Goal: Task Accomplishment & Management: Manage account settings

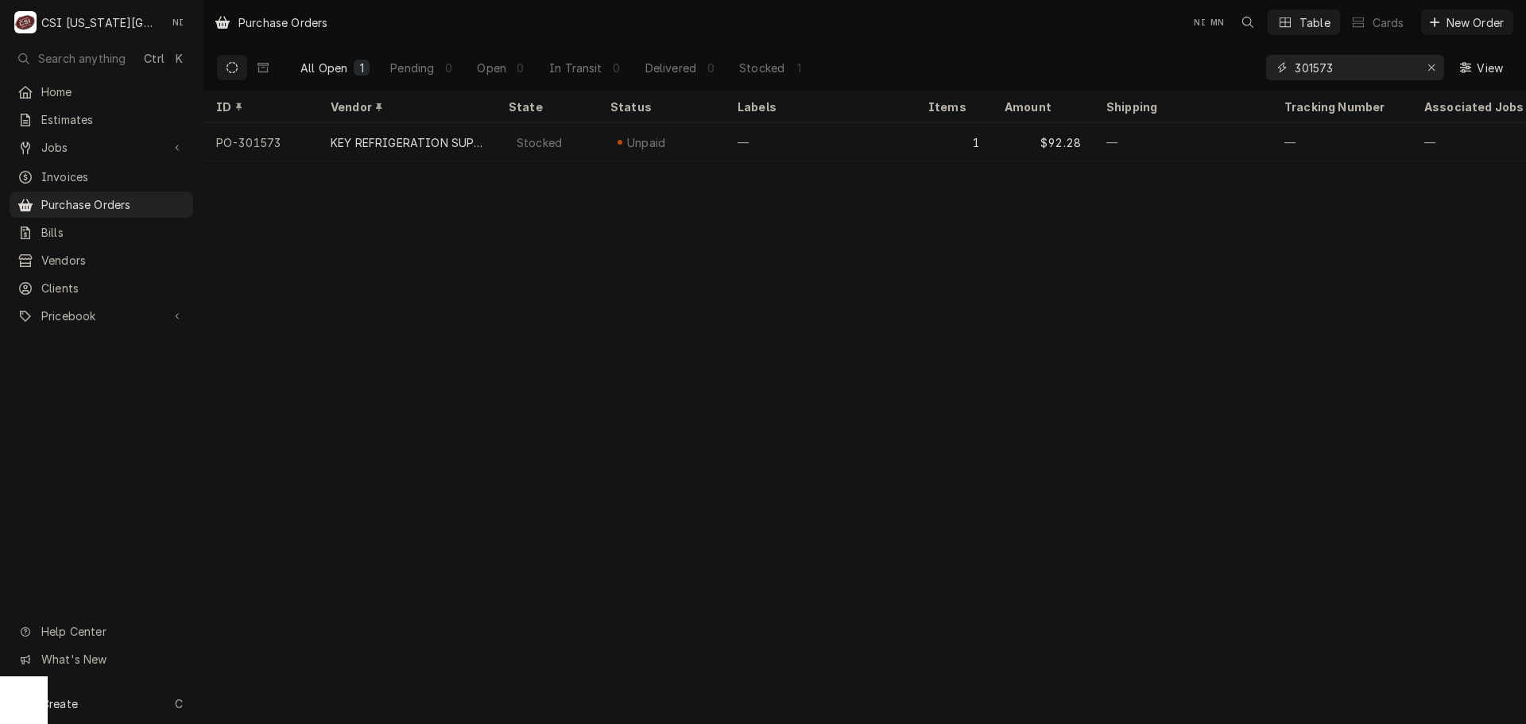
drag, startPoint x: 1337, startPoint y: 66, endPoint x: 1117, endPoint y: 73, distance: 220.2
click at [1165, 83] on div "All Open 1 Pending 0 Open 0 In Transit 0 Delivered 0 Stocked 1 301573 View" at bounding box center [864, 67] width 1297 height 44
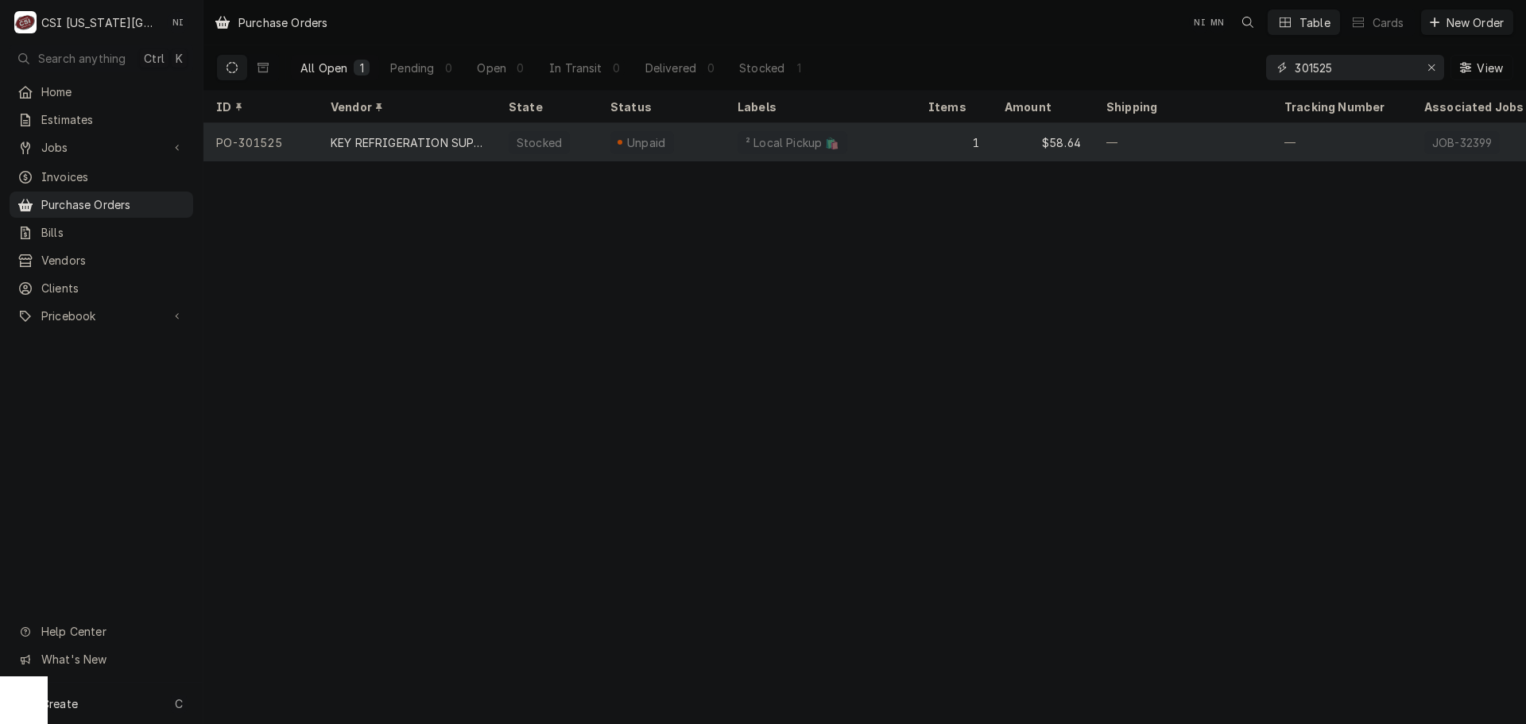
type input "301525"
click at [880, 132] on div "² Local Pickup 🛍️" at bounding box center [820, 142] width 191 height 38
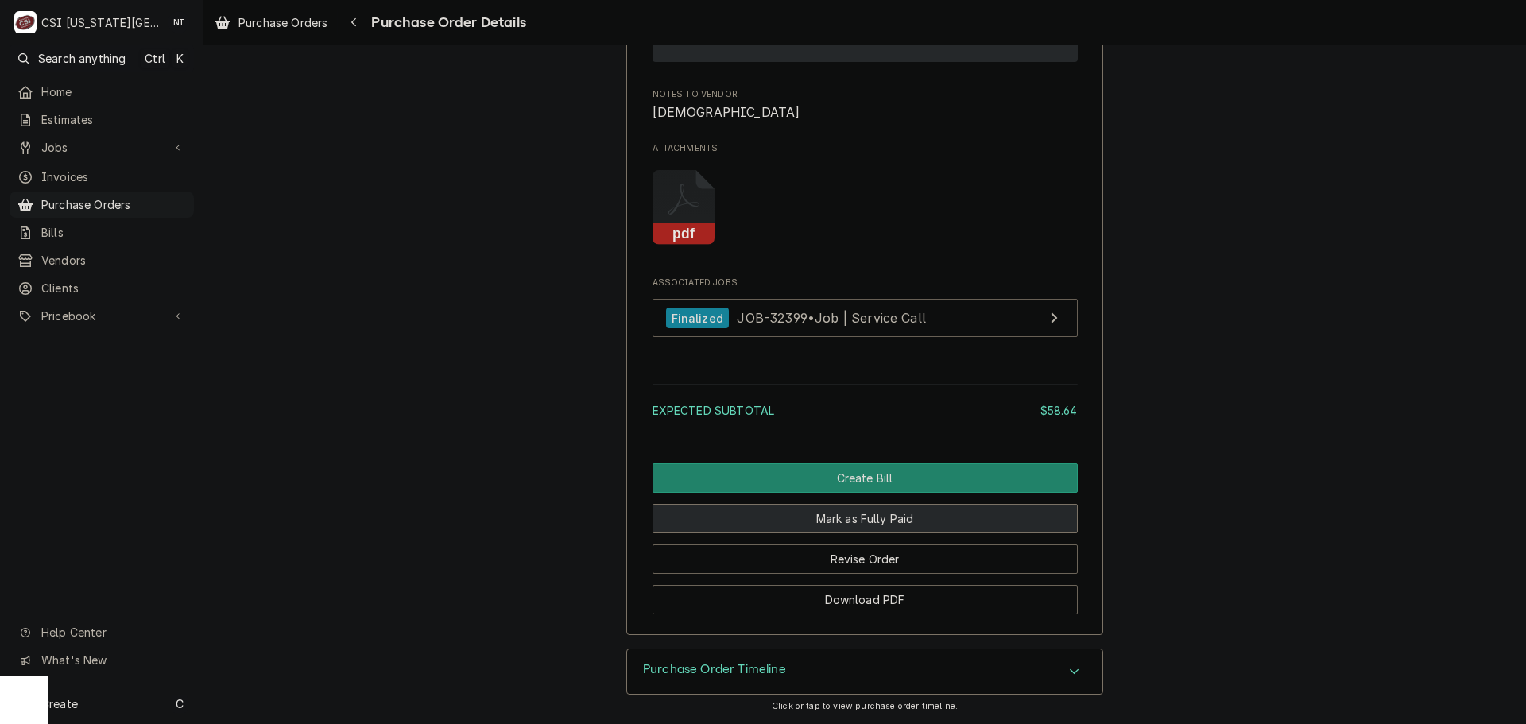
scroll to position [1501, 0]
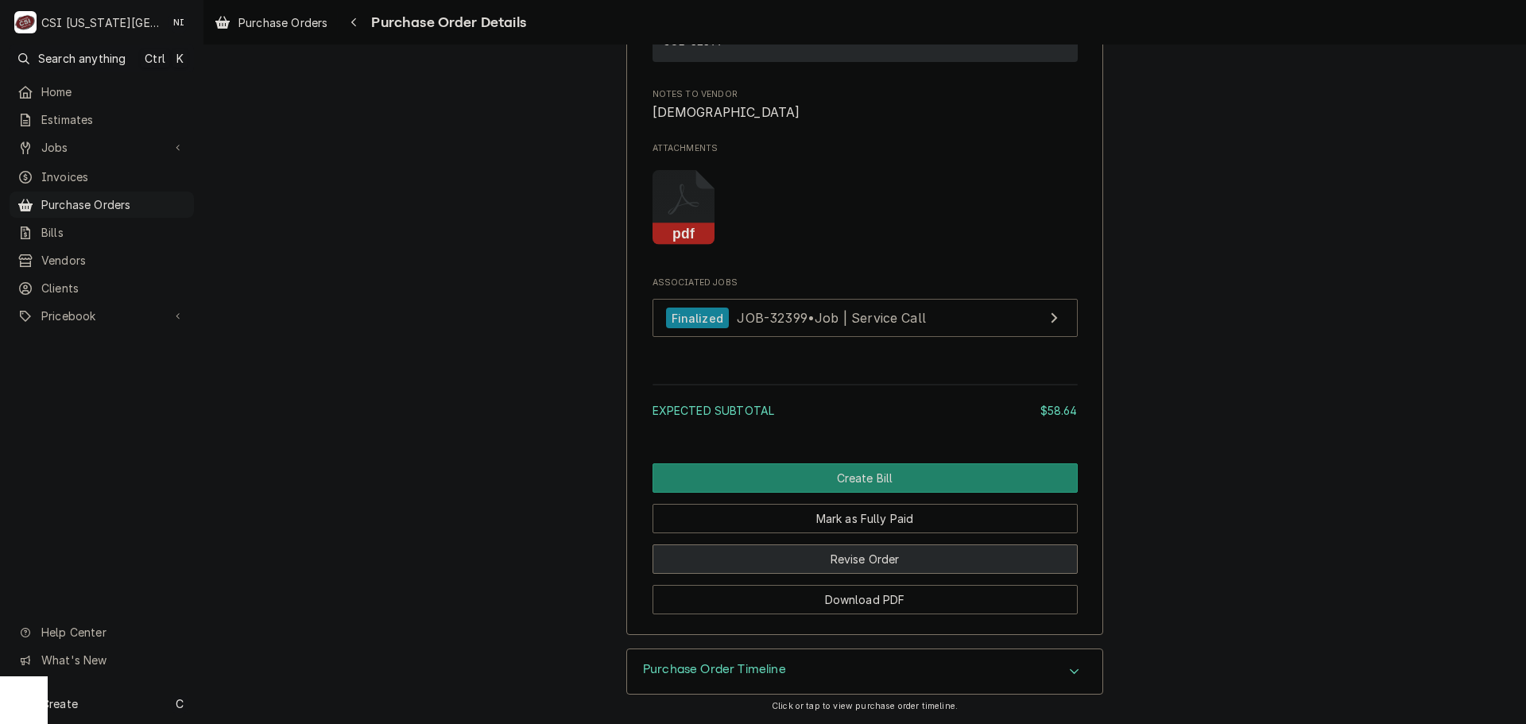
drag, startPoint x: 881, startPoint y: 567, endPoint x: 925, endPoint y: 559, distance: 44.3
click at [881, 567] on button "Revise Order" at bounding box center [864, 558] width 425 height 29
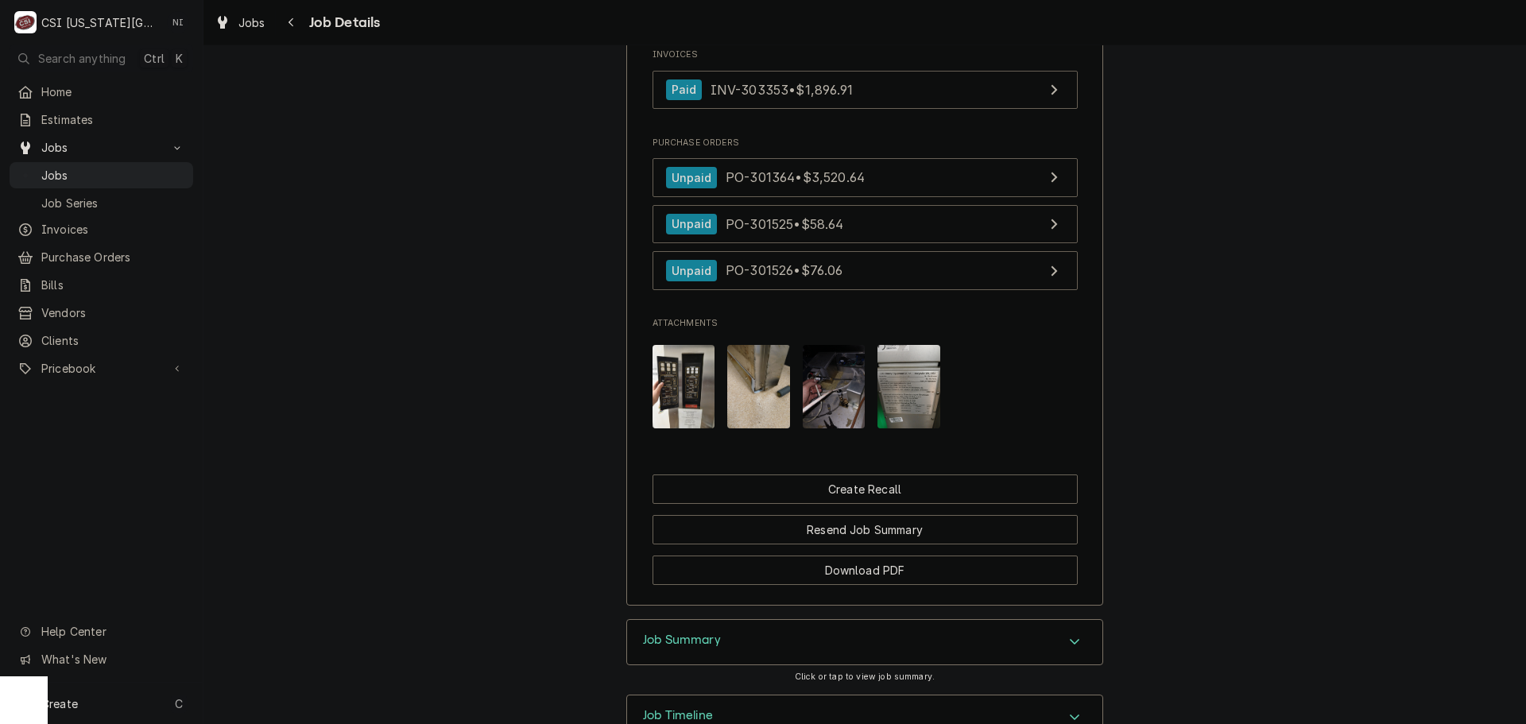
scroll to position [1951, 0]
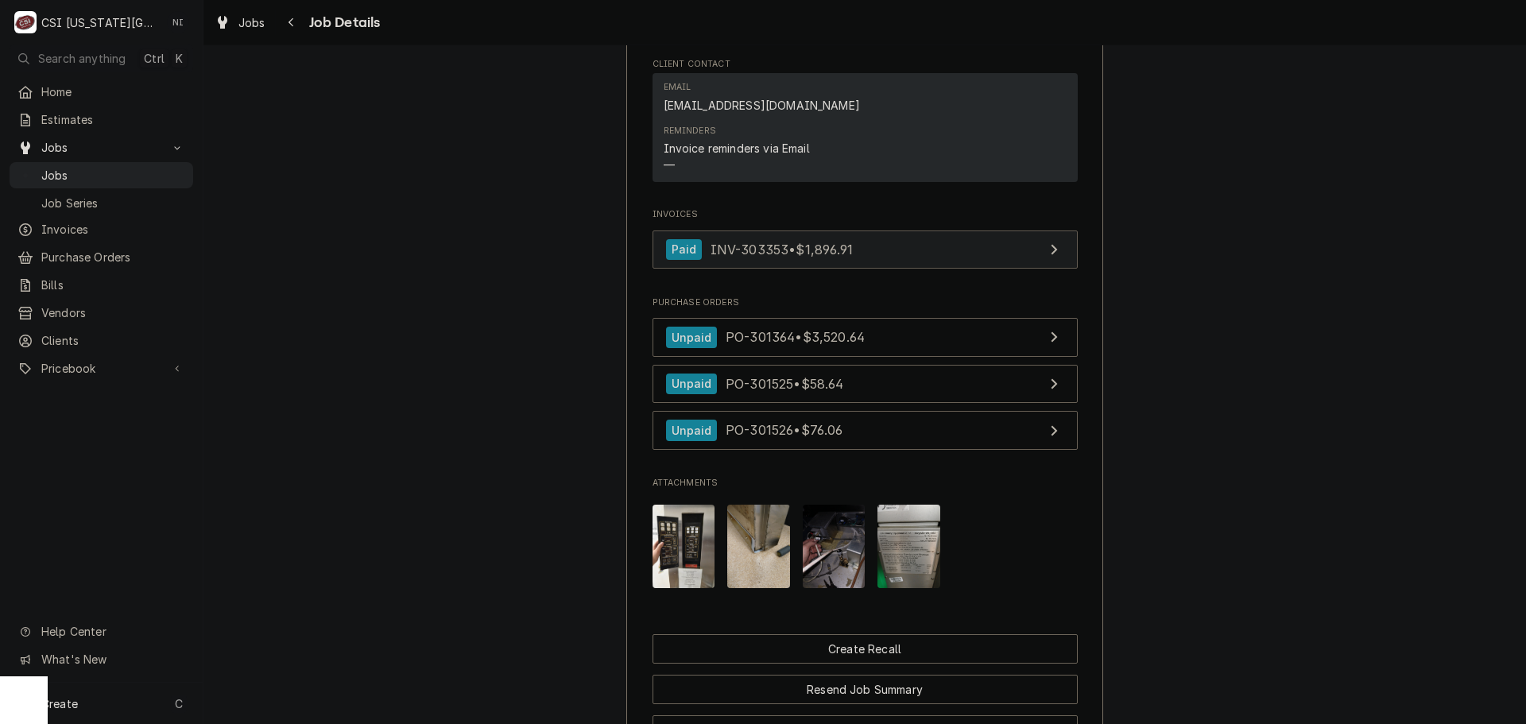
click at [930, 269] on link "Paid INV-303353 • $1,896.91" at bounding box center [864, 249] width 425 height 39
drag, startPoint x: 91, startPoint y: 172, endPoint x: 268, endPoint y: 99, distance: 191.7
click at [92, 172] on span "Jobs" at bounding box center [113, 175] width 144 height 17
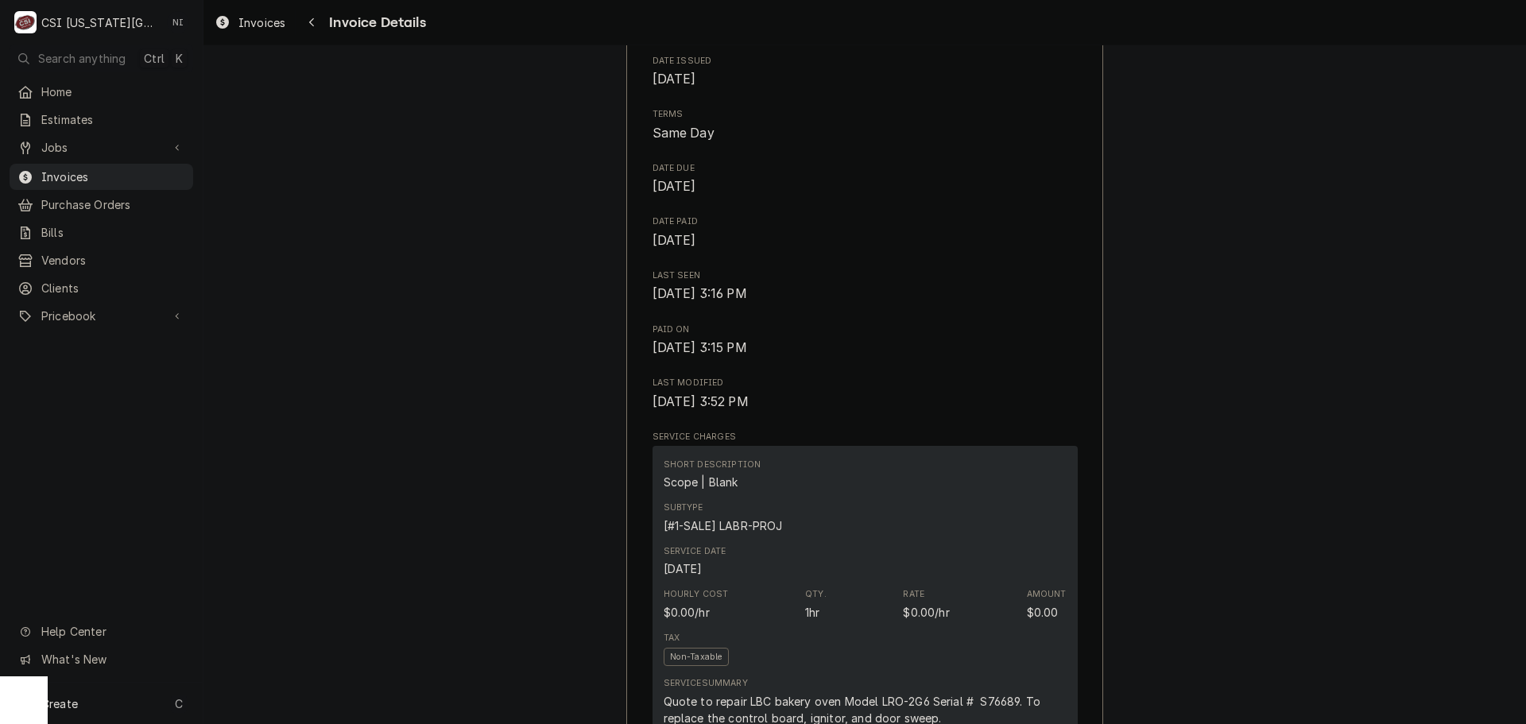
scroll to position [318, 0]
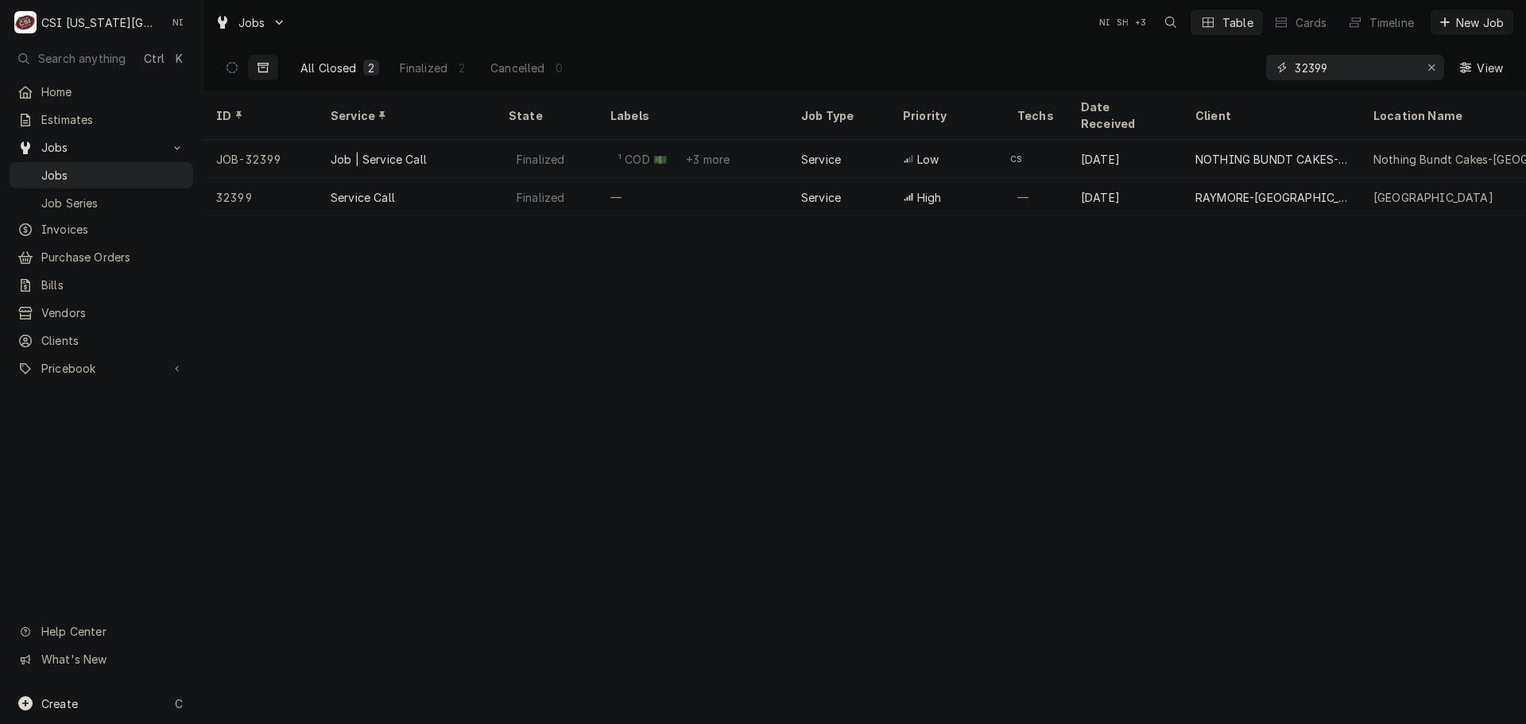
drag, startPoint x: 1345, startPoint y: 63, endPoint x: 1132, endPoint y: 76, distance: 213.4
click at [1202, 76] on div "All Closed 2 Finalized 2 Cancelled 0 32399 View" at bounding box center [864, 67] width 1297 height 44
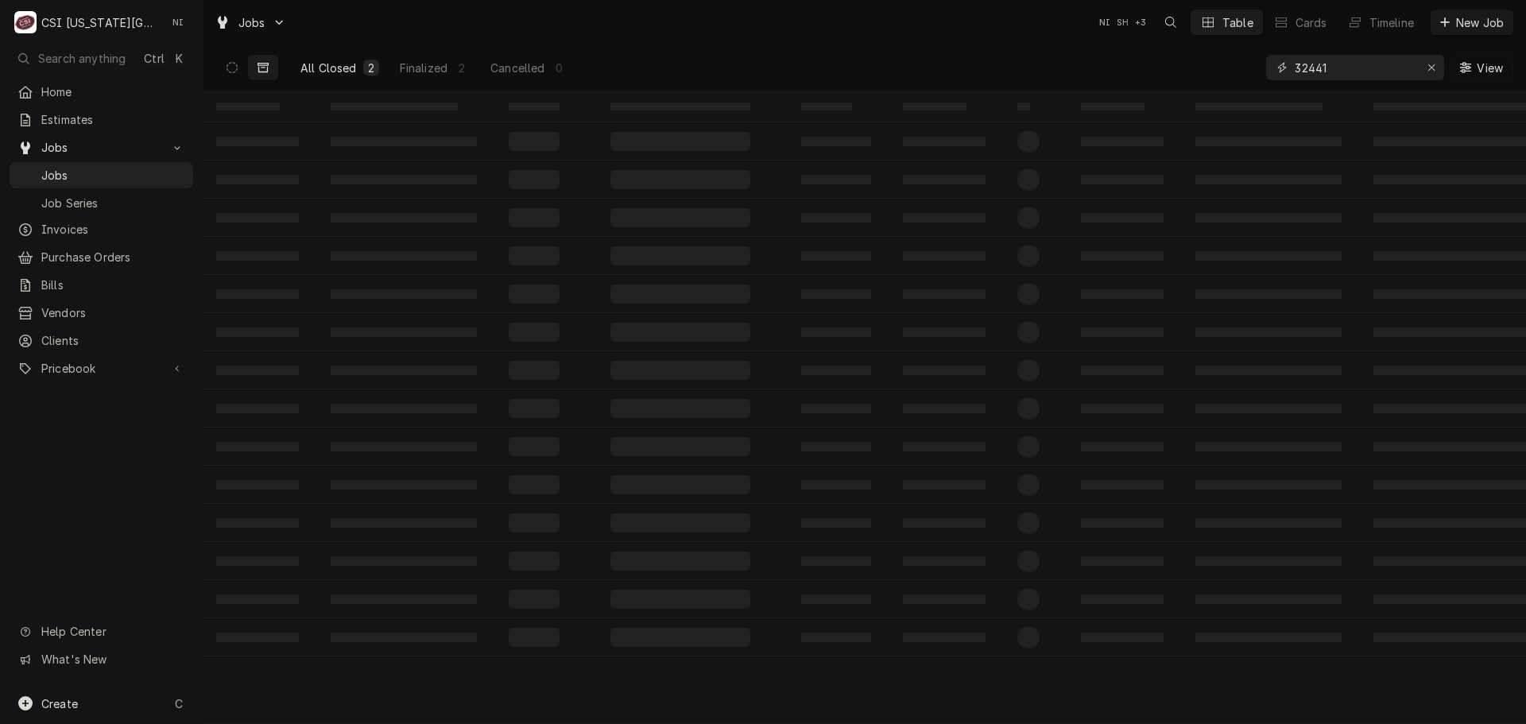
type input "32441"
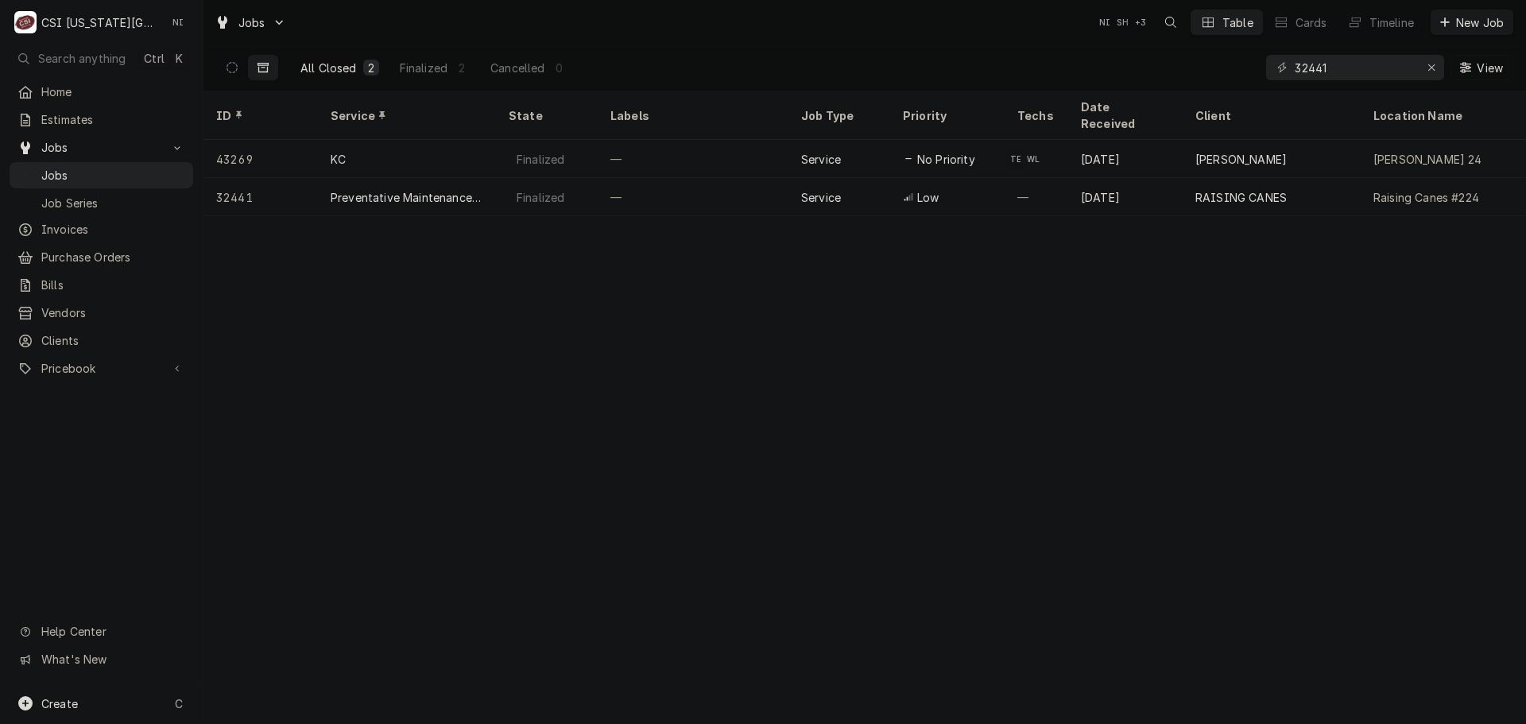
click at [227, 62] on button "Dynamic Content Wrapper" at bounding box center [232, 67] width 30 height 25
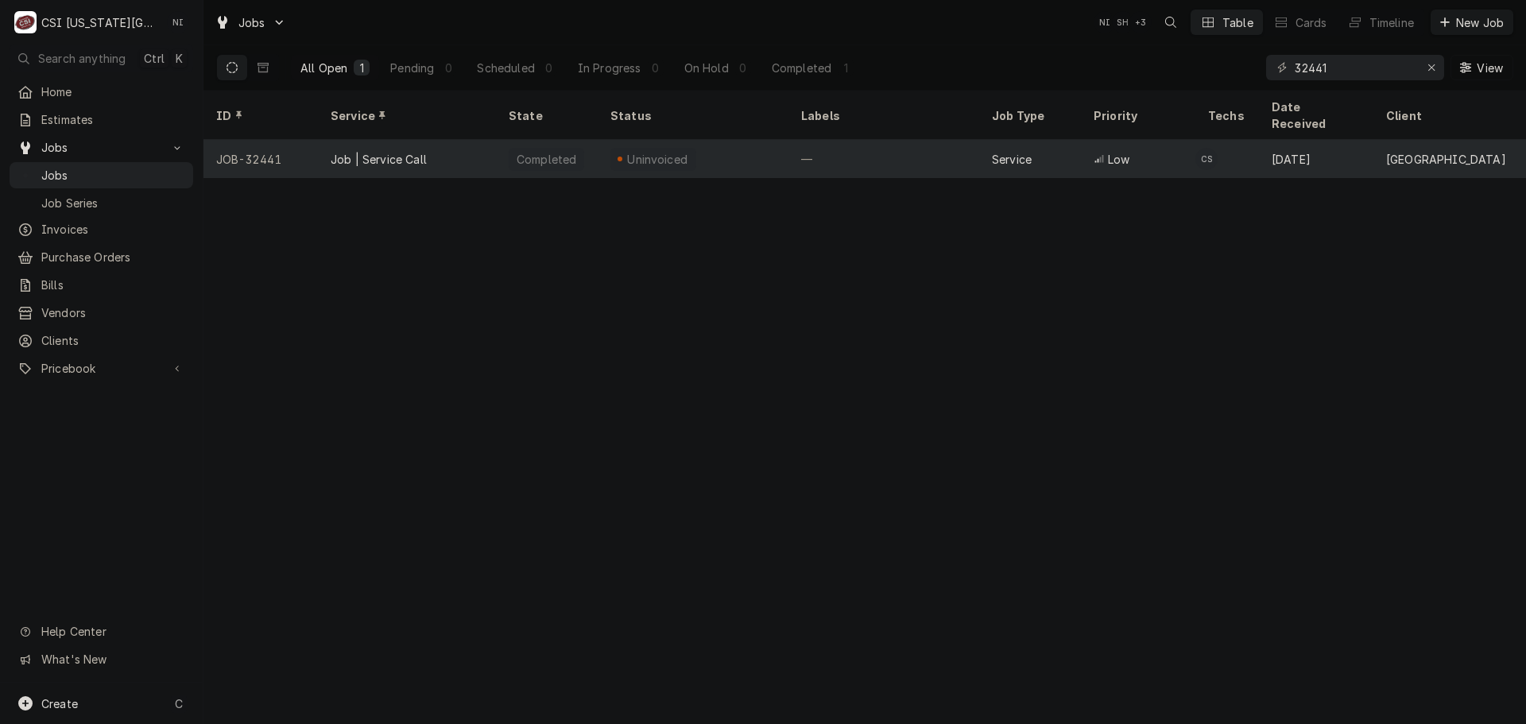
drag, startPoint x: 885, startPoint y: 124, endPoint x: 998, endPoint y: 139, distance: 113.8
click at [885, 140] on div "—" at bounding box center [883, 159] width 191 height 38
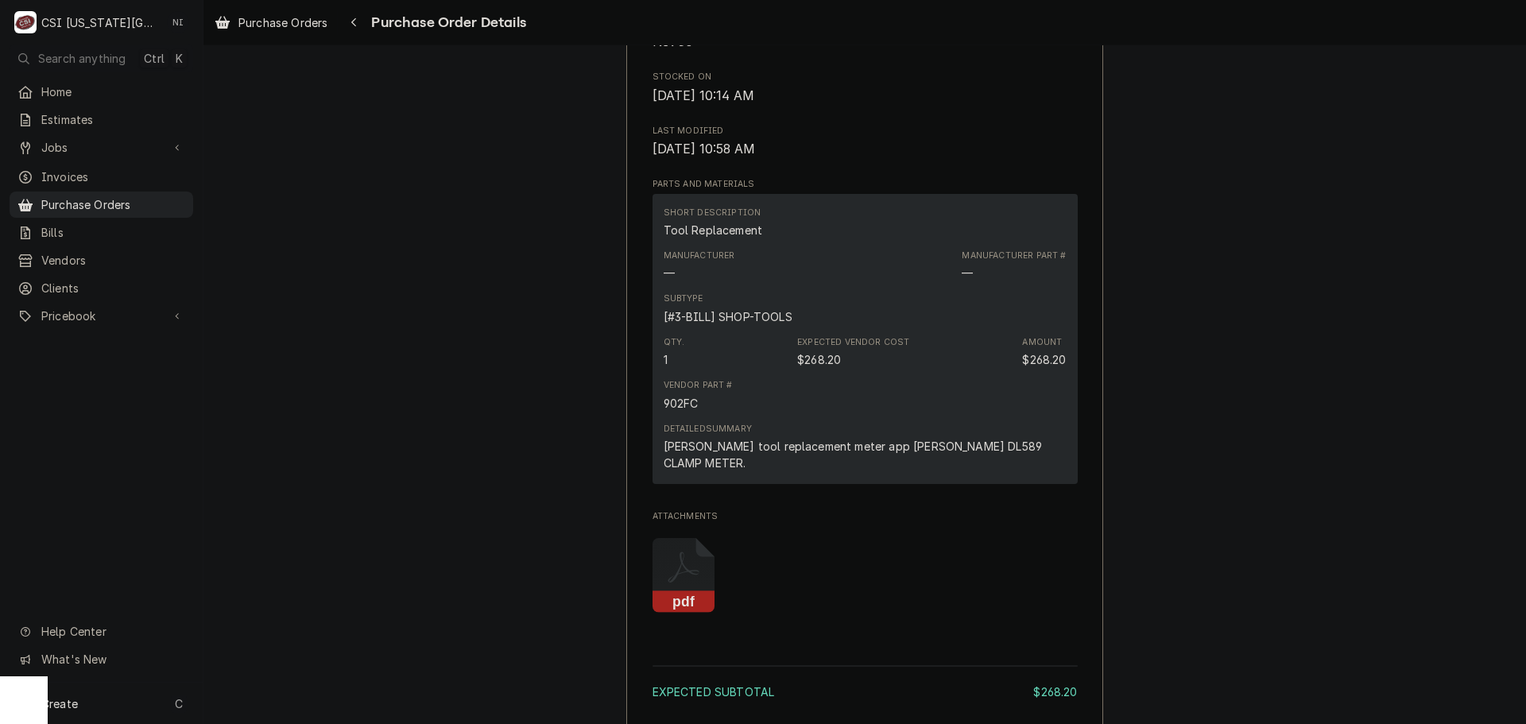
scroll to position [1258, 0]
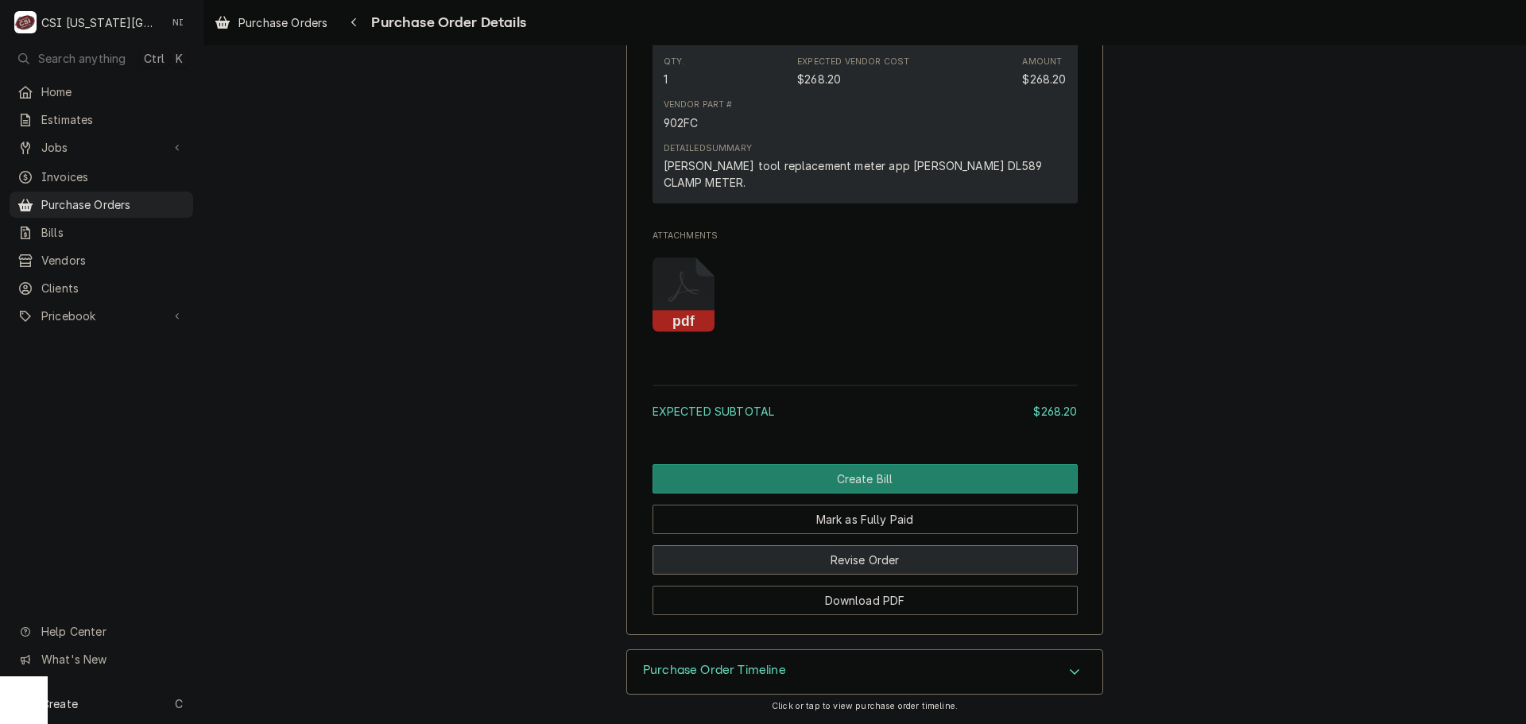
drag, startPoint x: 920, startPoint y: 563, endPoint x: 966, endPoint y: 536, distance: 53.0
click at [920, 563] on button "Revise Order" at bounding box center [864, 559] width 425 height 29
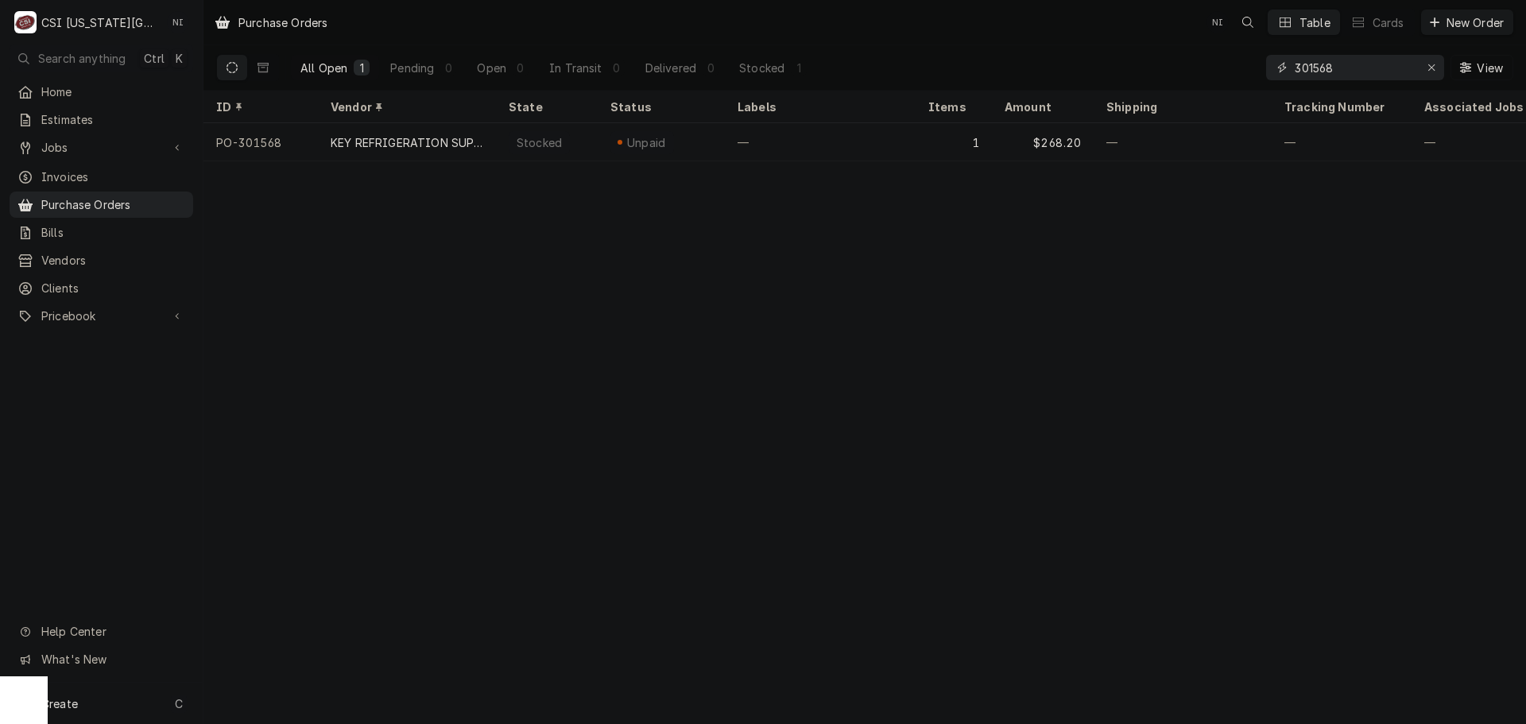
drag, startPoint x: 1339, startPoint y: 64, endPoint x: 1331, endPoint y: 83, distance: 20.7
click at [1339, 67] on input "301568" at bounding box center [1353, 67] width 119 height 25
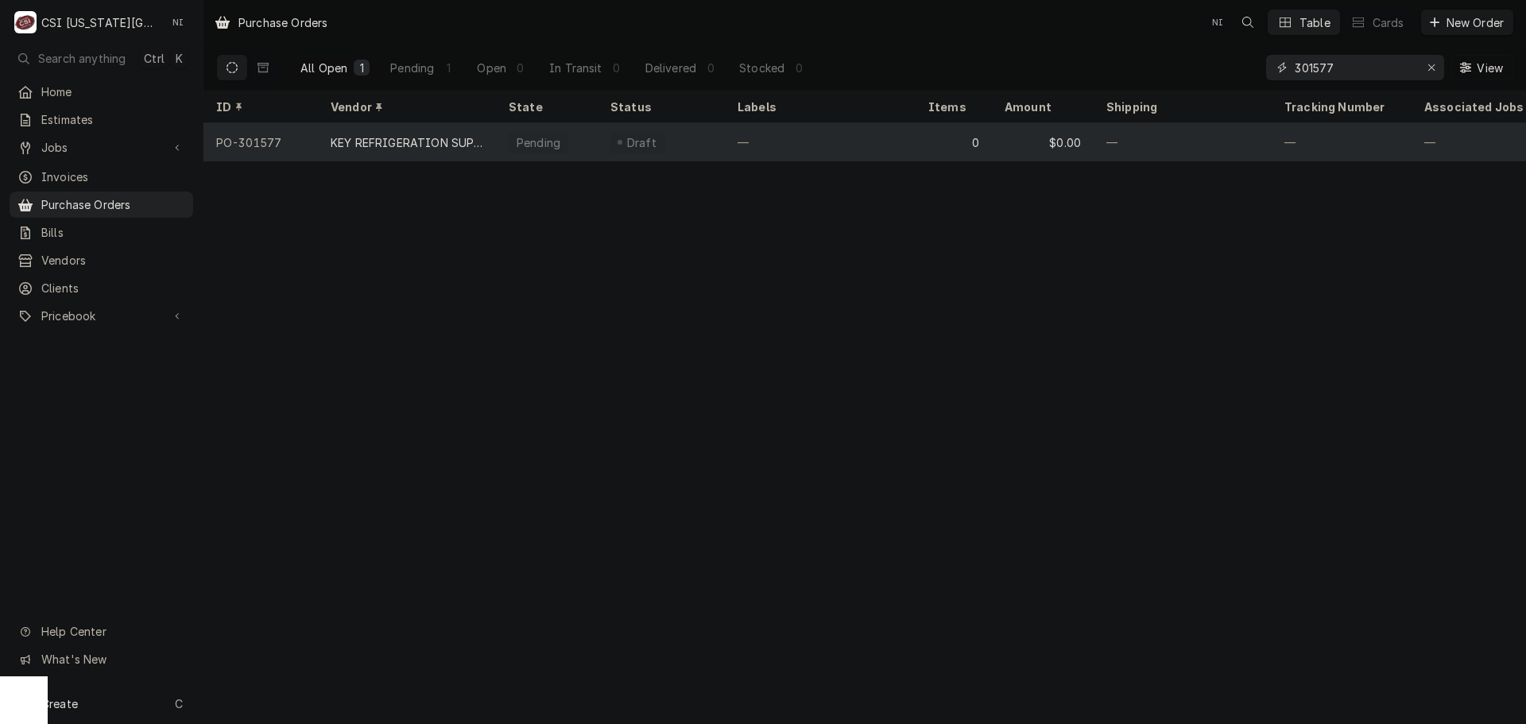
type input "301577"
click at [891, 137] on div "—" at bounding box center [820, 142] width 191 height 38
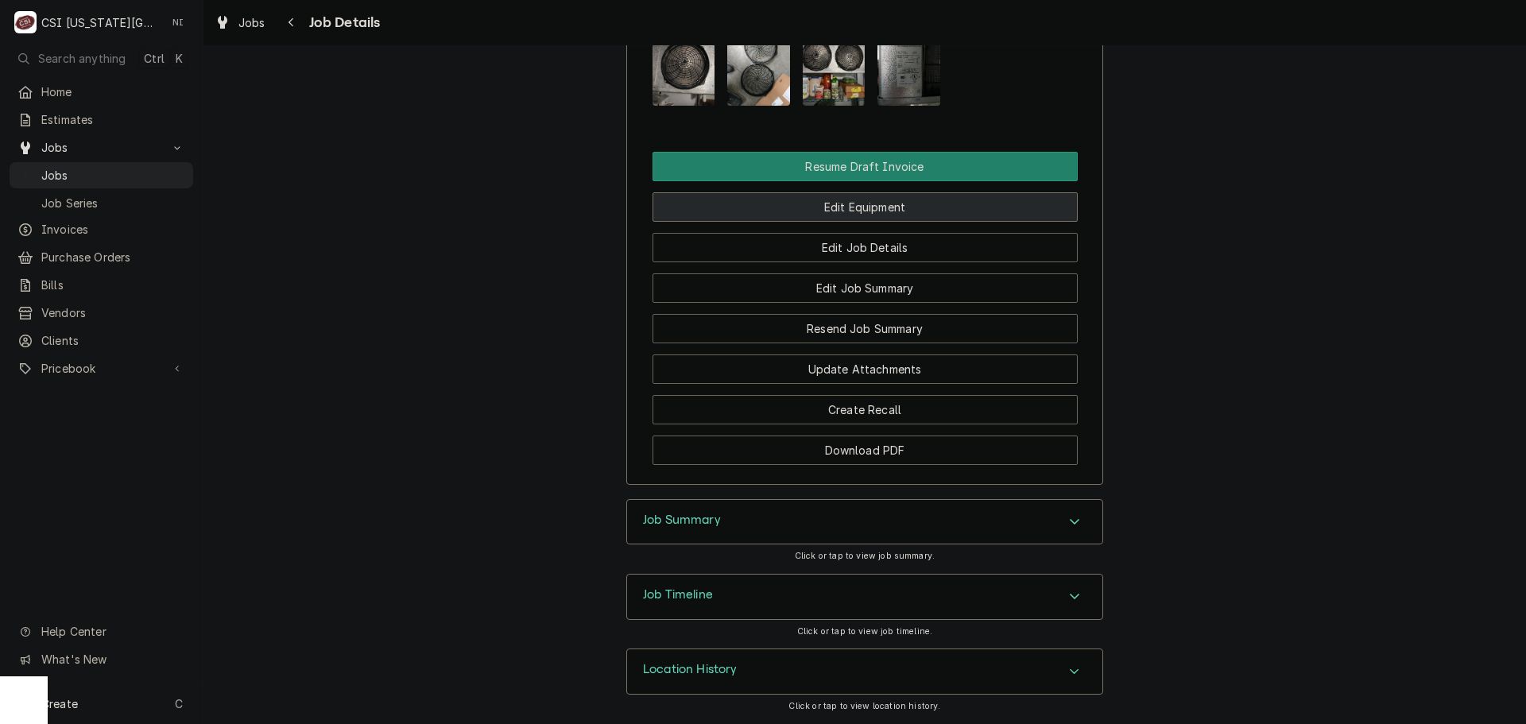
scroll to position [1665, 0]
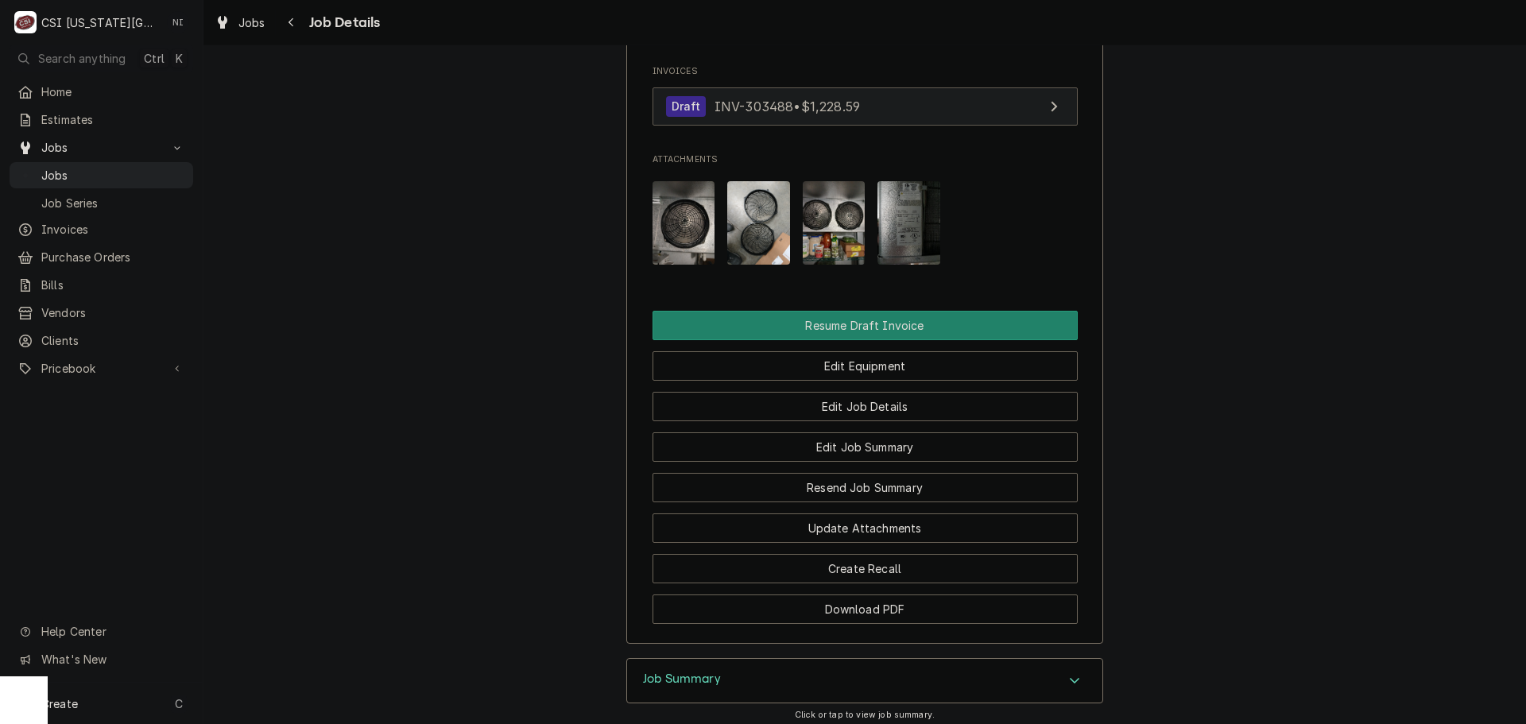
click at [953, 114] on link "Draft INV-303488 • $1,228.59" at bounding box center [864, 106] width 425 height 39
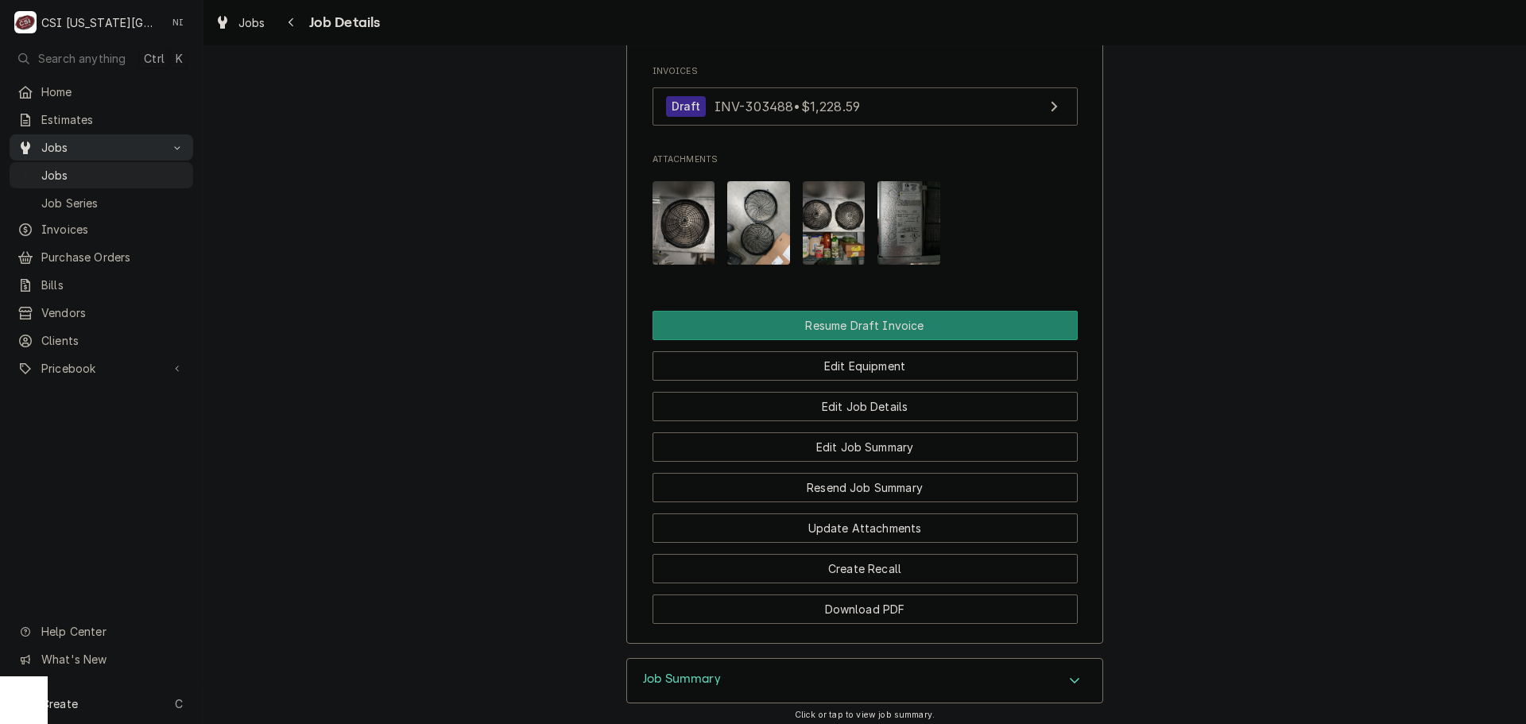
click at [140, 167] on span "Jobs" at bounding box center [113, 175] width 144 height 17
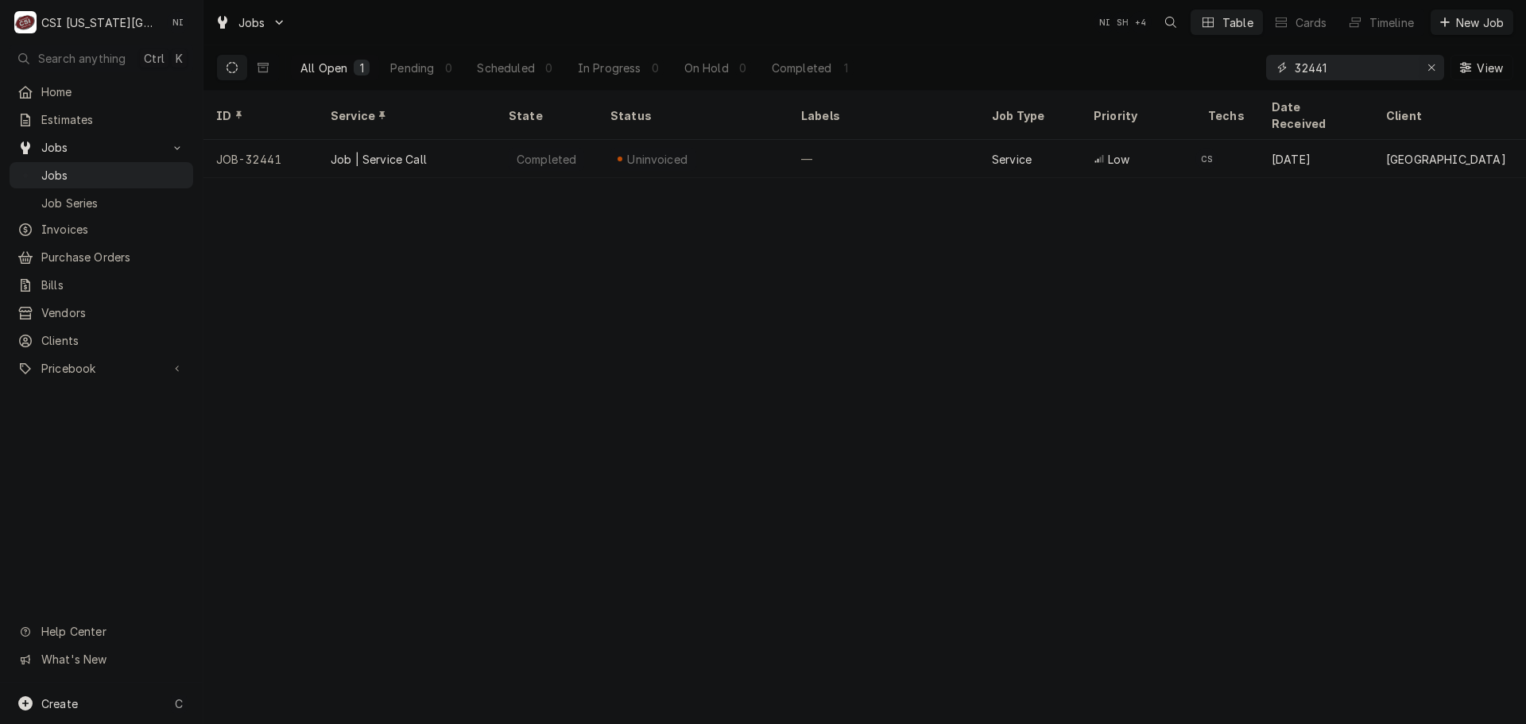
click at [1431, 66] on icon "Erase input" at bounding box center [1431, 67] width 9 height 11
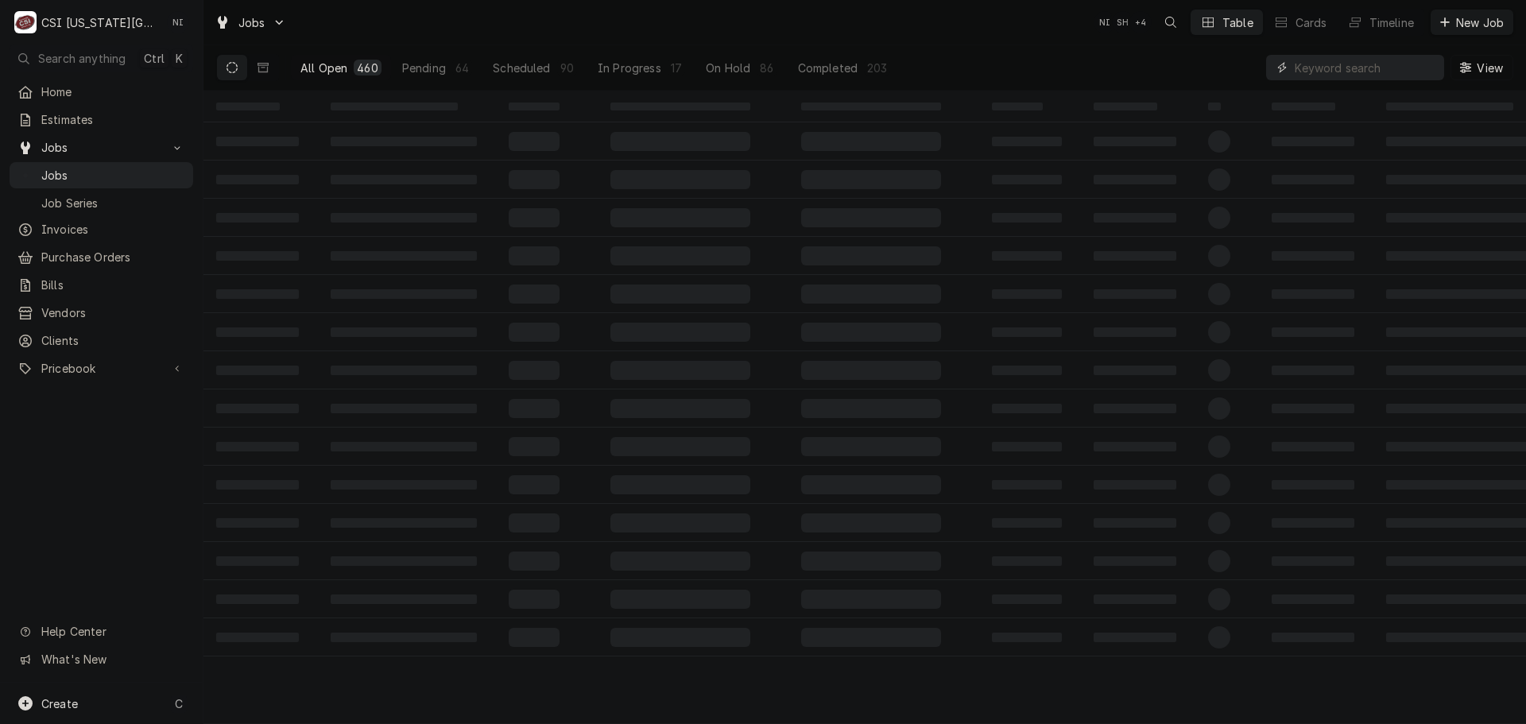
paste input "NOR-08321626"
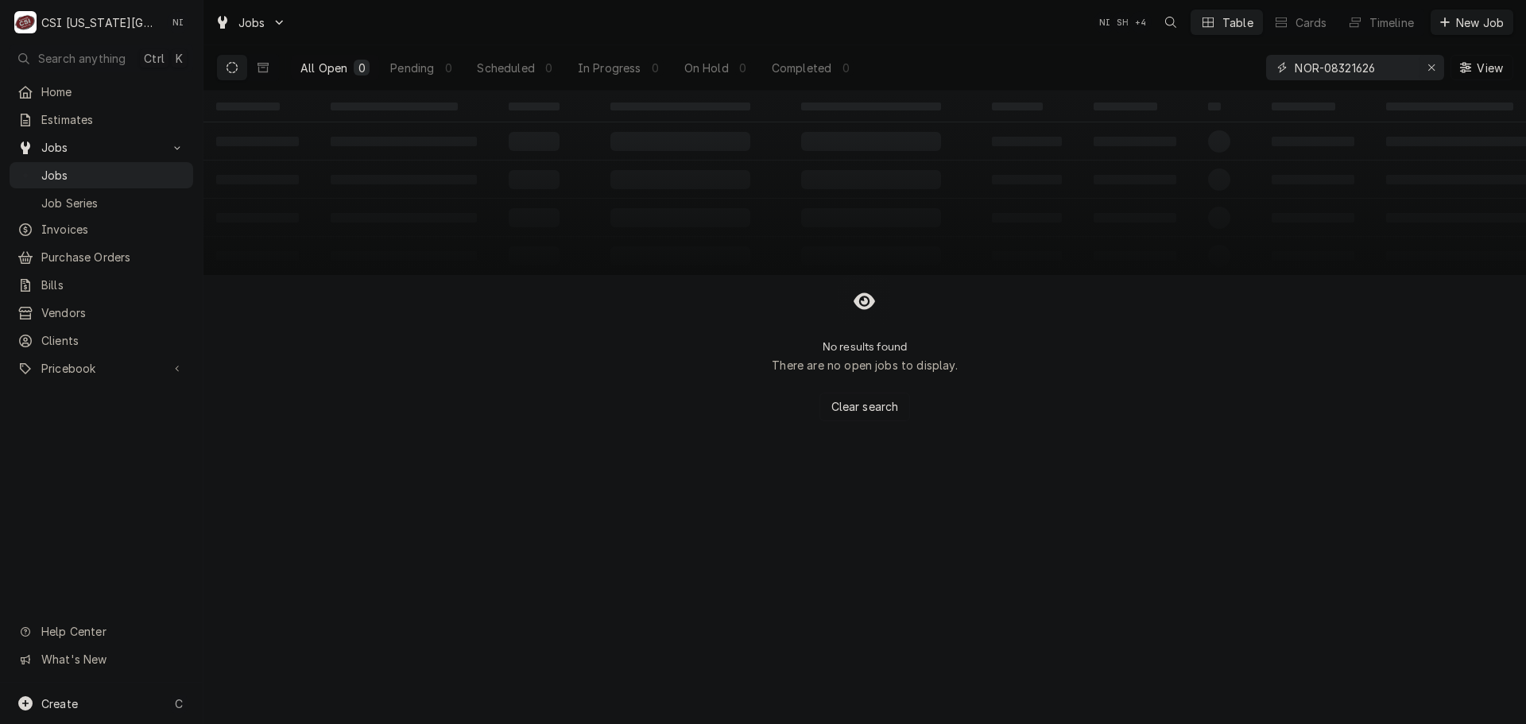
type input "NOR-08321626"
drag, startPoint x: 1435, startPoint y: 64, endPoint x: 1413, endPoint y: 60, distance: 22.5
click at [1434, 64] on div "Erase input" at bounding box center [1431, 68] width 16 height 16
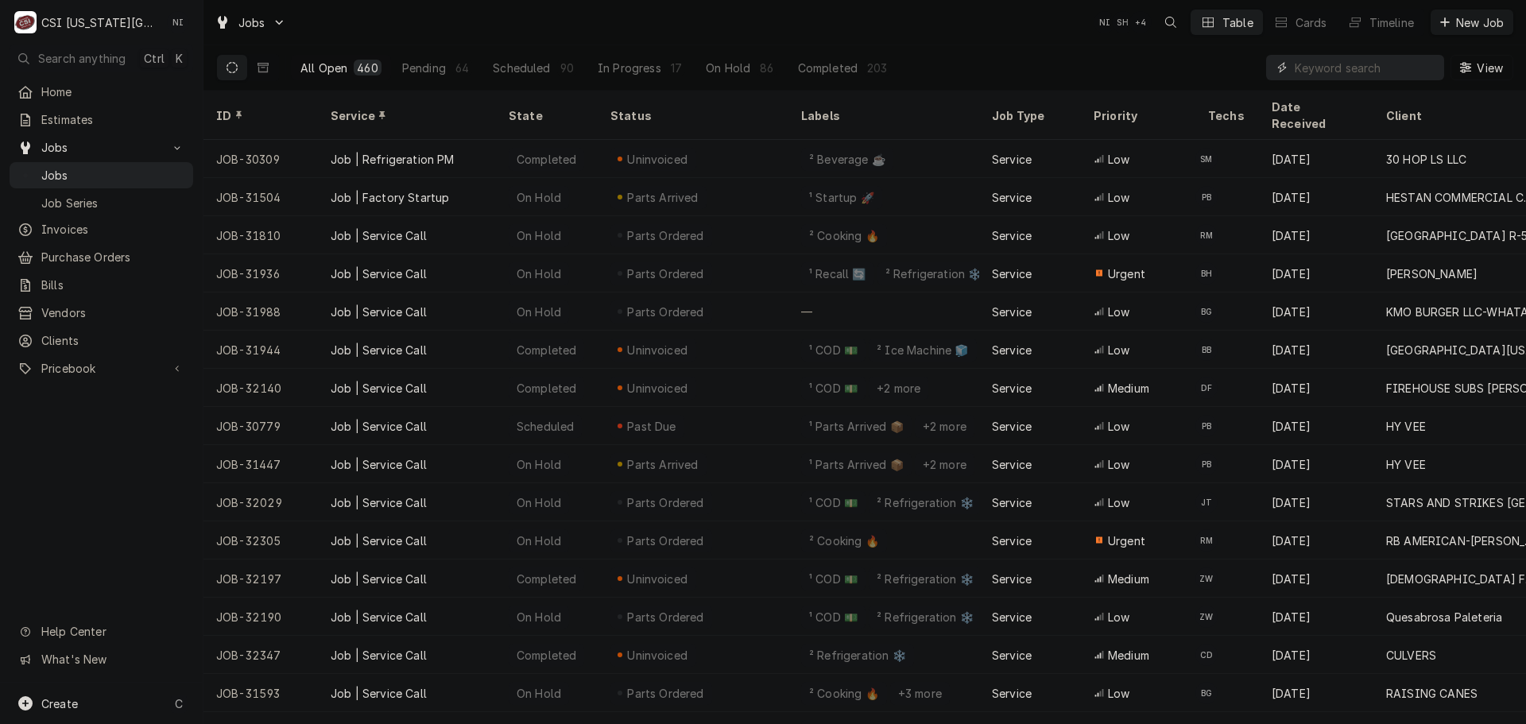
click at [1373, 71] on input "Dynamic Content Wrapper" at bounding box center [1364, 67] width 141 height 25
paste input "NOR-08321626"
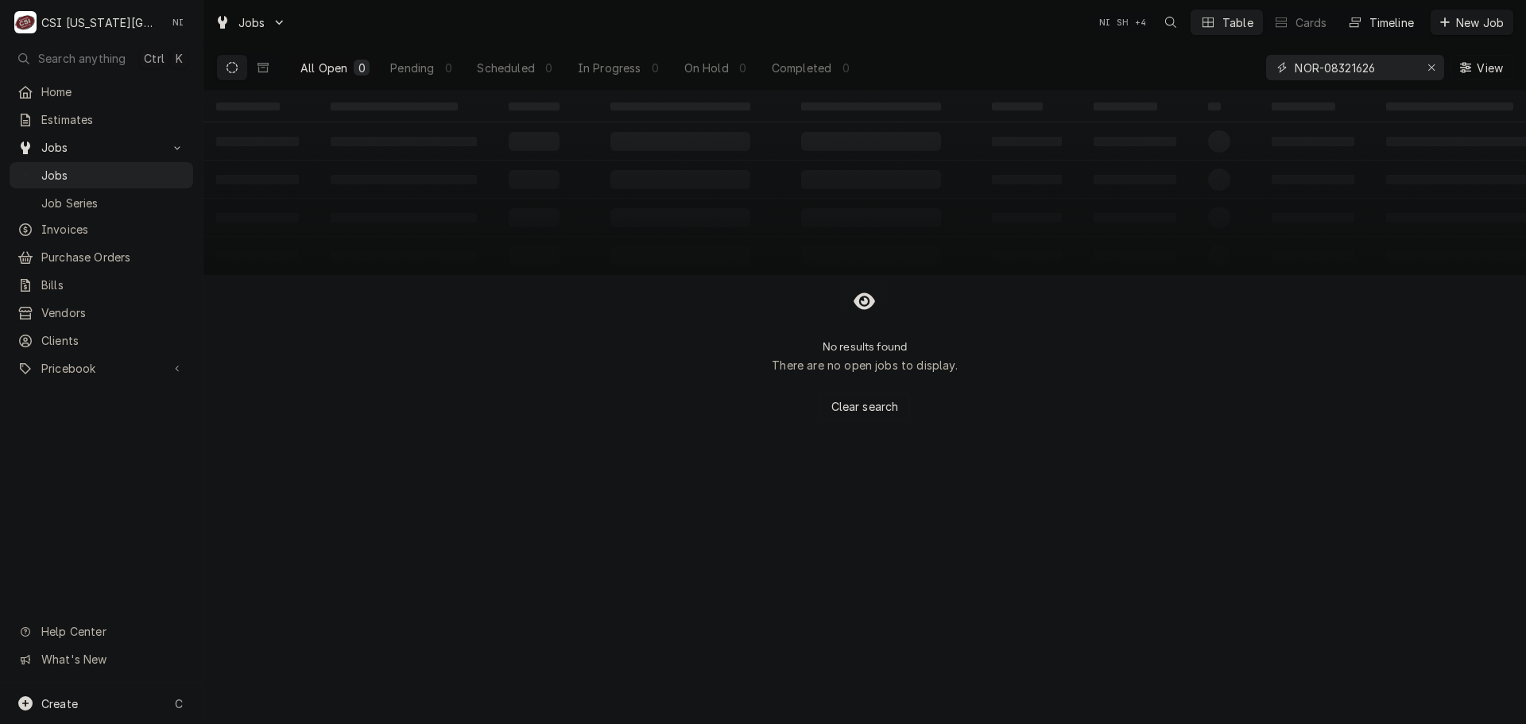
type input "NOR-08321626"
click at [1431, 60] on div "Erase input" at bounding box center [1431, 68] width 16 height 16
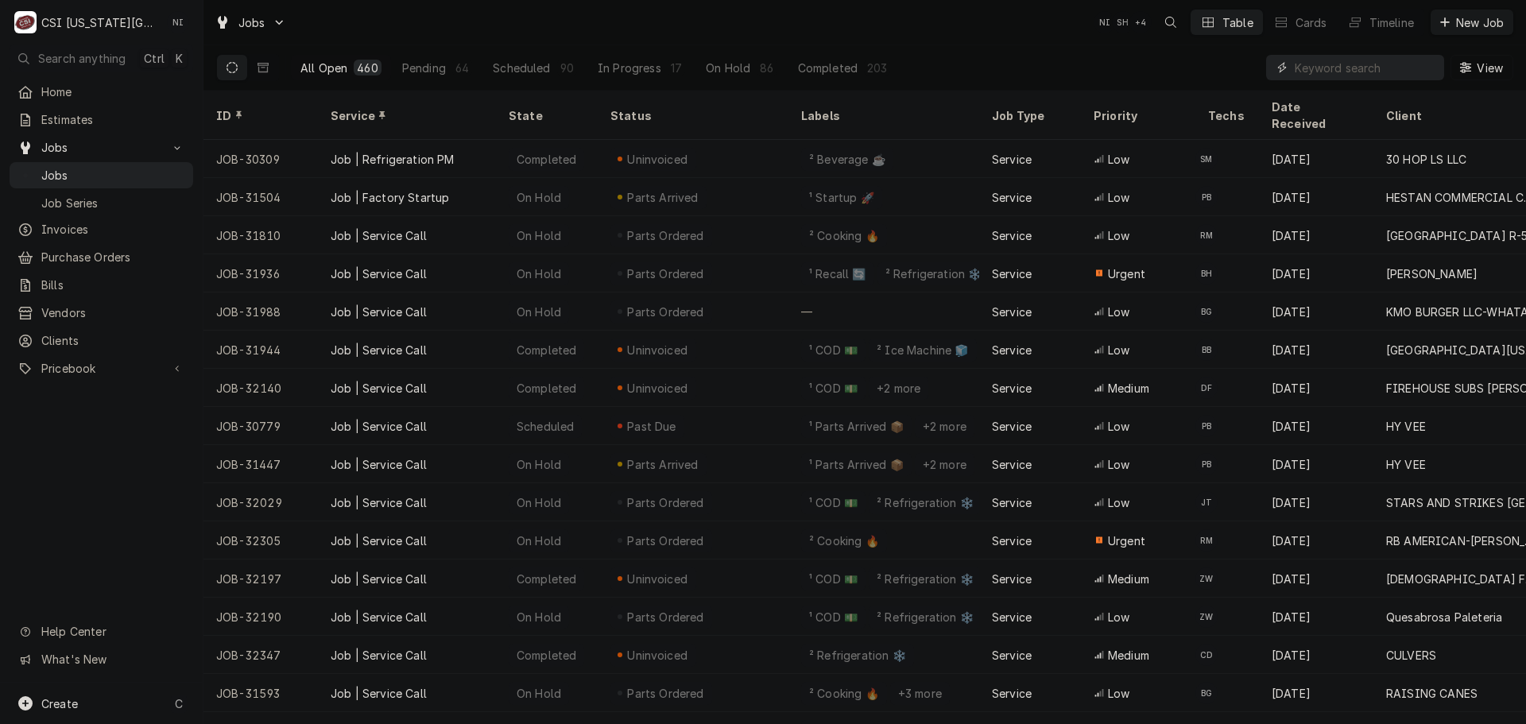
paste input "32918"
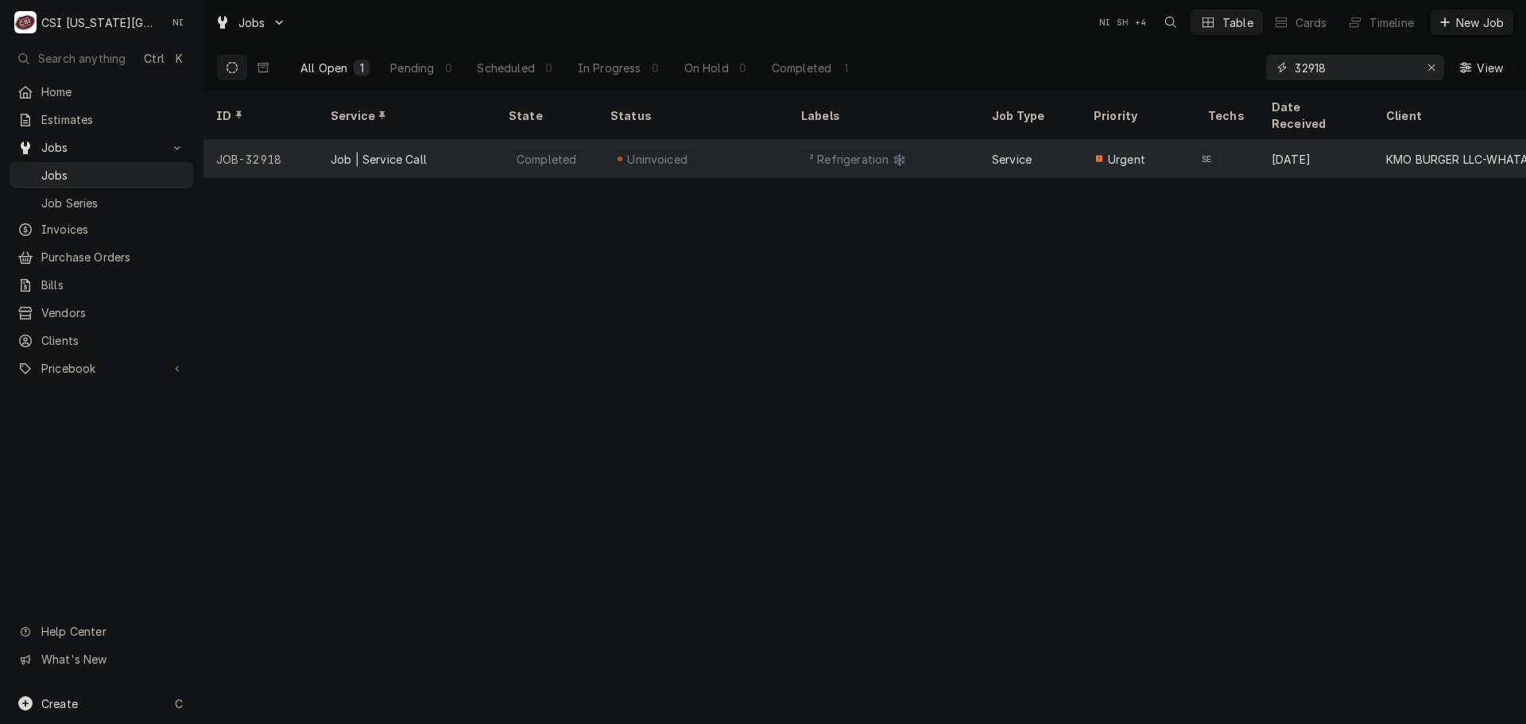
type input "32918"
click at [915, 143] on div "² Refrigeration ❄️" at bounding box center [883, 159] width 191 height 38
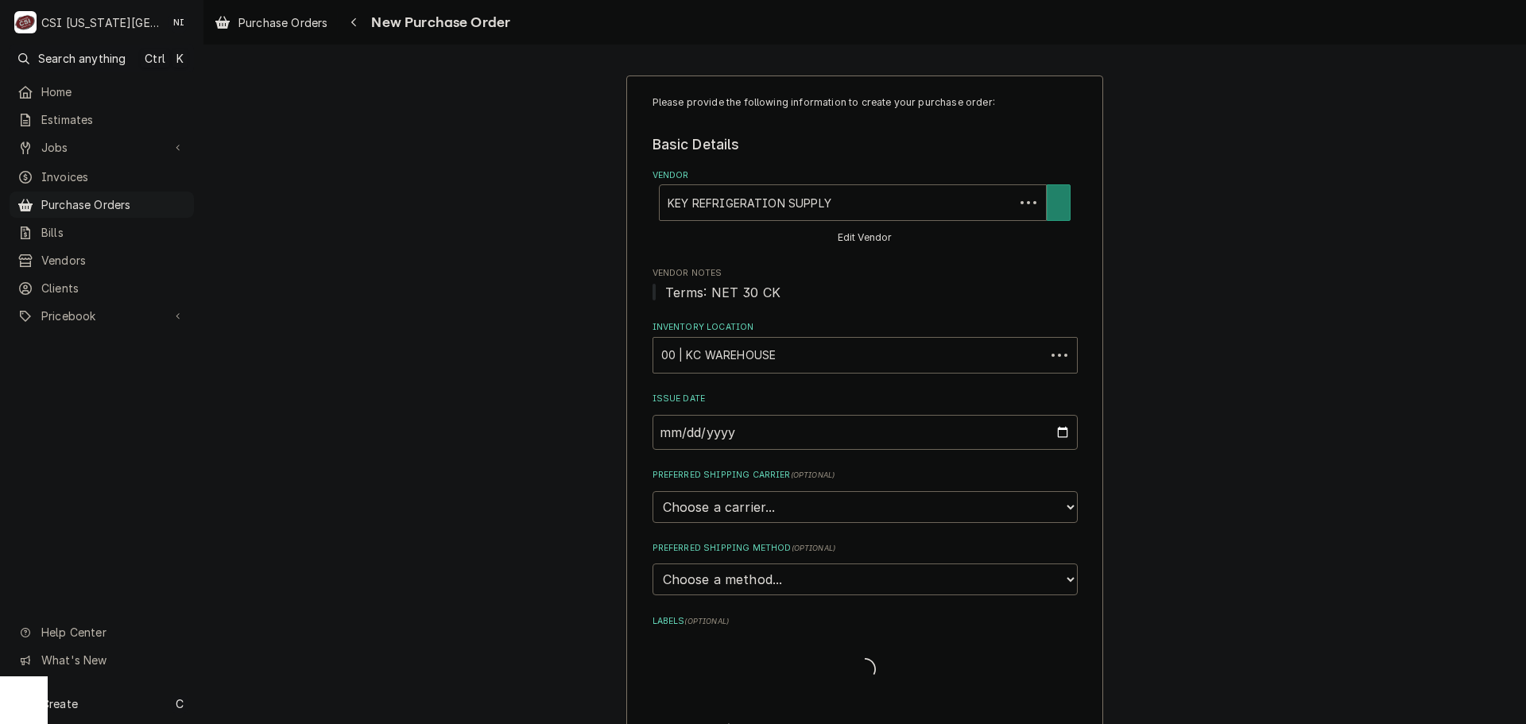
type textarea "x"
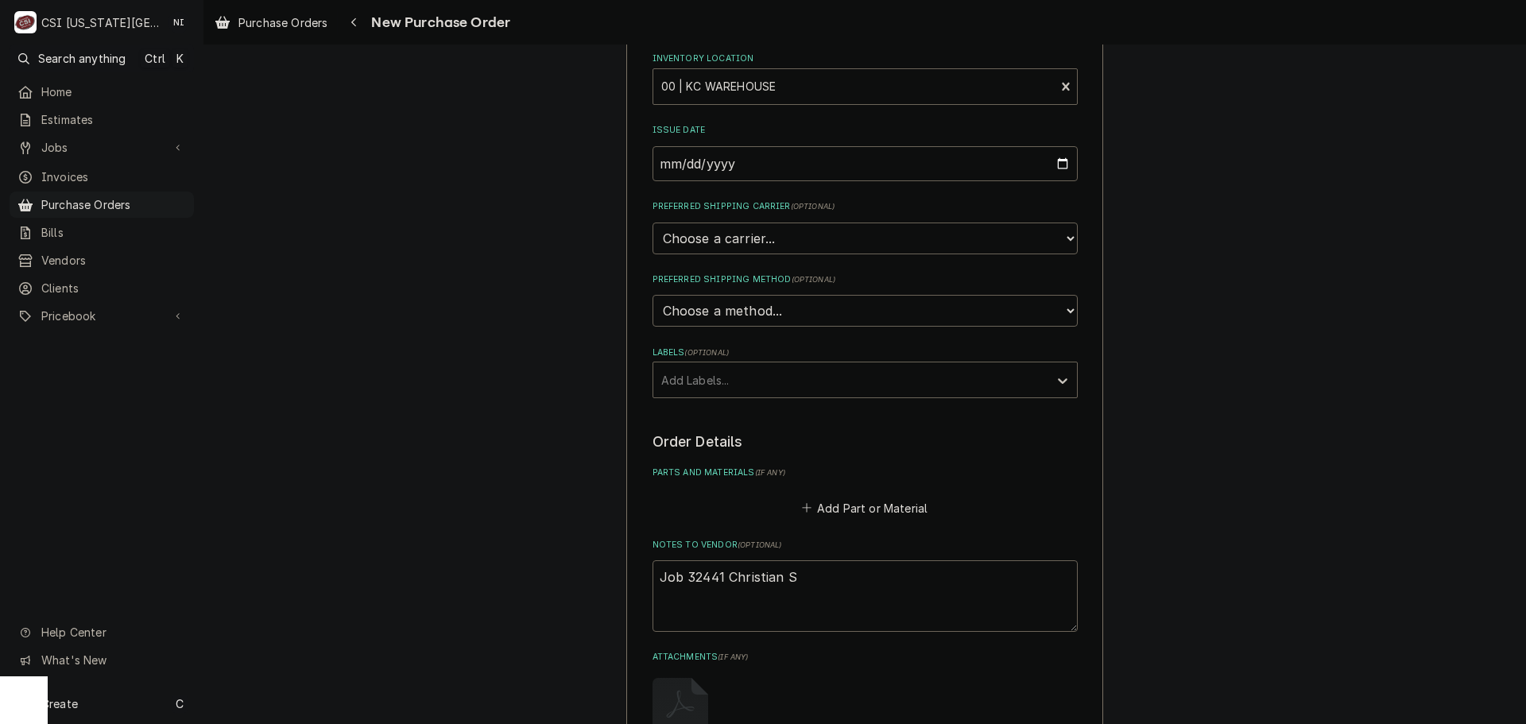
scroll to position [636, 0]
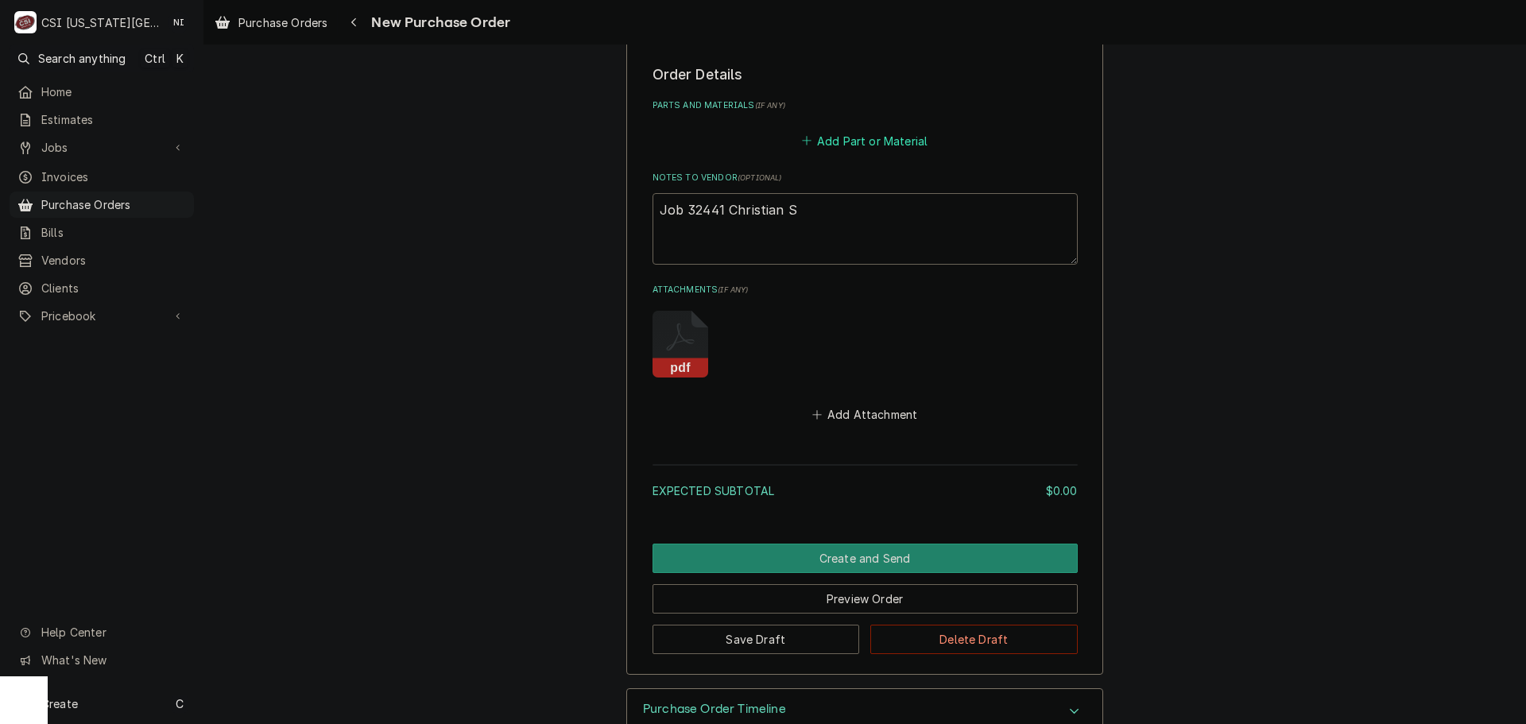
click at [889, 137] on button "Add Part or Material" at bounding box center [864, 141] width 131 height 22
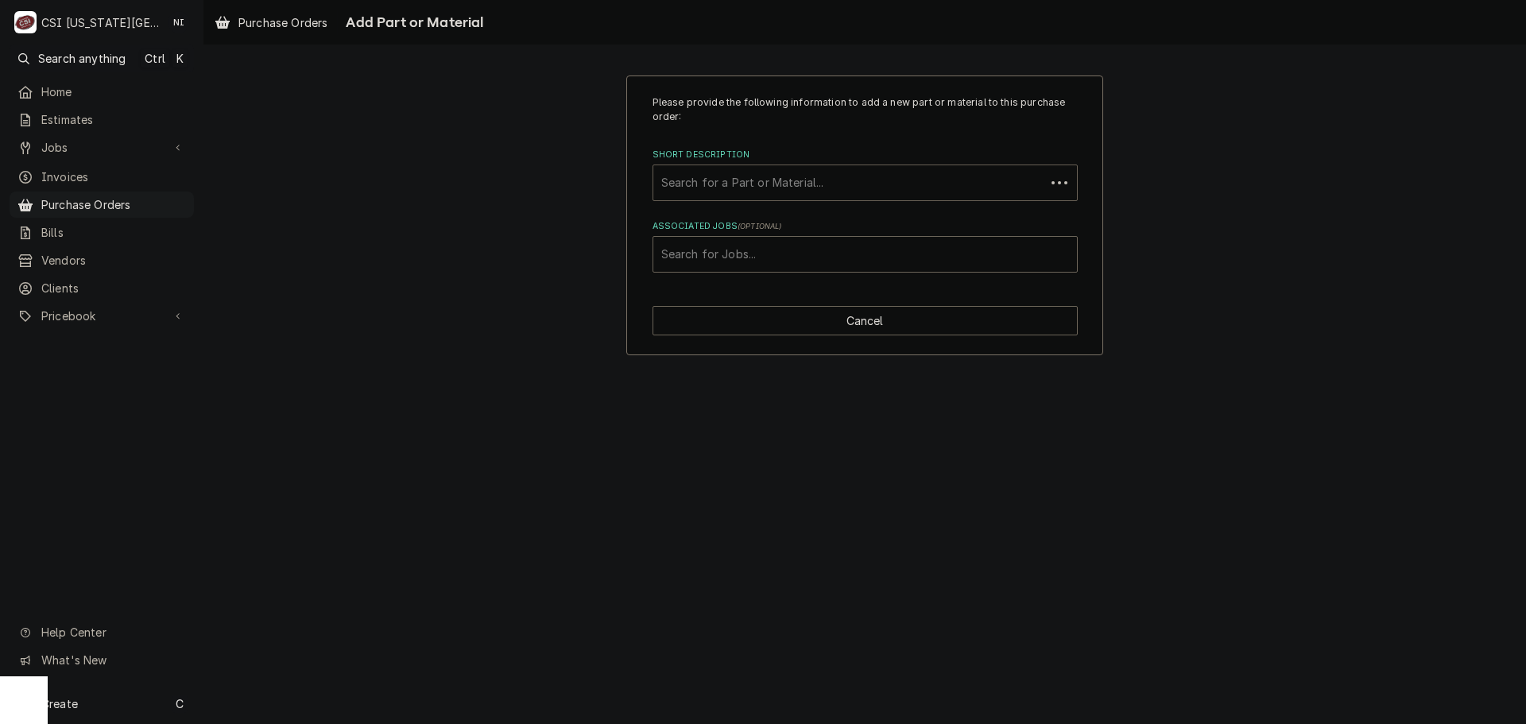
click at [769, 183] on div "Short Description" at bounding box center [849, 182] width 376 height 29
type input "08321626"
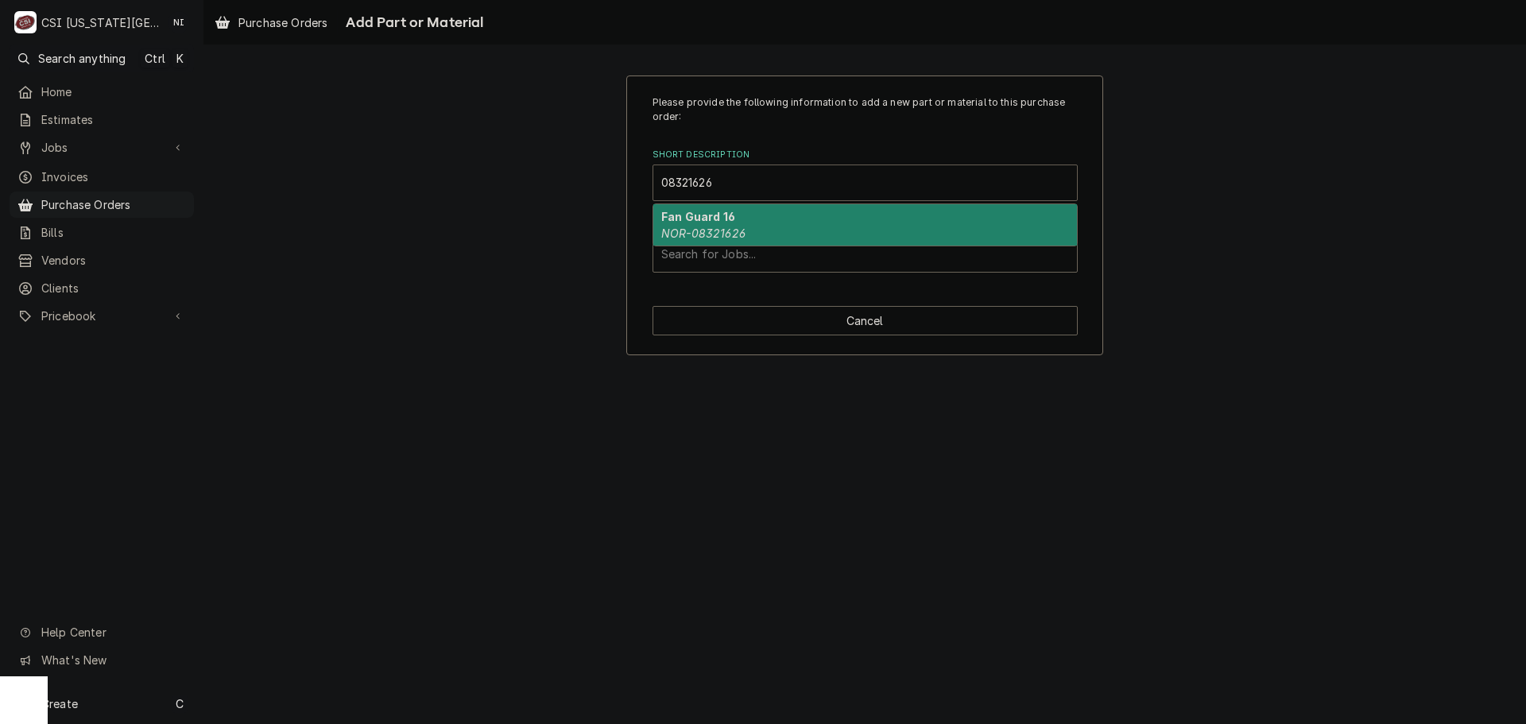
click at [737, 211] on div "Fan Guard 16 NOR-08321626" at bounding box center [864, 224] width 423 height 41
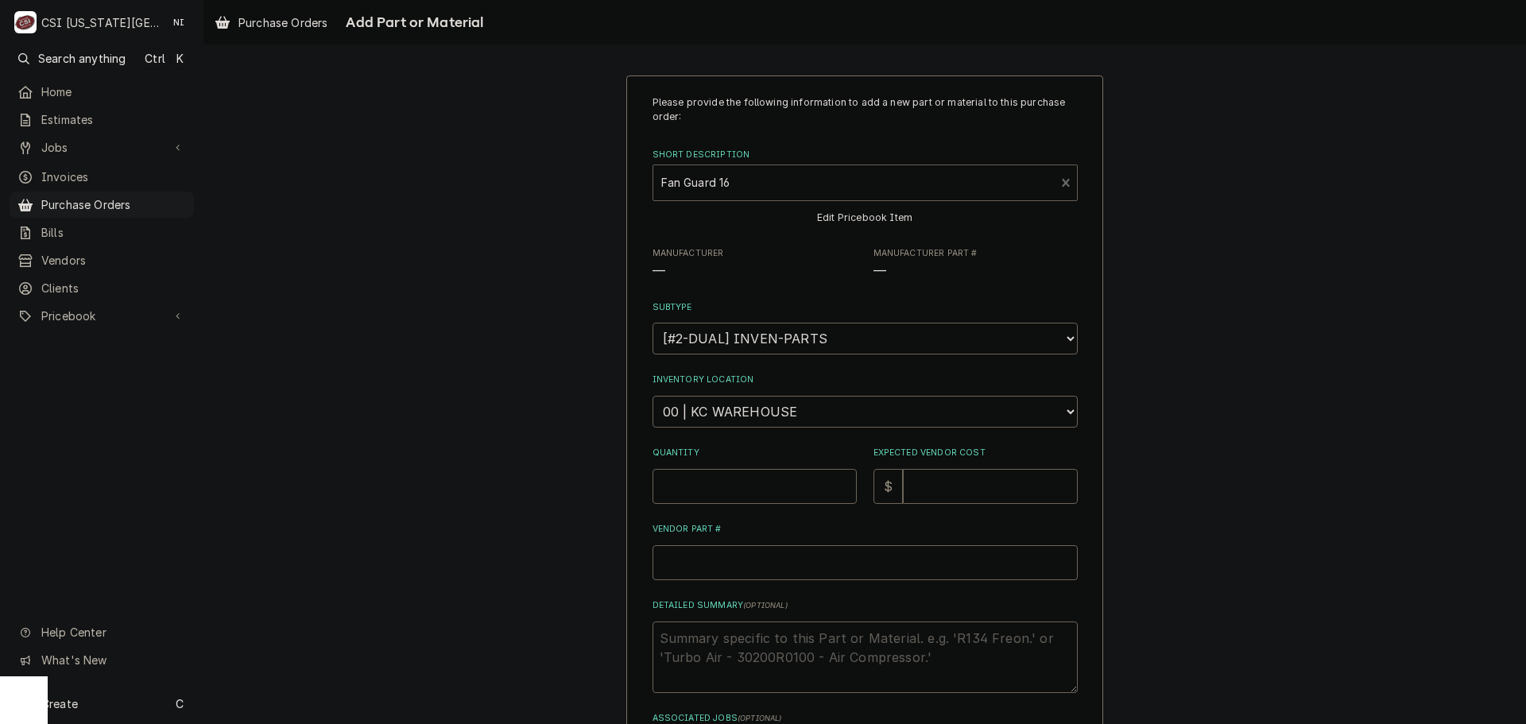
type textarea "x"
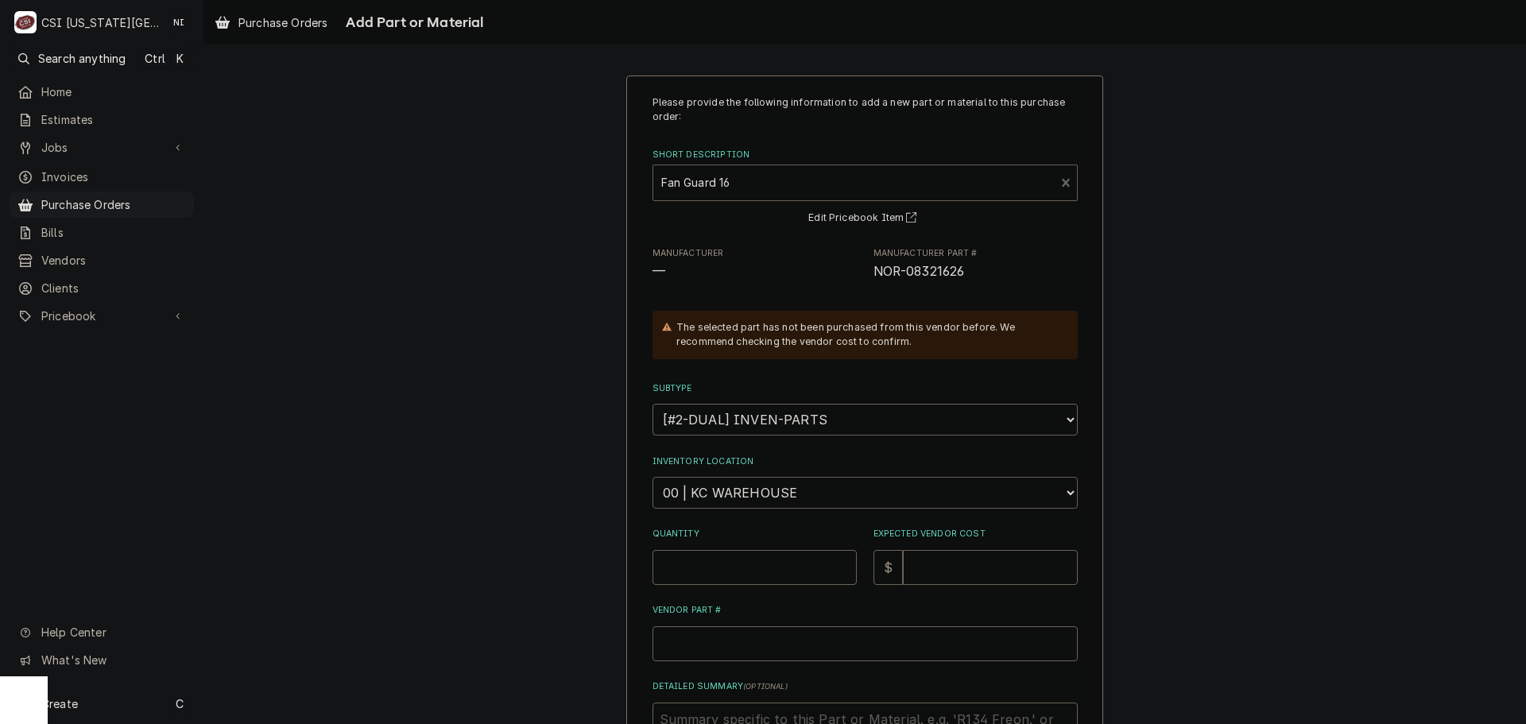
click at [738, 495] on select "Choose a location... 00 | KC WAREHOUSE 00 | MAIN WAREHOUSE 01 | BRIAN BREAZIER …" at bounding box center [864, 493] width 425 height 32
select select "2790"
click at [652, 477] on select "Choose a location... 00 | KC WAREHOUSE 00 | MAIN WAREHOUSE 01 | BRIAN BREAZIER …" at bounding box center [864, 493] width 425 height 32
click at [735, 553] on input "Quantity" at bounding box center [754, 567] width 204 height 35
type textarea "x"
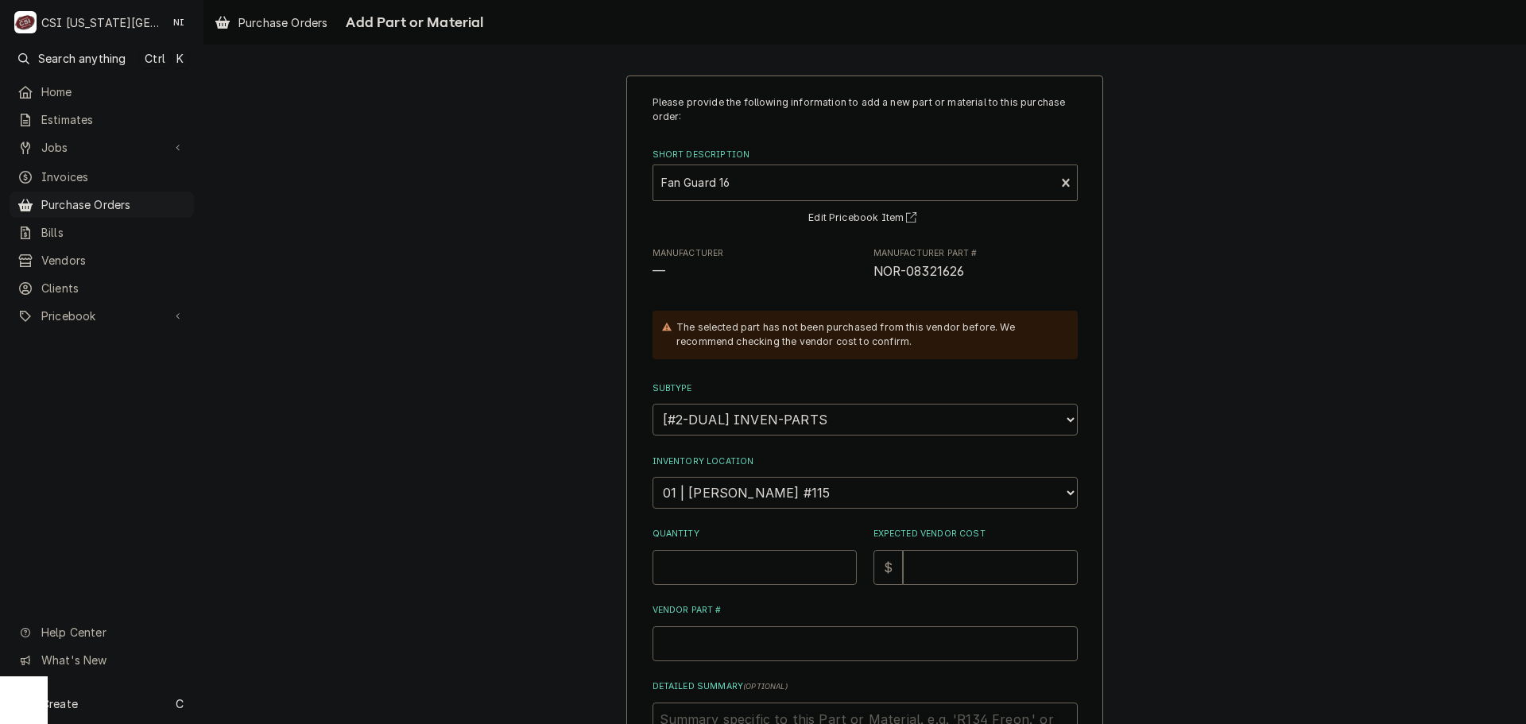
type input "1"
type textarea "x"
type input "2"
type textarea "x"
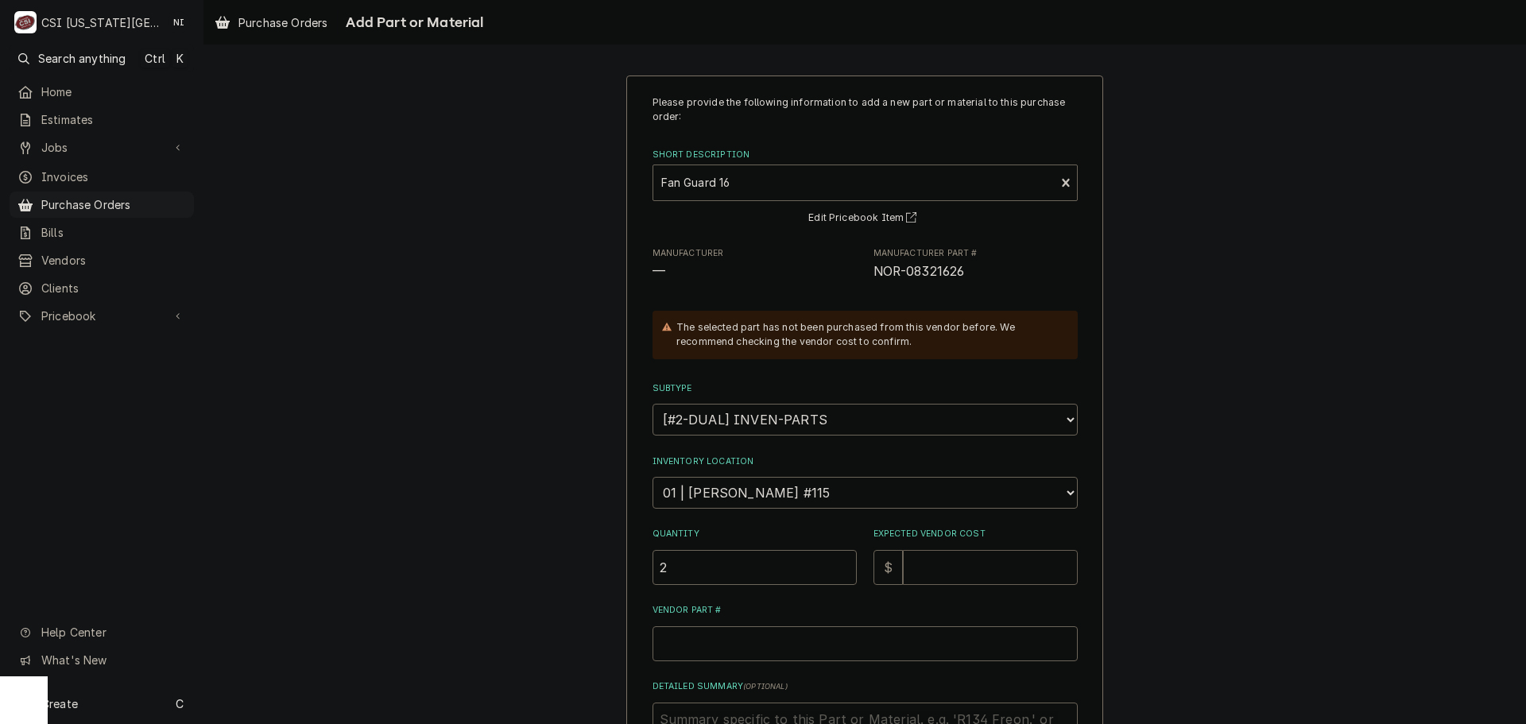
type input "1"
type textarea "x"
type input "10"
type textarea "x"
type input "109"
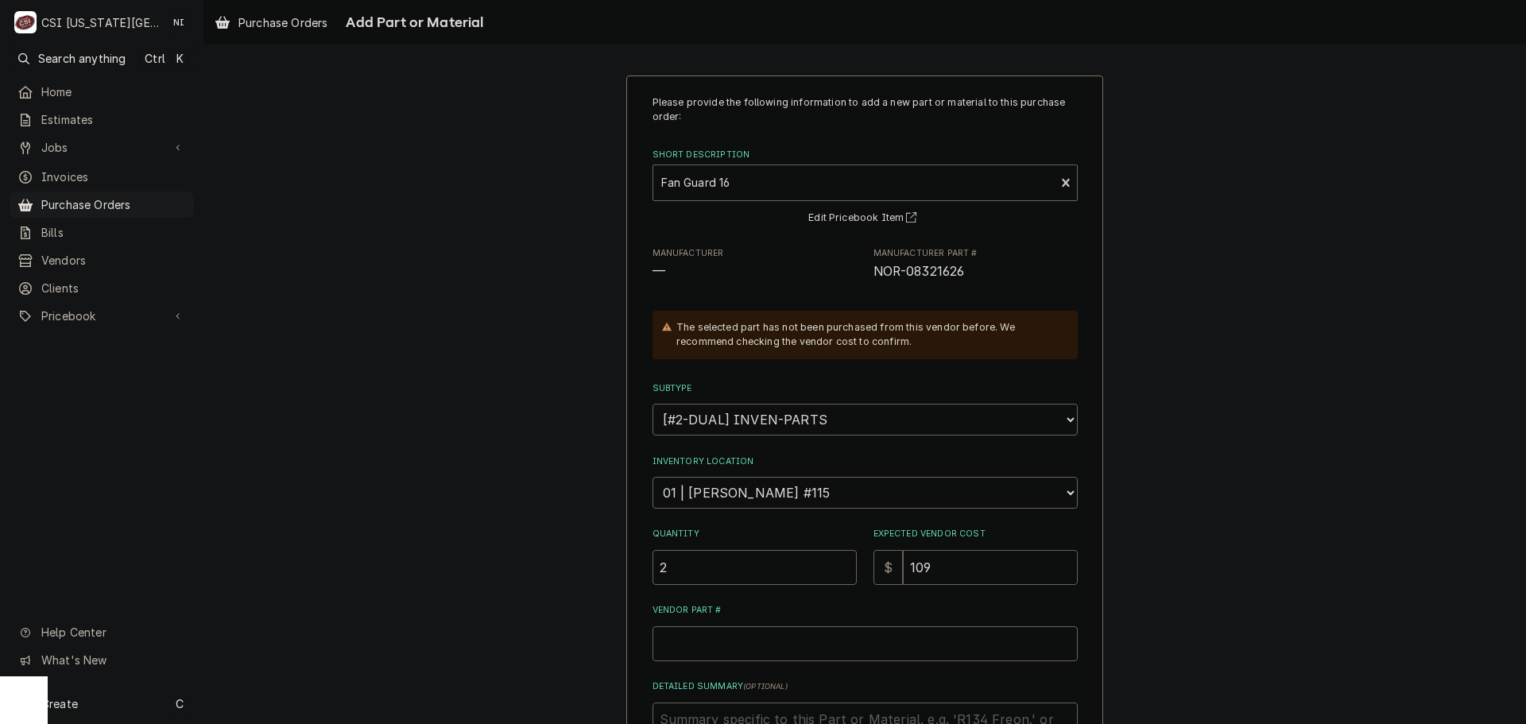
type textarea "x"
type input "109.4"
type textarea "x"
type input "109.40"
drag, startPoint x: 961, startPoint y: 273, endPoint x: 866, endPoint y: 276, distance: 94.6
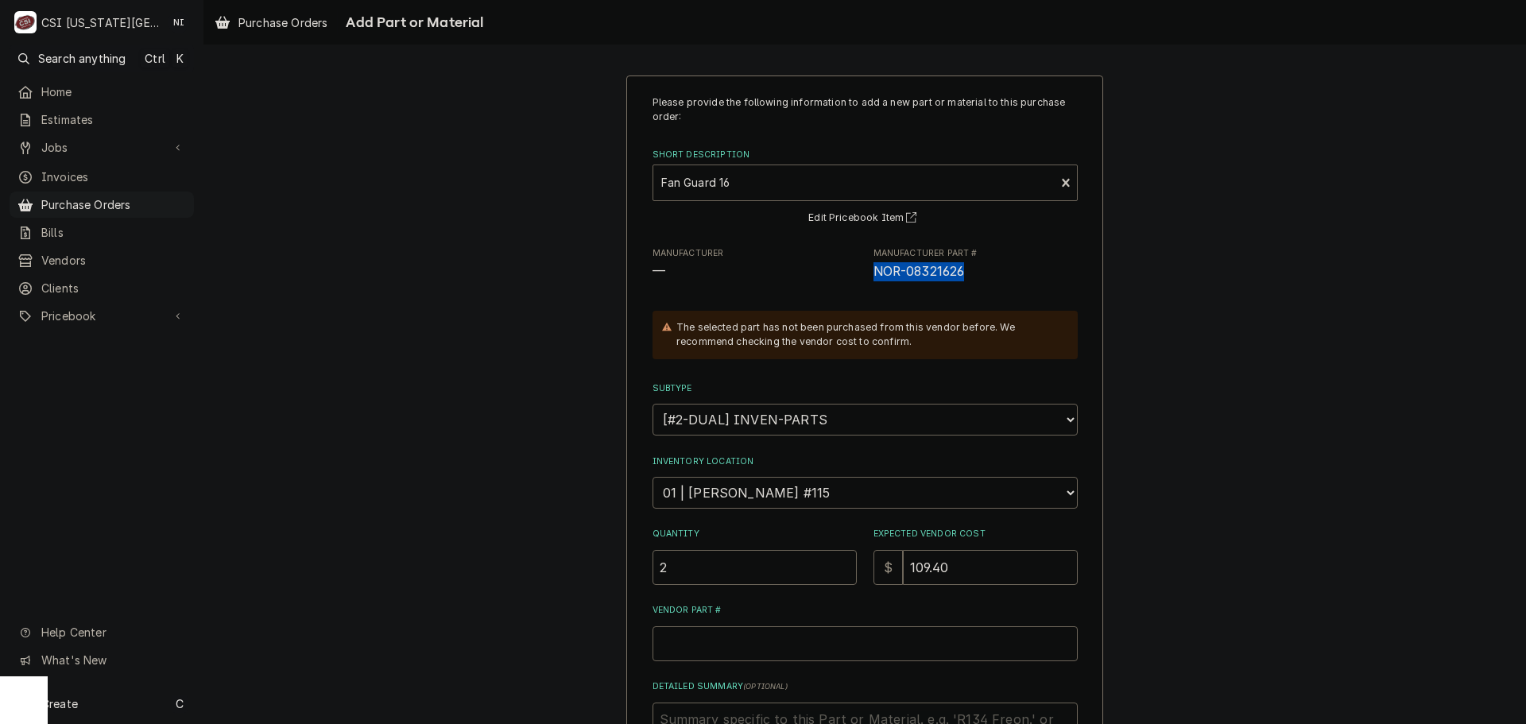
click at [866, 276] on div "Manufacturer — Manufacturer Part # NOR-08321626" at bounding box center [864, 264] width 425 height 34
copy span "NOR-08321626"
click at [795, 634] on input "Vendor Part #" at bounding box center [864, 643] width 425 height 35
paste input "NOR-08321626"
type textarea "x"
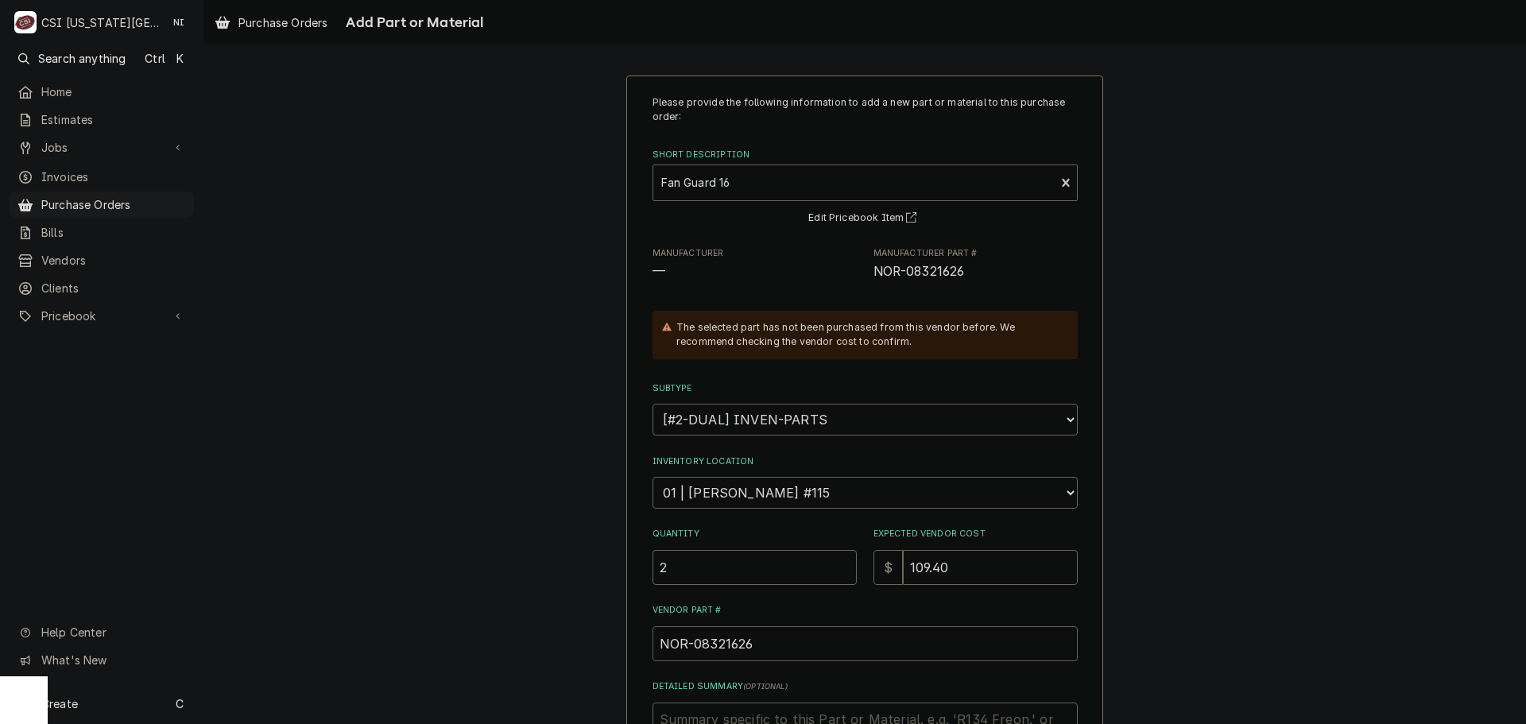
scroll to position [219, 0]
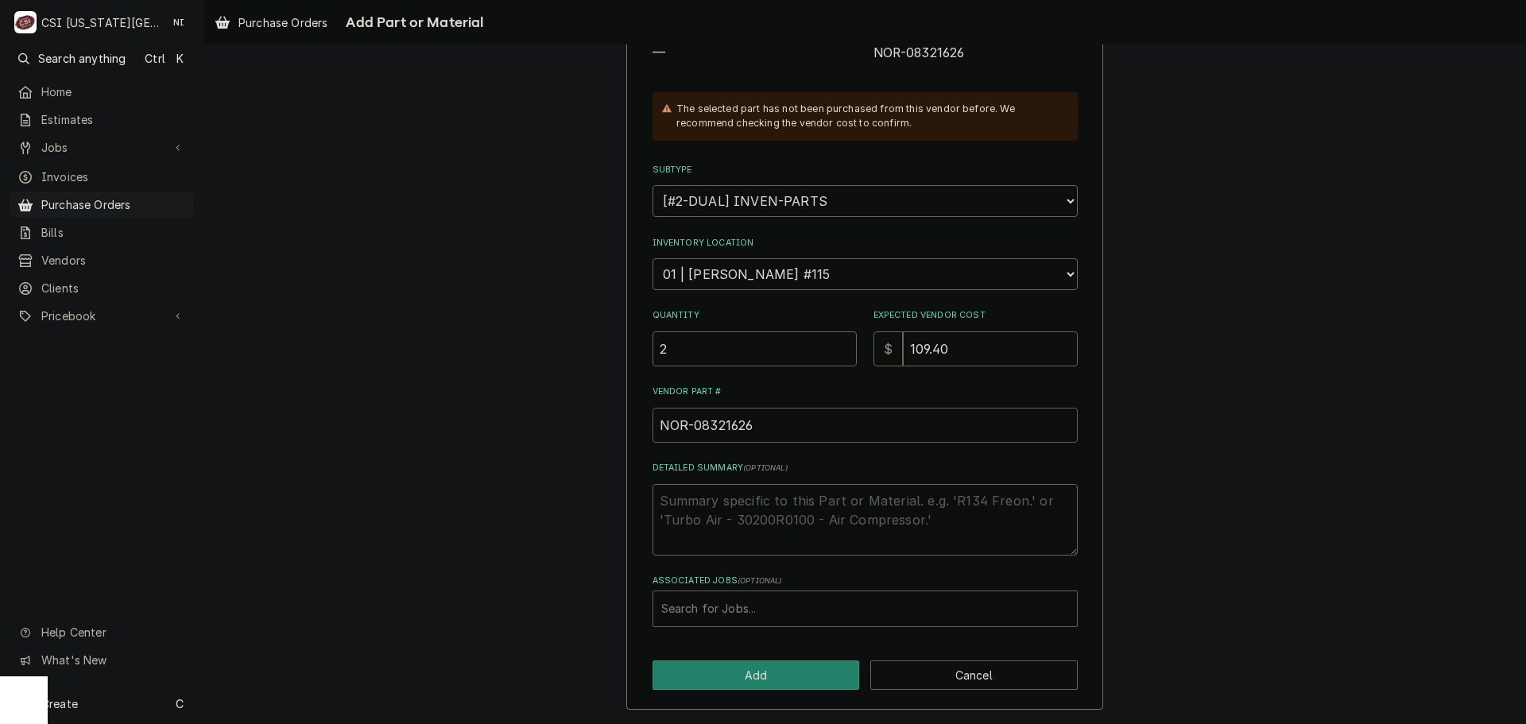
type input "NOR-08321626"
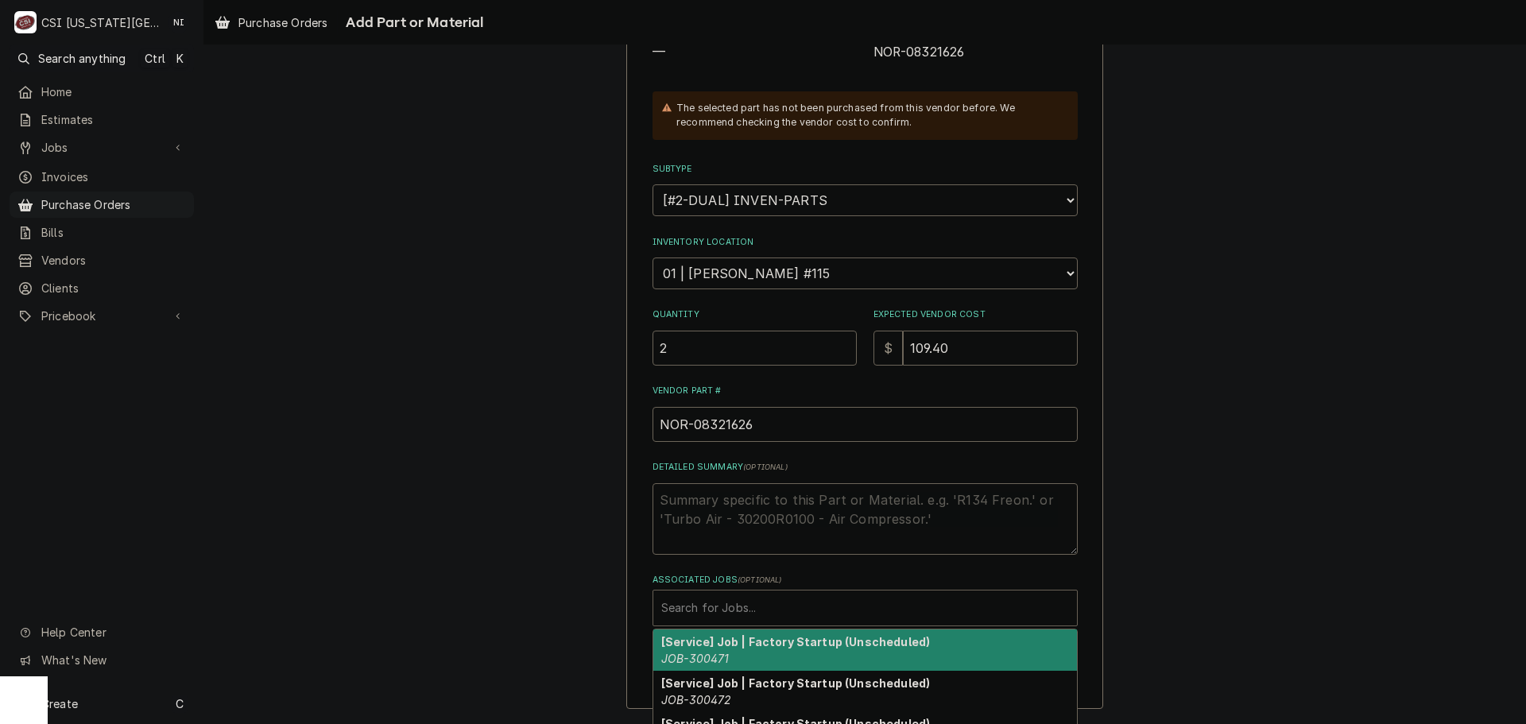
click at [799, 603] on div "Associated Jobs" at bounding box center [865, 608] width 408 height 29
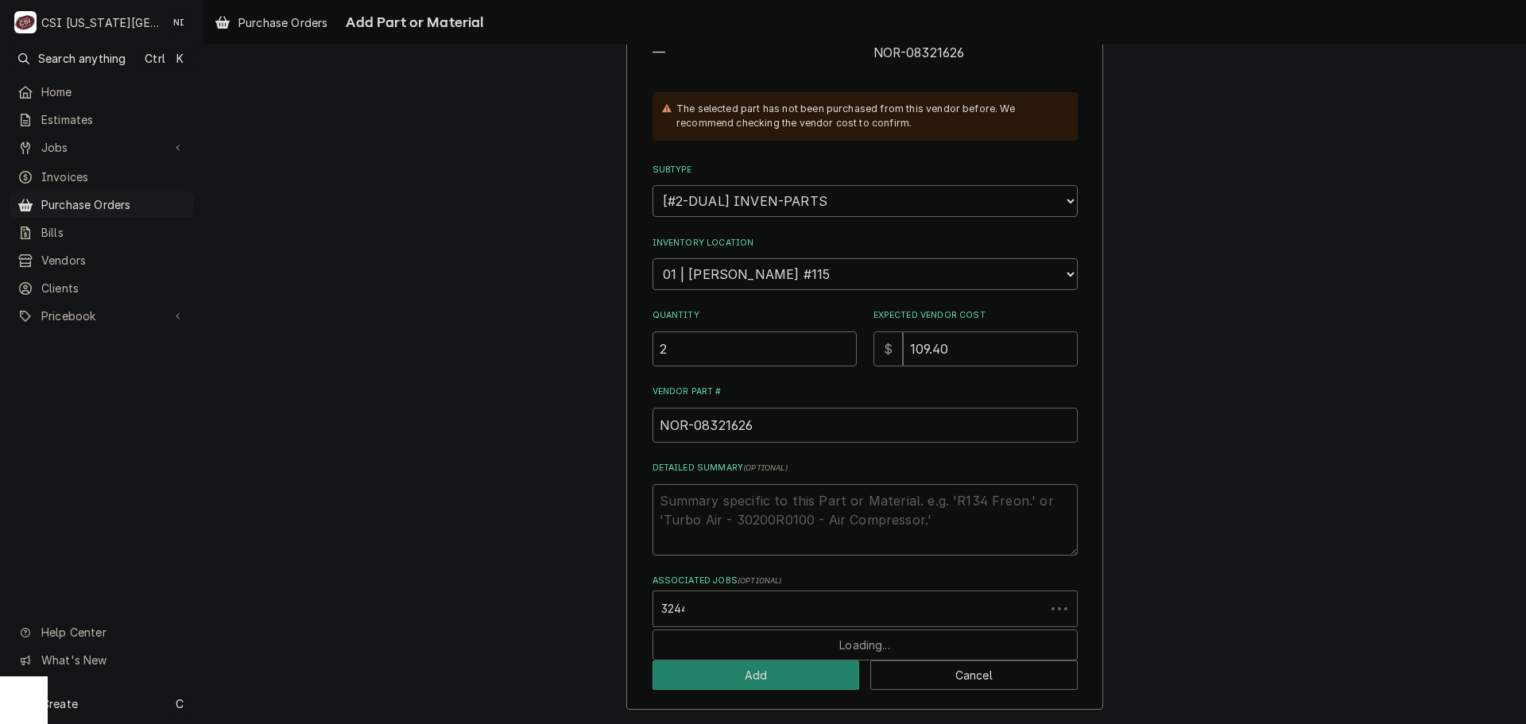
type input "32441"
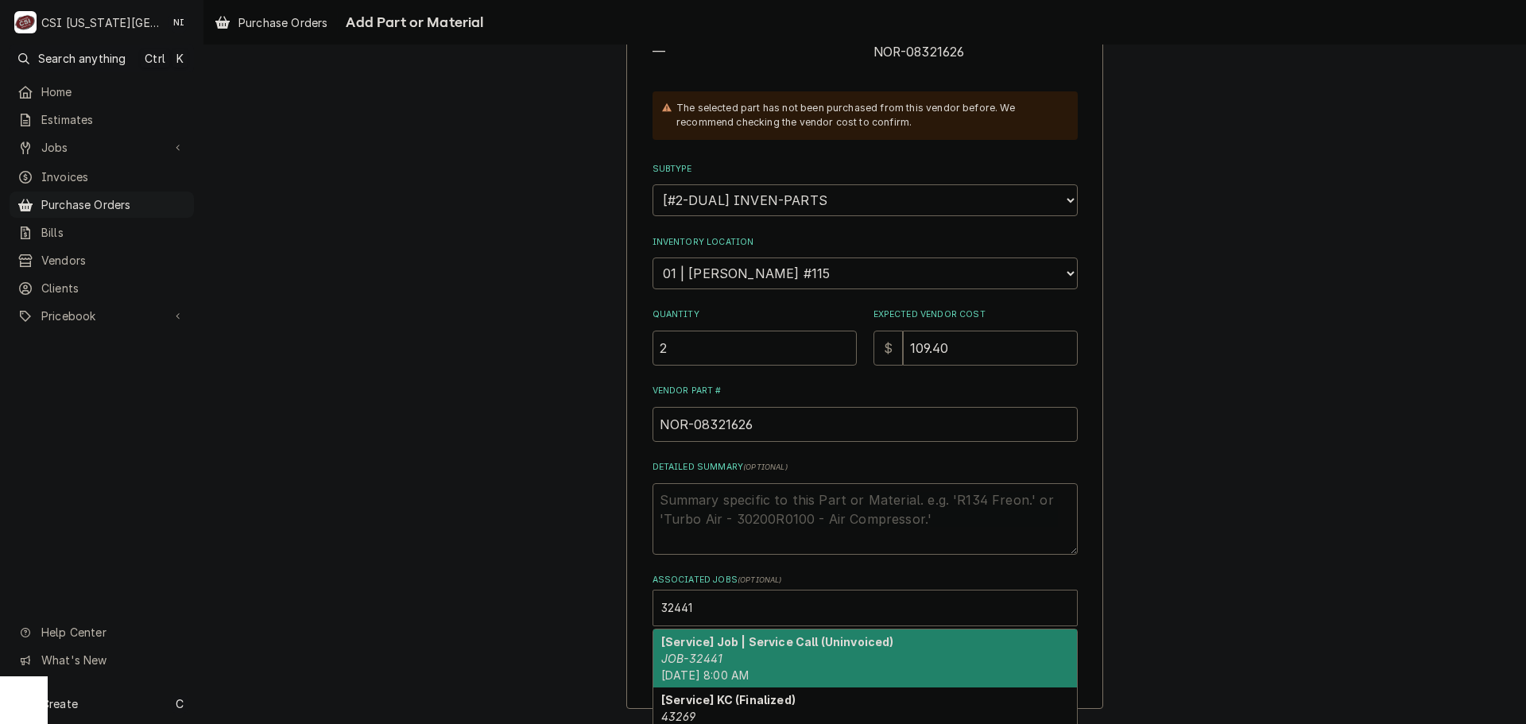
click at [718, 646] on strong "[Service] Job | Service Call (Uninvoiced)" at bounding box center [777, 642] width 233 height 14
type textarea "x"
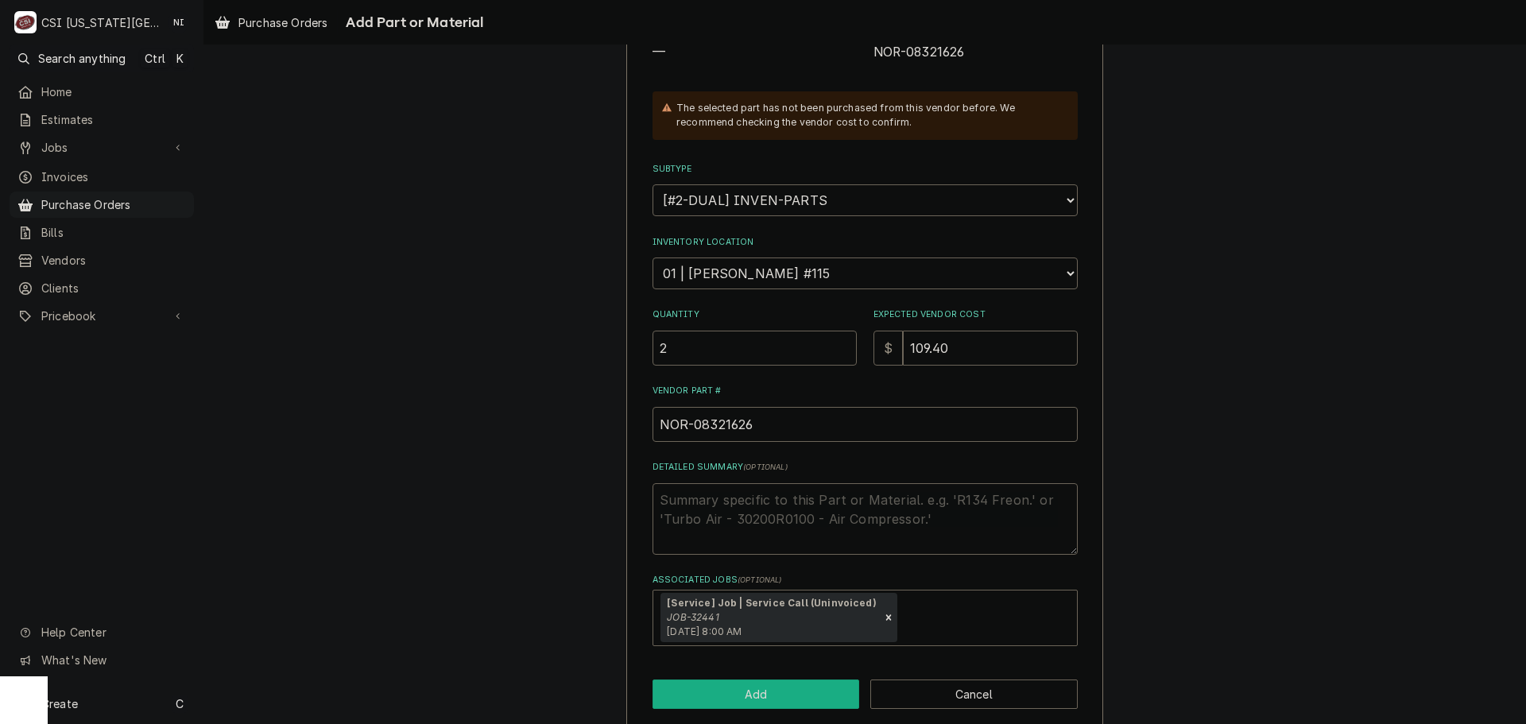
click at [729, 694] on button "Add" at bounding box center [755, 693] width 207 height 29
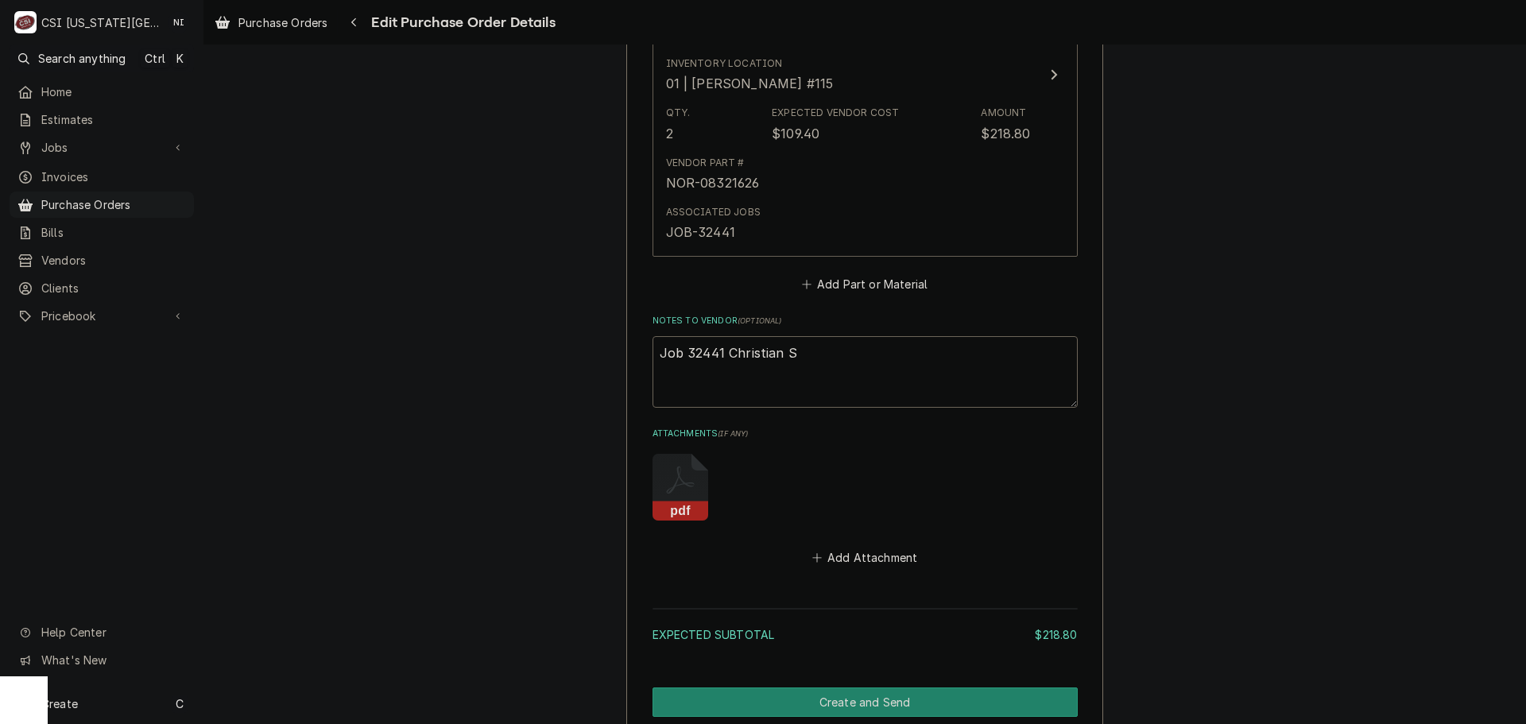
scroll to position [1047, 0]
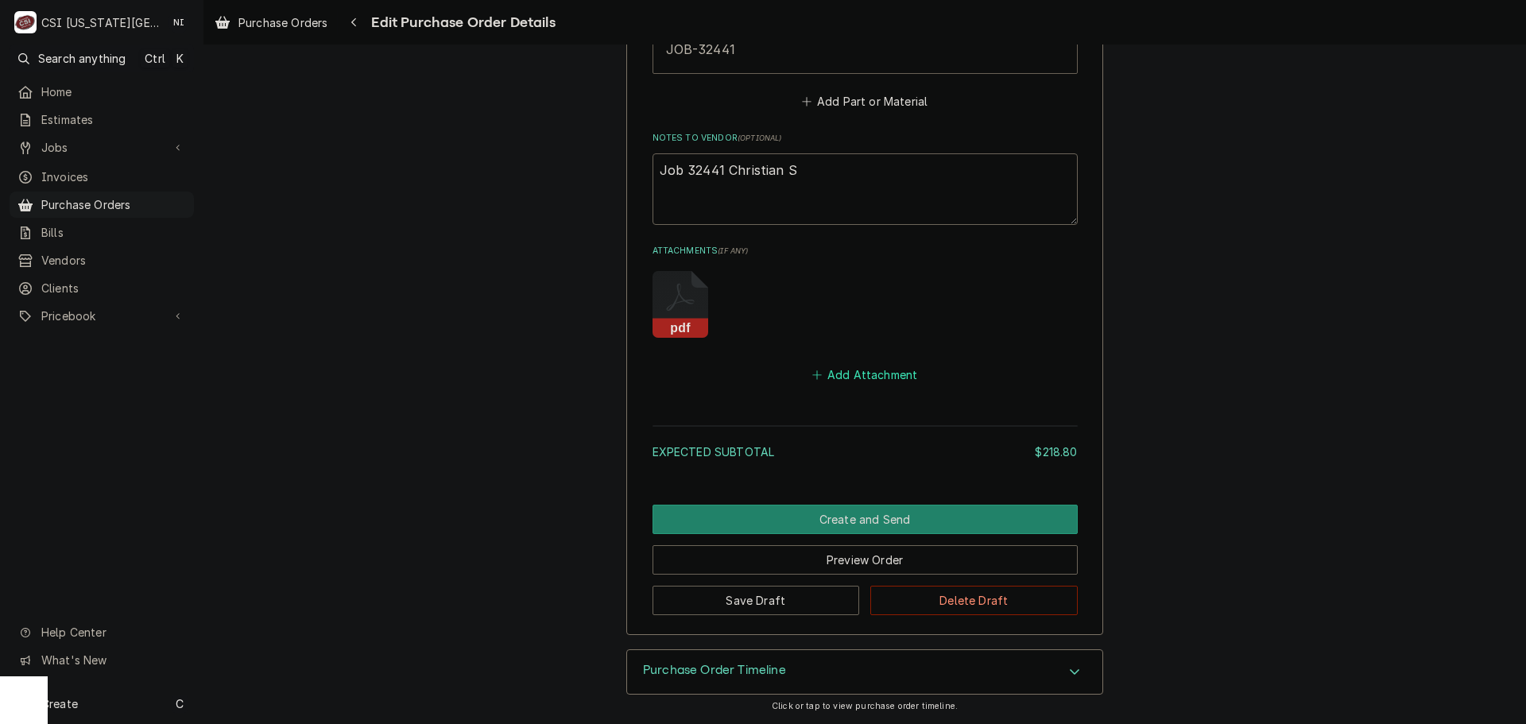
drag, startPoint x: 876, startPoint y: 378, endPoint x: 1487, endPoint y: 486, distance: 621.3
click at [880, 378] on button "Add Attachment" at bounding box center [864, 375] width 111 height 22
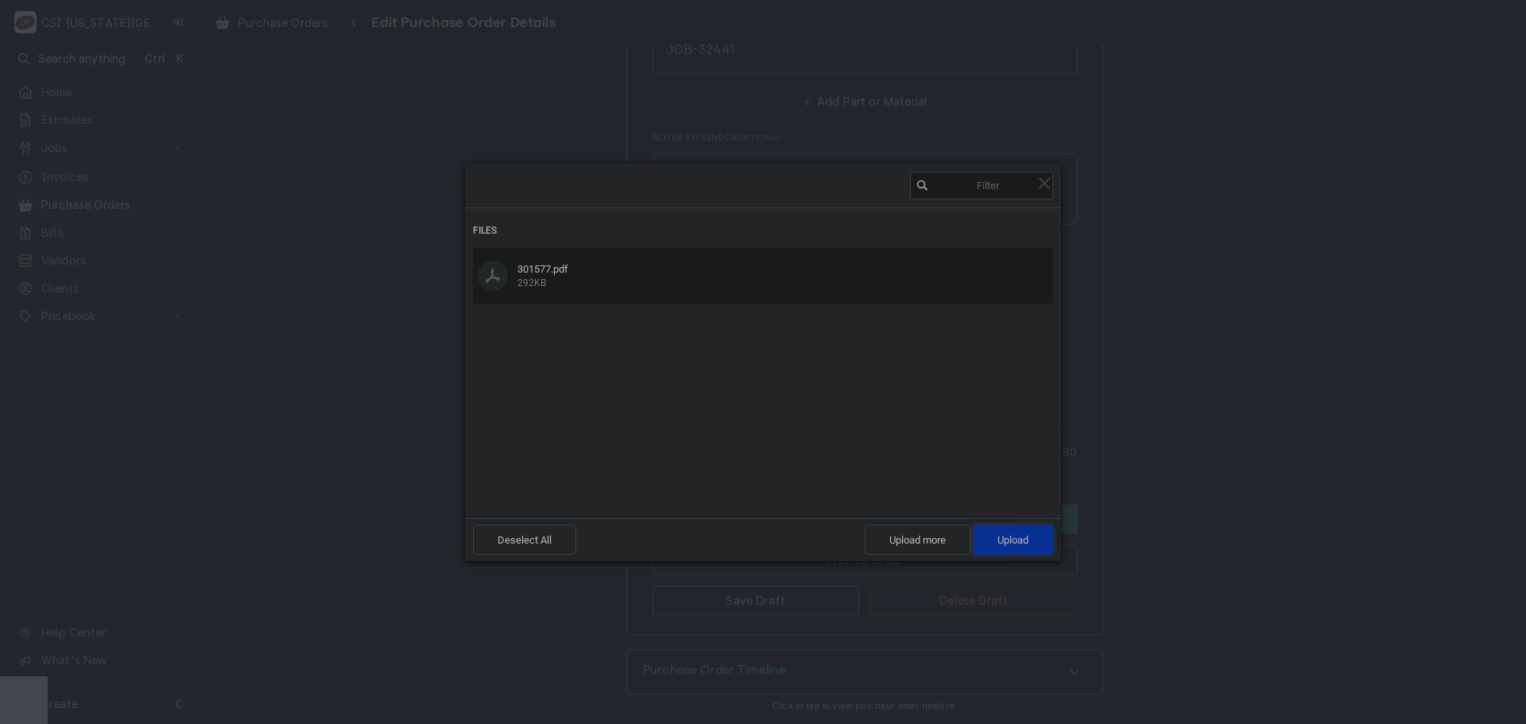
click at [1031, 551] on span "Upload 1" at bounding box center [1013, 539] width 80 height 30
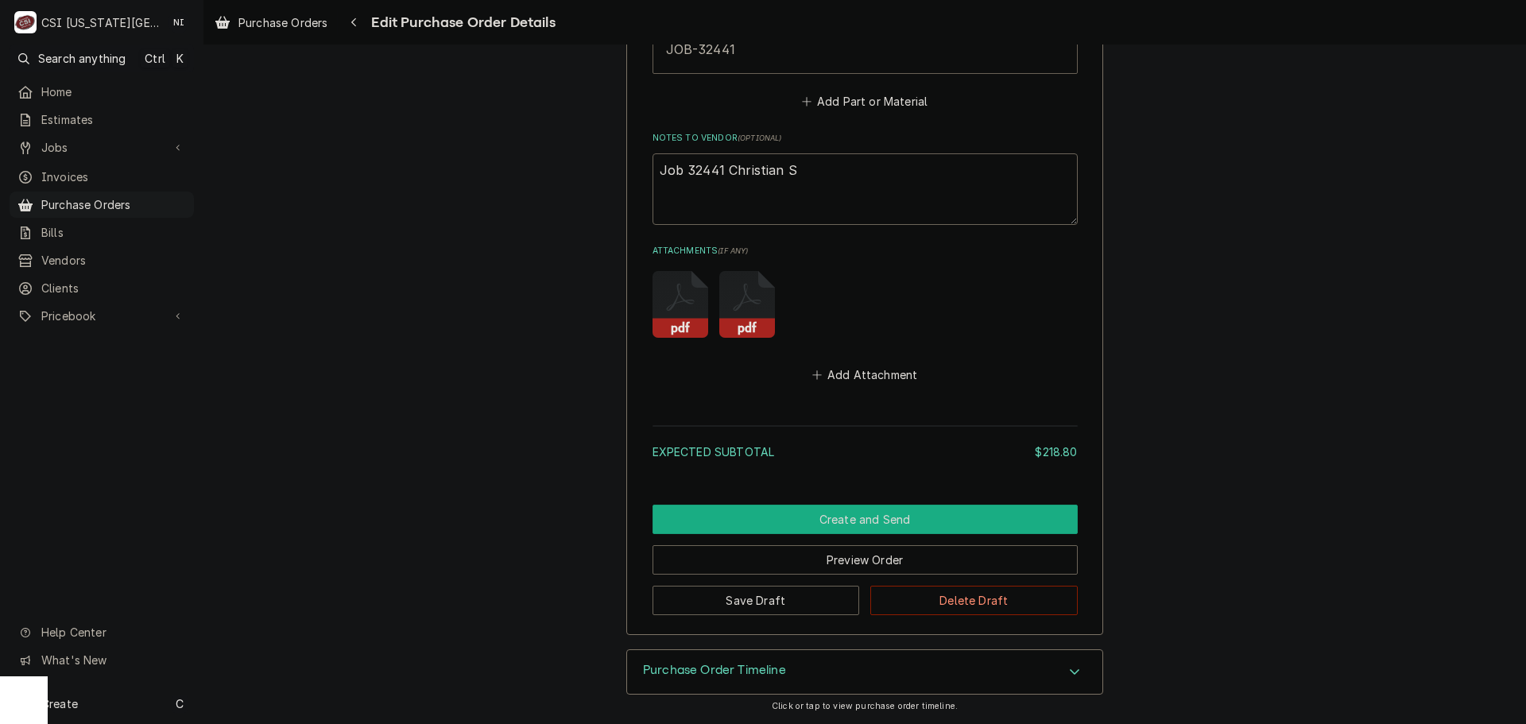
click at [854, 524] on button "Create and Send" at bounding box center [864, 519] width 425 height 29
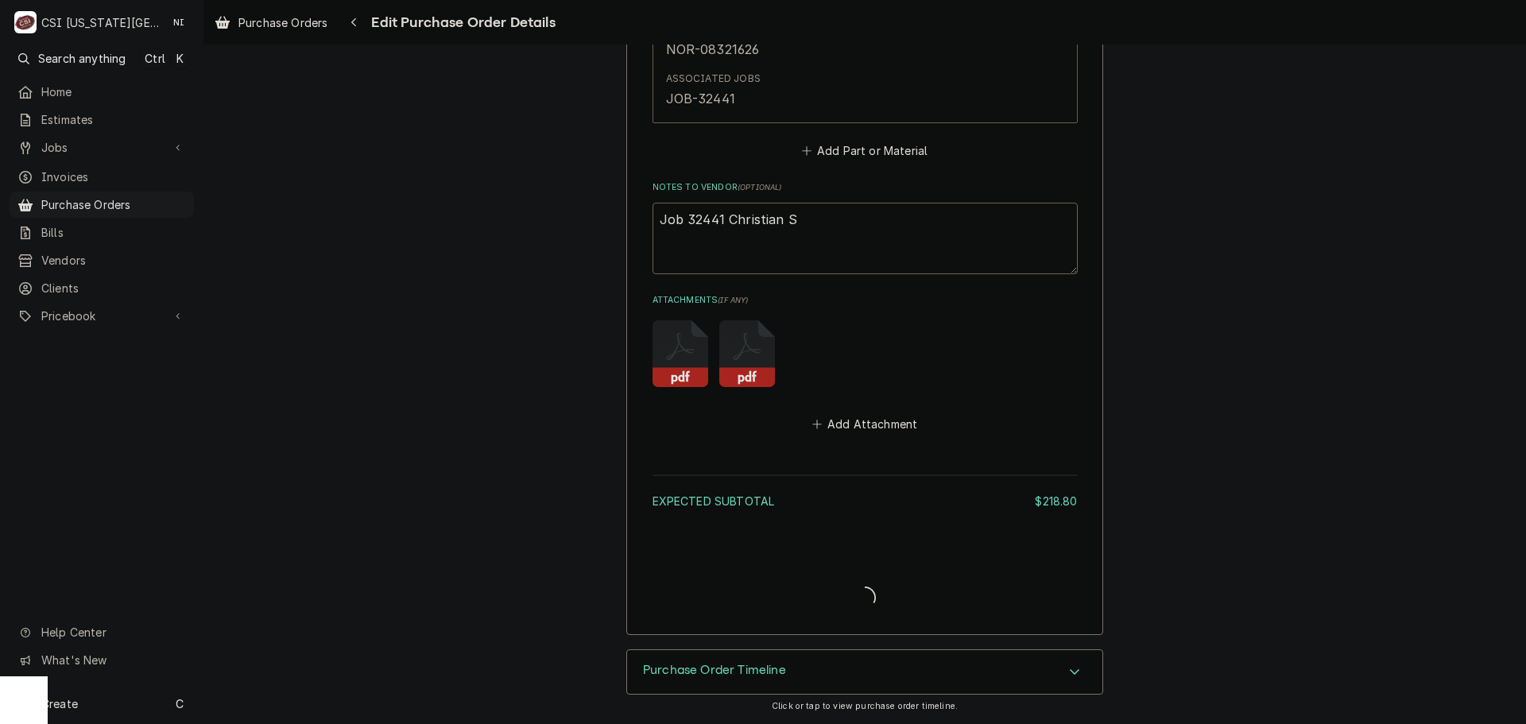
scroll to position [998, 0]
type textarea "x"
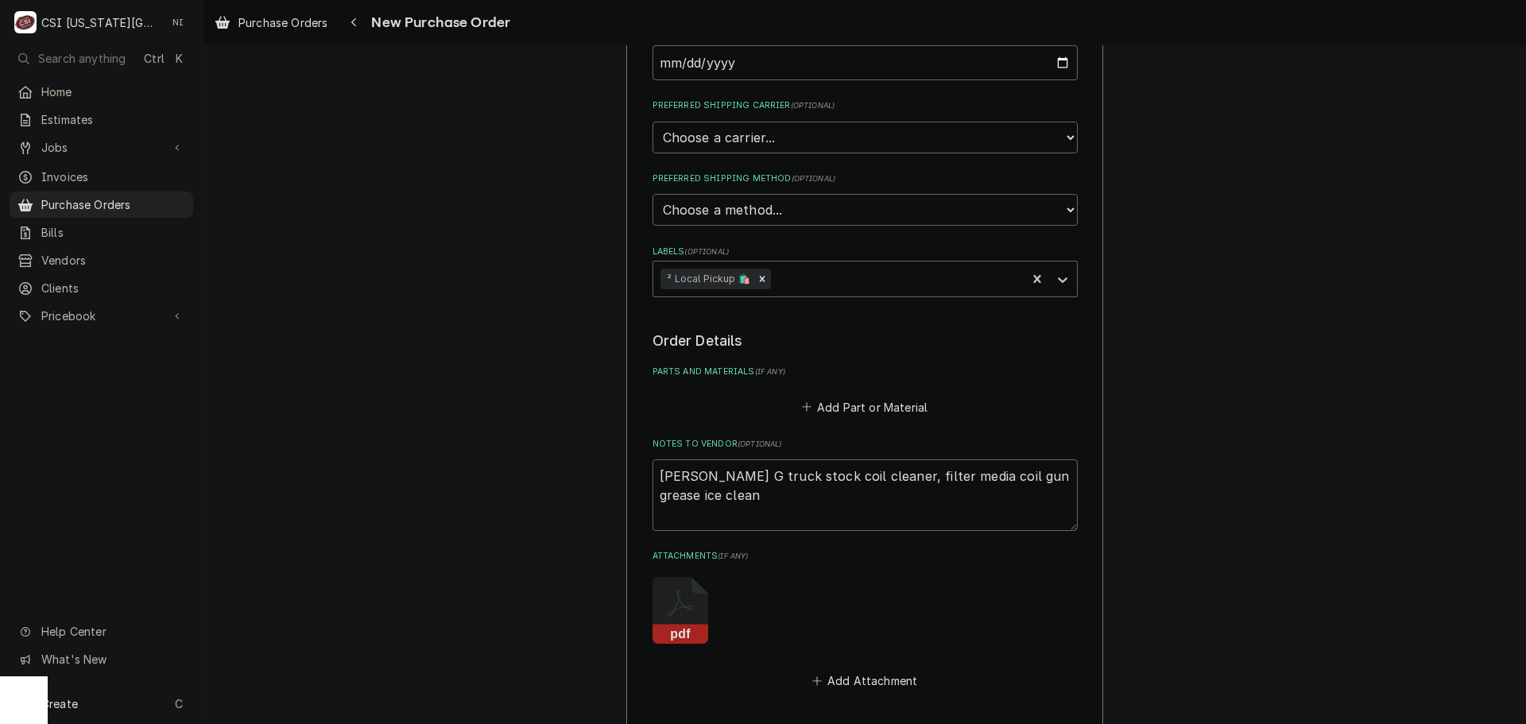
scroll to position [636, 0]
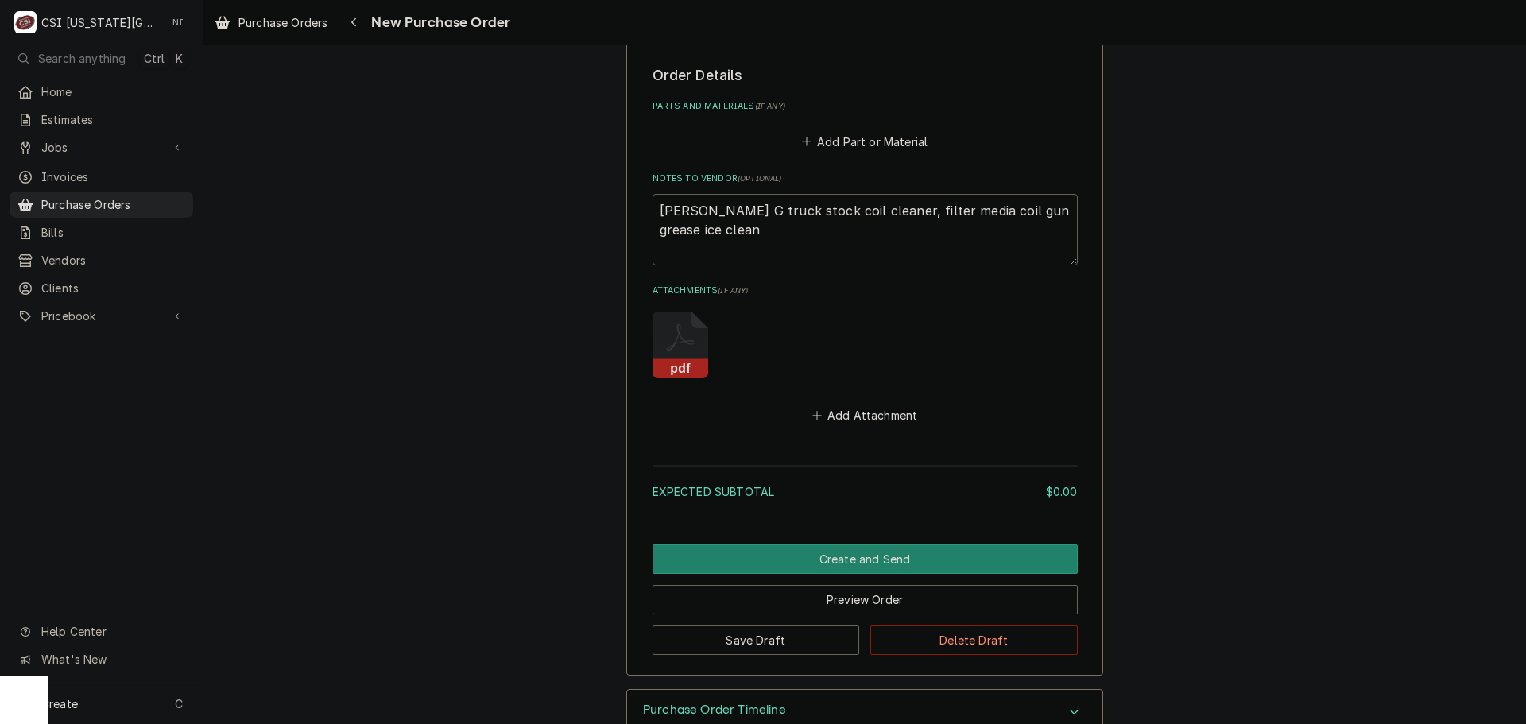
drag, startPoint x: 659, startPoint y: 233, endPoint x: 637, endPoint y: 234, distance: 22.3
click at [637, 234] on div "Please provide the following information to create your purchase order: Basic D…" at bounding box center [864, 58] width 477 height 1235
type textarea "x"
type textarea "Brian G truck stock coil cleaner, filter media coil gun grease ice"
type textarea "x"
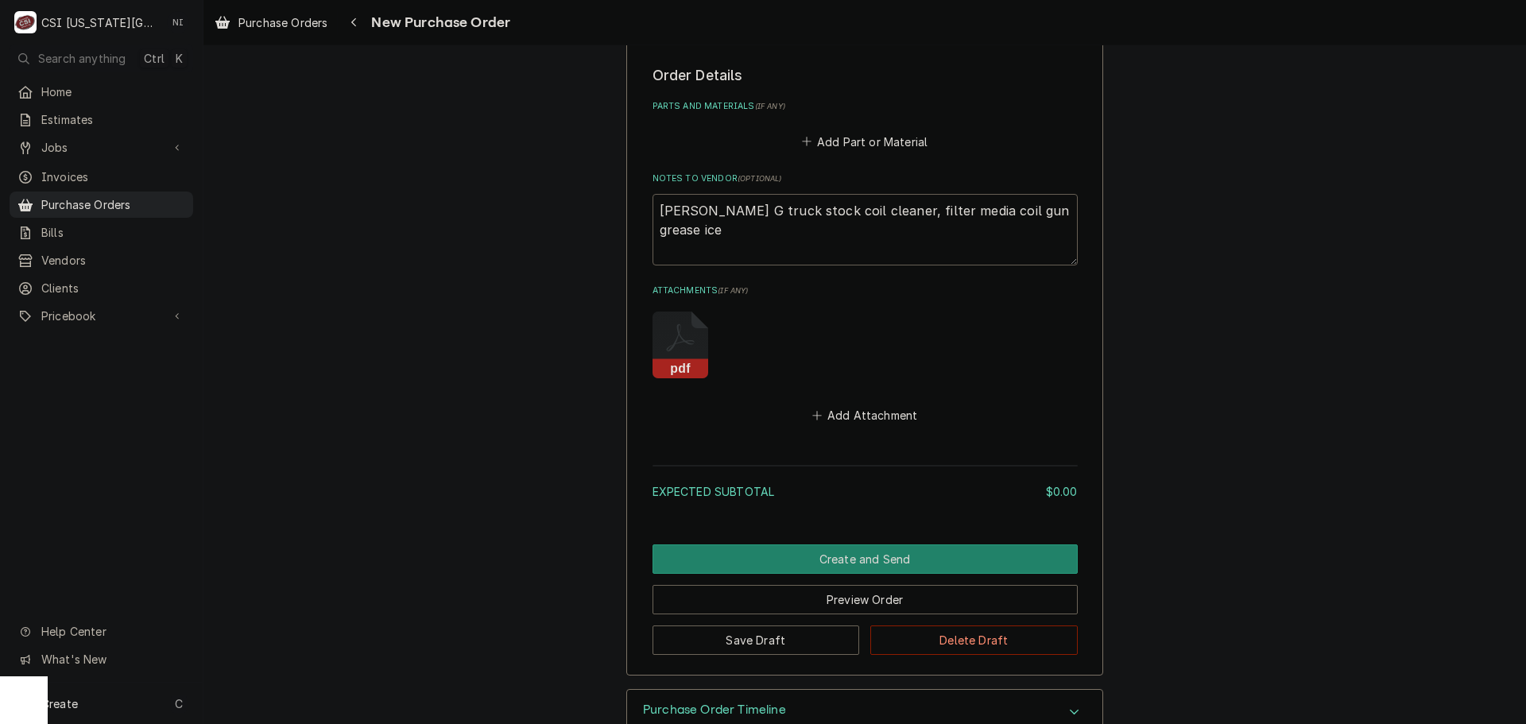
type textarea "Brian G truck stock coil cleaner, filter media coil gun grease ice"
type textarea "x"
type textarea "Brian G truck stock coil cleaner, filter media coil gun grease ic"
type textarea "x"
type textarea "Brian G truck stock coil cleaner, filter media coil gun grease i"
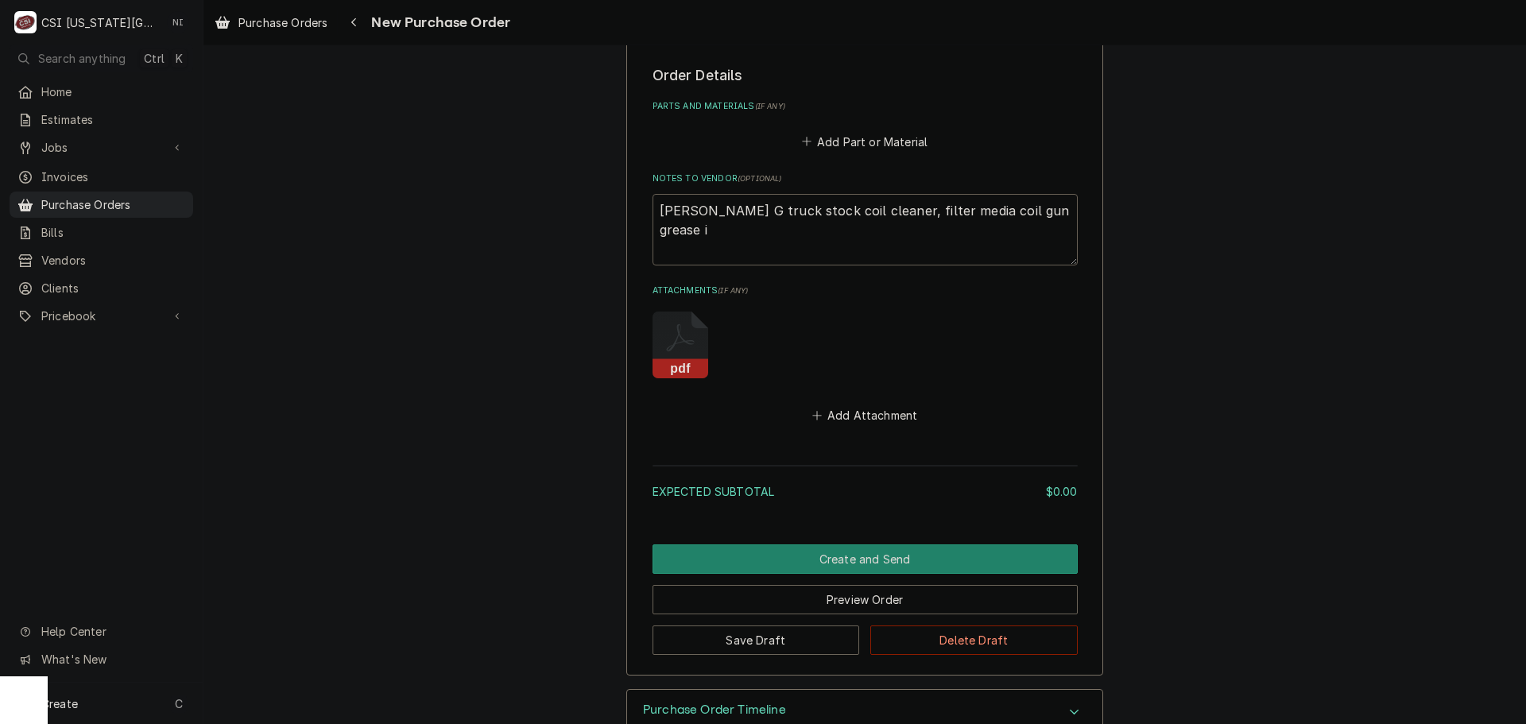
type textarea "x"
type textarea "Brian G truck stock coil cleaner, filter media coil gun grease"
type textarea "x"
type textarea "Brian G truck stock coil cleaner, filter media coil gun grease"
type textarea "x"
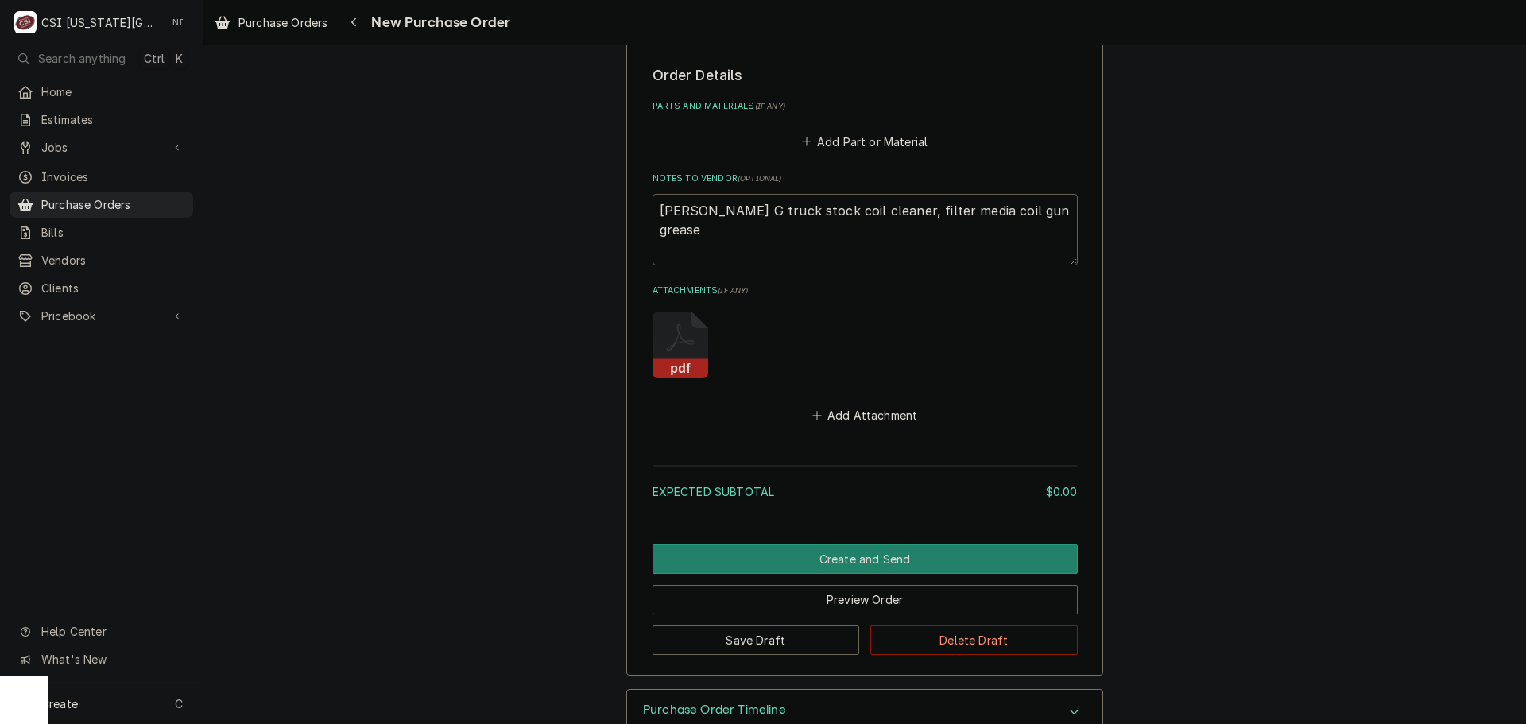
type textarea "Brian G truck stock coil cleaner, filter media coil gun greas"
type textarea "x"
type textarea "Brian G truck stock coil cleaner, filter media coil gun grea"
type textarea "x"
type textarea "Brian G truck stock coil cleaner, filter media coil gun gre"
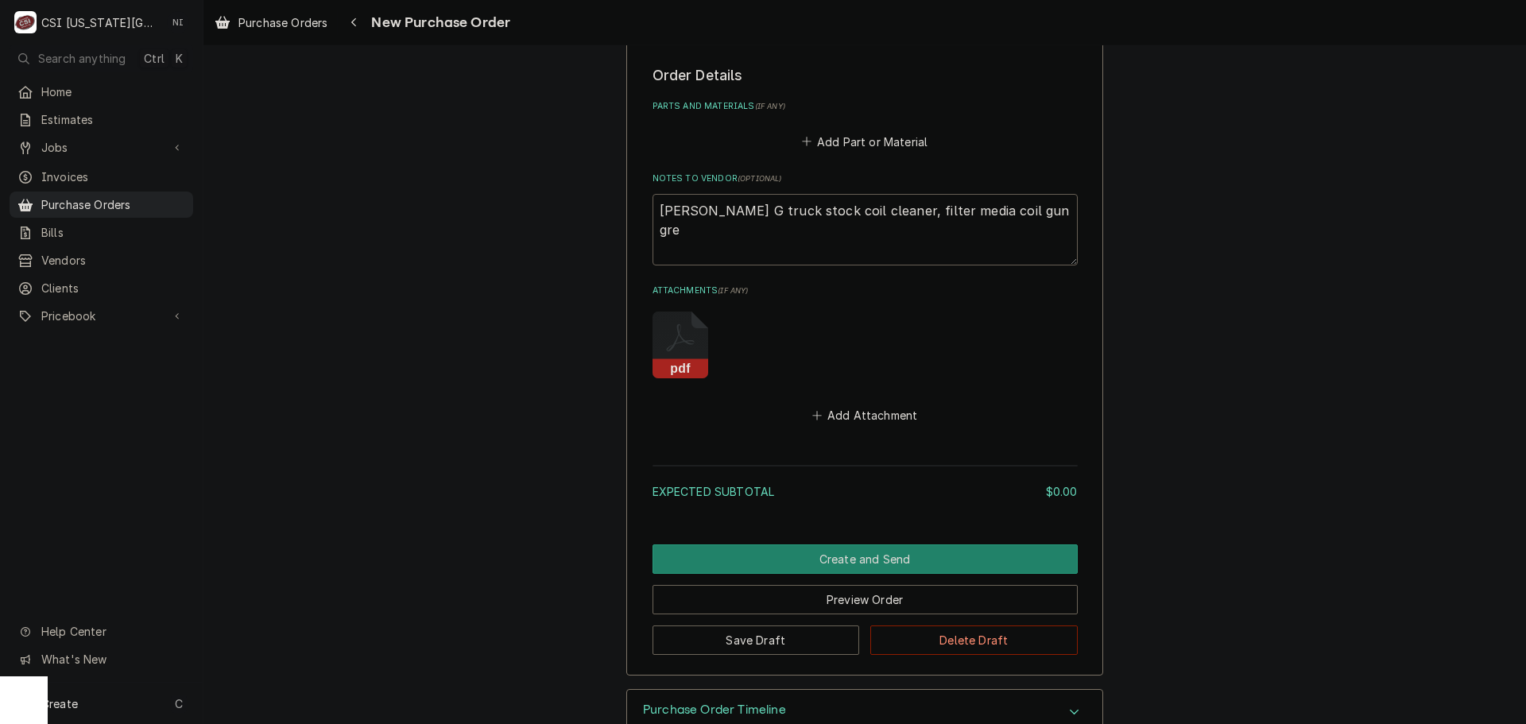
type textarea "x"
type textarea "Brian G truck stock coil cleaner, filter media coil gun gr"
type textarea "x"
type textarea "Brian G truck stock coil cleaner, filter media coil gun g"
type textarea "x"
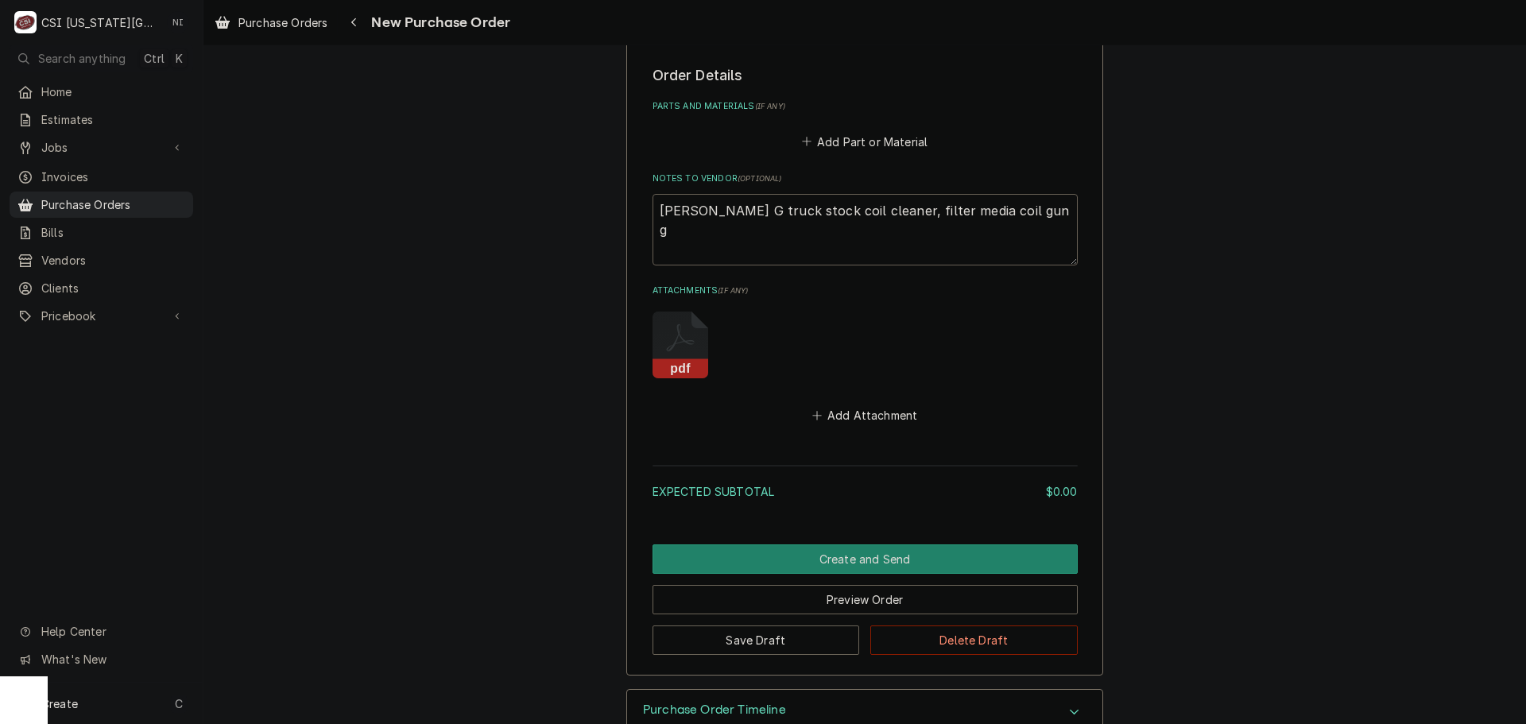
type textarea "Brian G truck stock coil cleaner, filter media coil gun"
type textarea "x"
type textarea "Brian G truck stock coil cleaner, filter media coil gun"
type textarea "x"
type textarea "Brian G truck stock coil cleaner, filter media coil gu"
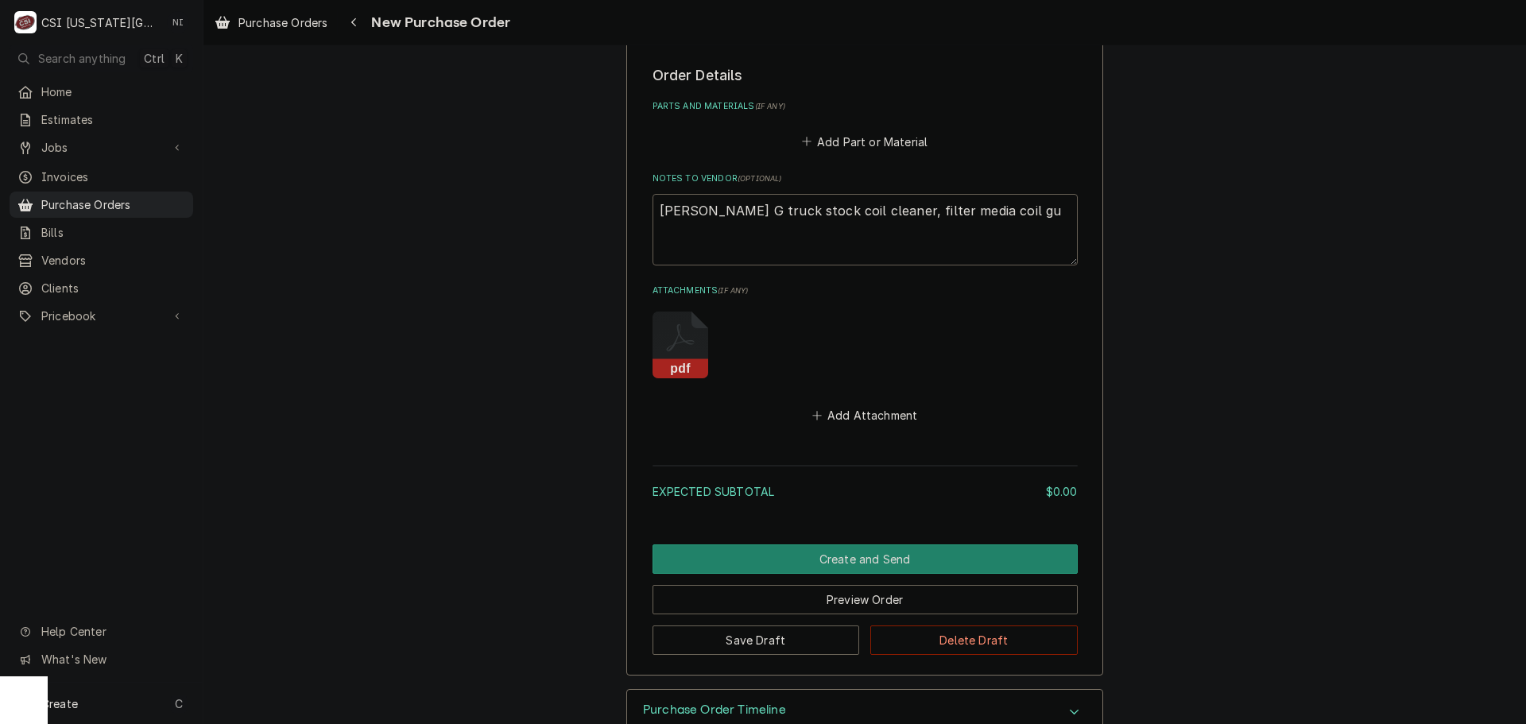
type textarea "x"
type textarea "Brian G truck stock coil cleaner, filter media coil g"
type textarea "x"
type textarea "Brian G truck stock coil cleaner, filter media coil"
type textarea "x"
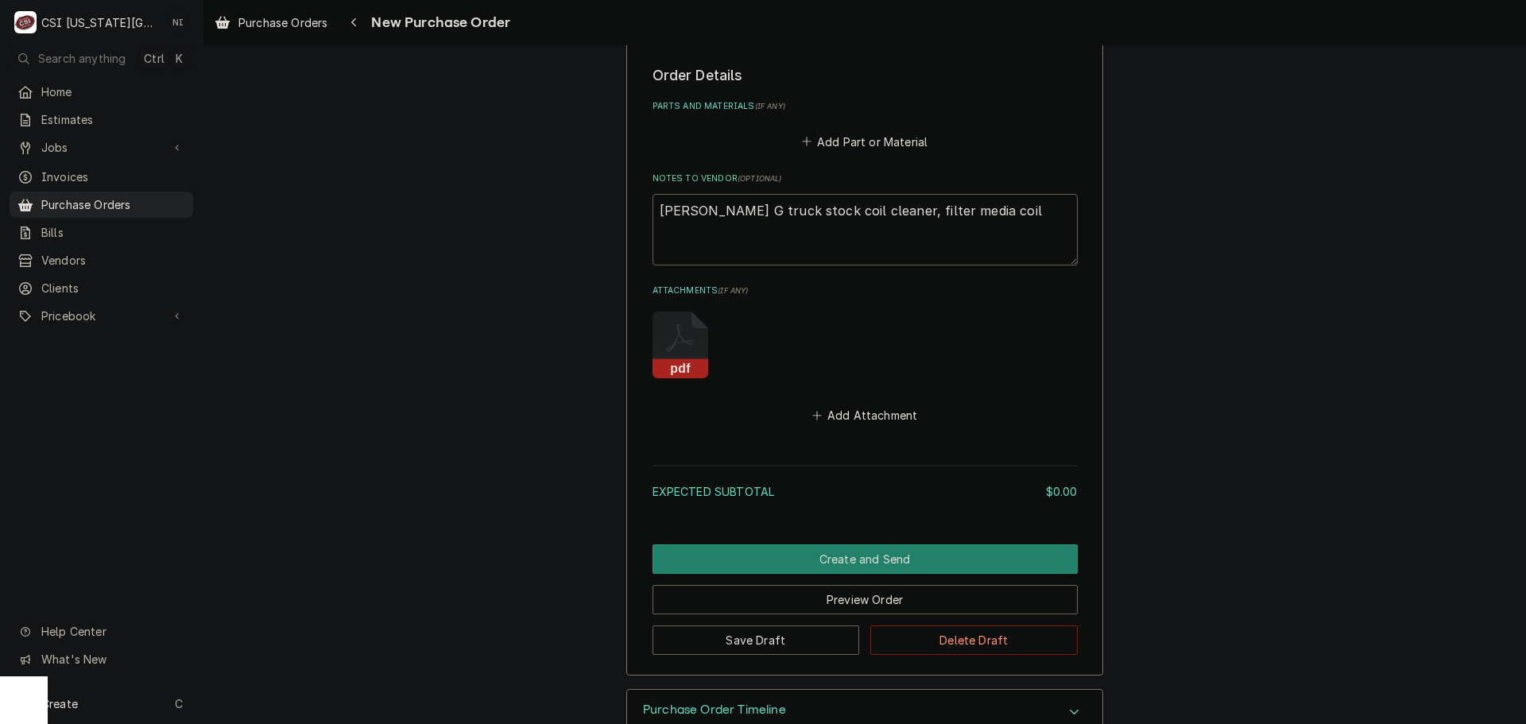
type textarea "Brian G truck stock coil cleaner, filter media coil"
type textarea "x"
type textarea "Brian G truck stock coil cleaner, filter media coi"
type textarea "x"
type textarea "Brian G truck stock coil cleaner, filter media co"
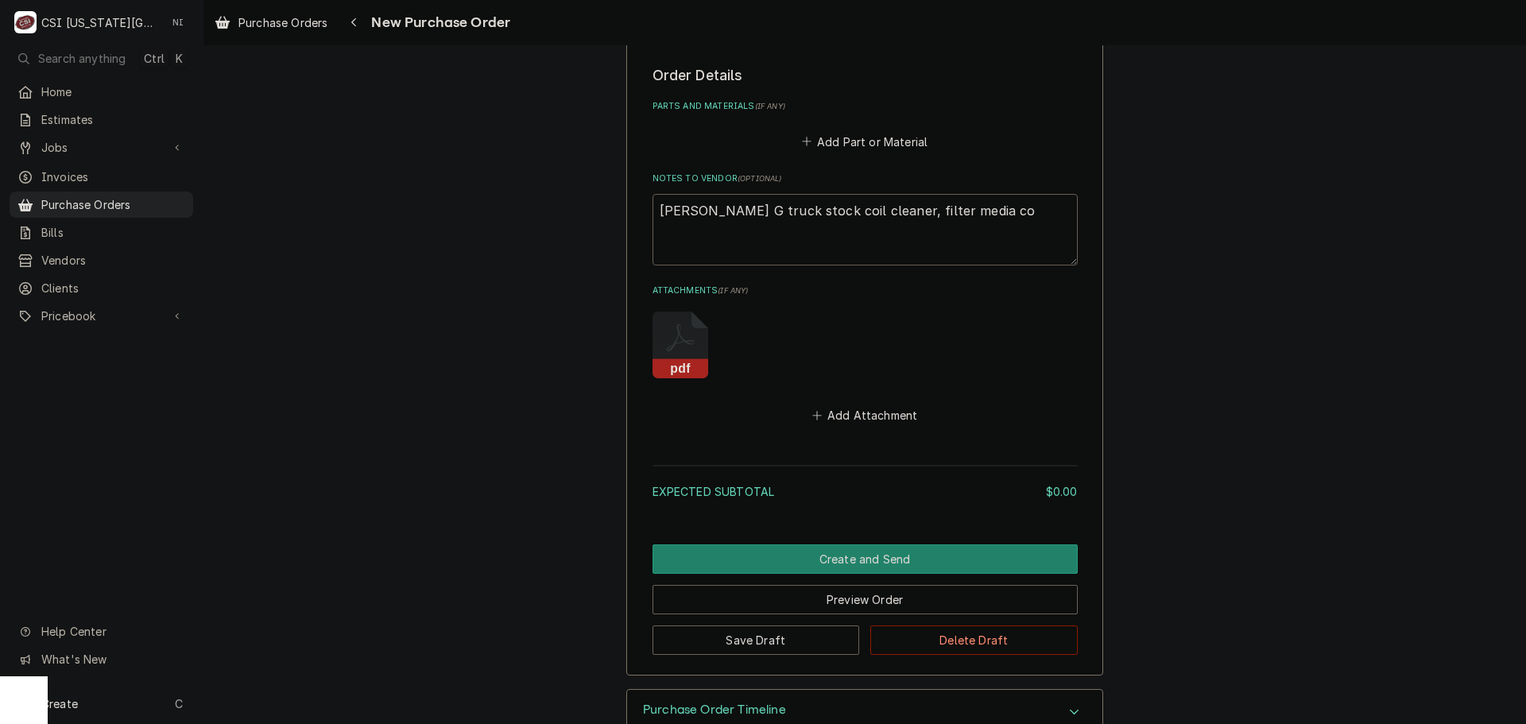
type textarea "x"
type textarea "Brian G truck stock coil cleaner, filter media c"
type textarea "x"
type textarea "Brian G truck stock coil cleaner, filter media"
type textarea "x"
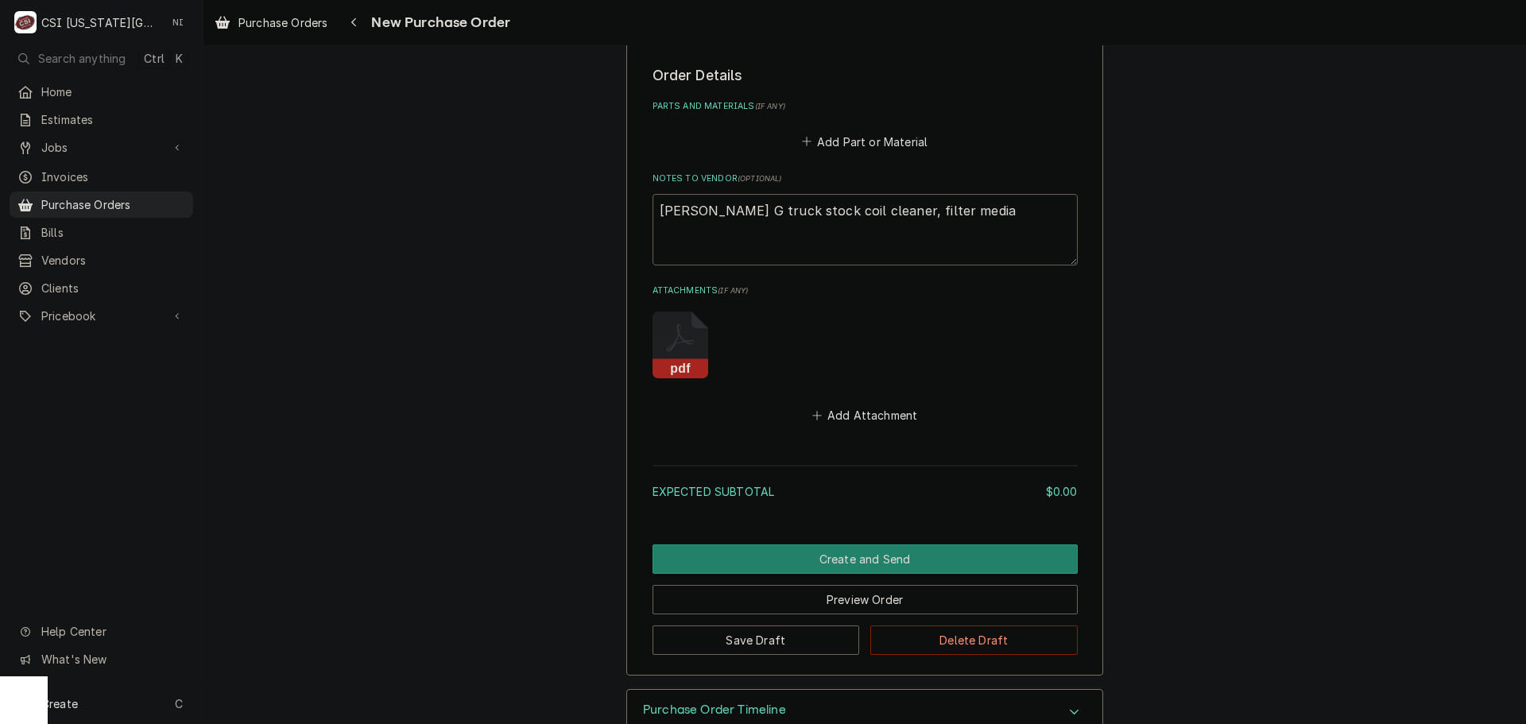
type textarea "Brian G truck stock coil cleaner, filter media"
type textarea "x"
type textarea "Brian G truck stock coil cleaner, filter medi"
type textarea "x"
type textarea "Brian G truck stock coil cleaner, filter med"
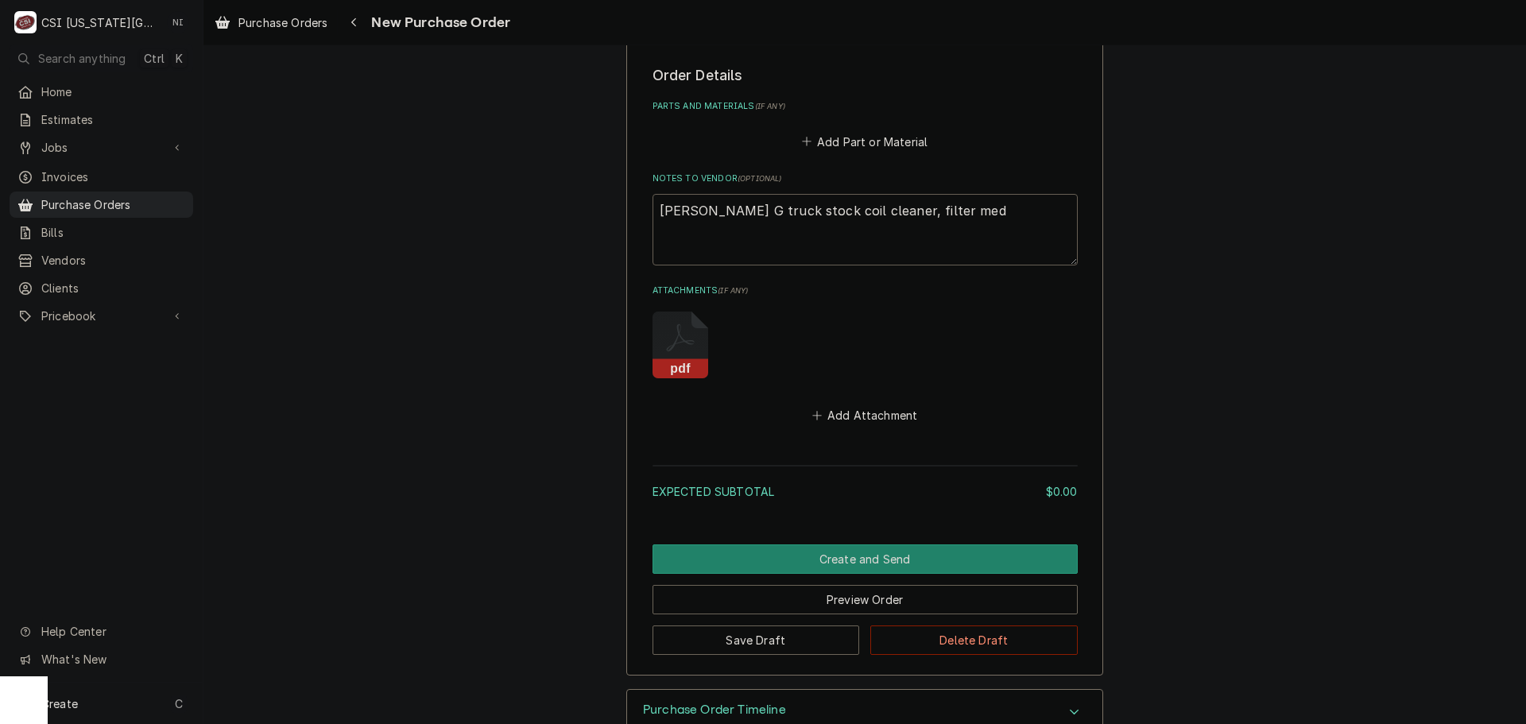
type textarea "x"
type textarea "Brian G truck stock coil cleaner, filter me"
type textarea "x"
type textarea "Brian G truck stock coil cleaner, filter m"
type textarea "x"
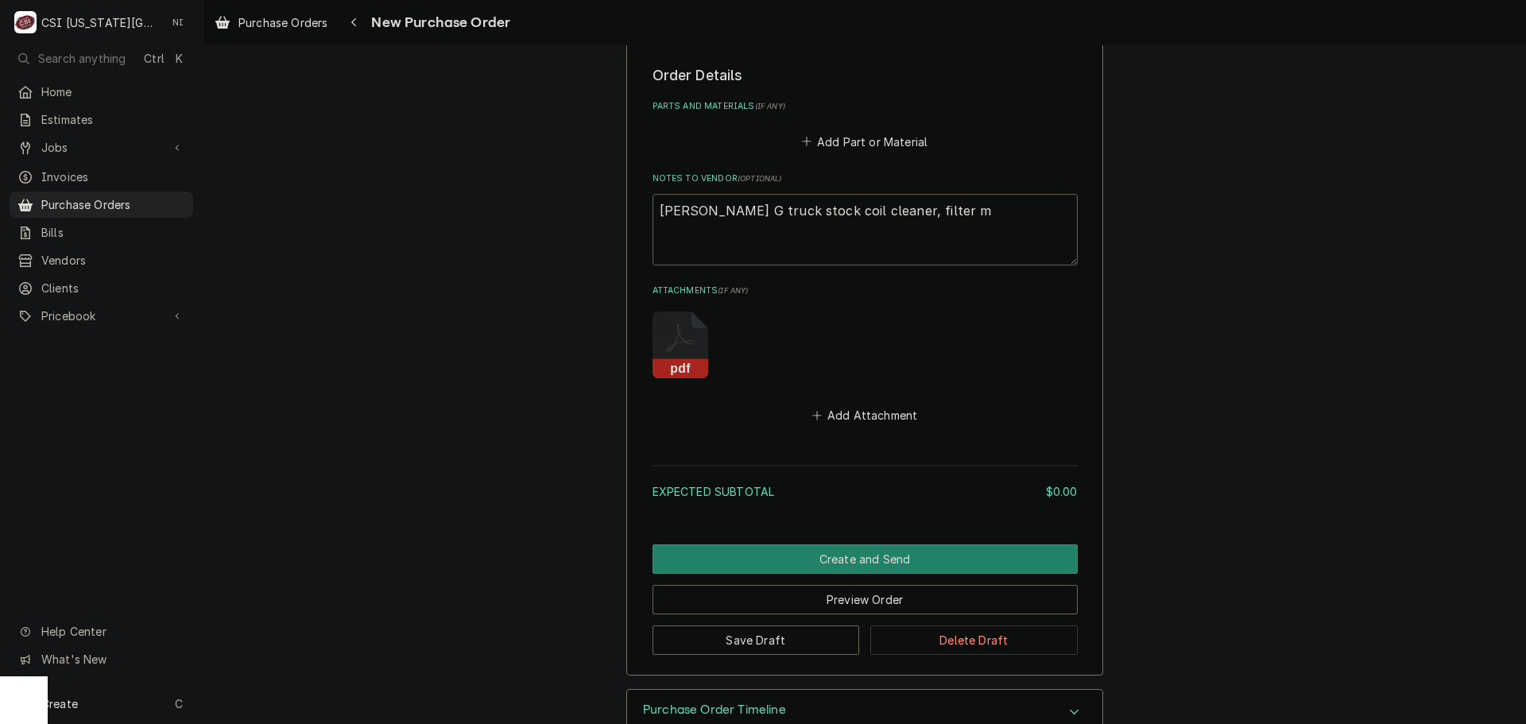
type textarea "Brian G truck stock coil cleaner, filter"
type textarea "x"
type textarea "Brian G truck stock coil cleaner, filter"
type textarea "x"
type textarea "Brian G truck stock coil cleaner, filte"
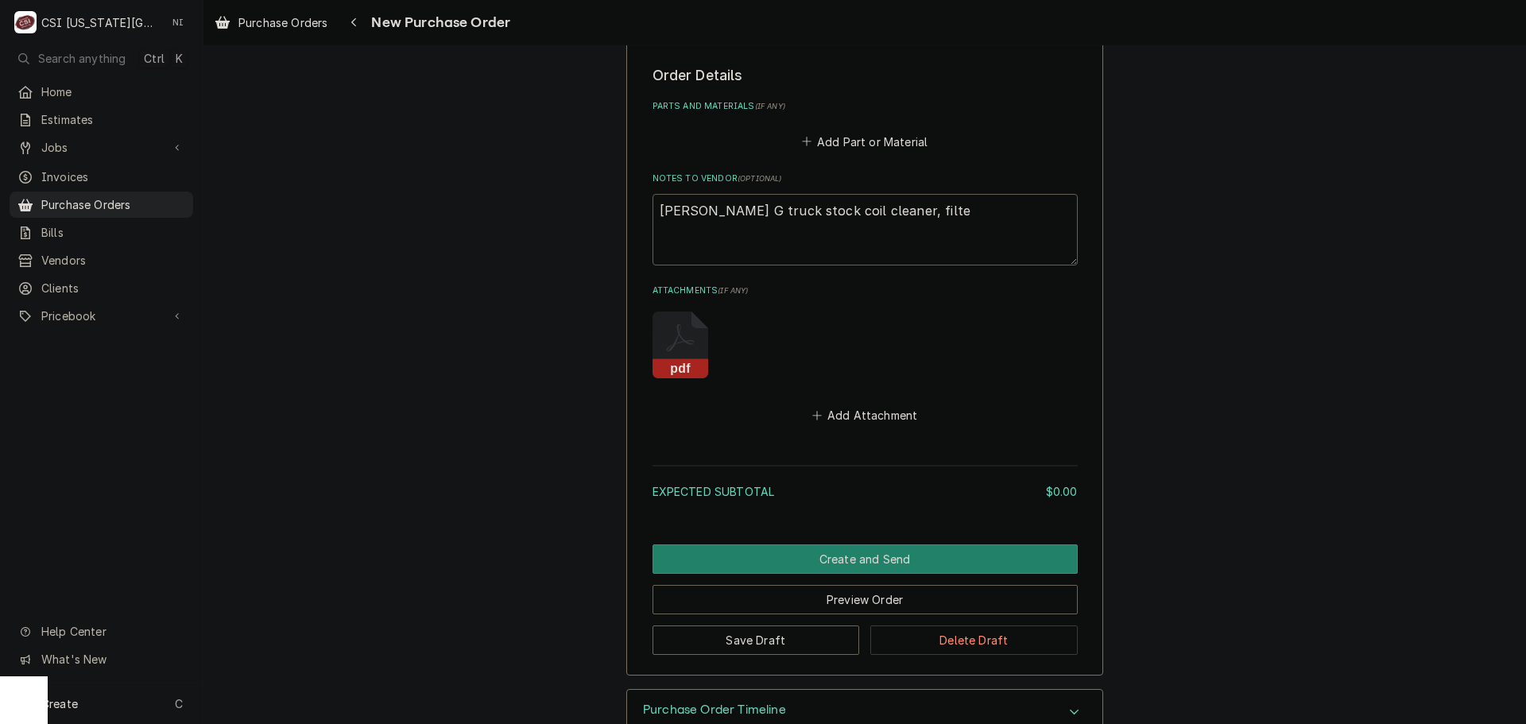
type textarea "x"
type textarea "Brian G truck stock coil cleaner, filt"
type textarea "x"
type textarea "Brian G truck stock coil cleaner, fil"
type textarea "x"
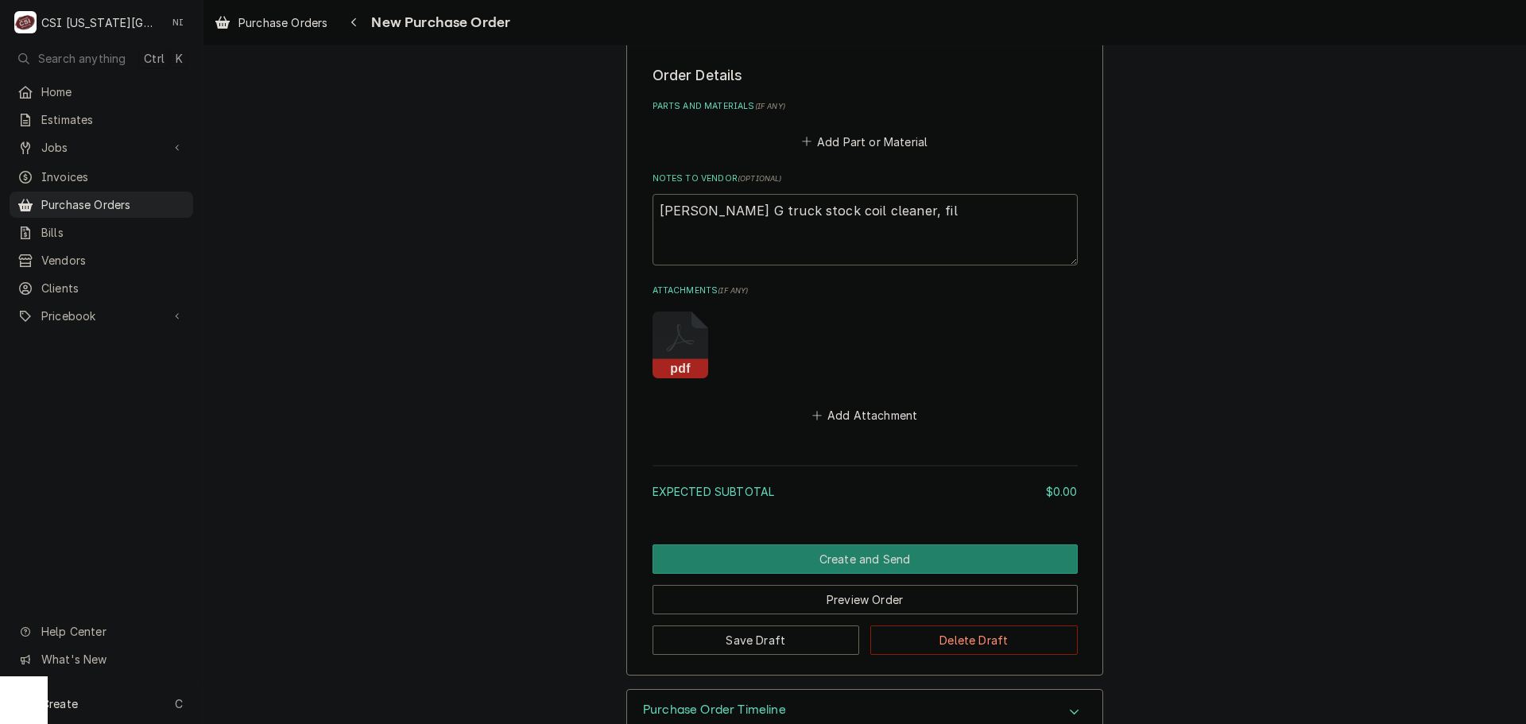
type textarea "Brian G truck stock coil cleaner, fi"
type textarea "x"
type textarea "Brian G truck stock coil cleaner, f"
type textarea "x"
type textarea "Brian G truck stock coil cleaner,"
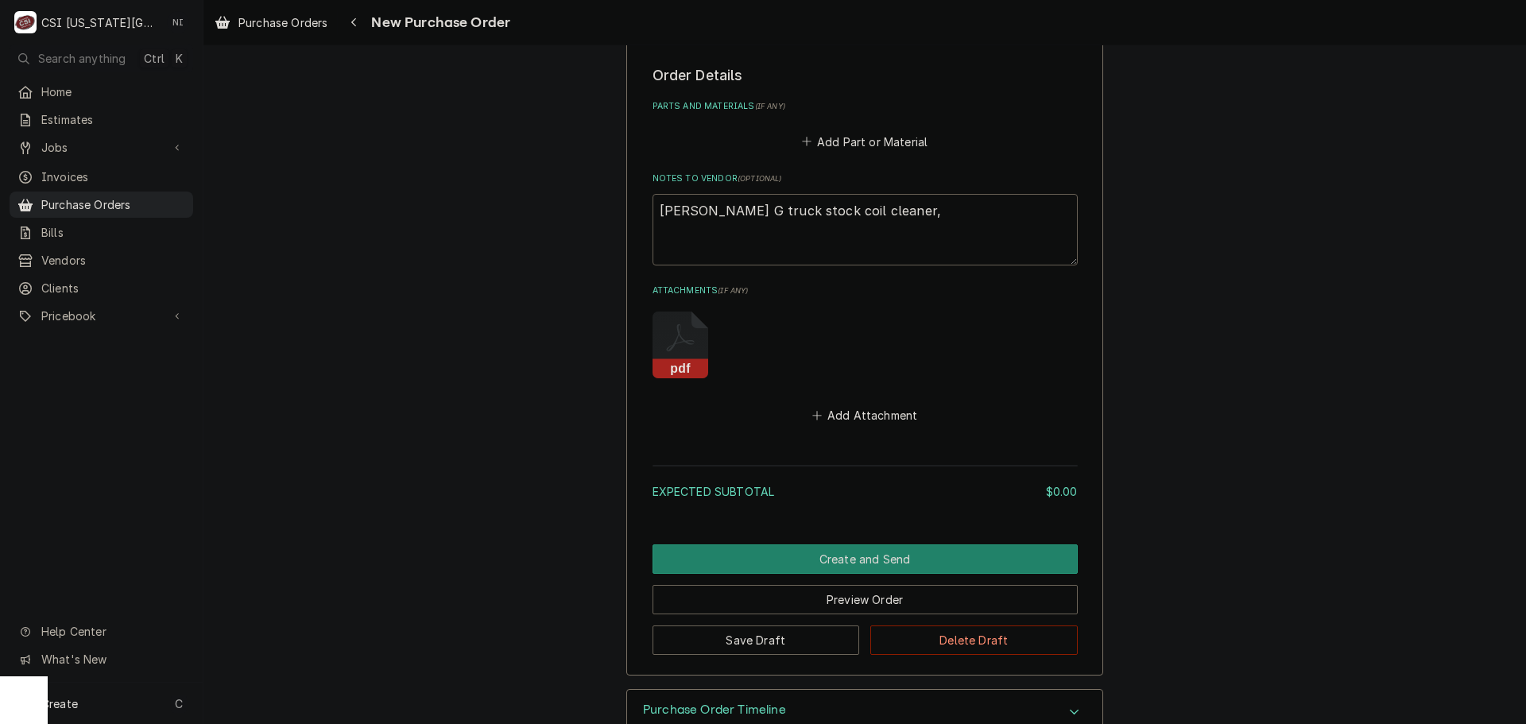
type textarea "x"
type textarea "Brian G truck stock coil cleaner,"
type textarea "x"
type textarea "Brian G truck stock coil cleaner"
type textarea "x"
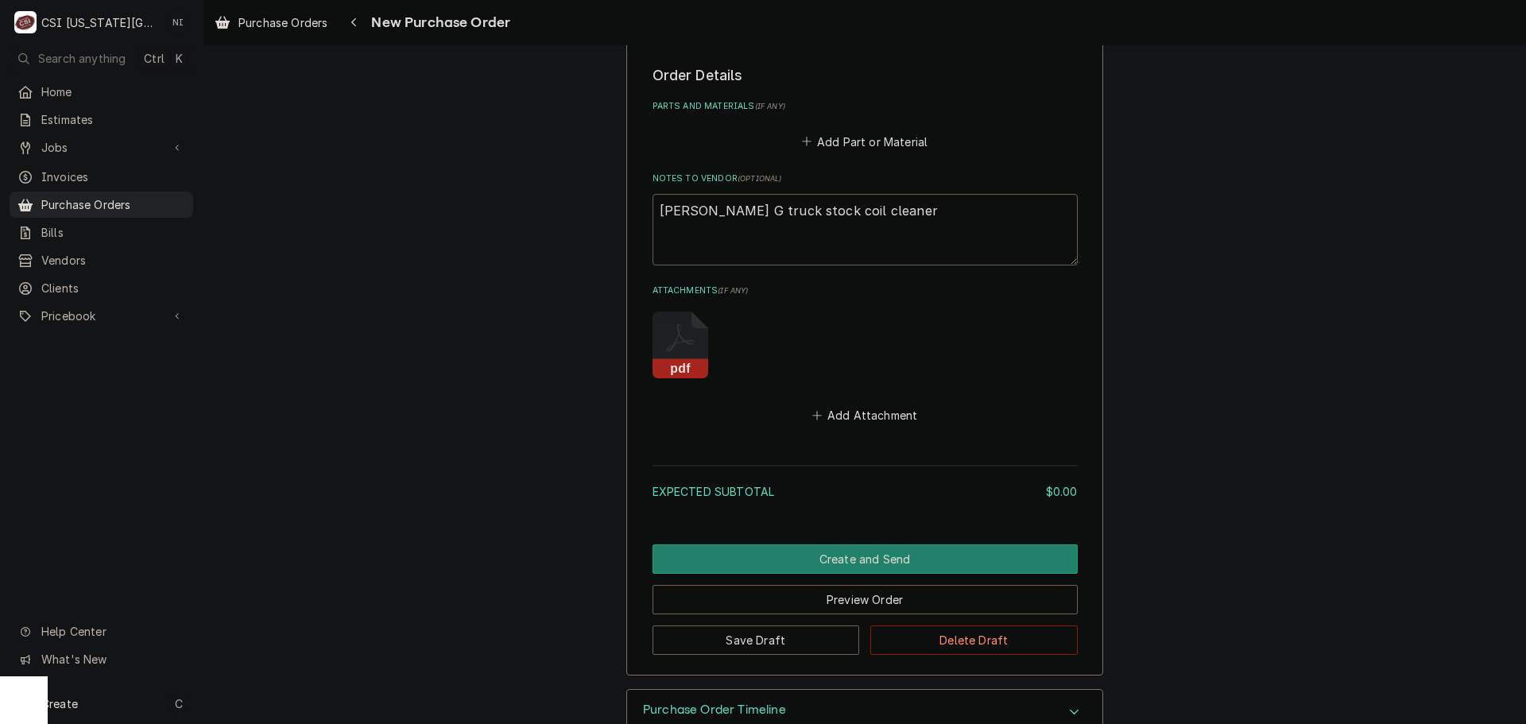
type textarea "Brian G truck stock coil cleane"
type textarea "x"
type textarea "Brian G truck stock coil clean"
type textarea "x"
type textarea "Brian G truck stock coil clea"
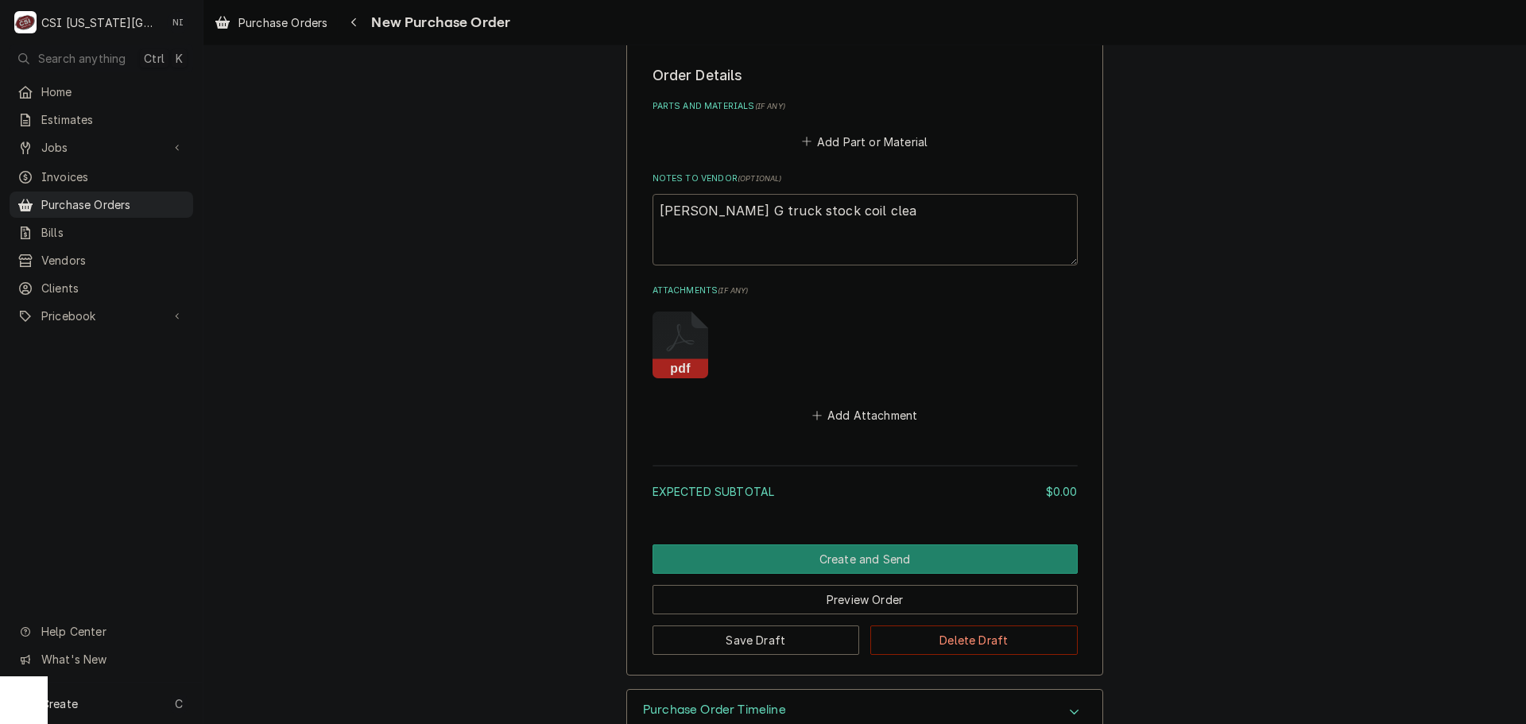
type textarea "x"
type textarea "Brian G truck stock coil cle"
type textarea "x"
type textarea "Brian G truck stock coil cl"
type textarea "x"
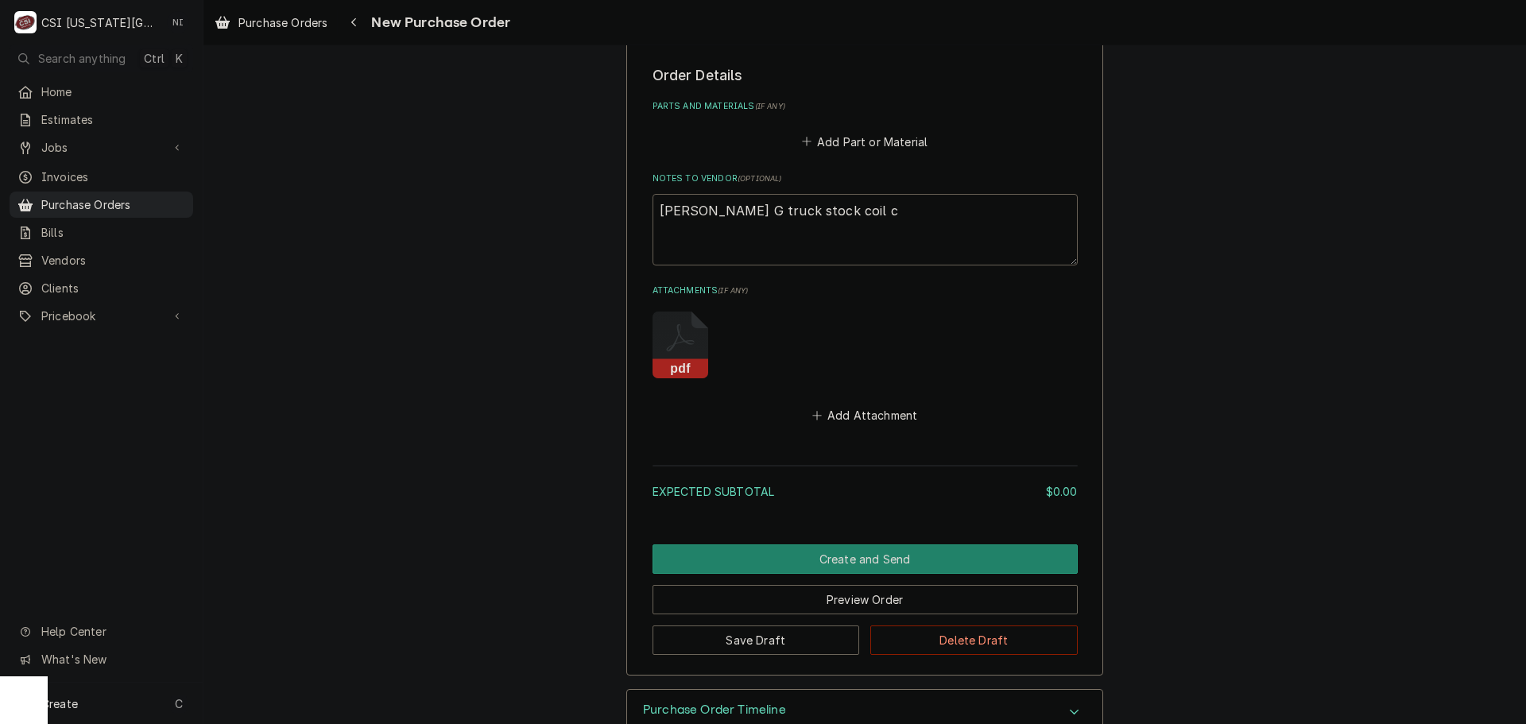
type textarea "Brian G truck stock coil"
type textarea "x"
type textarea "Brian G truck stock coil"
type textarea "x"
type textarea "Brian G truck stock coi"
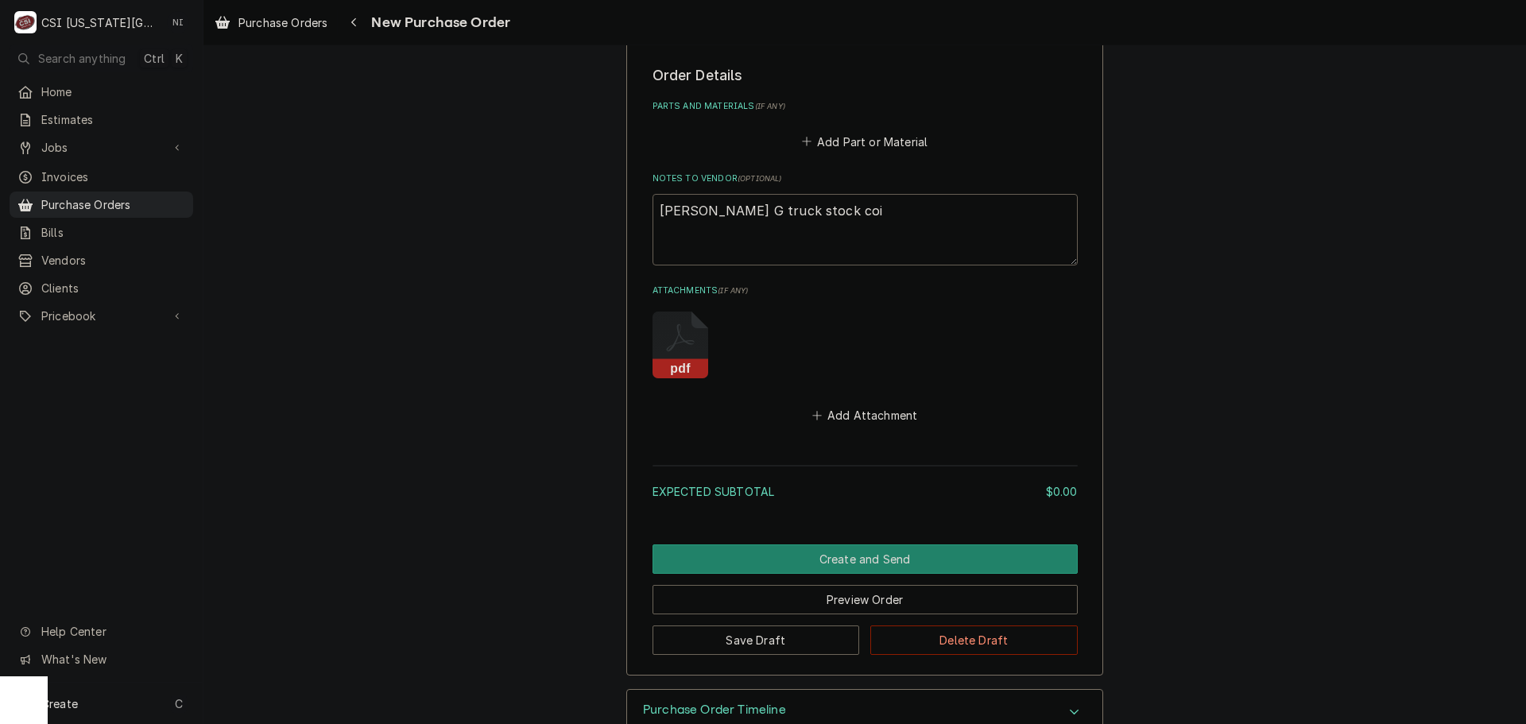
type textarea "x"
type textarea "Brian G truck stock co"
type textarea "x"
type textarea "Brian G truck stock c"
type textarea "x"
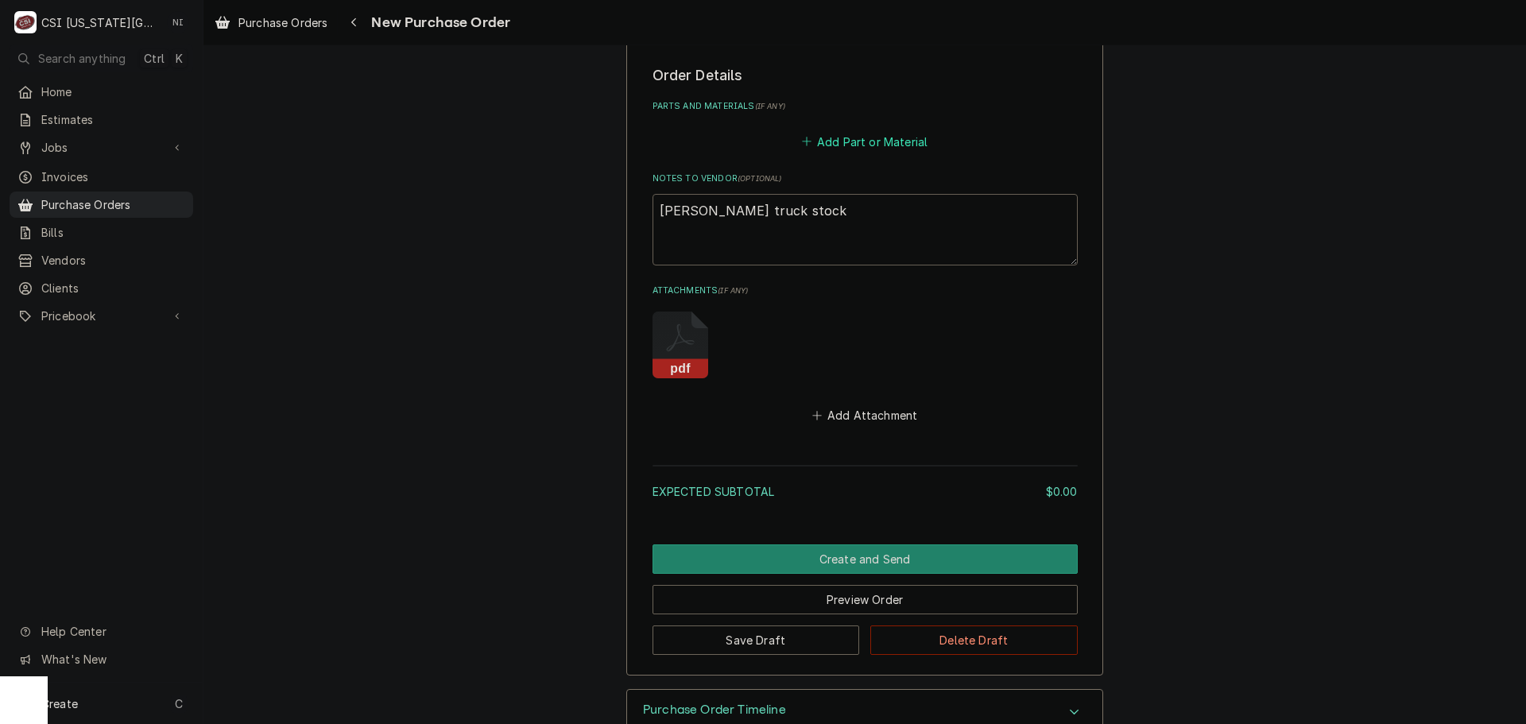
type textarea "Brian G truck stock"
click at [833, 141] on button "Add Part or Material" at bounding box center [864, 141] width 131 height 22
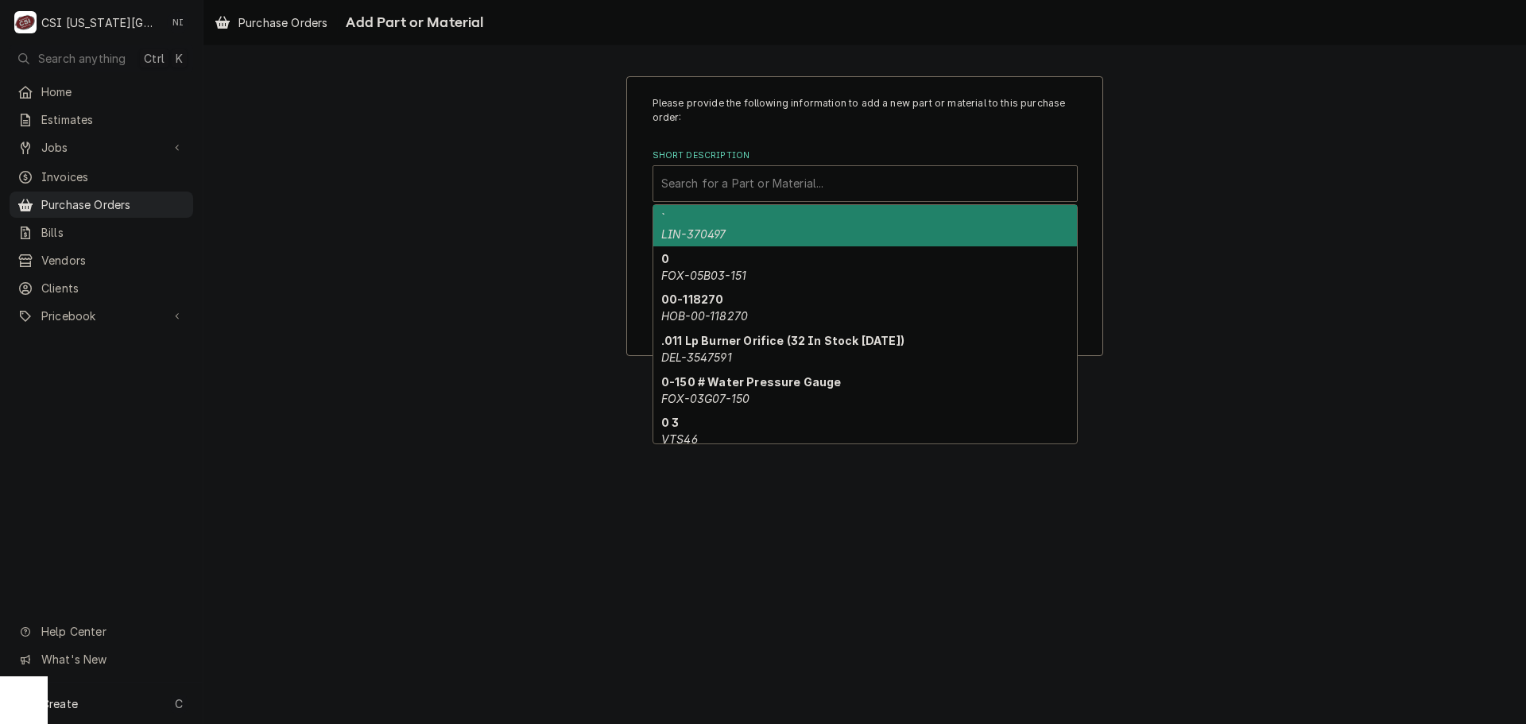
click at [726, 188] on div "Short Description" at bounding box center [865, 183] width 408 height 29
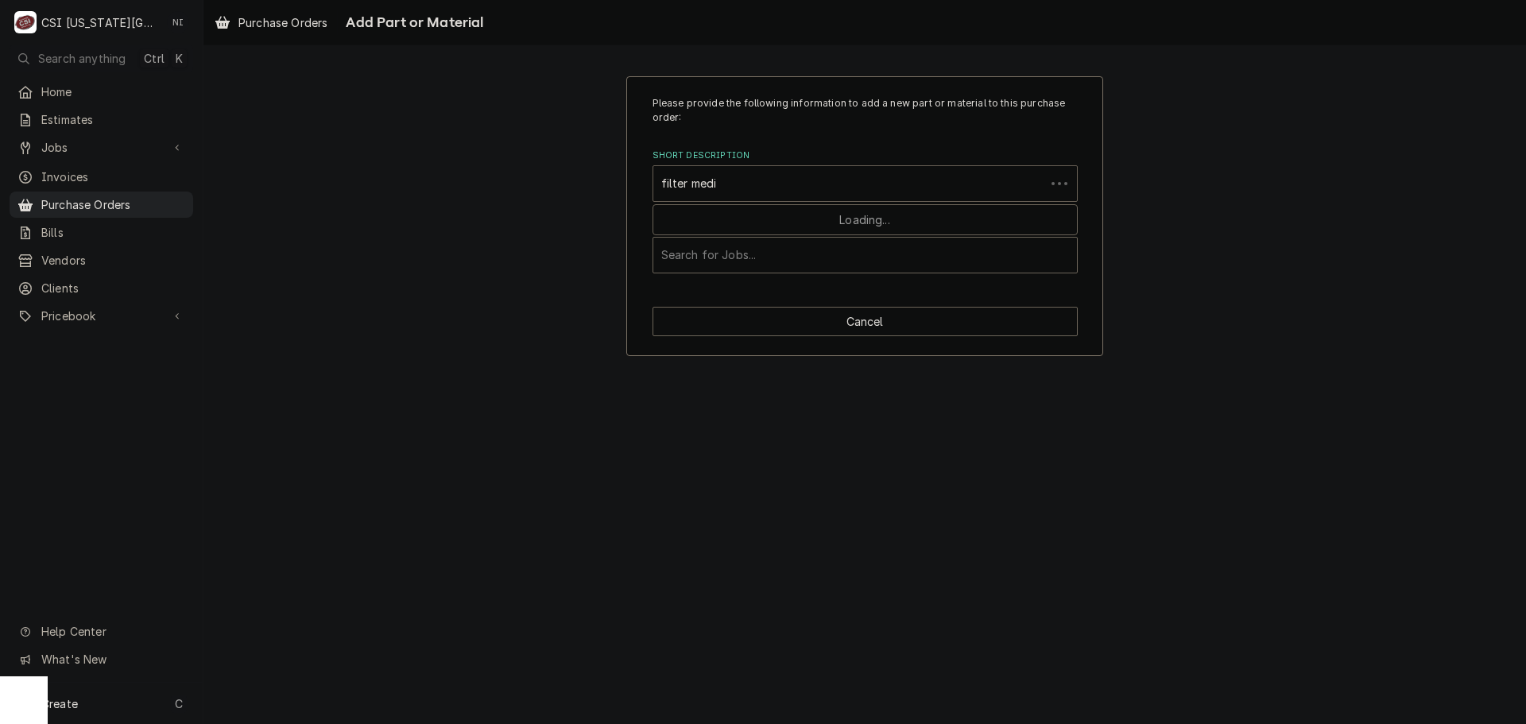
type input "filter media"
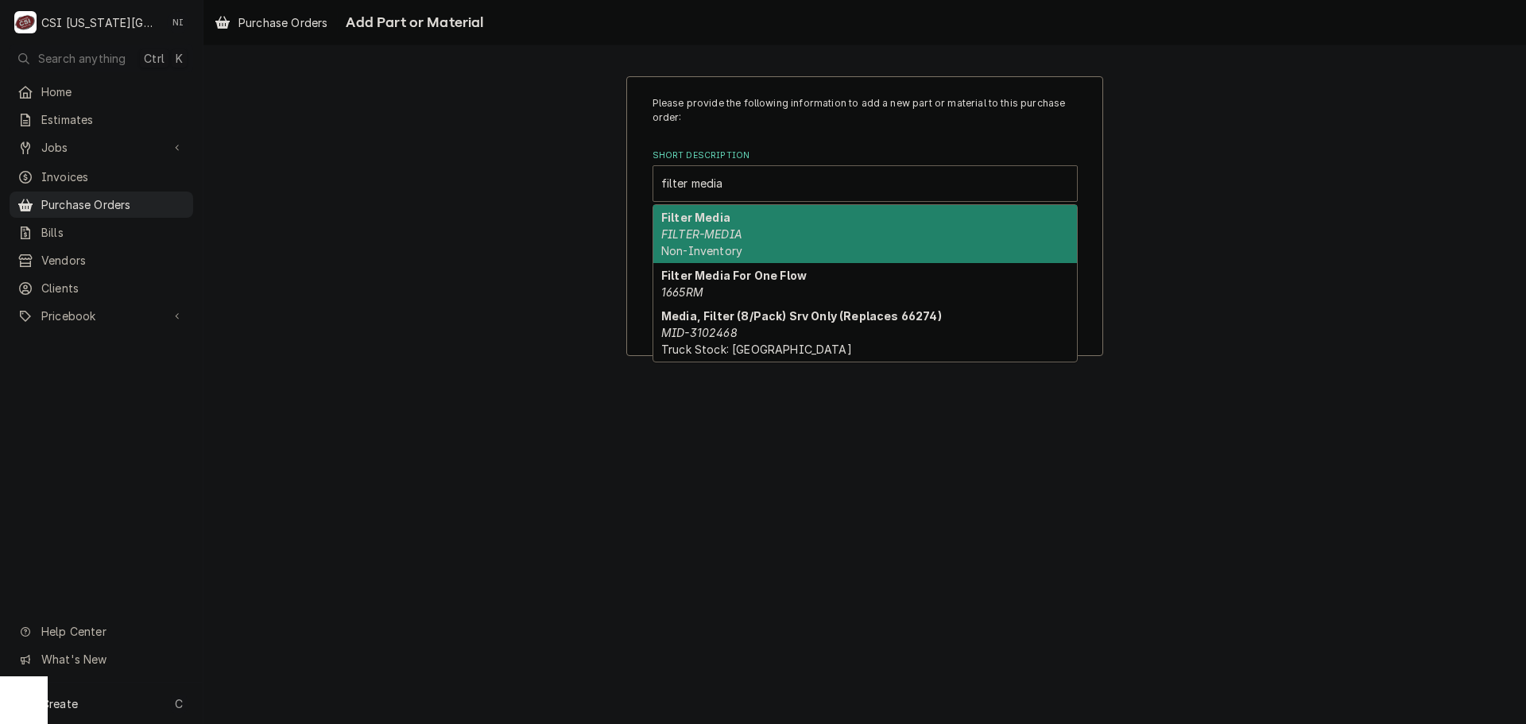
click at [765, 265] on div "Filter Media For One Flow 1665RM" at bounding box center [864, 283] width 423 height 41
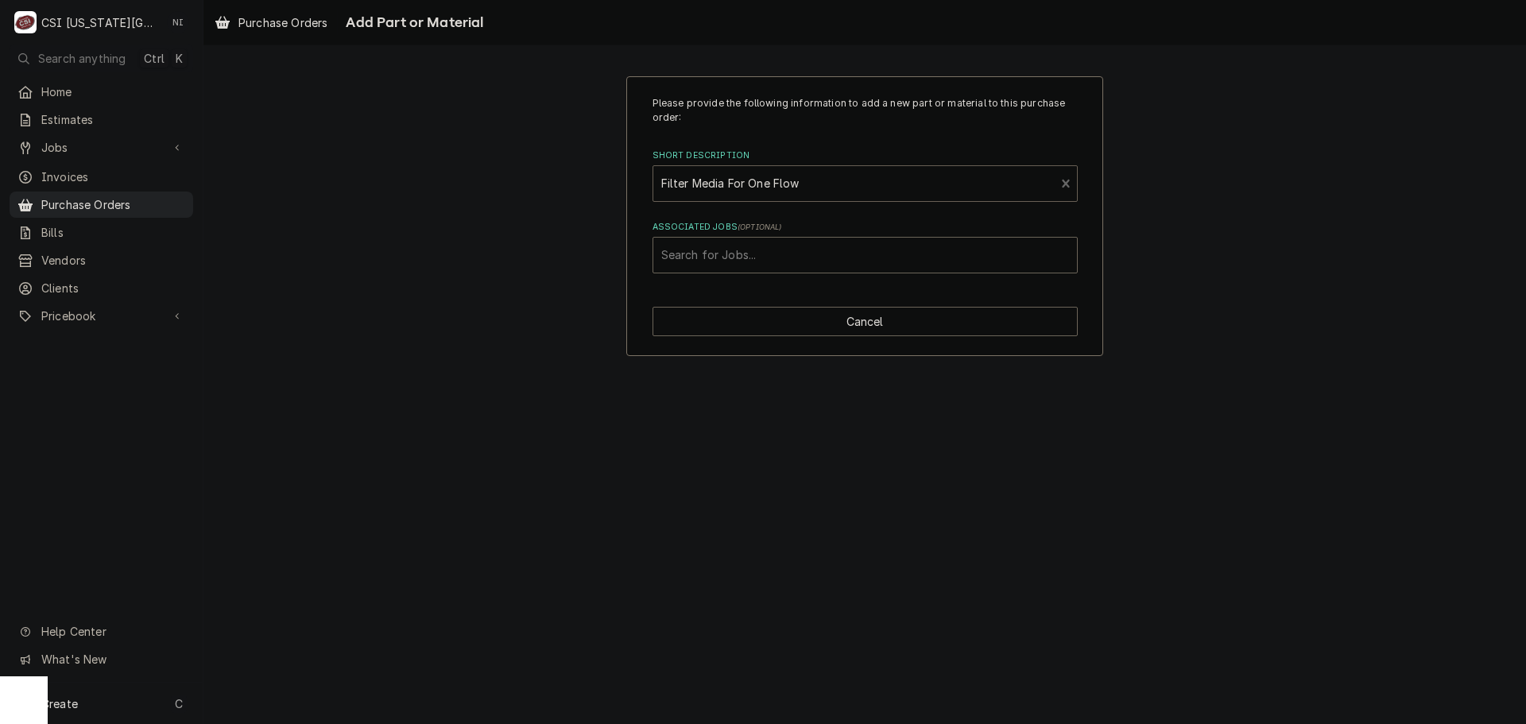
type textarea "x"
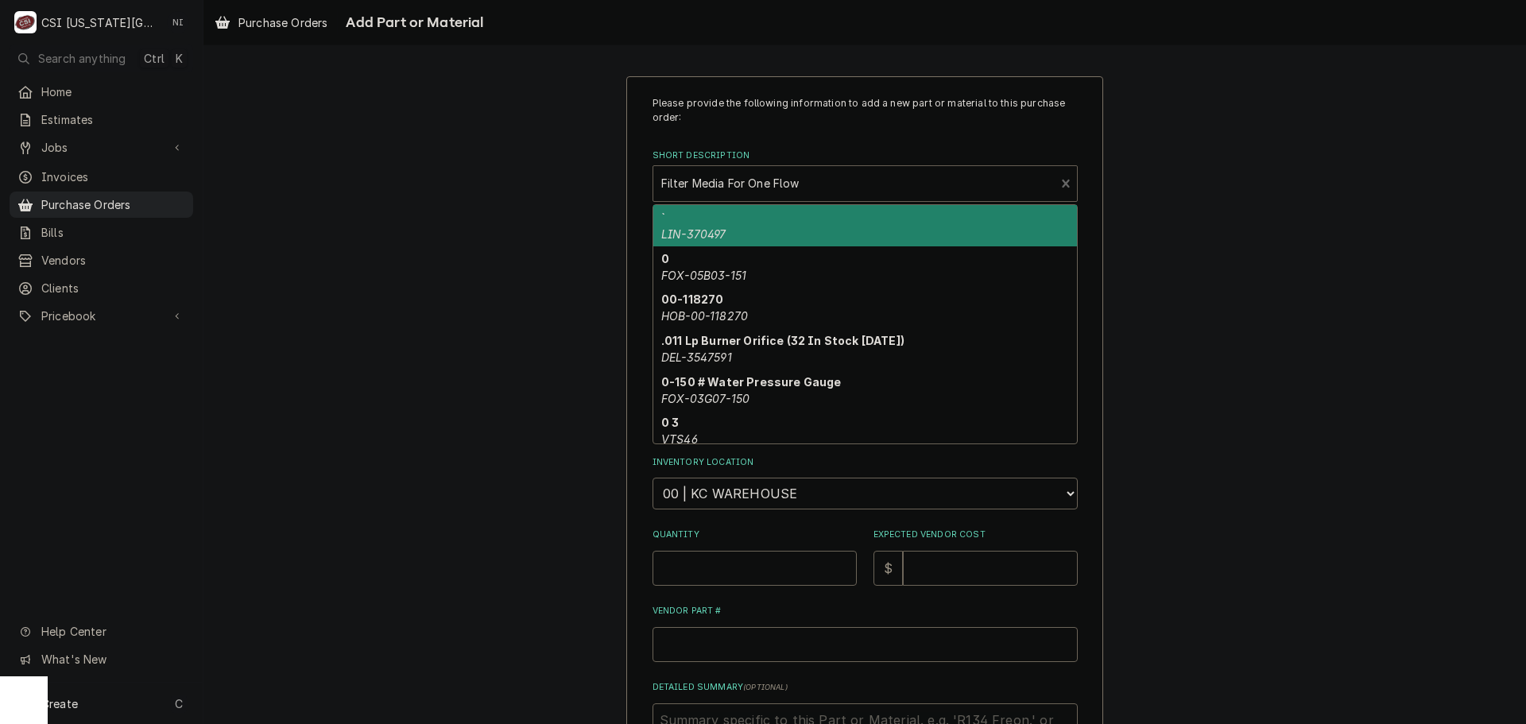
drag, startPoint x: 776, startPoint y: 186, endPoint x: 656, endPoint y: 191, distance: 120.1
click at [661, 191] on div "Short Description" at bounding box center [854, 183] width 386 height 29
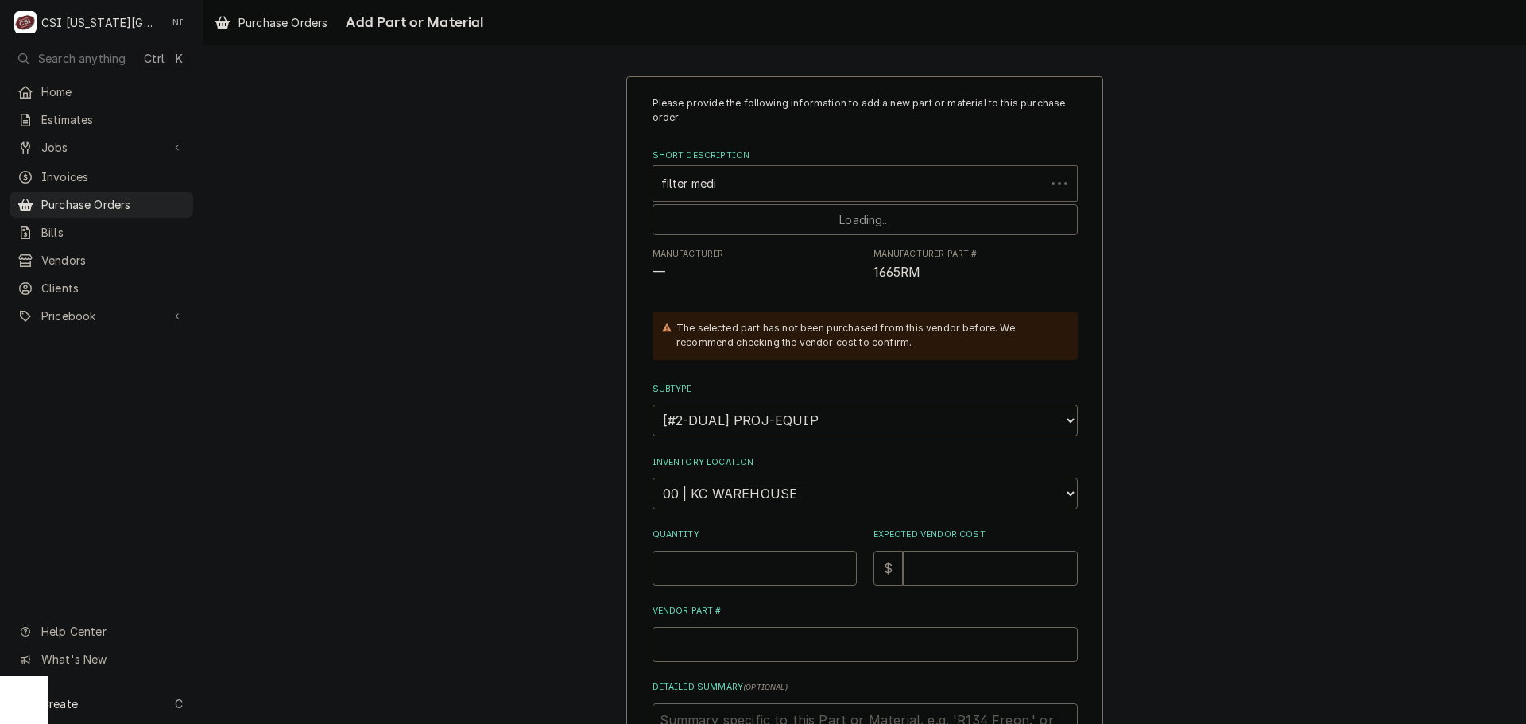
type input "filter media"
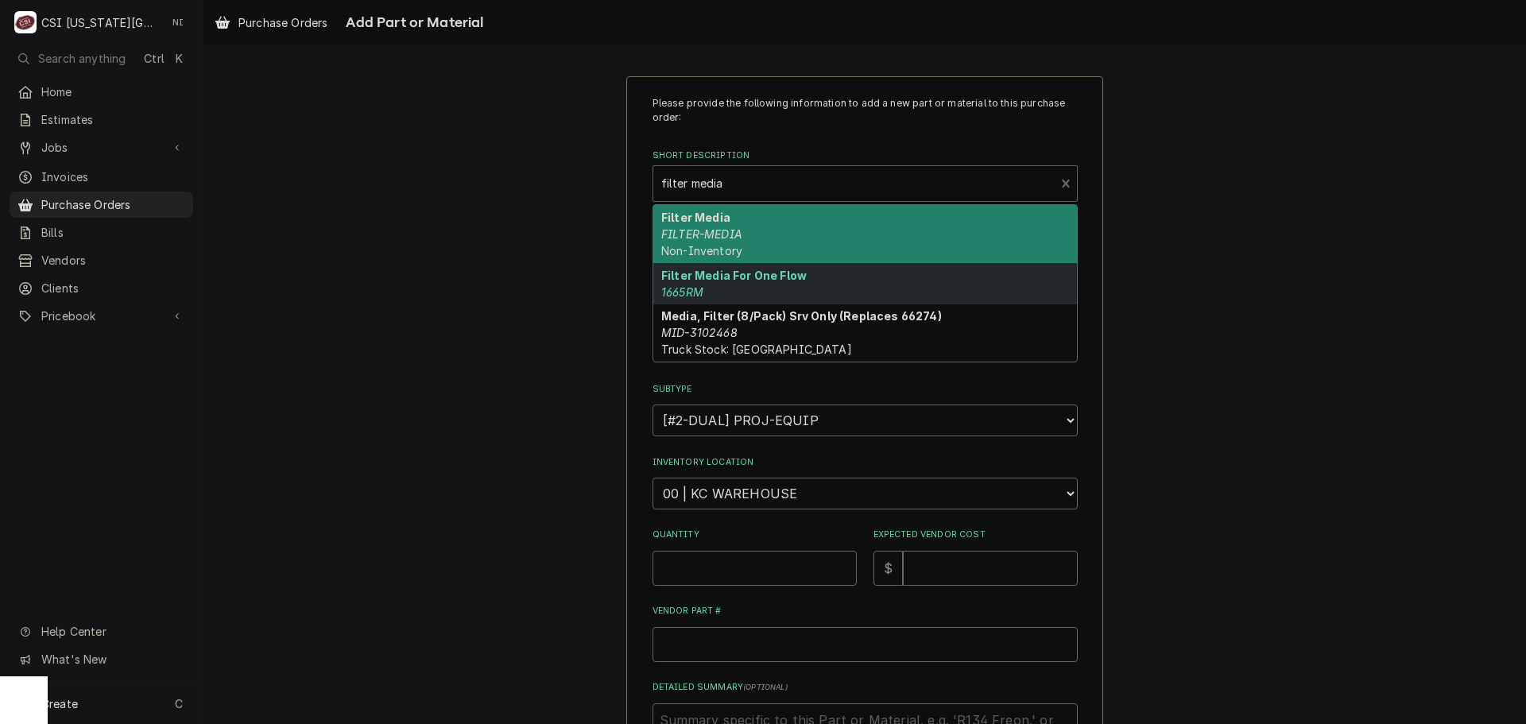
click at [706, 237] on em "FILTER-MEDIA" at bounding box center [701, 234] width 81 height 14
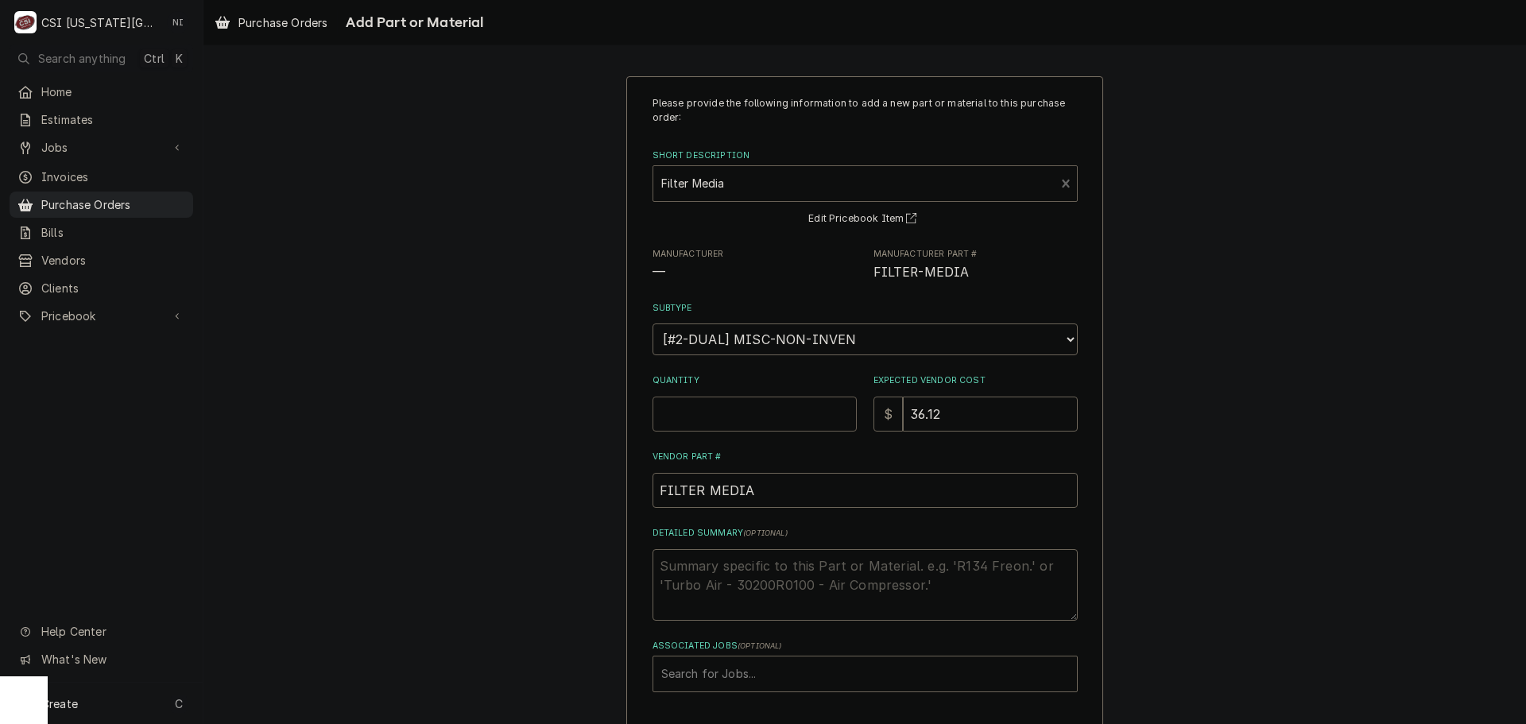
click at [777, 402] on input "Quantity" at bounding box center [754, 413] width 204 height 35
type textarea "x"
type input "1"
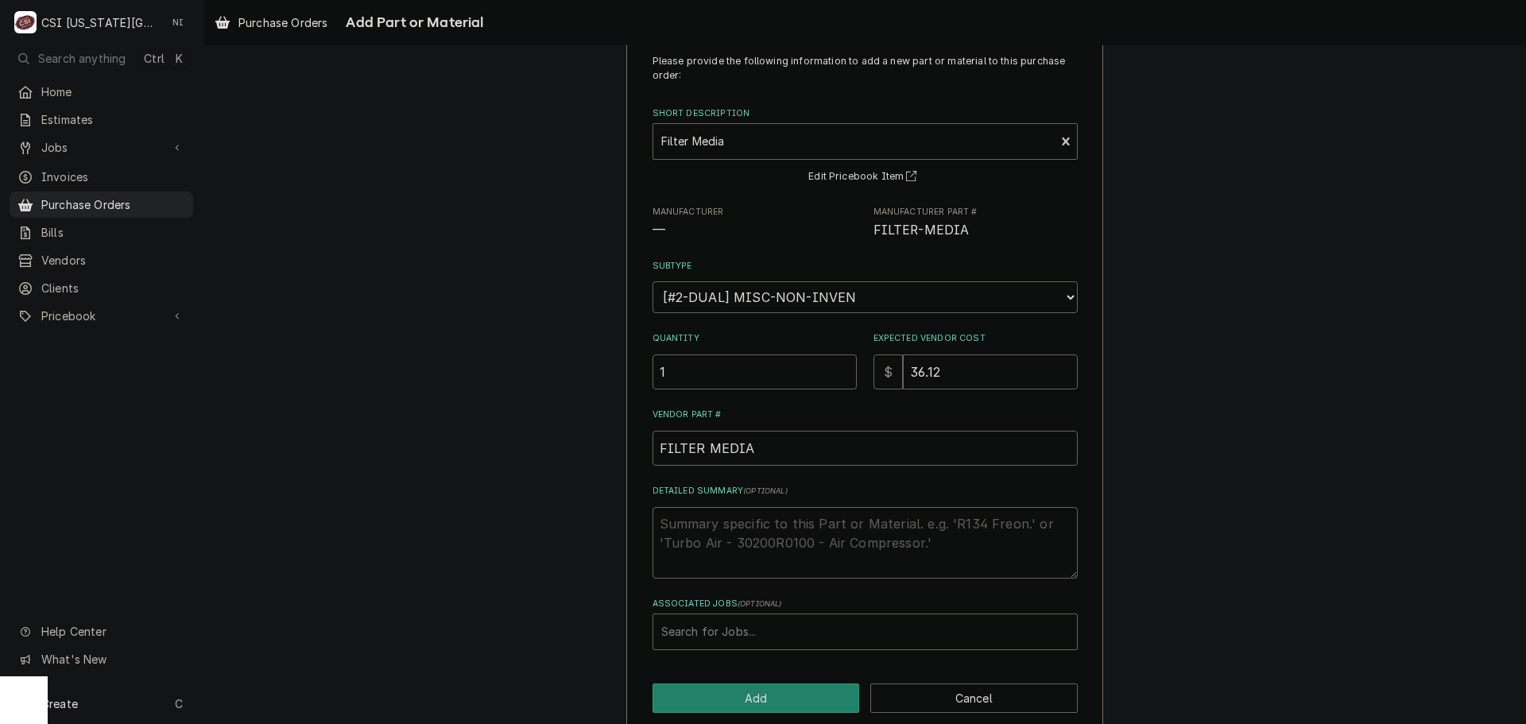
scroll to position [65, 0]
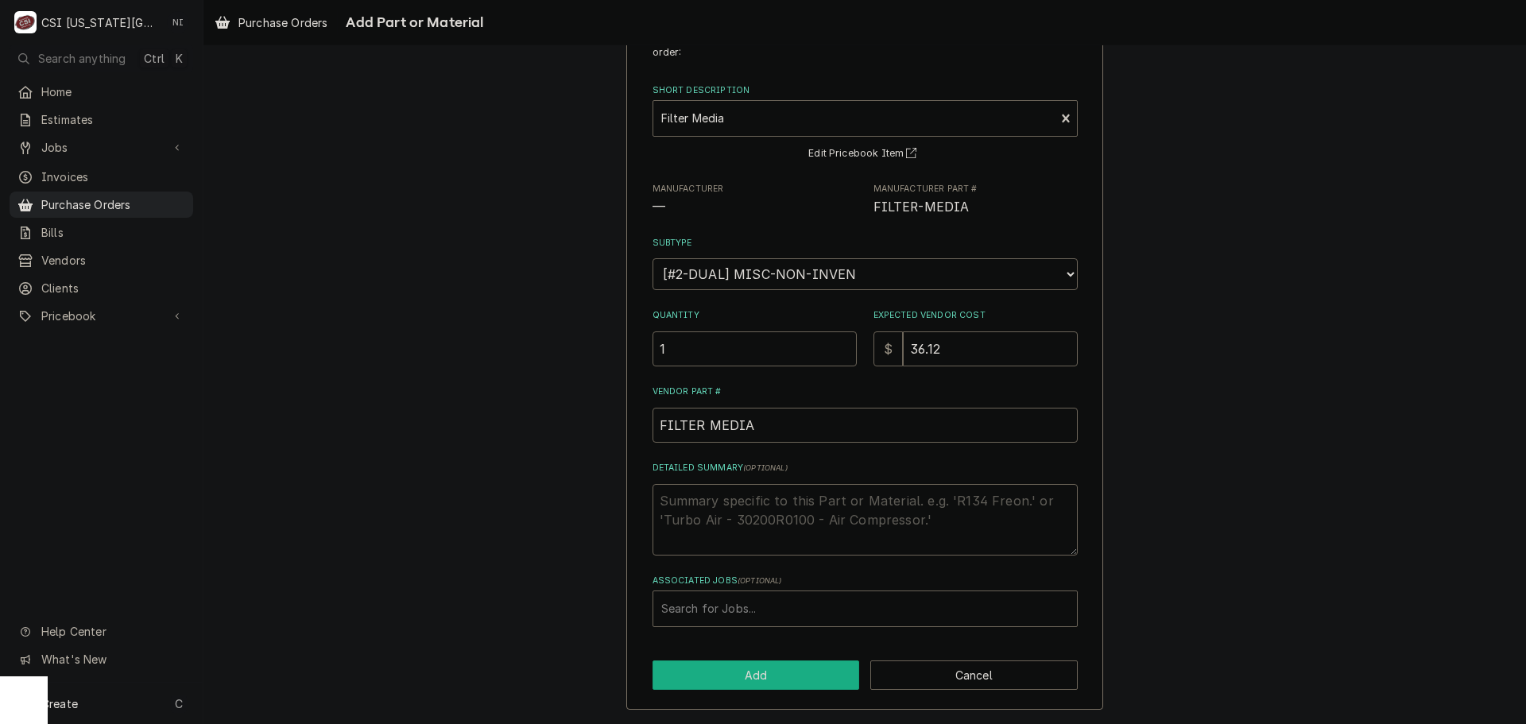
click at [795, 683] on button "Add" at bounding box center [755, 674] width 207 height 29
type textarea "x"
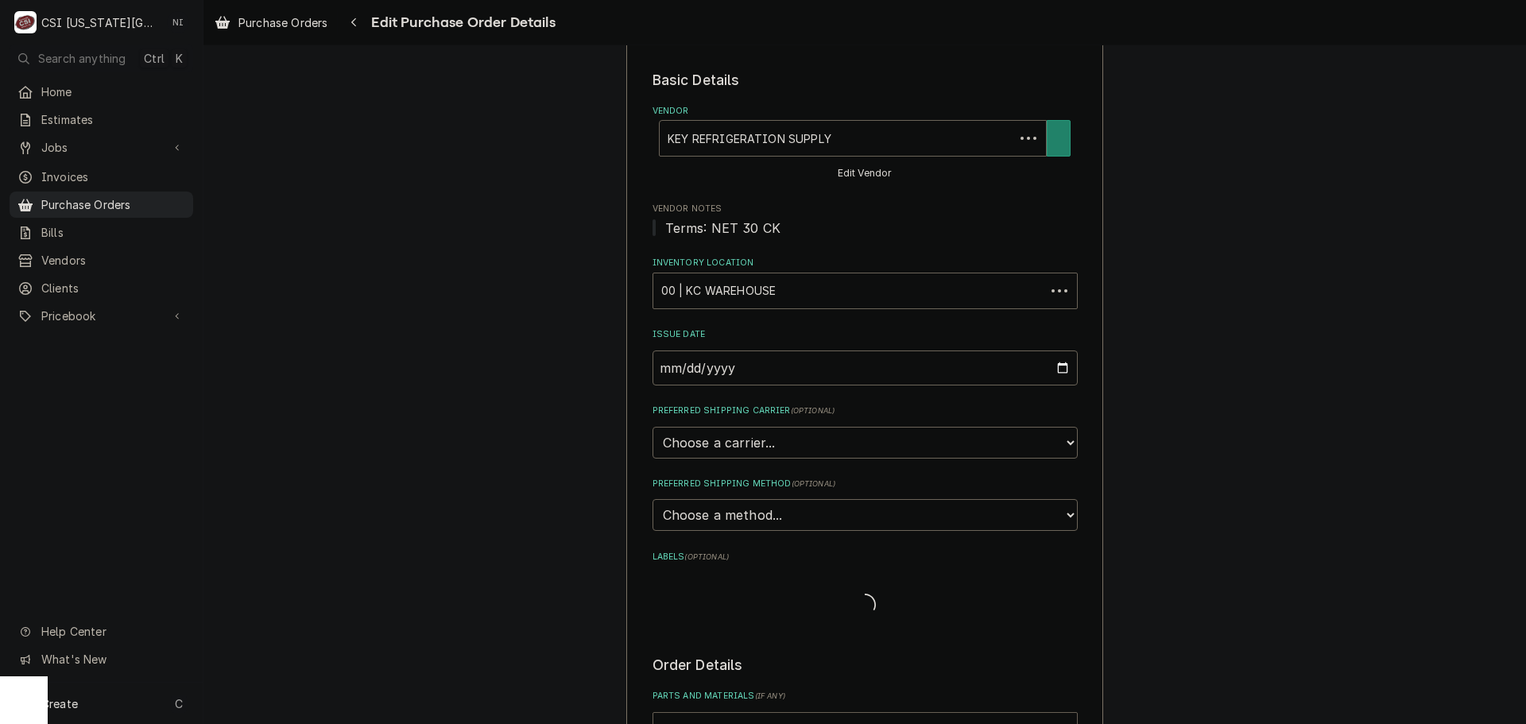
scroll to position [636, 0]
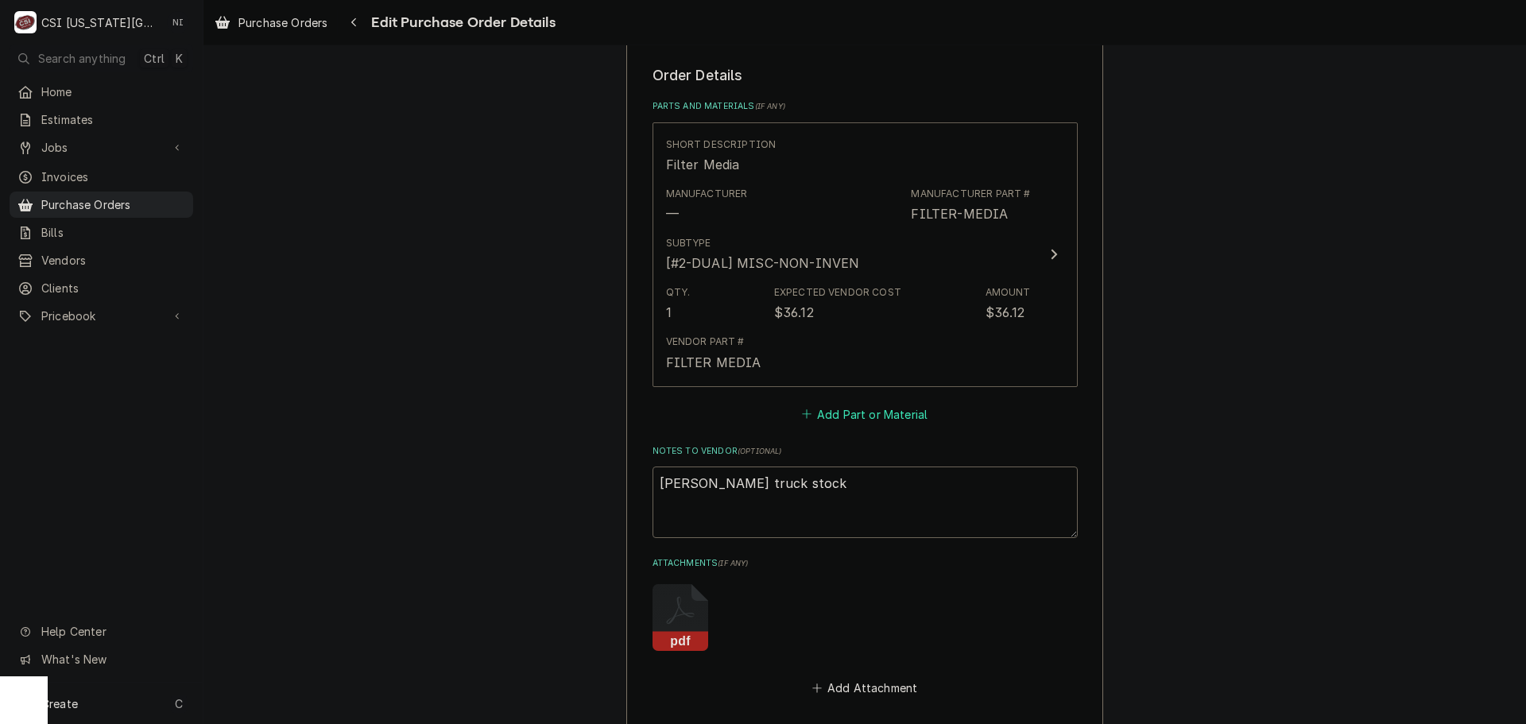
click at [871, 416] on button "Add Part or Material" at bounding box center [864, 414] width 131 height 22
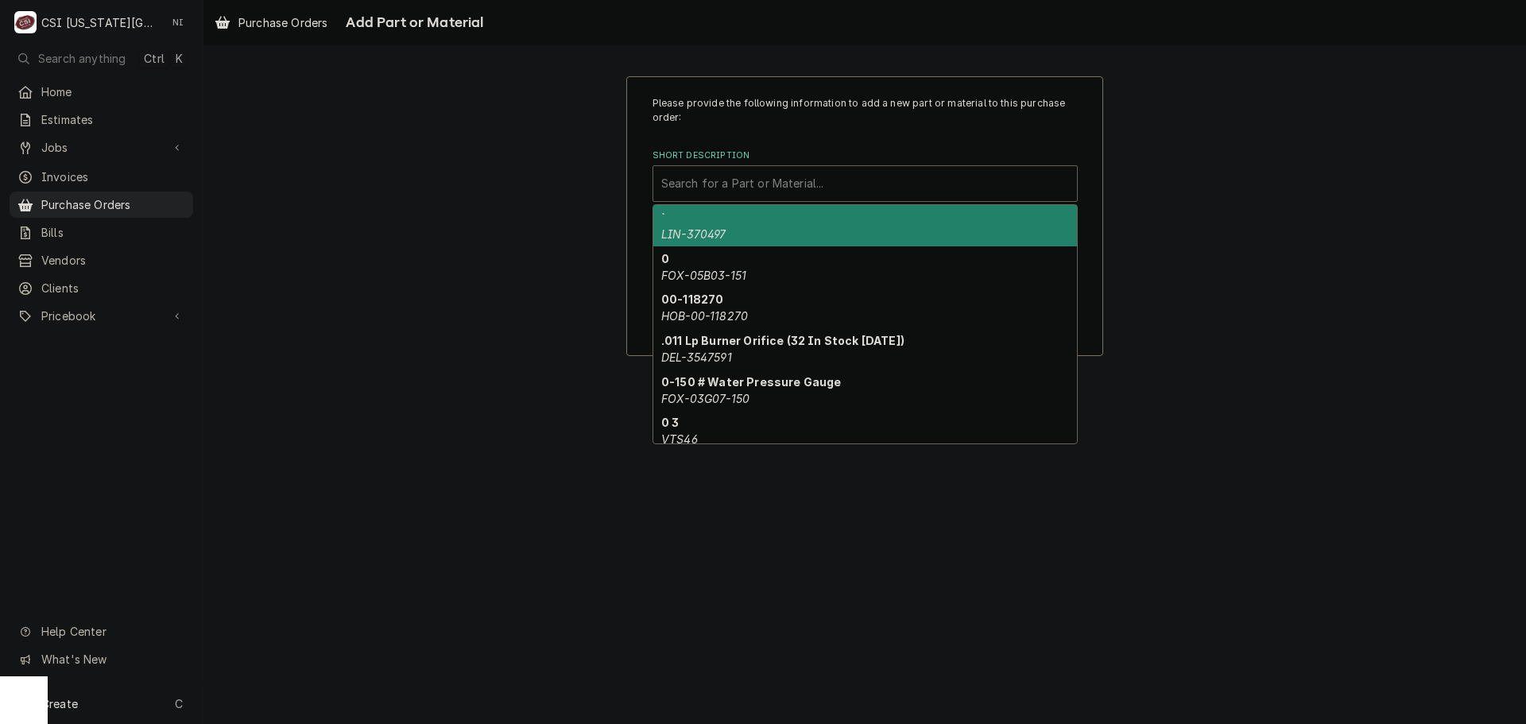
click at [791, 177] on div "Short Description" at bounding box center [865, 183] width 408 height 29
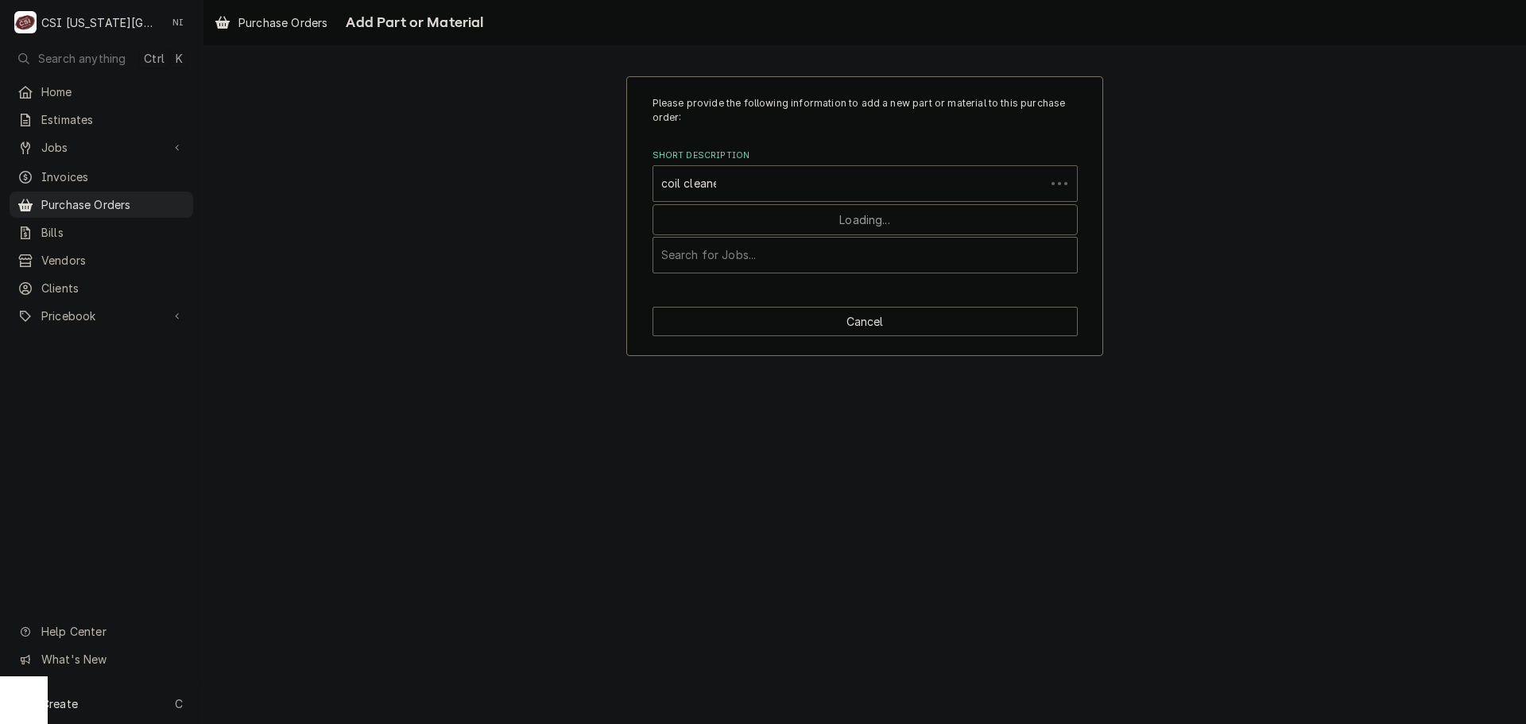
type input "coil cleaner"
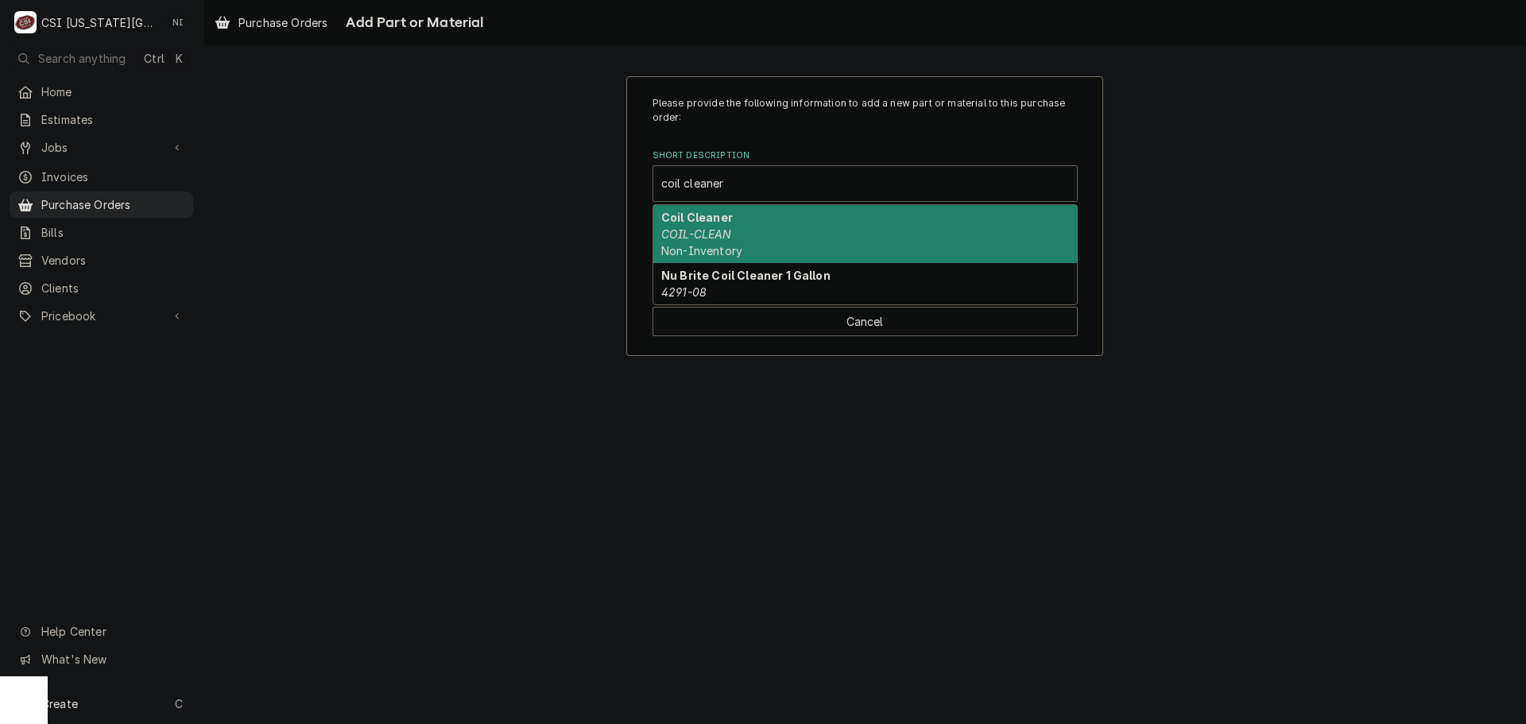
click at [735, 220] on div "Coil Cleaner COIL-CLEAN Non-Inventory" at bounding box center [864, 234] width 423 height 58
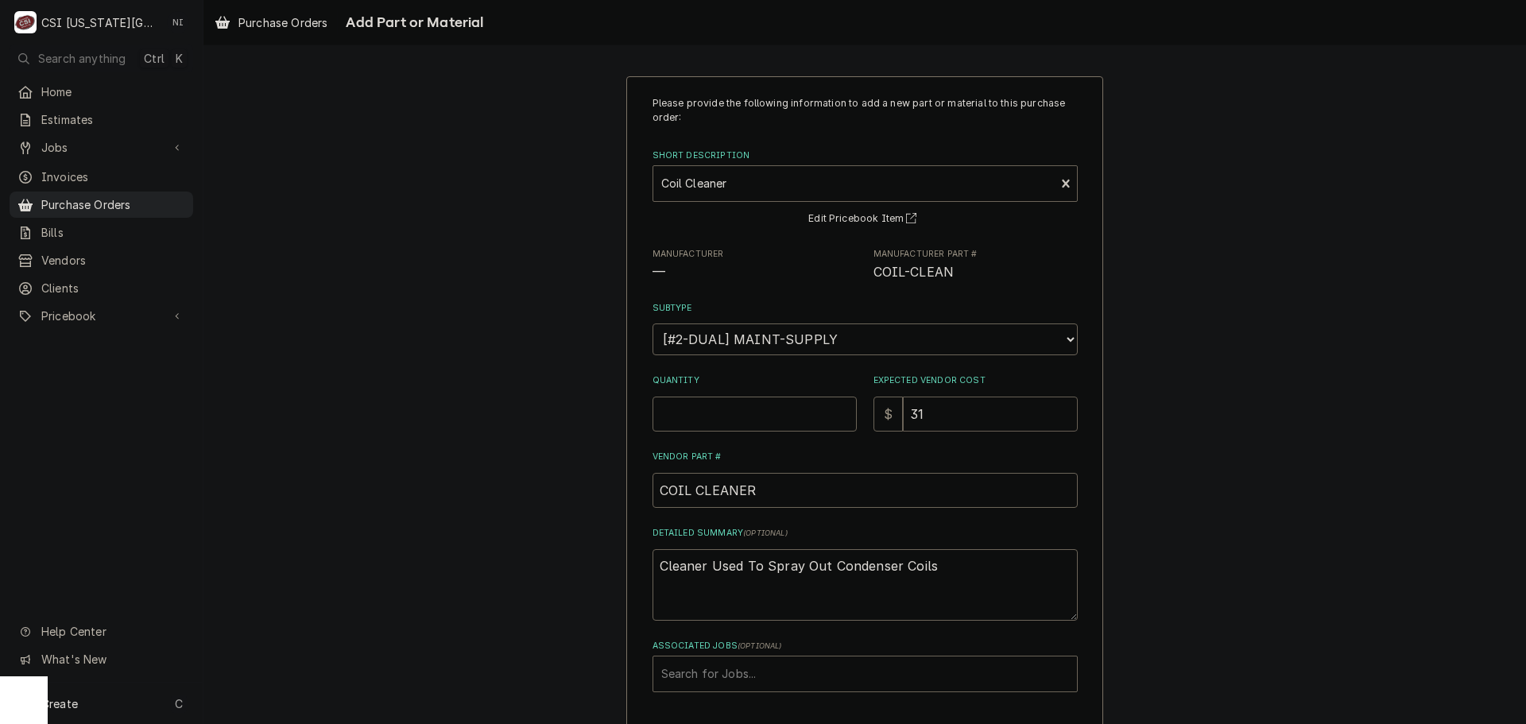
drag, startPoint x: 938, startPoint y: 414, endPoint x: 889, endPoint y: 414, distance: 48.5
click at [891, 414] on div "$ 31" at bounding box center [975, 413] width 204 height 35
type textarea "x"
type input "2"
type textarea "x"
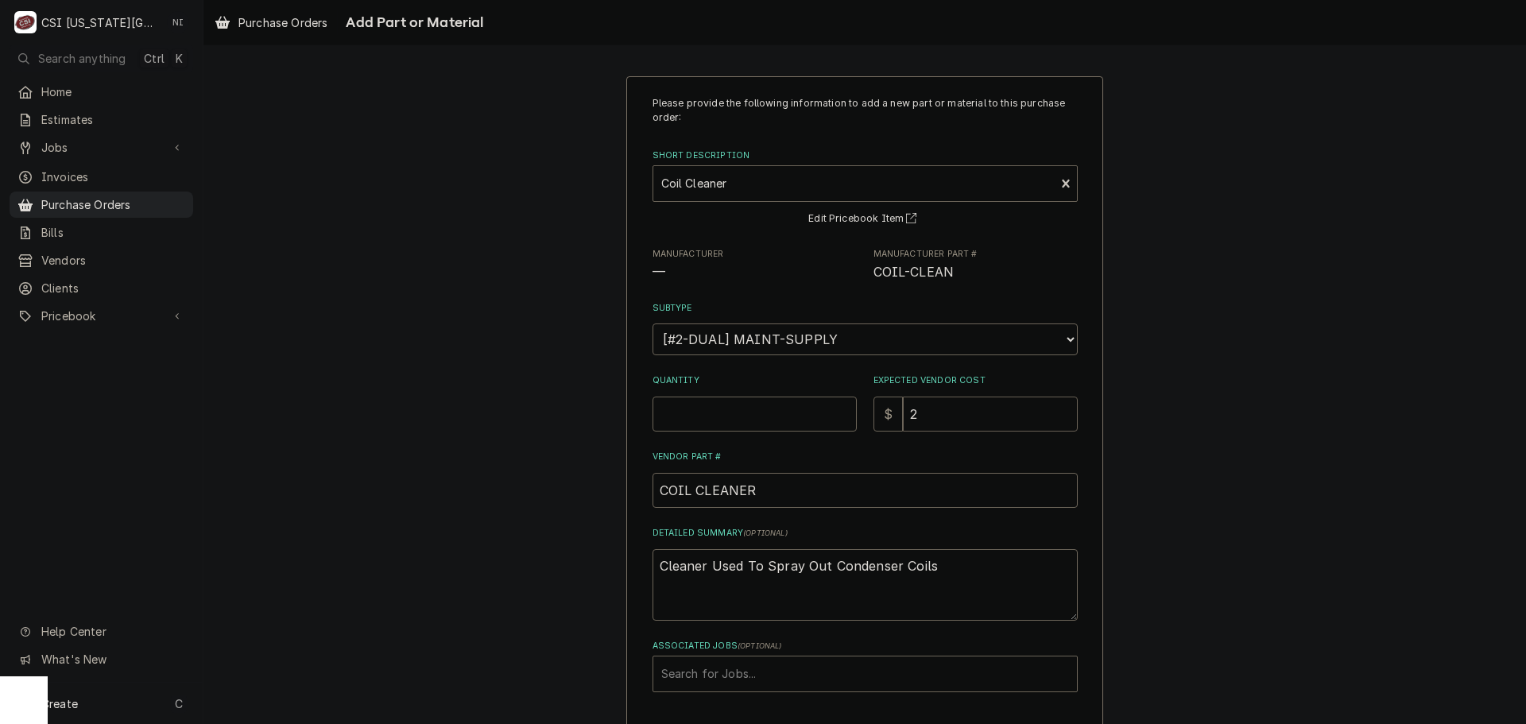
type input "27"
type textarea "x"
type input "279"
type textarea "x"
type input "279.2"
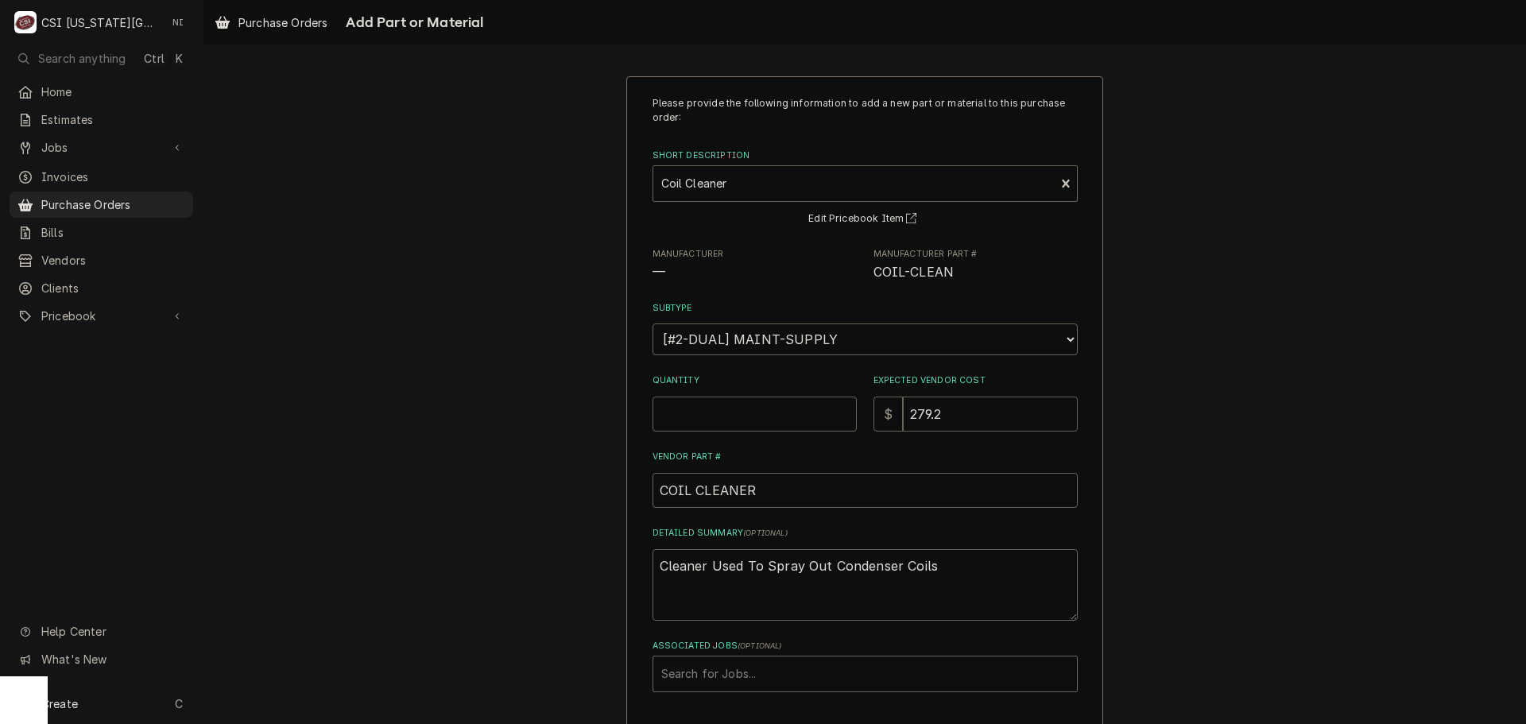
type textarea "x"
type input "279.20"
click at [760, 403] on input "Quantity" at bounding box center [754, 413] width 204 height 35
type textarea "x"
type input "1"
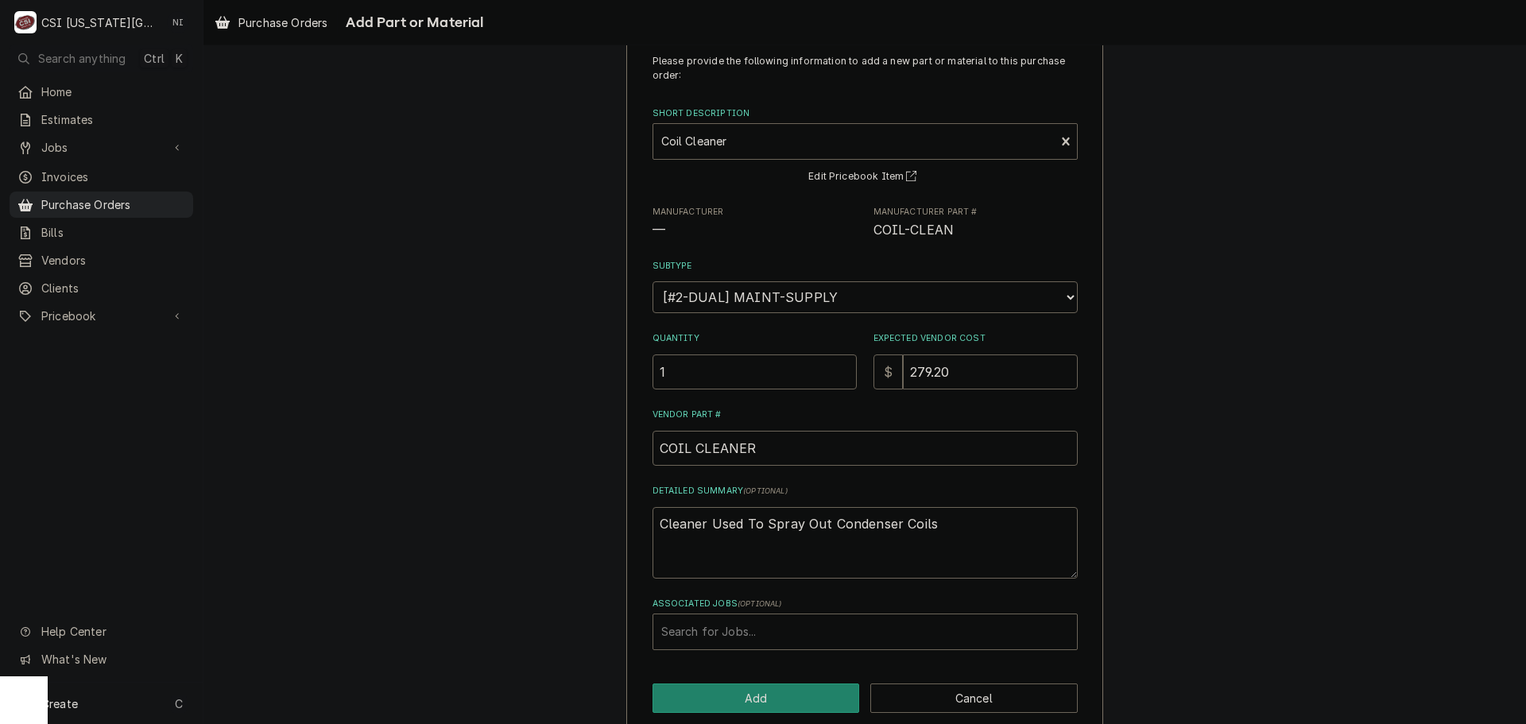
scroll to position [65, 0]
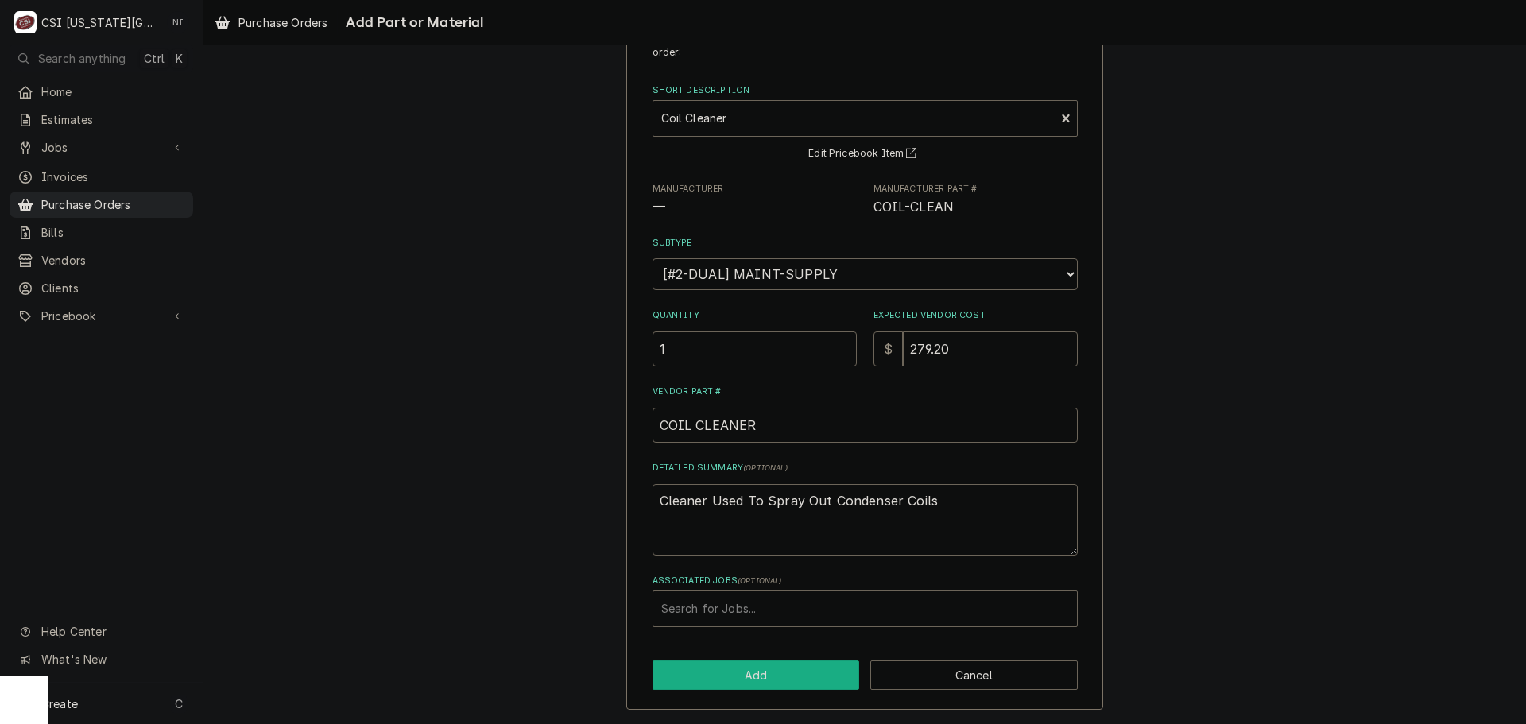
click at [812, 675] on button "Add" at bounding box center [755, 674] width 207 height 29
type textarea "x"
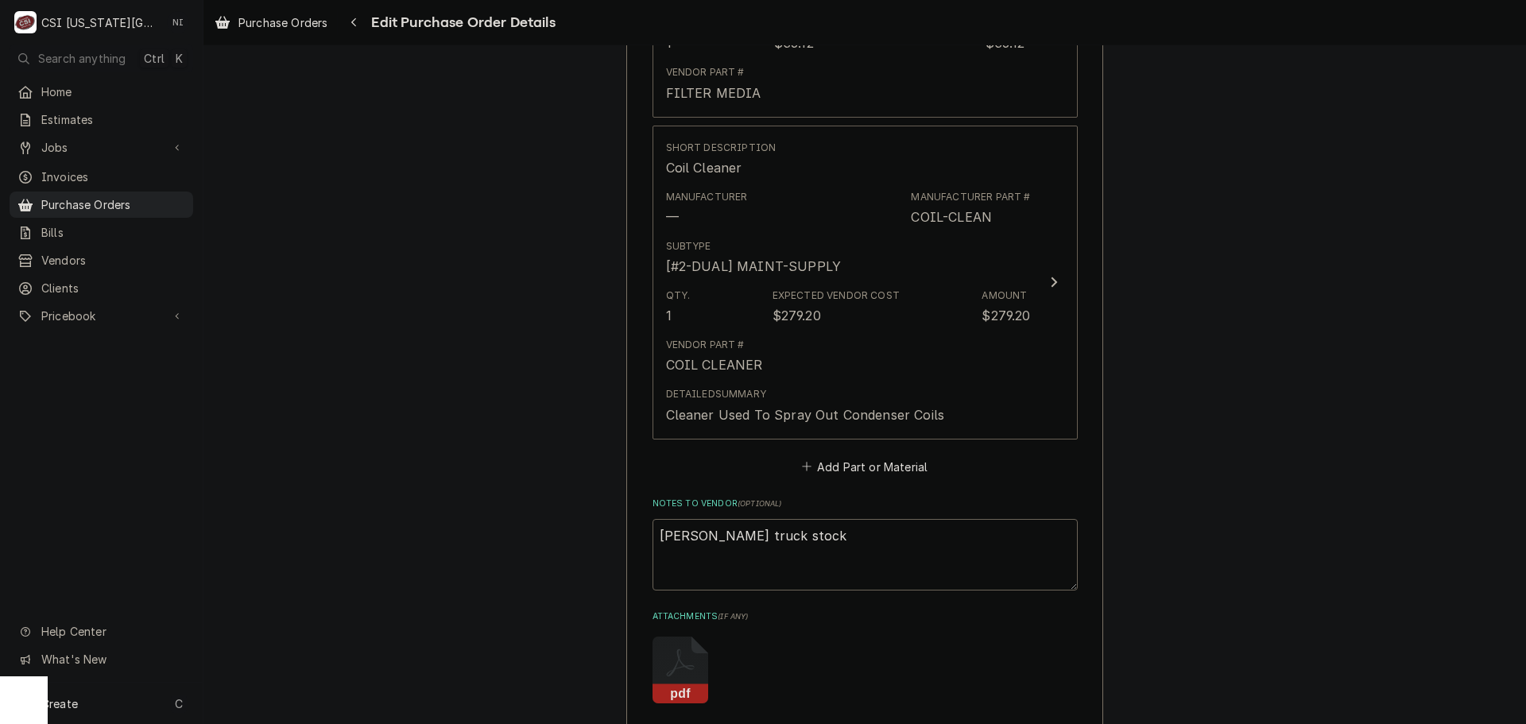
scroll to position [953, 0]
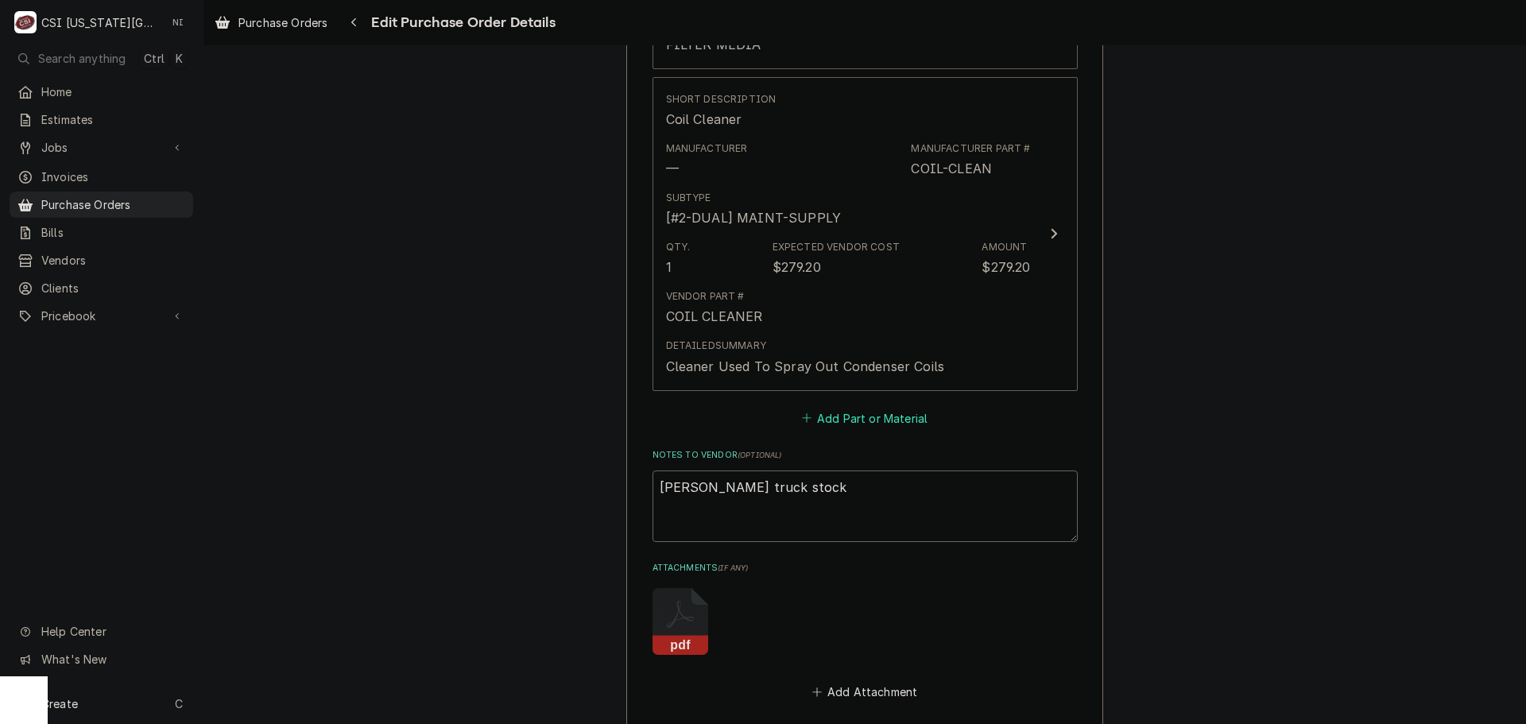
click at [870, 414] on button "Add Part or Material" at bounding box center [864, 418] width 131 height 22
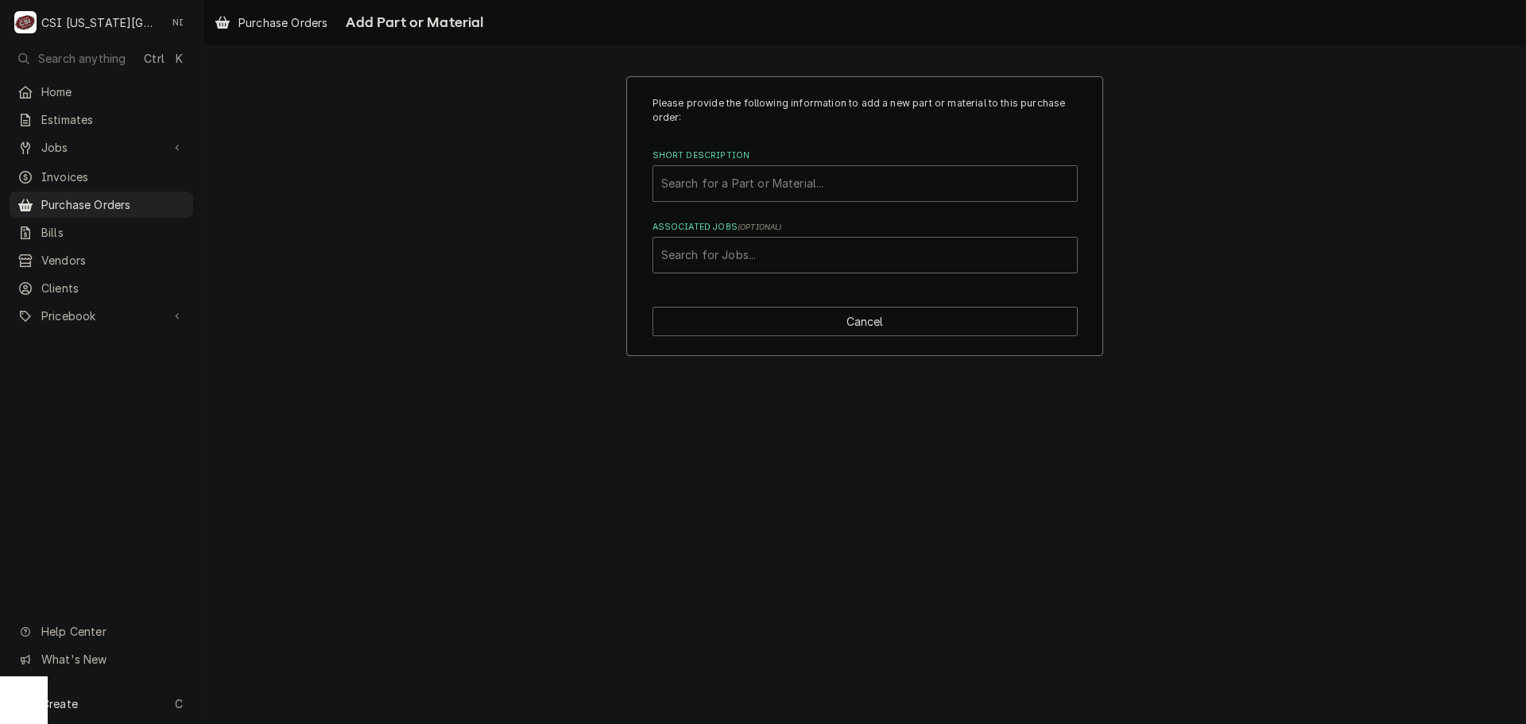
click at [793, 188] on div "Short Description" at bounding box center [865, 183] width 408 height 29
type input "m"
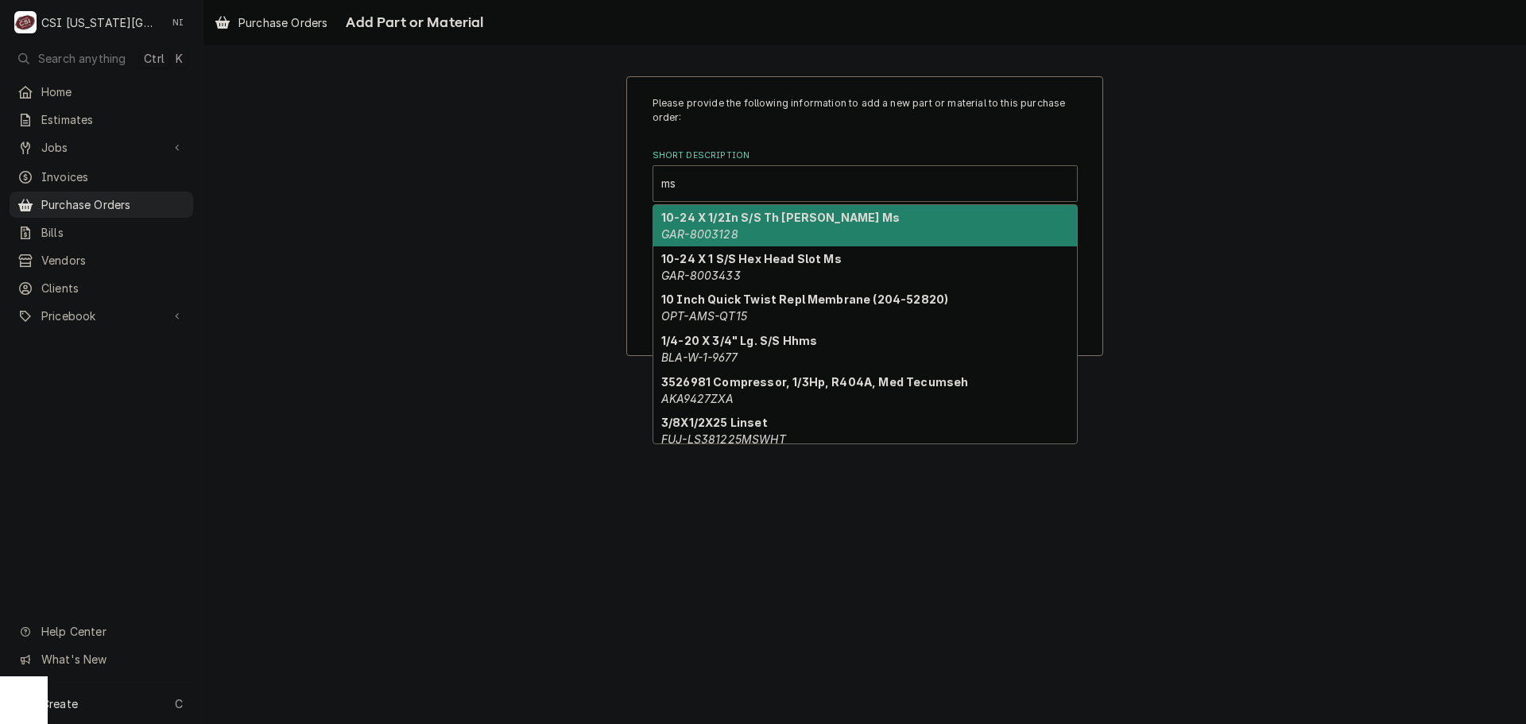
type input "m"
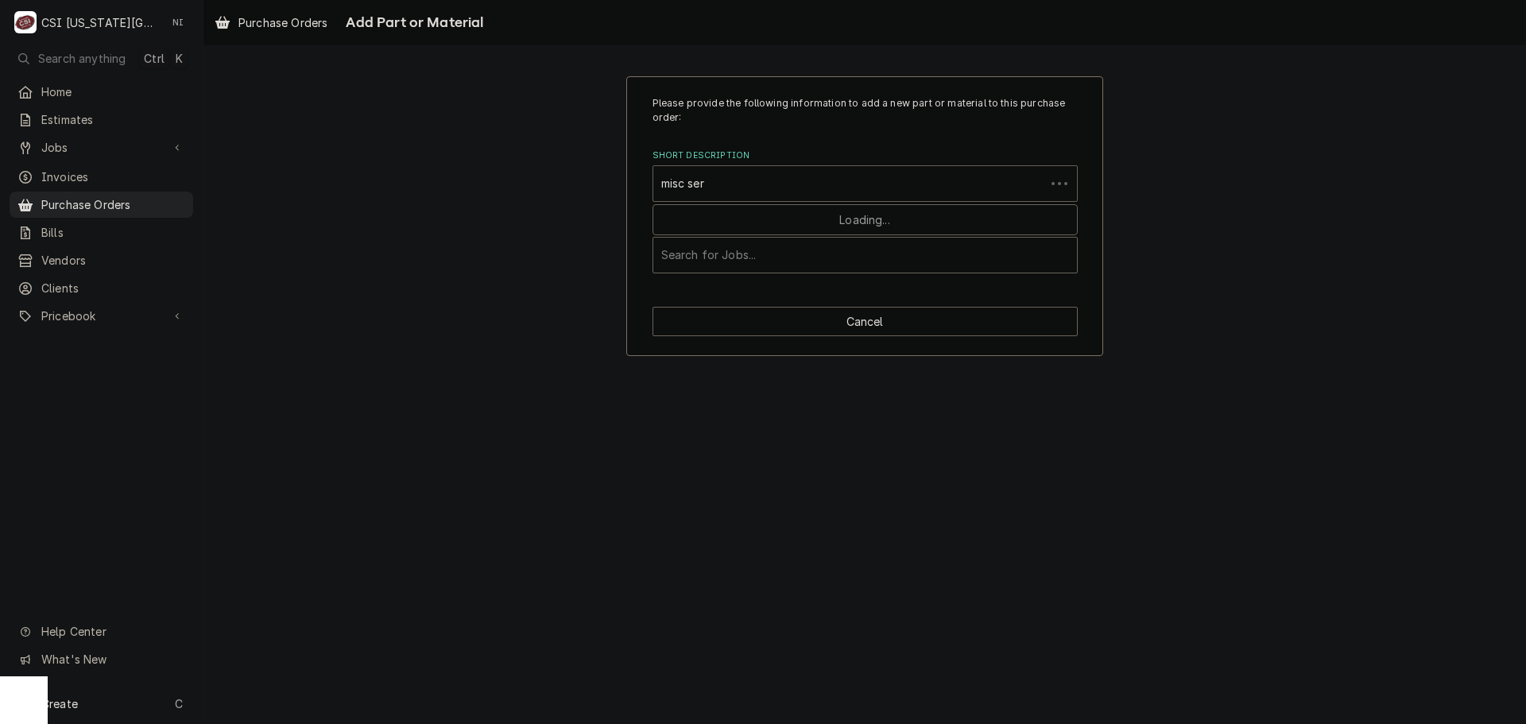
type input "misc serv"
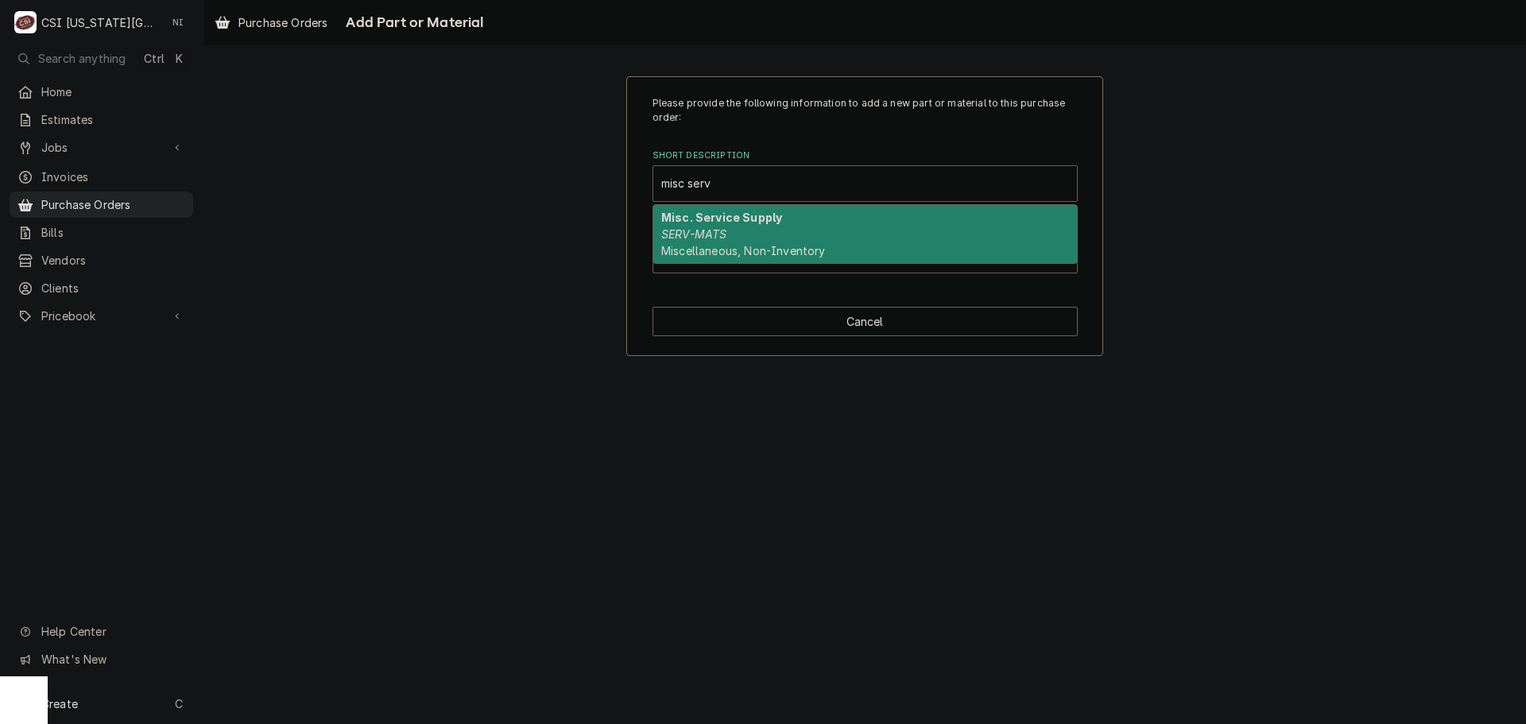
click at [772, 212] on div "Misc. Service Supply SERV-MATS Miscellaneous, Non-Inventory" at bounding box center [864, 234] width 423 height 58
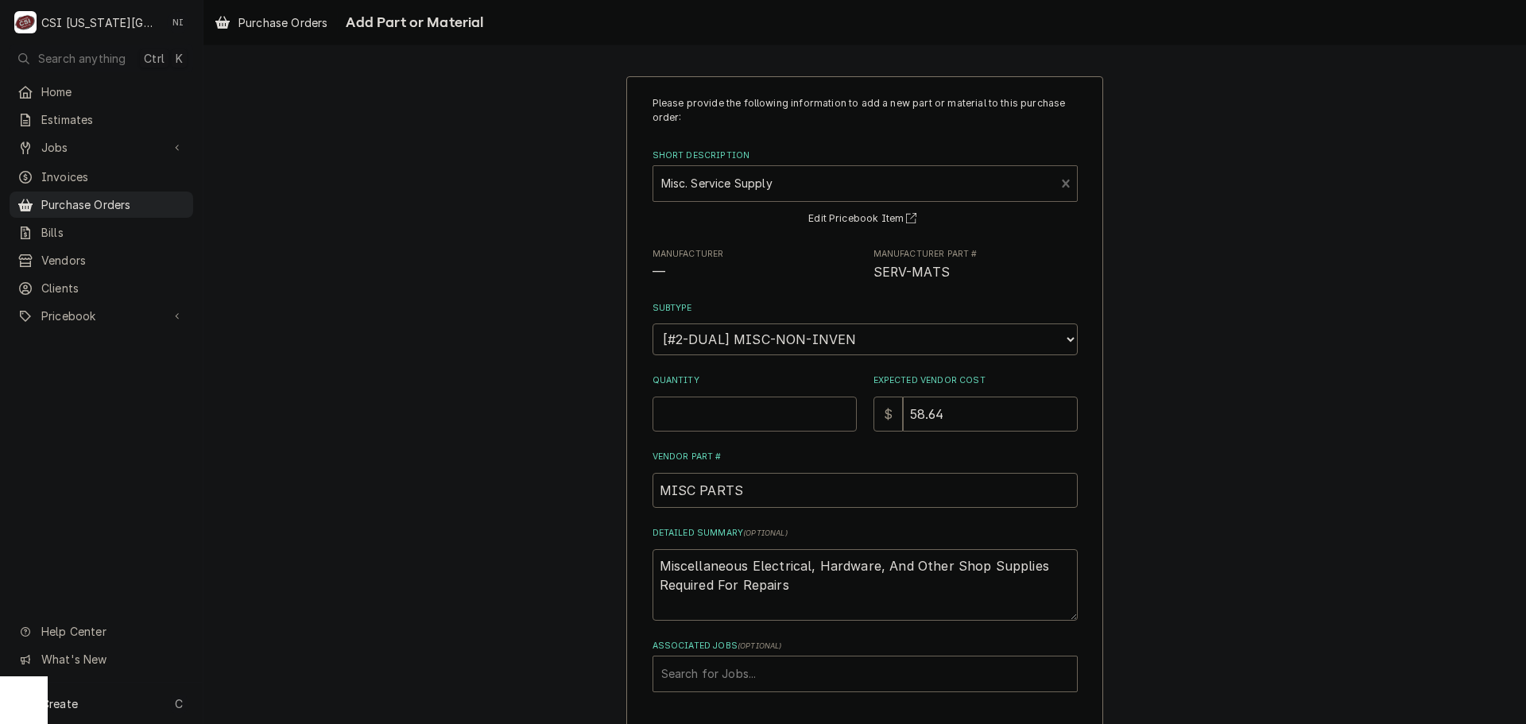
click at [738, 411] on input "Quantity" at bounding box center [754, 413] width 204 height 35
type textarea "x"
type input "1"
type textarea "x"
type input "1"
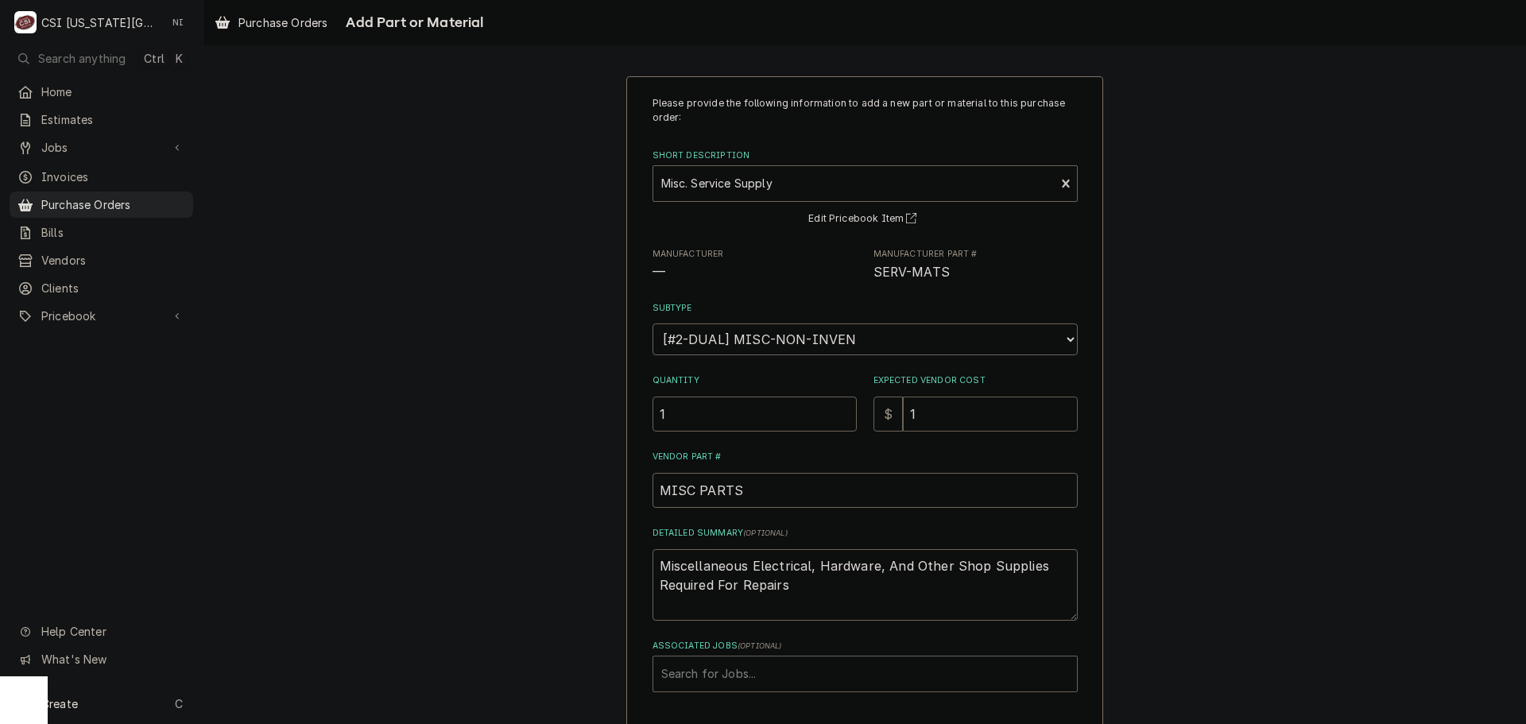
type textarea "x"
type input "14"
type textarea "x"
type input "14.7"
type textarea "x"
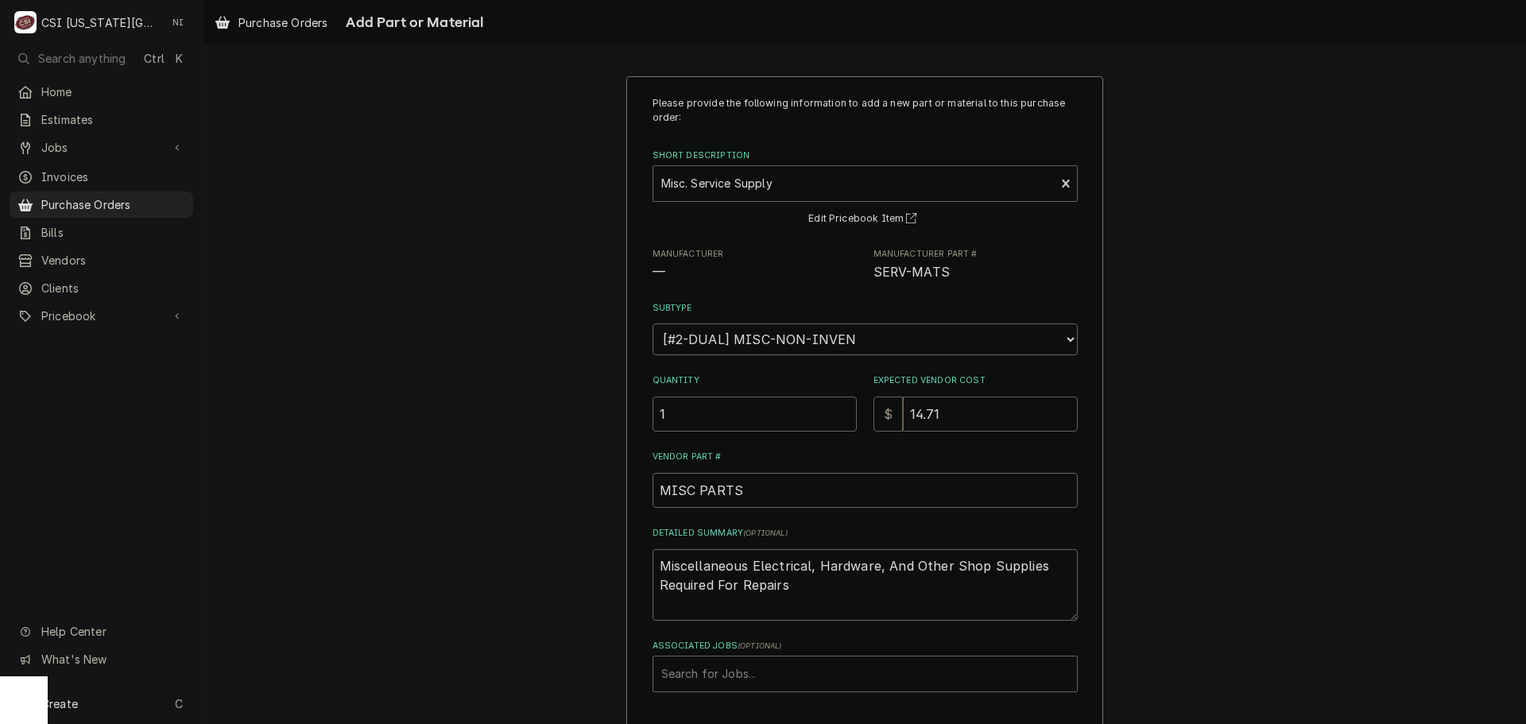
type input "14.71"
drag, startPoint x: 832, startPoint y: 590, endPoint x: 593, endPoint y: 548, distance: 242.8
click at [593, 548] on div "Please provide the following information to add a new part or material to this …" at bounding box center [864, 425] width 1322 height 727
type textarea "x"
type textarea "g"
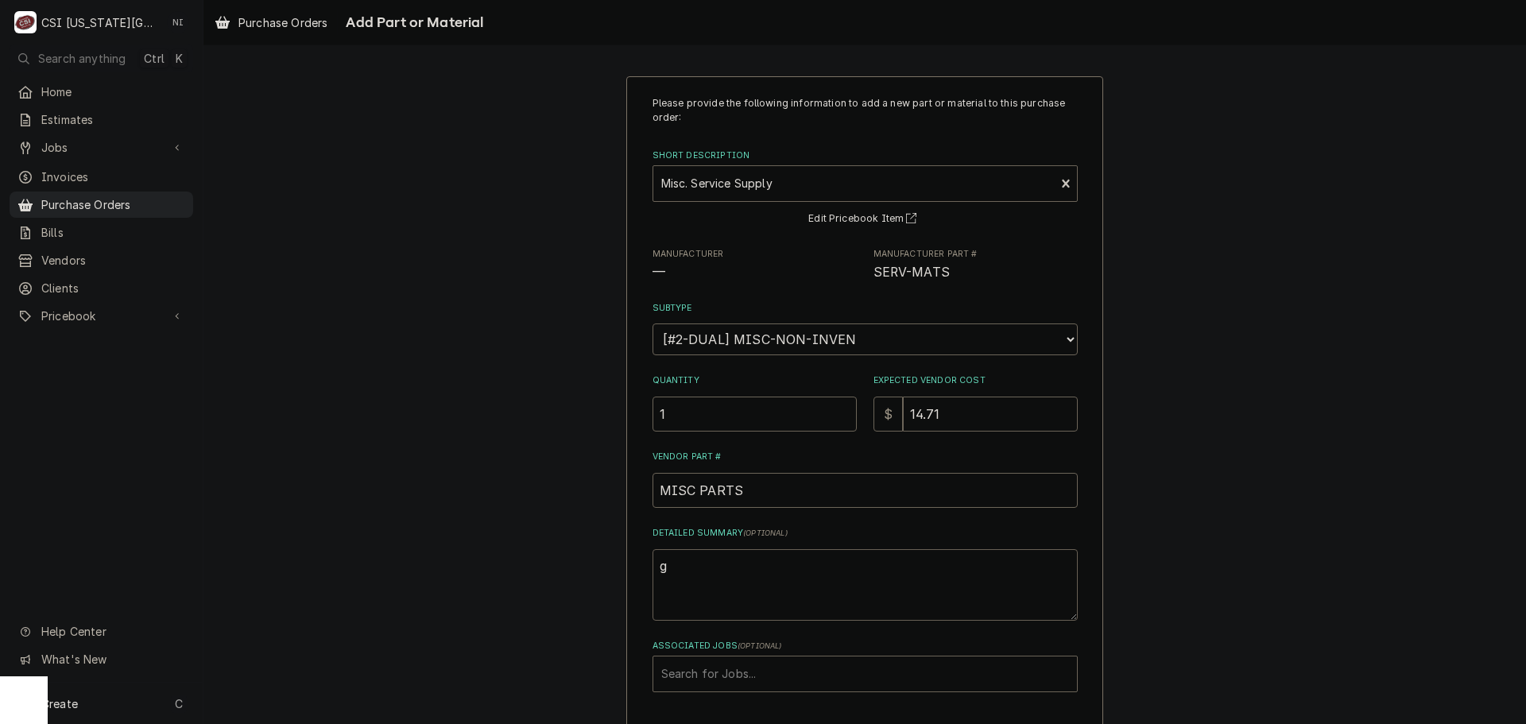
type textarea "x"
type textarea "gr"
type textarea "x"
type textarea "gra"
type textarea "x"
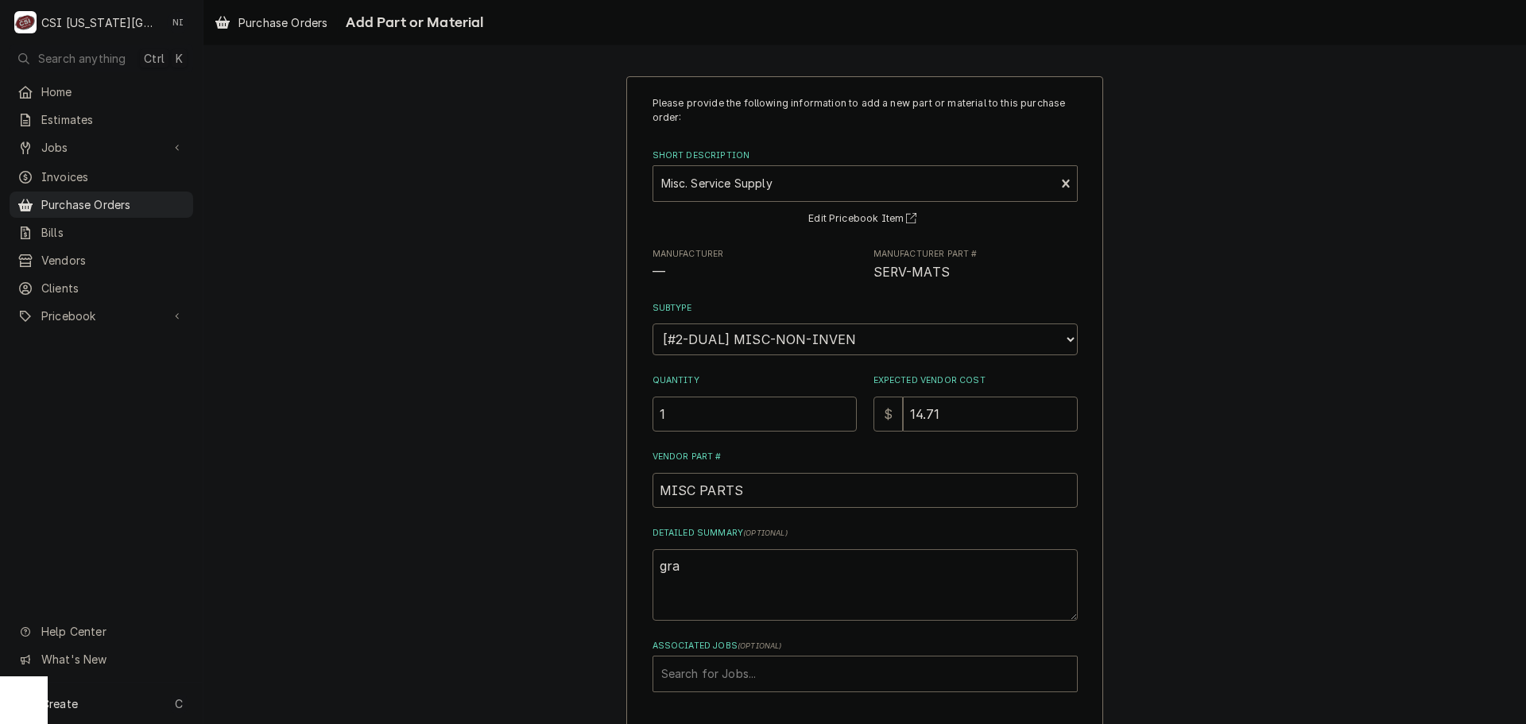
type textarea "gr"
type textarea "x"
type textarea "gre"
type textarea "x"
type textarea "grea"
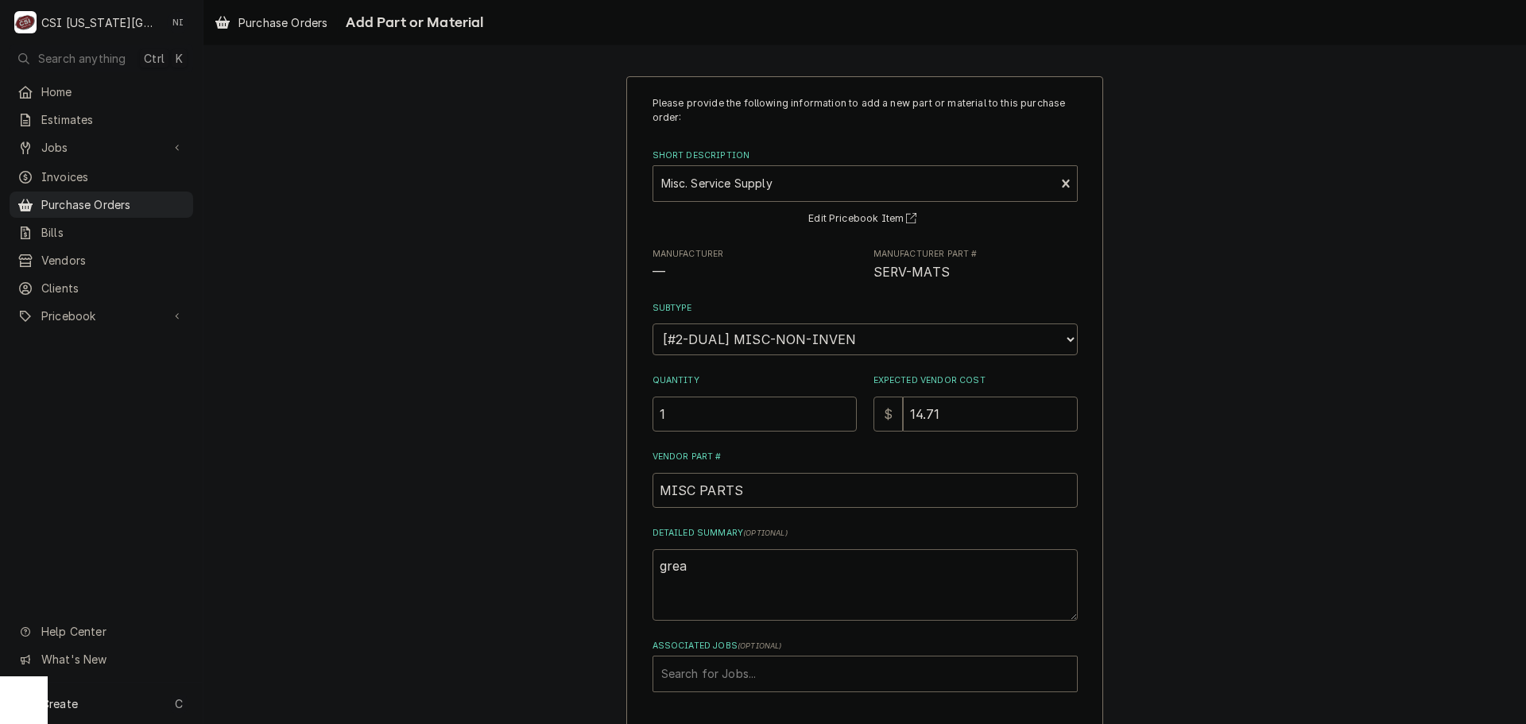
type textarea "x"
type textarea "greas"
type textarea "x"
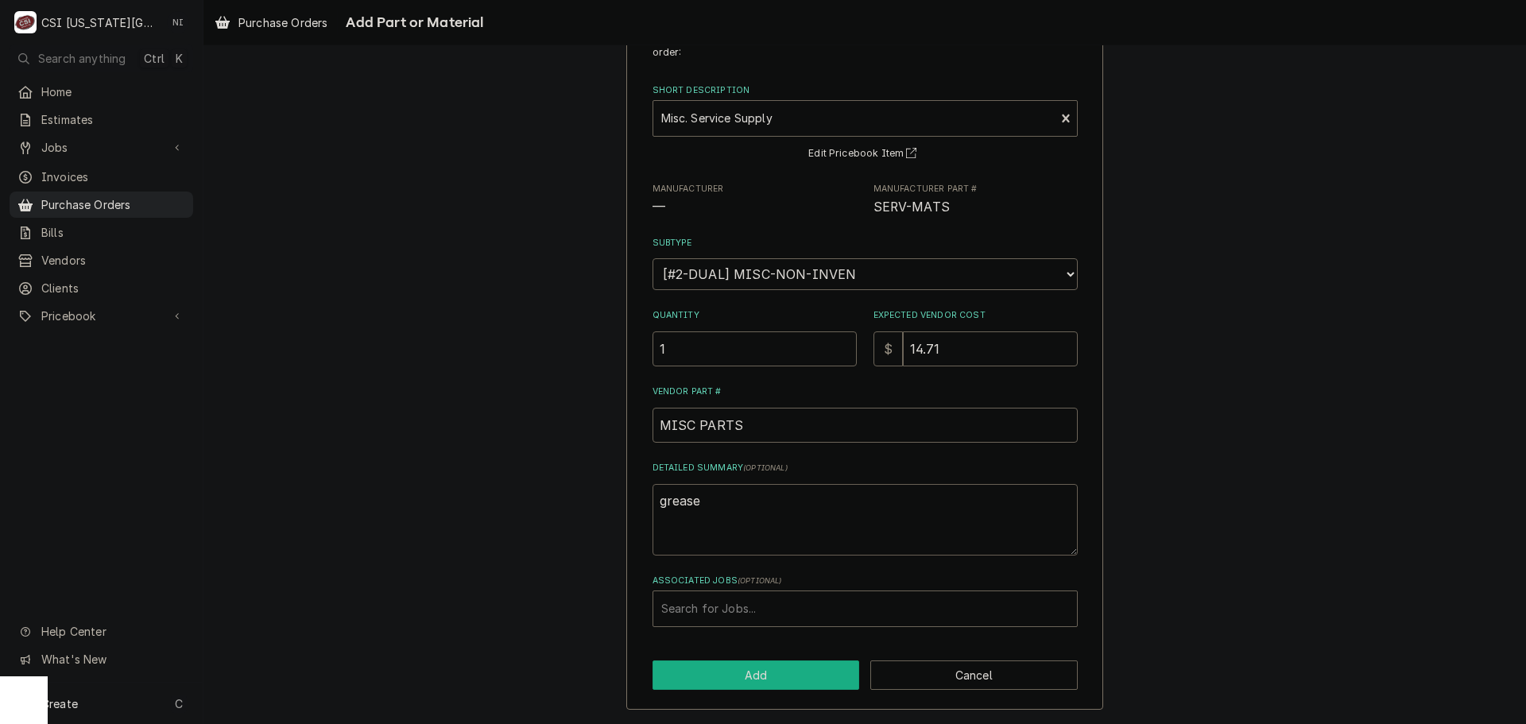
type textarea "grease"
click at [806, 675] on button "Add" at bounding box center [755, 674] width 207 height 29
type textarea "x"
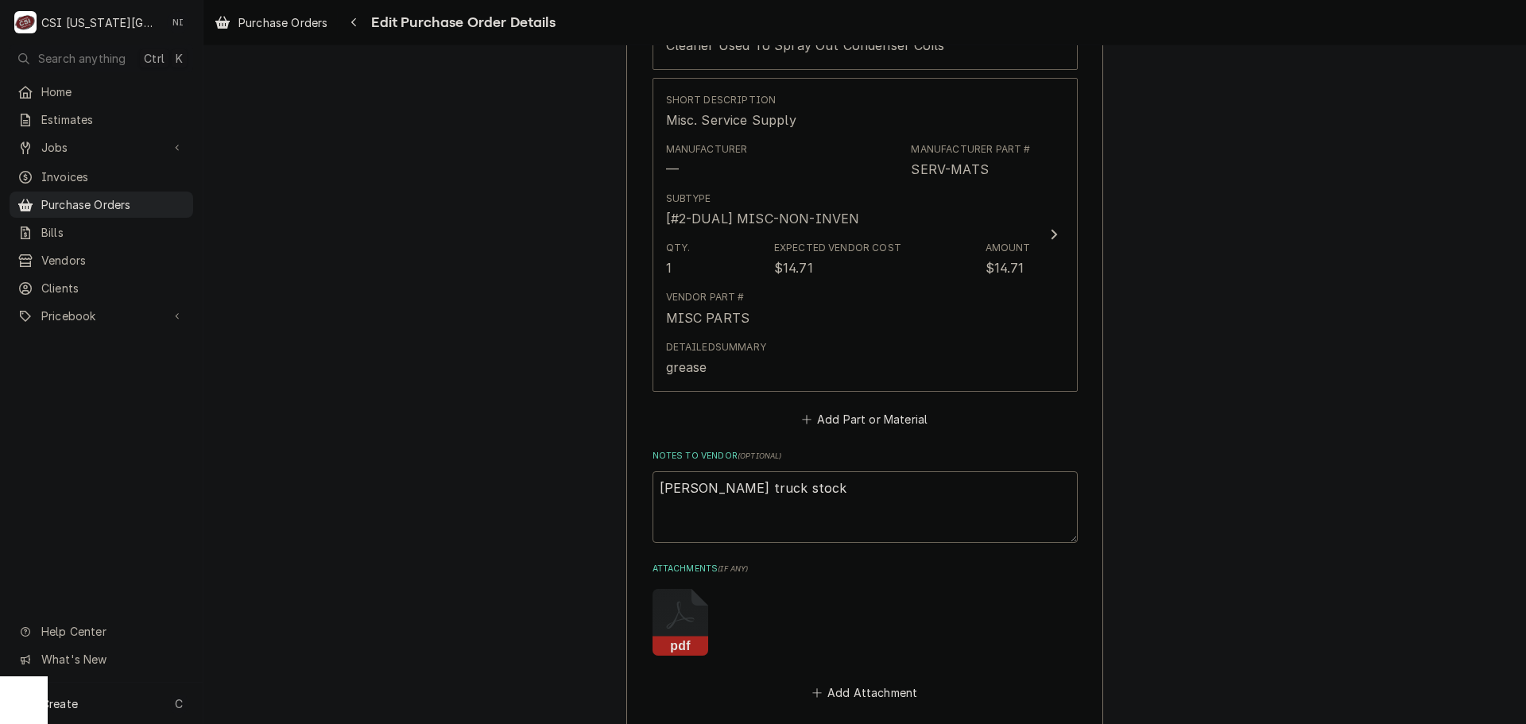
scroll to position [1302, 0]
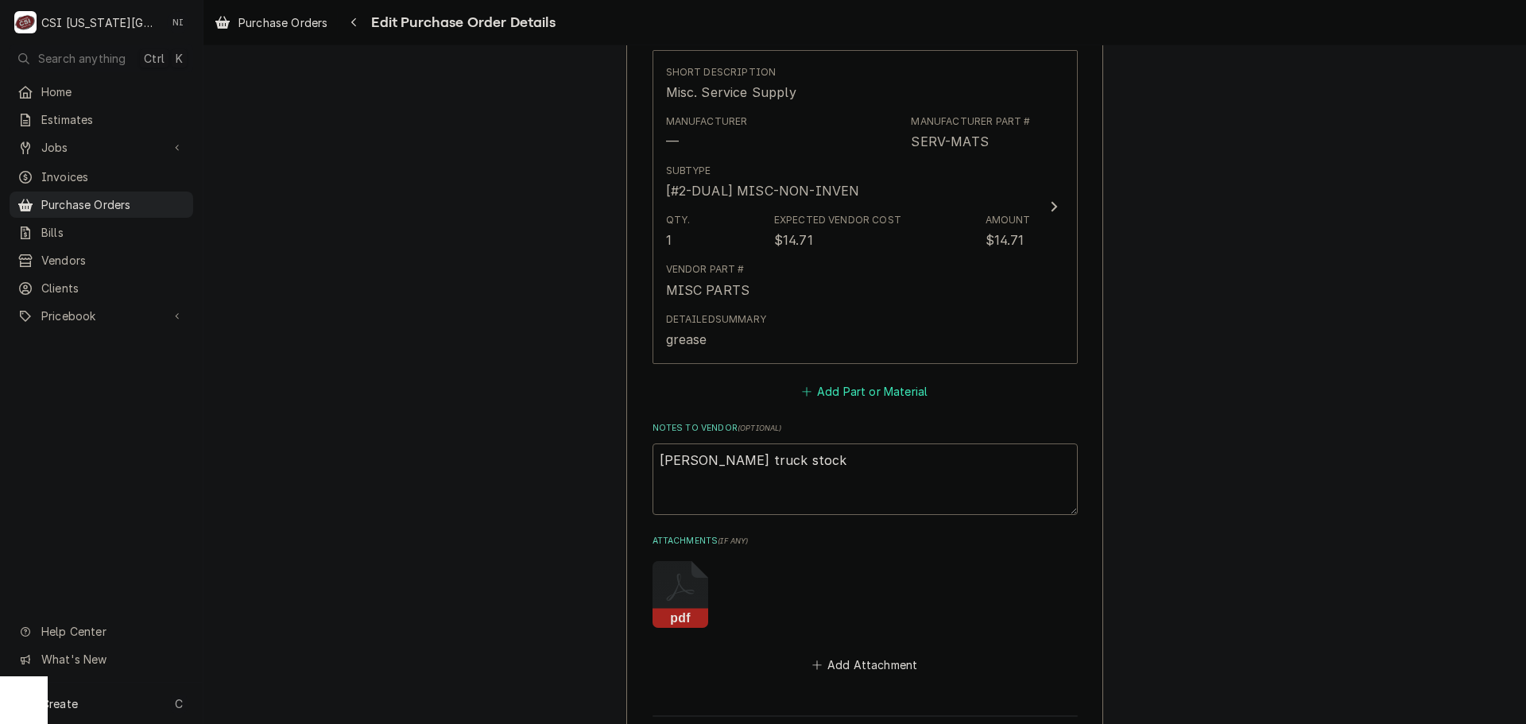
click at [861, 393] on button "Add Part or Material" at bounding box center [864, 391] width 131 height 22
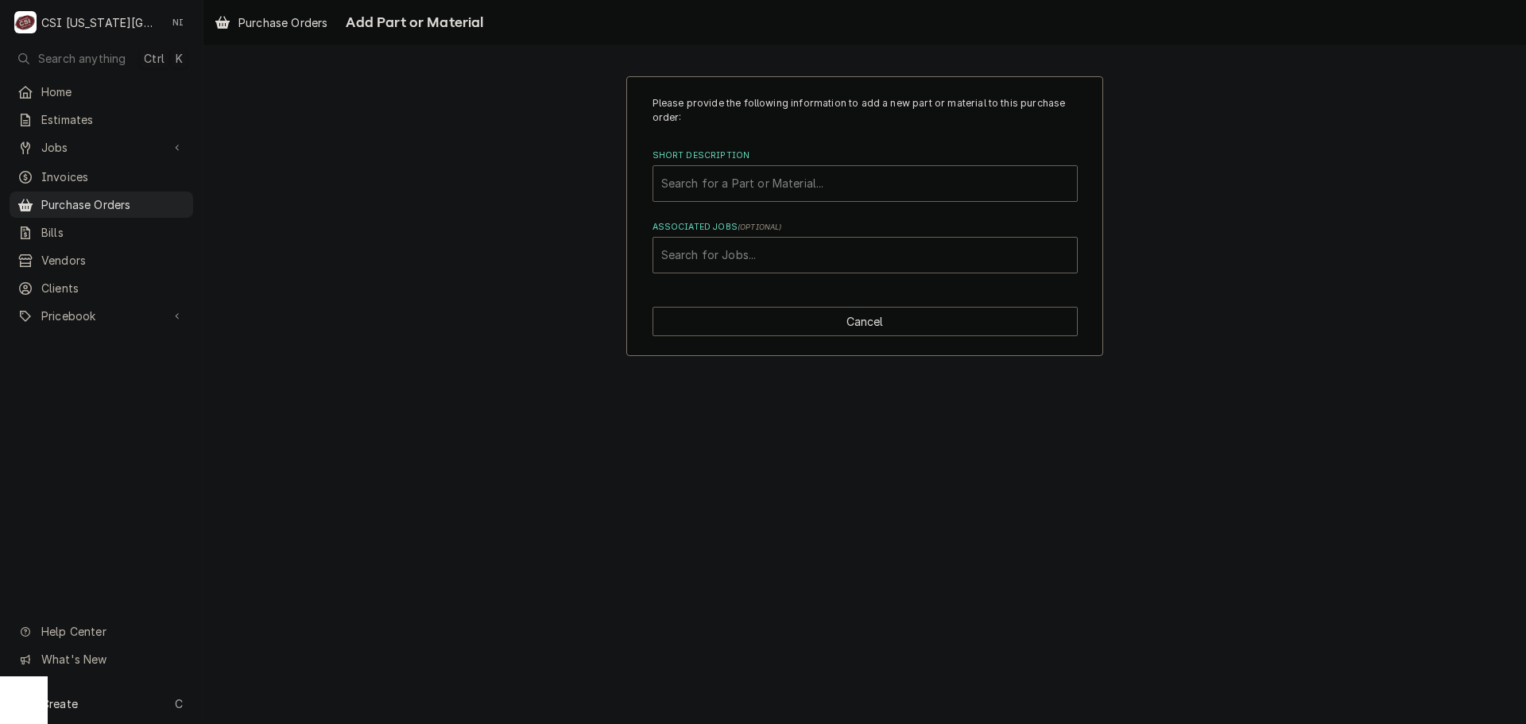
click at [763, 188] on div "Short Description" at bounding box center [865, 183] width 408 height 29
type input "coil gun"
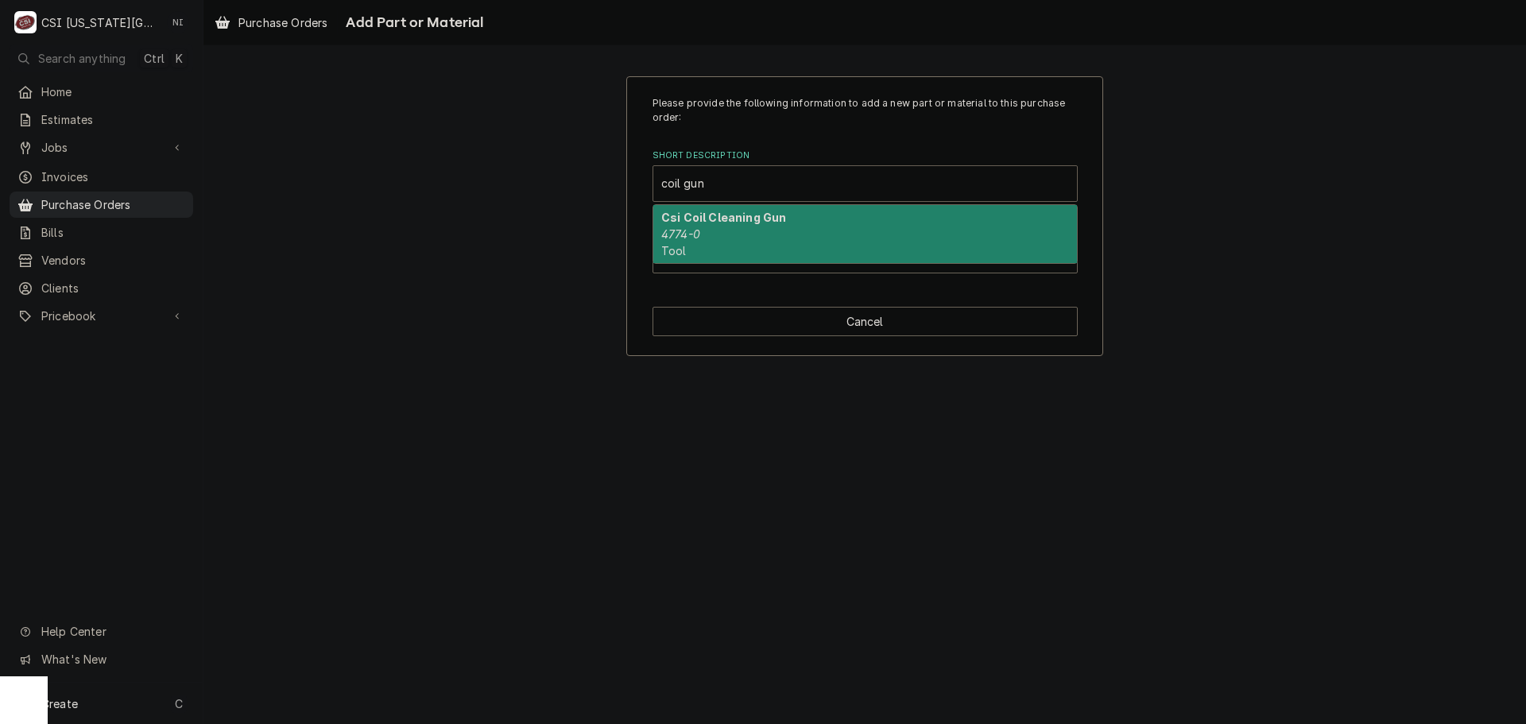
click at [744, 230] on div "Csi Coil Cleaning Gun 4774-0 Tool" at bounding box center [864, 234] width 423 height 58
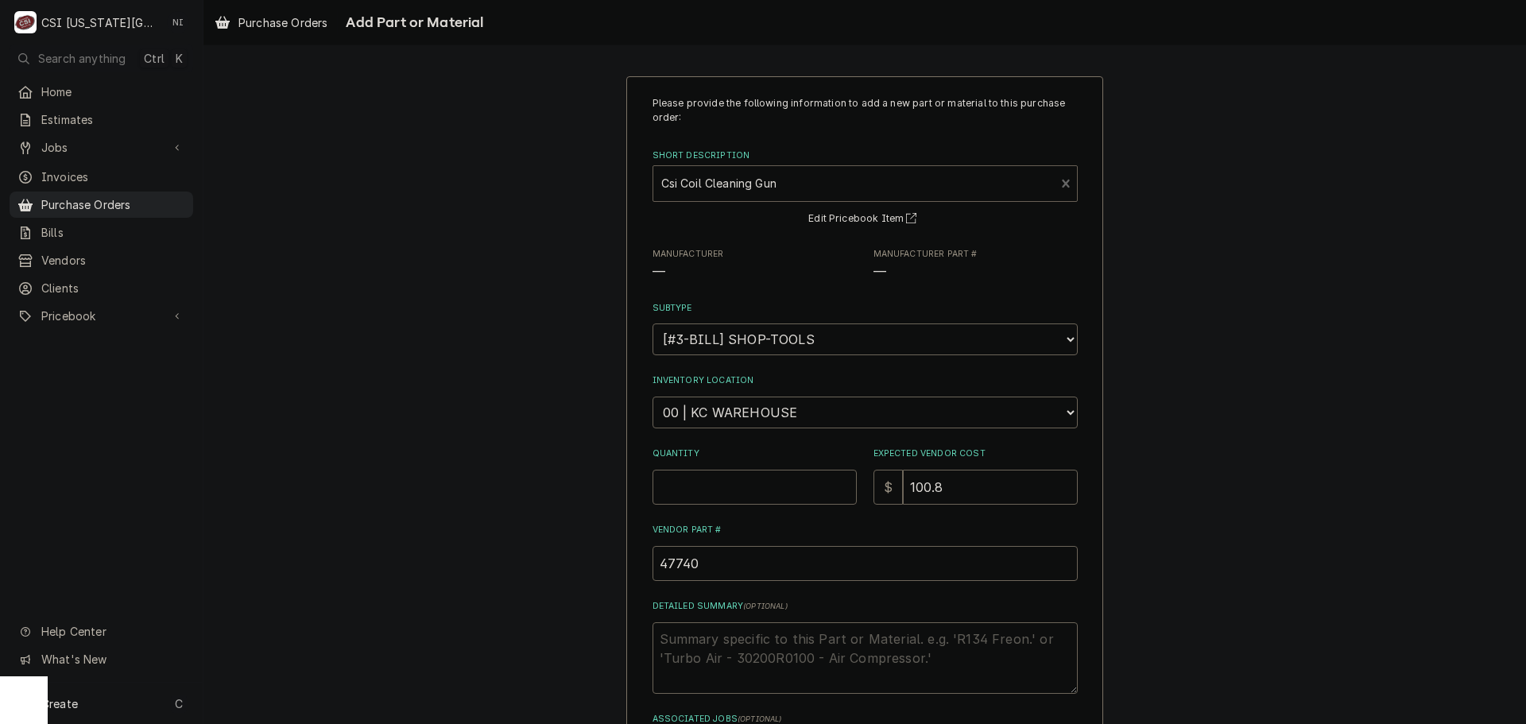
type textarea "x"
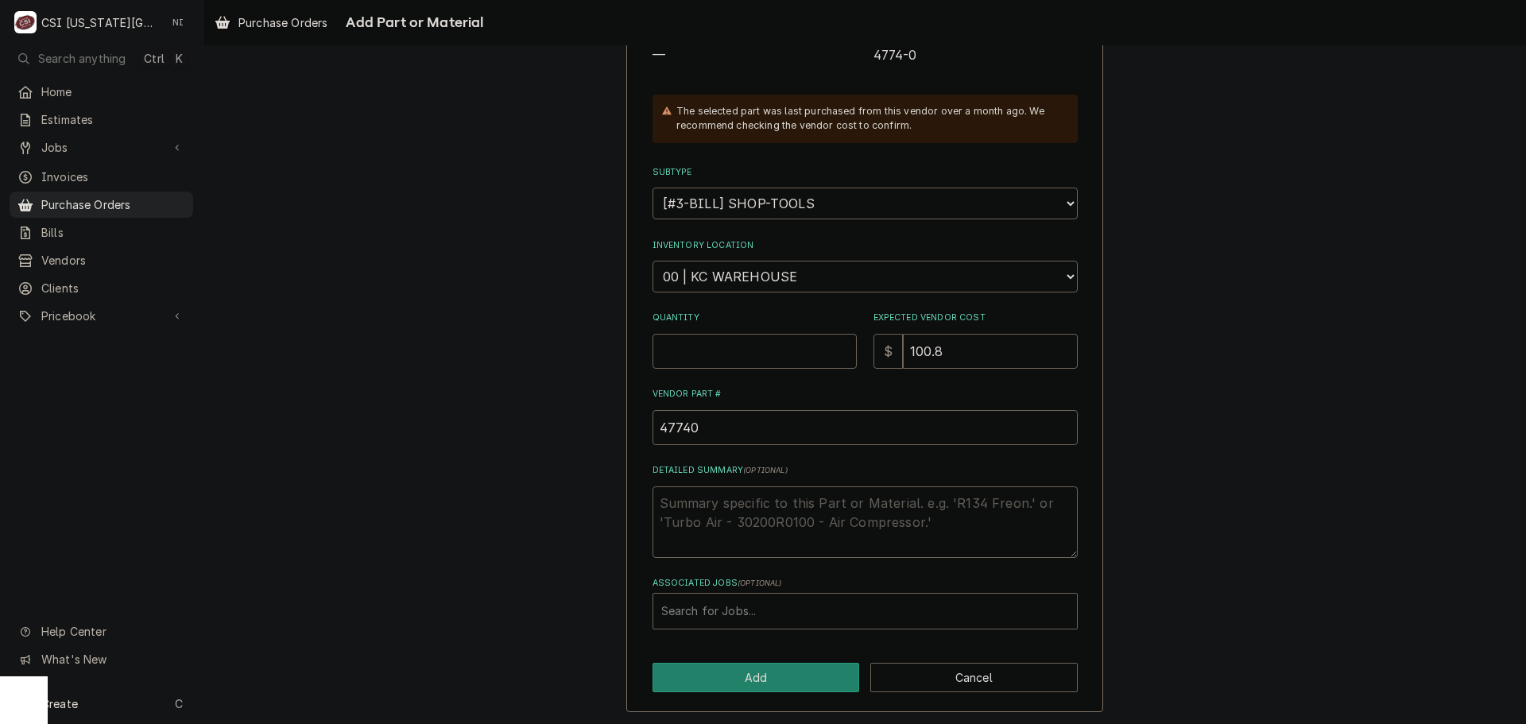
scroll to position [219, 0]
click at [744, 356] on input "Quantity" at bounding box center [754, 348] width 204 height 35
click at [799, 276] on select "Choose a location... 00 | KC WAREHOUSE 00 | MAIN WAREHOUSE 01 | BRIAN BREAZIER …" at bounding box center [864, 274] width 425 height 32
select select "2803"
click at [652, 258] on select "Choose a location... 00 | KC WAREHOUSE 00 | MAIN WAREHOUSE 01 | BRIAN BREAZIER …" at bounding box center [864, 274] width 425 height 32
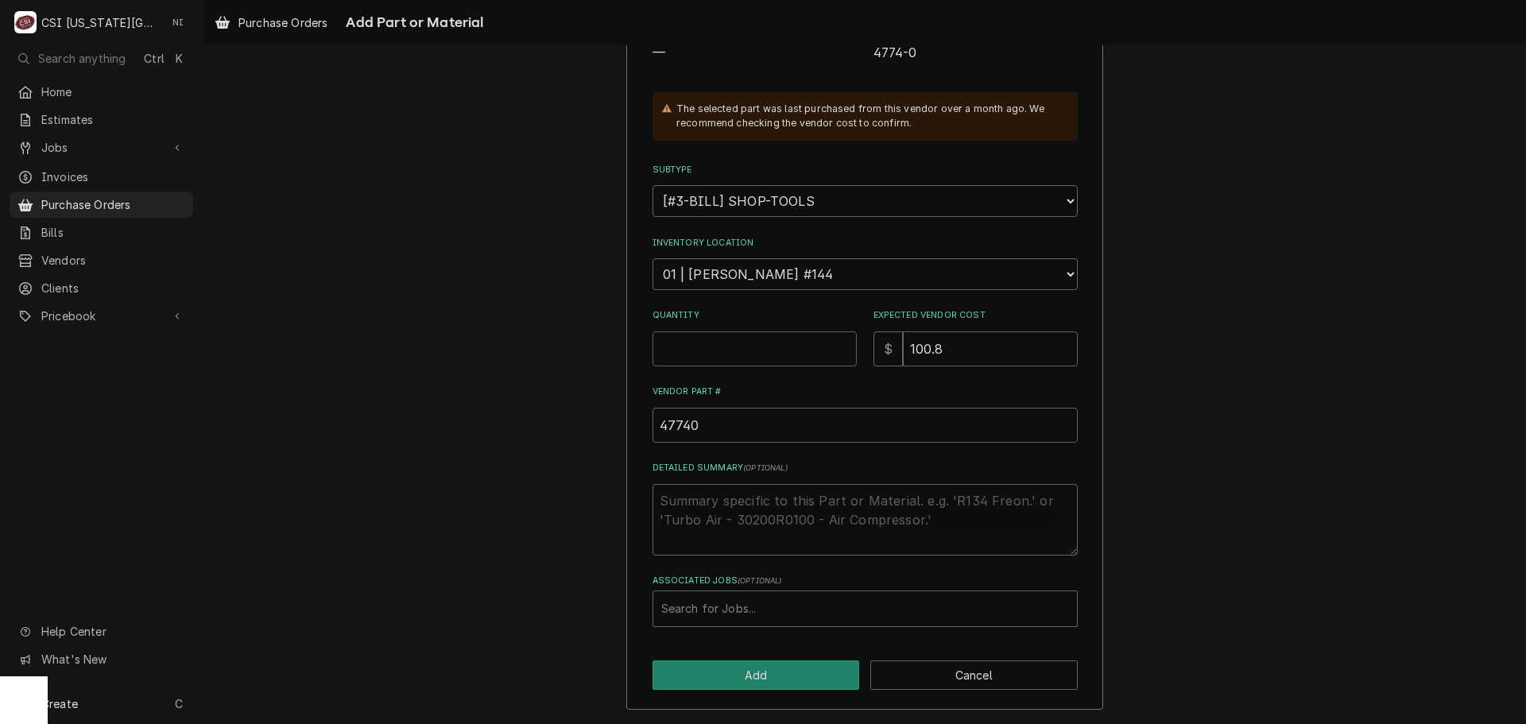
click at [742, 357] on input "Quantity" at bounding box center [754, 348] width 204 height 35
type textarea "x"
type input "1"
type textarea "x"
type input "1"
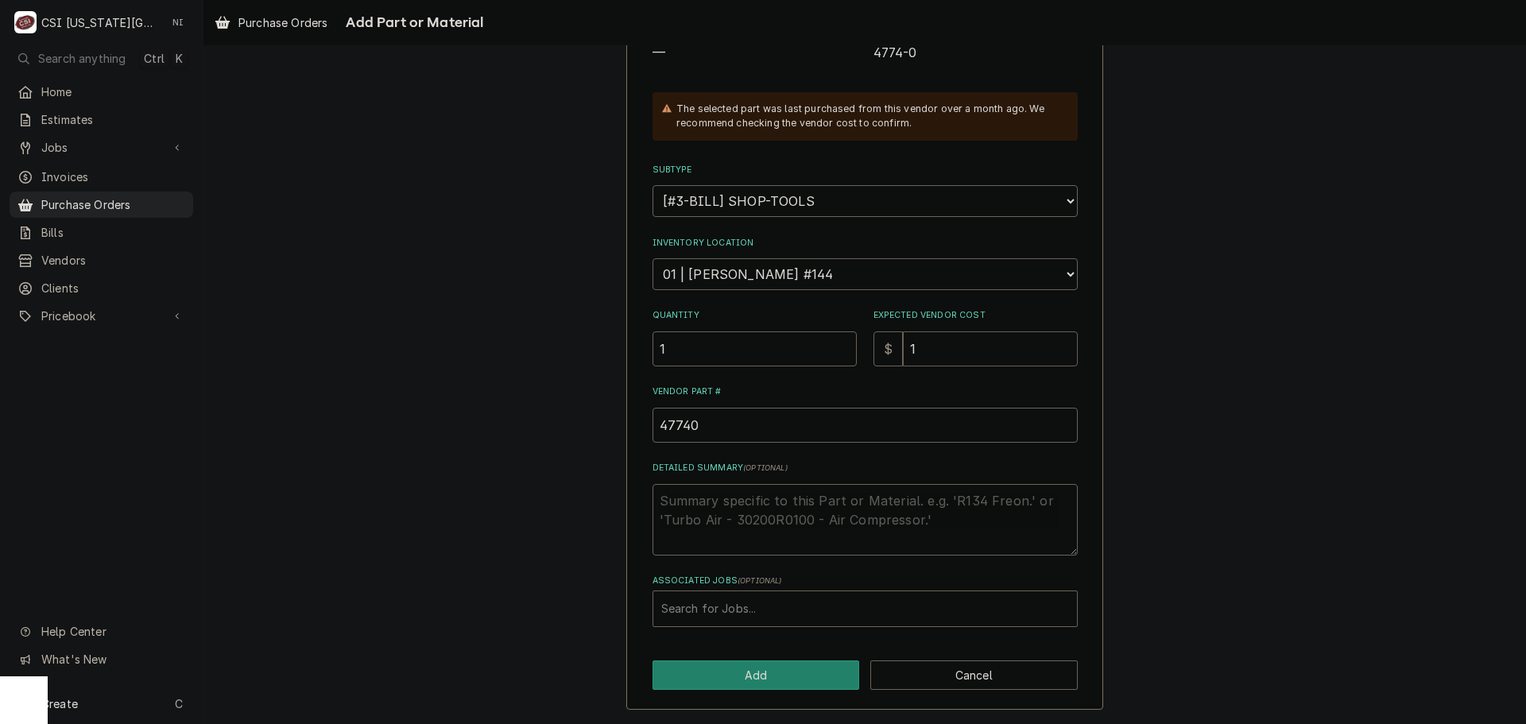
type textarea "x"
type input "10"
type textarea "x"
type input "105"
type textarea "x"
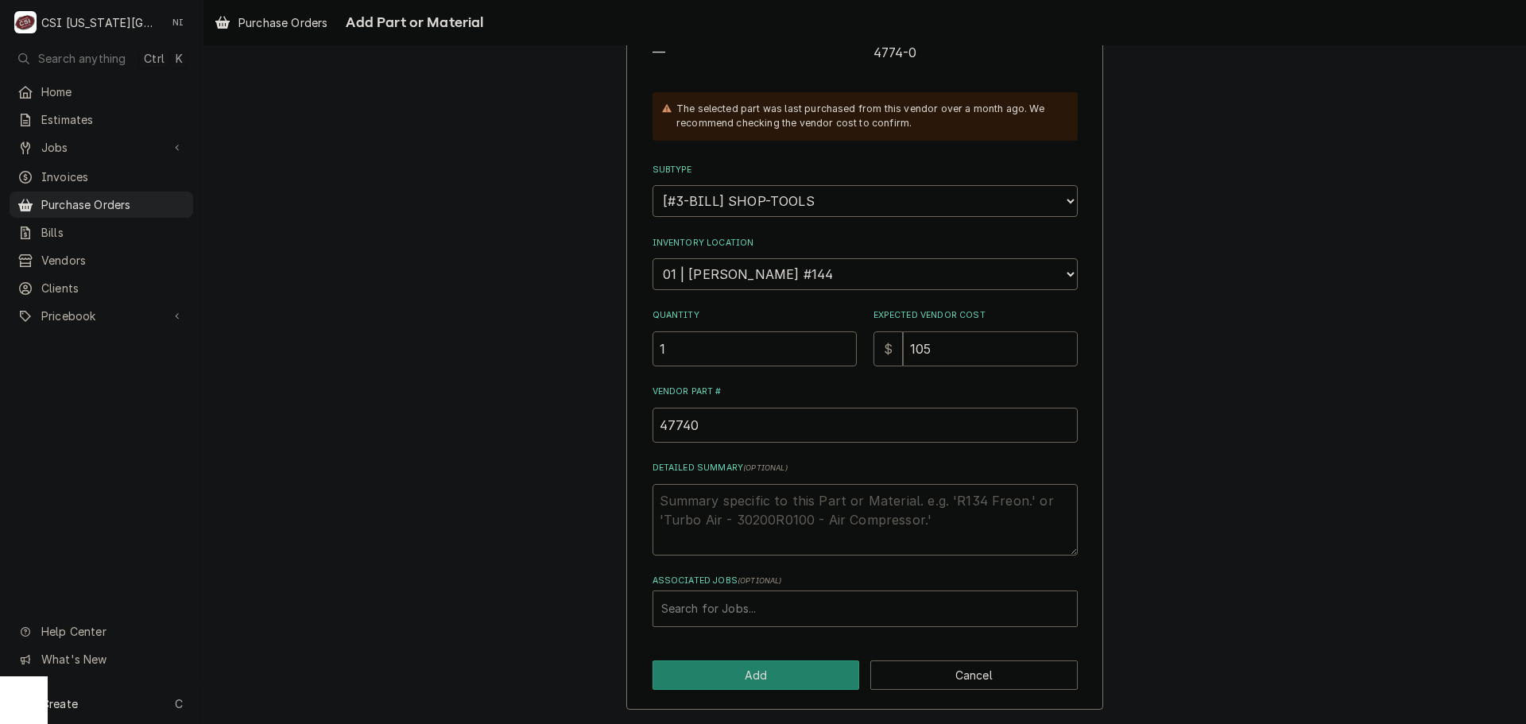
type input "10"
type textarea "x"
type input "104"
type textarea "x"
type input "104.9"
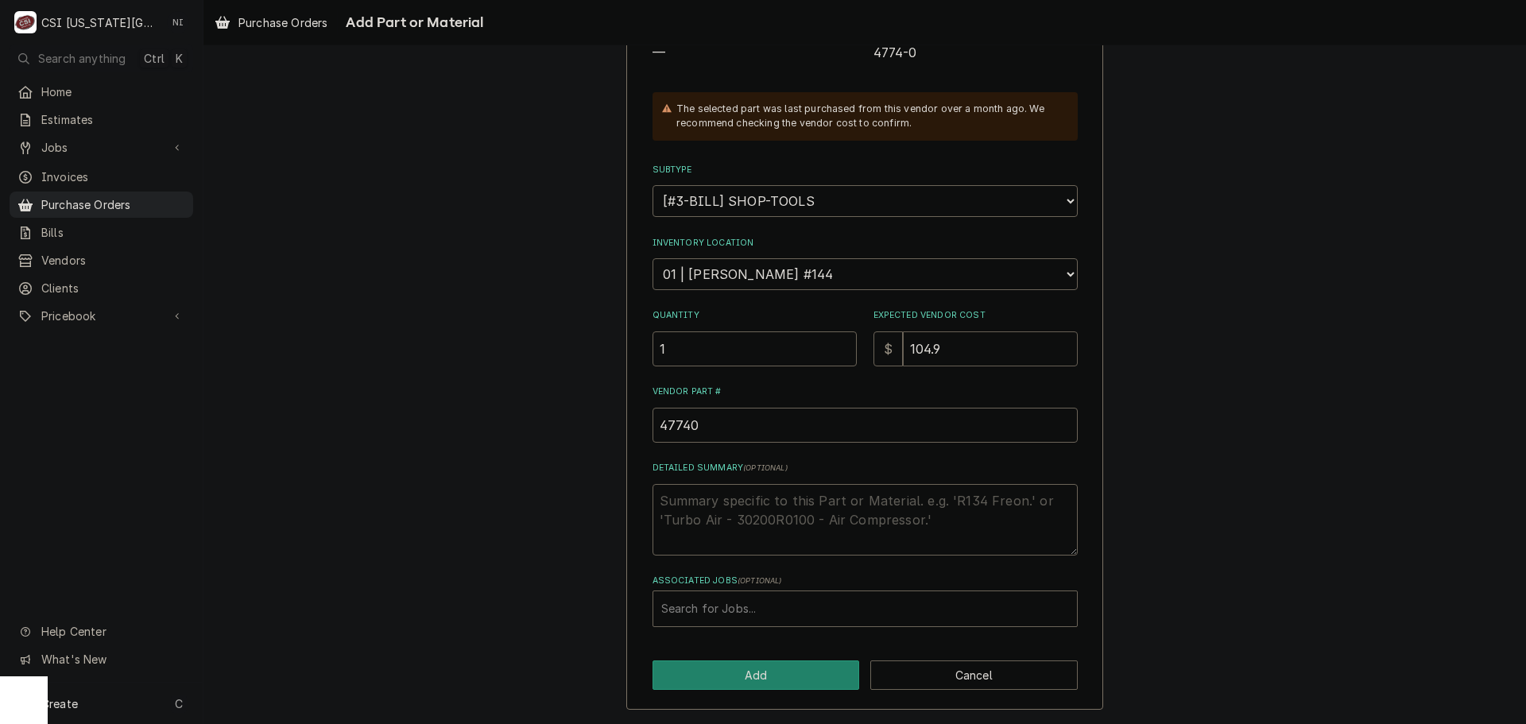
type textarea "x"
type input "104.90"
click at [751, 670] on button "Add" at bounding box center [755, 674] width 207 height 29
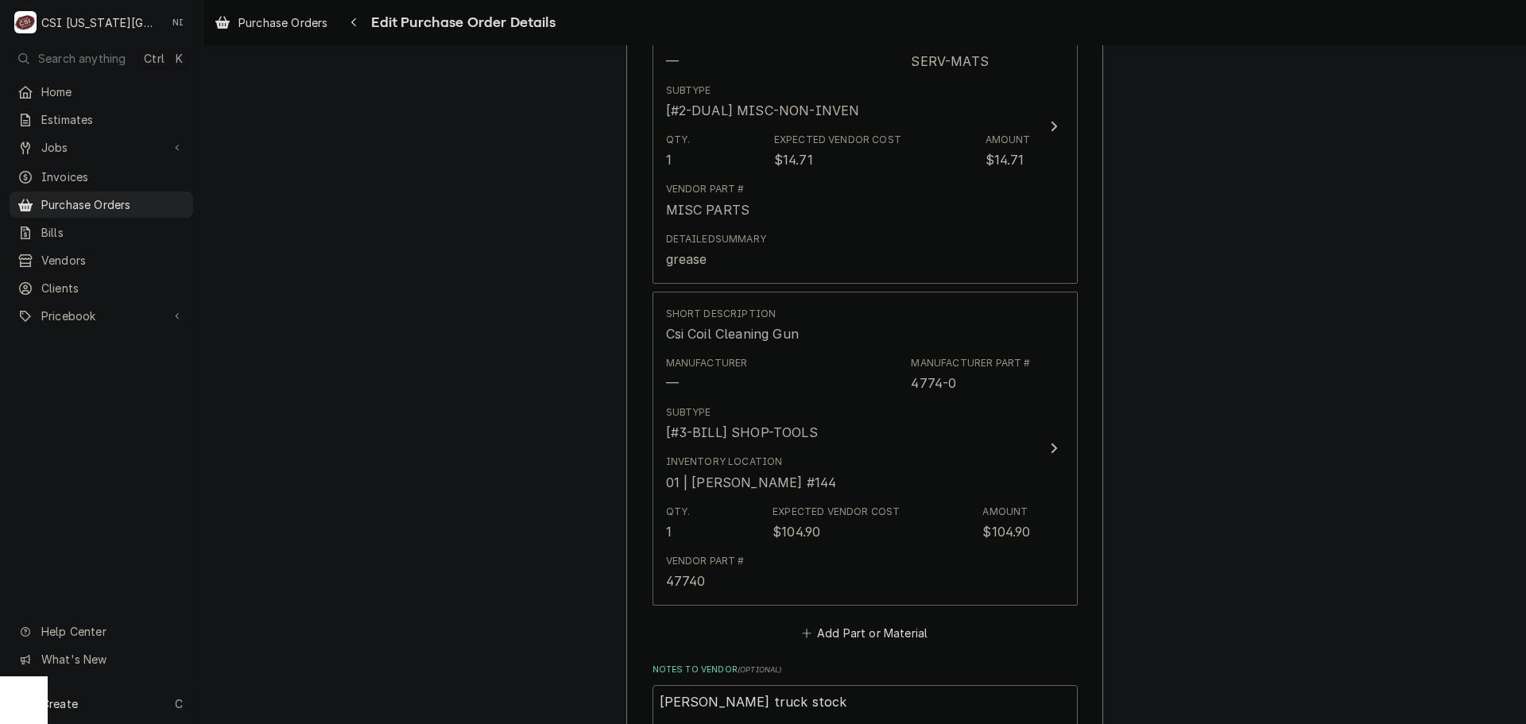
scroll to position [1914, 0]
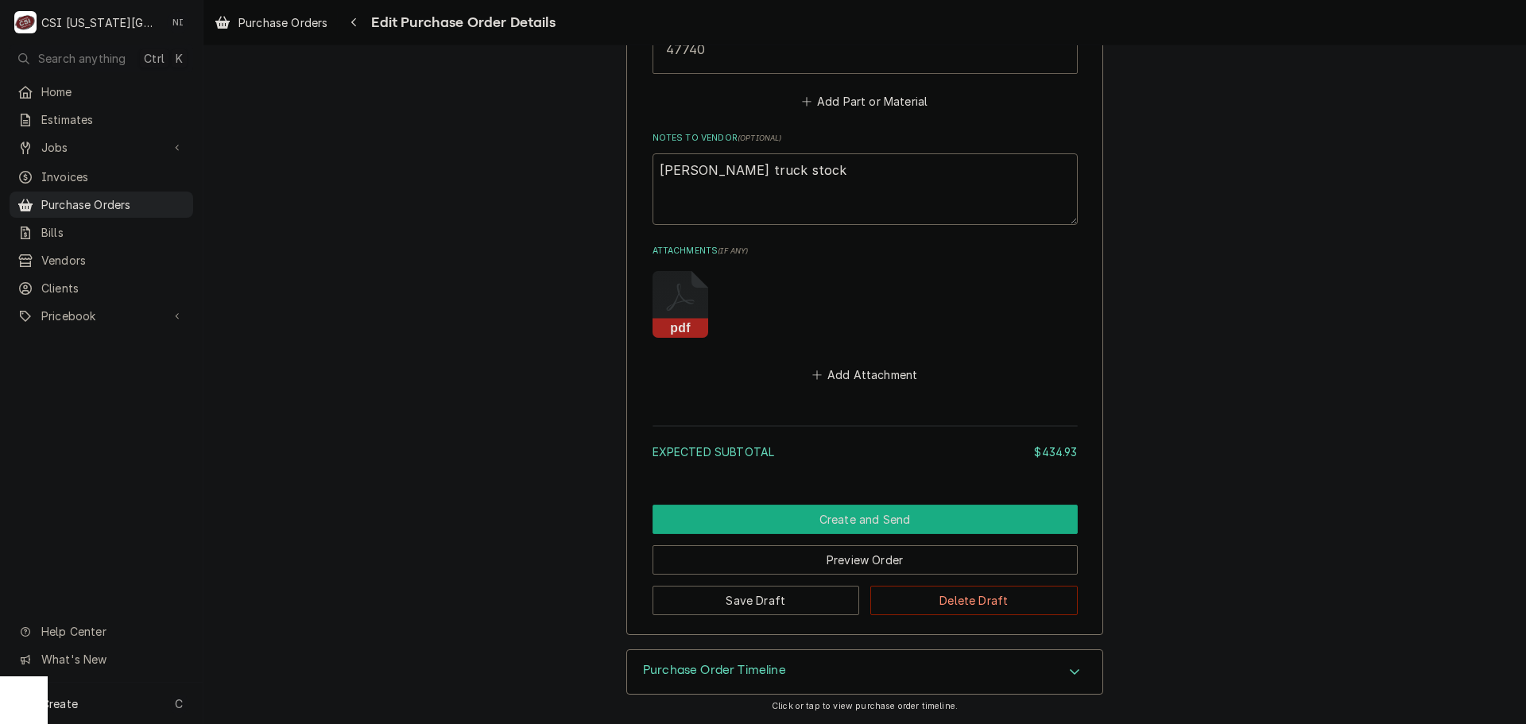
drag, startPoint x: 842, startPoint y: 517, endPoint x: 858, endPoint y: 525, distance: 17.8
click at [845, 517] on button "Create and Send" at bounding box center [864, 519] width 425 height 29
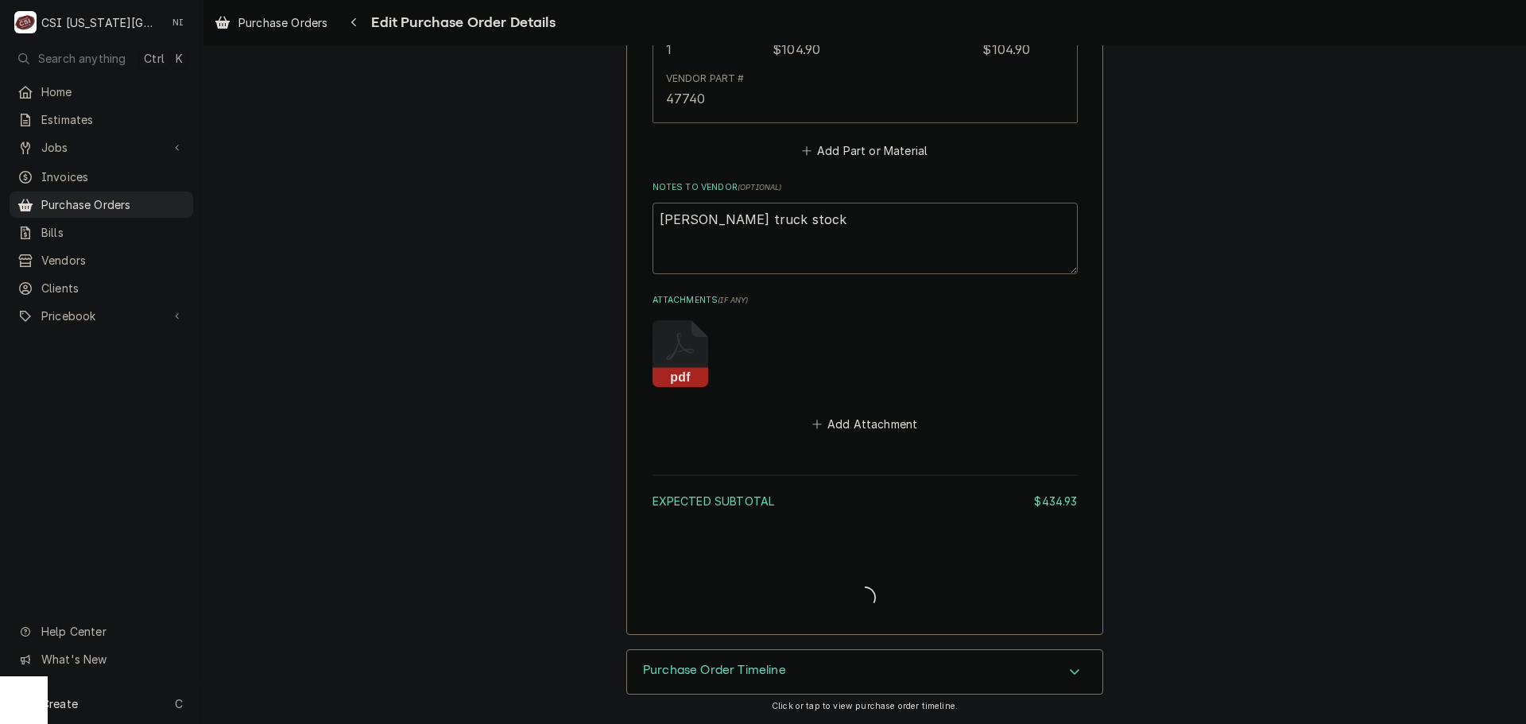
type textarea "x"
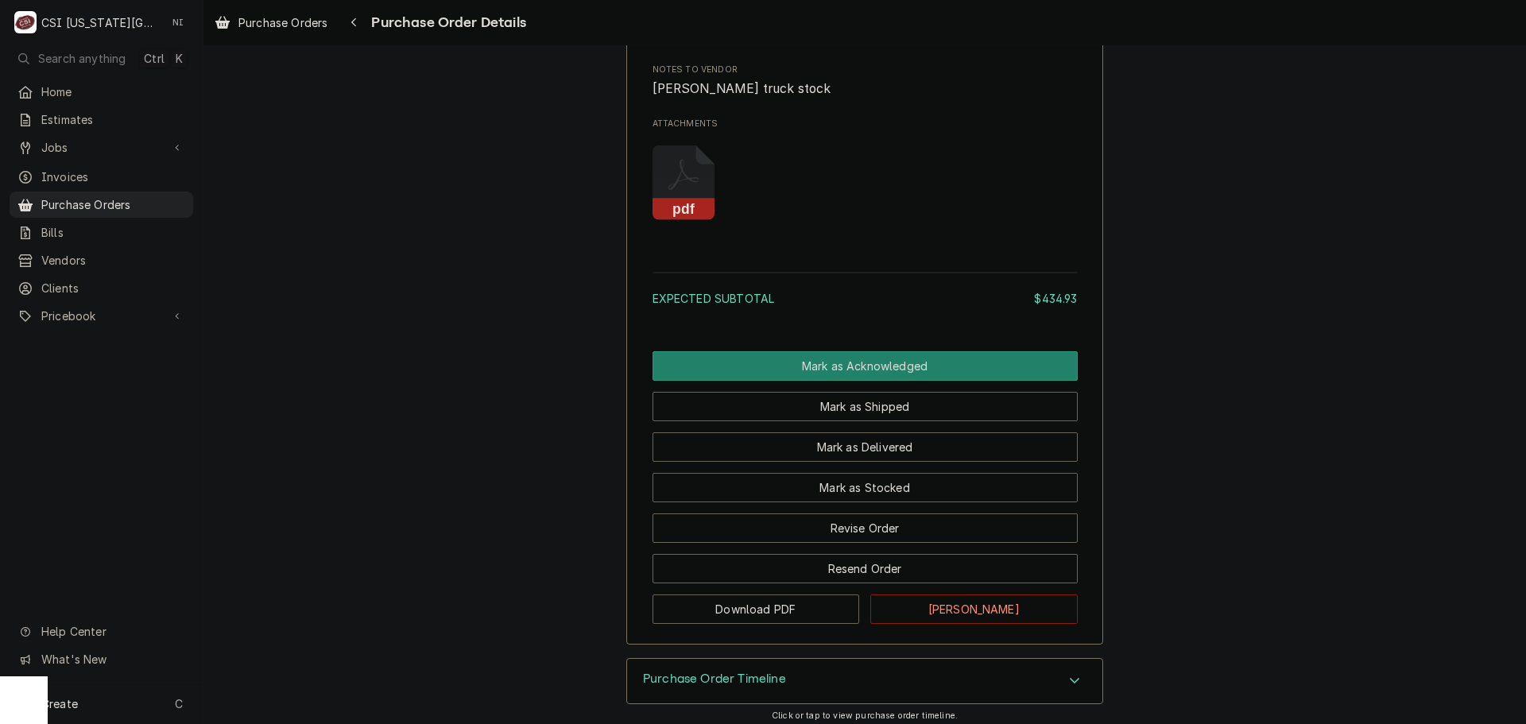
scroll to position [2087, 0]
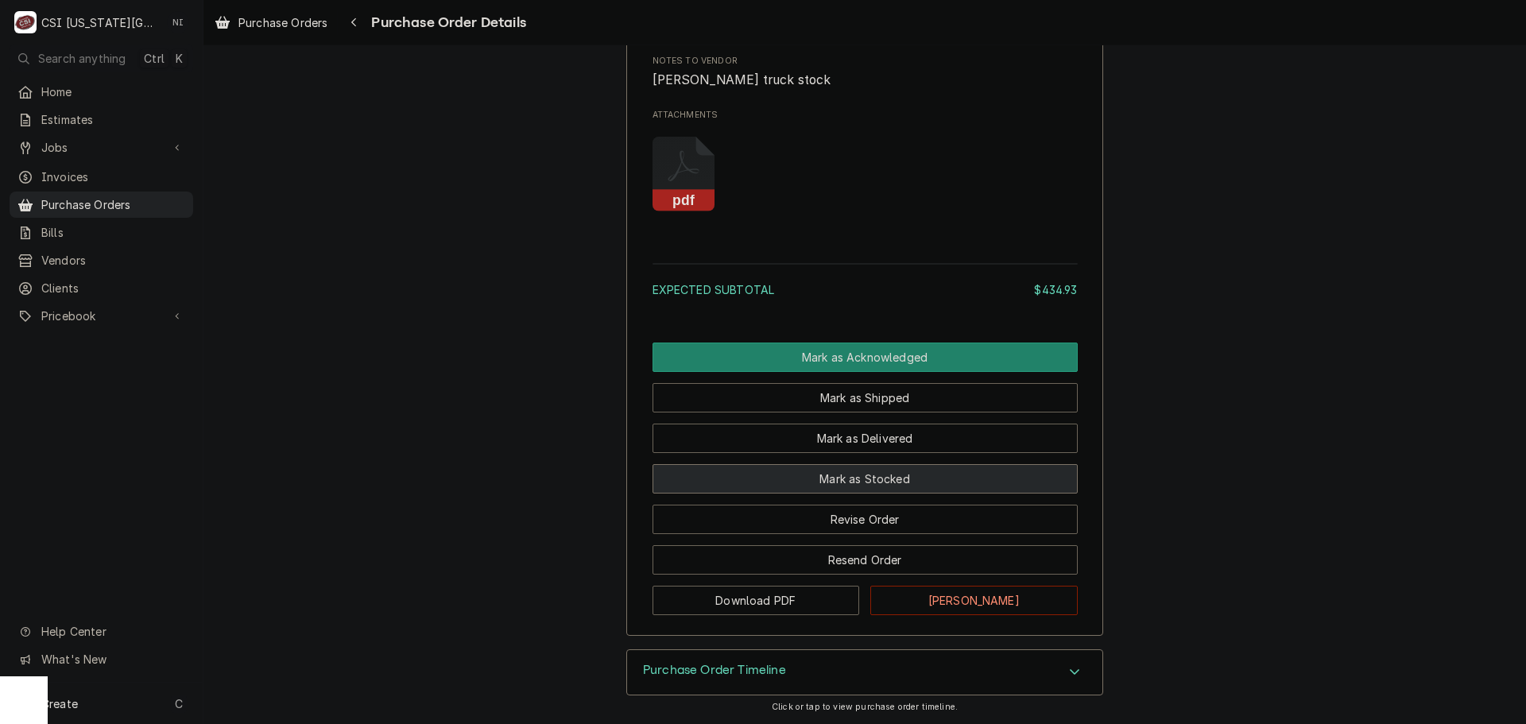
click at [864, 471] on button "Mark as Stocked" at bounding box center [864, 478] width 425 height 29
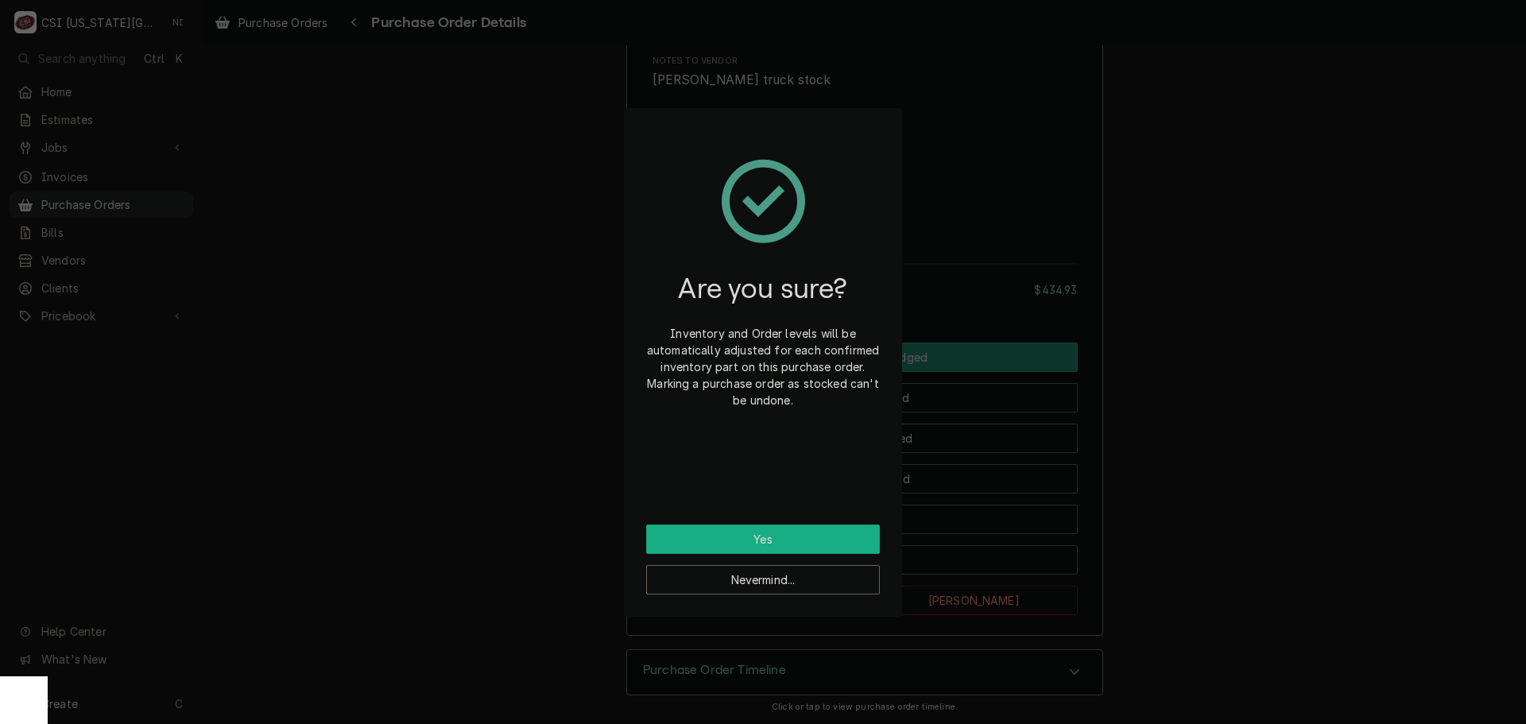
click at [819, 529] on button "Yes" at bounding box center [763, 538] width 234 height 29
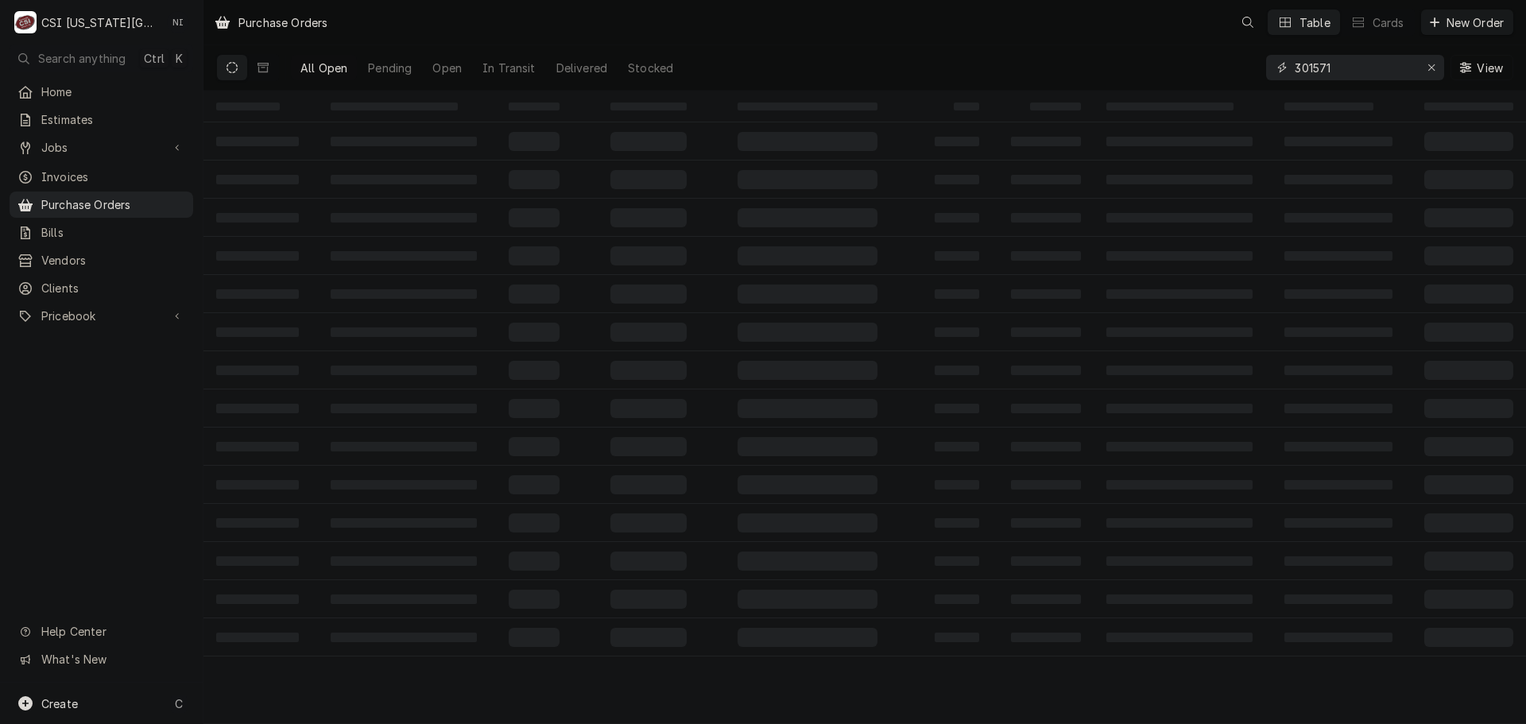
click at [1342, 68] on input "301571" at bounding box center [1353, 67] width 119 height 25
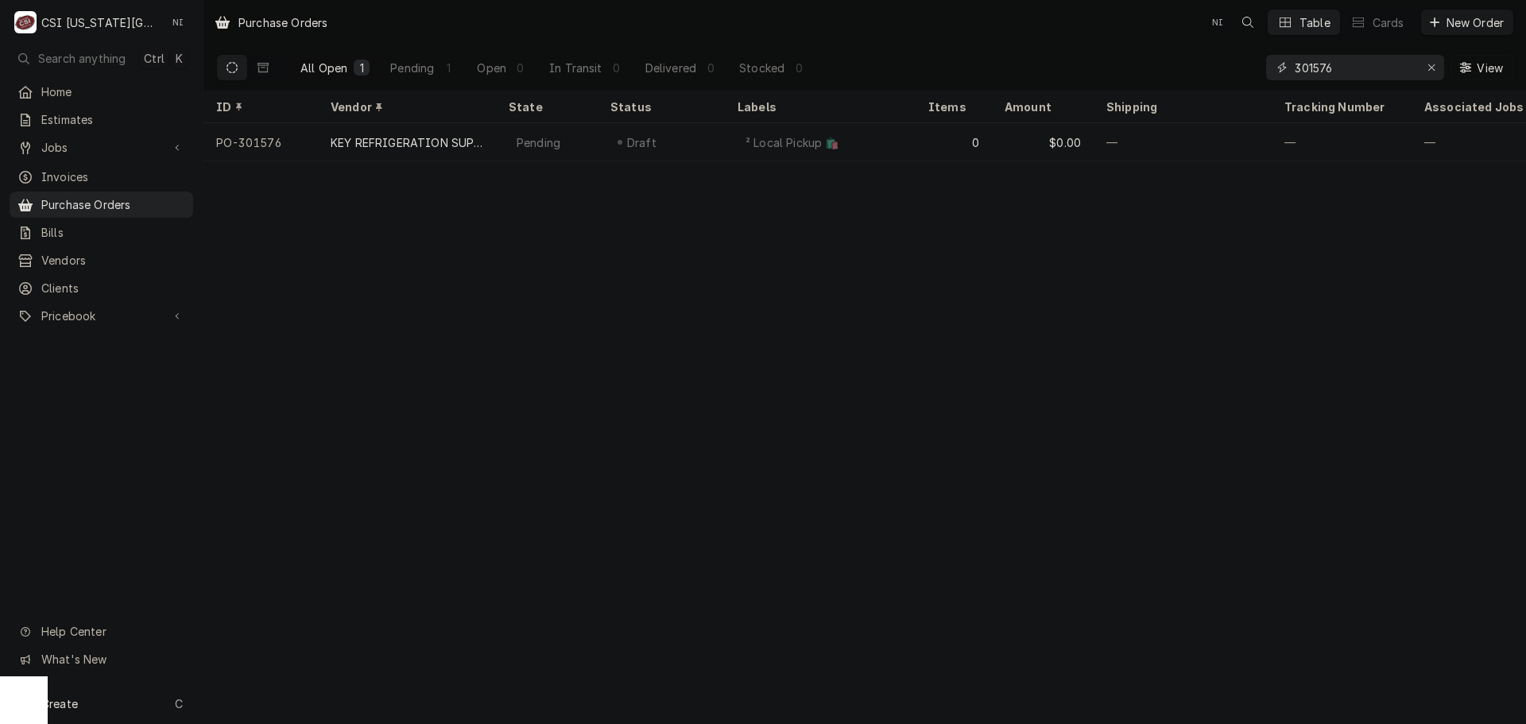
type input "301576"
drag, startPoint x: 1340, startPoint y: 74, endPoint x: 922, endPoint y: 63, distance: 417.3
click at [1018, 79] on div "All Open 1 Pending 1 Open 0 In Transit 0 Delivered 0 Stocked 0 301576 View" at bounding box center [864, 67] width 1297 height 44
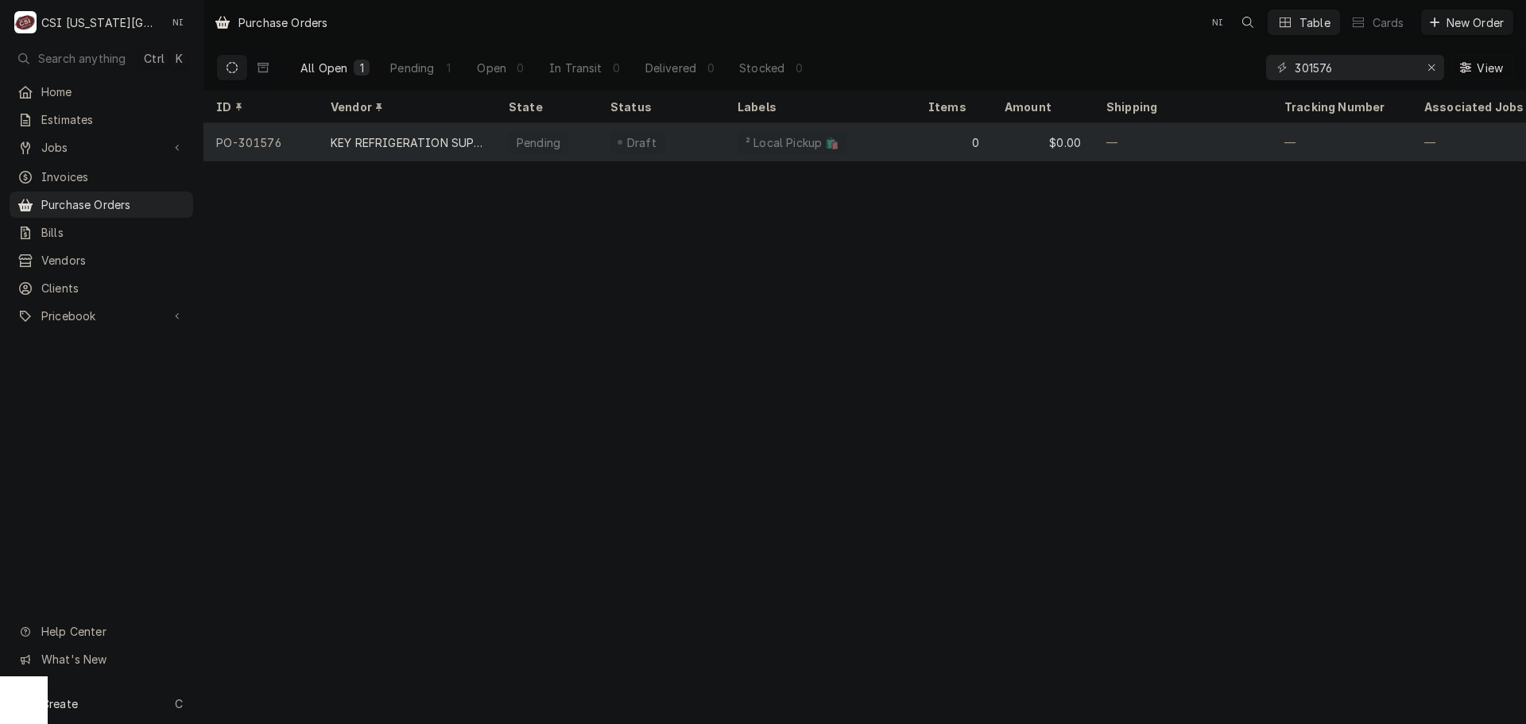
click at [878, 133] on div "² Local Pickup 🛍️" at bounding box center [820, 142] width 191 height 38
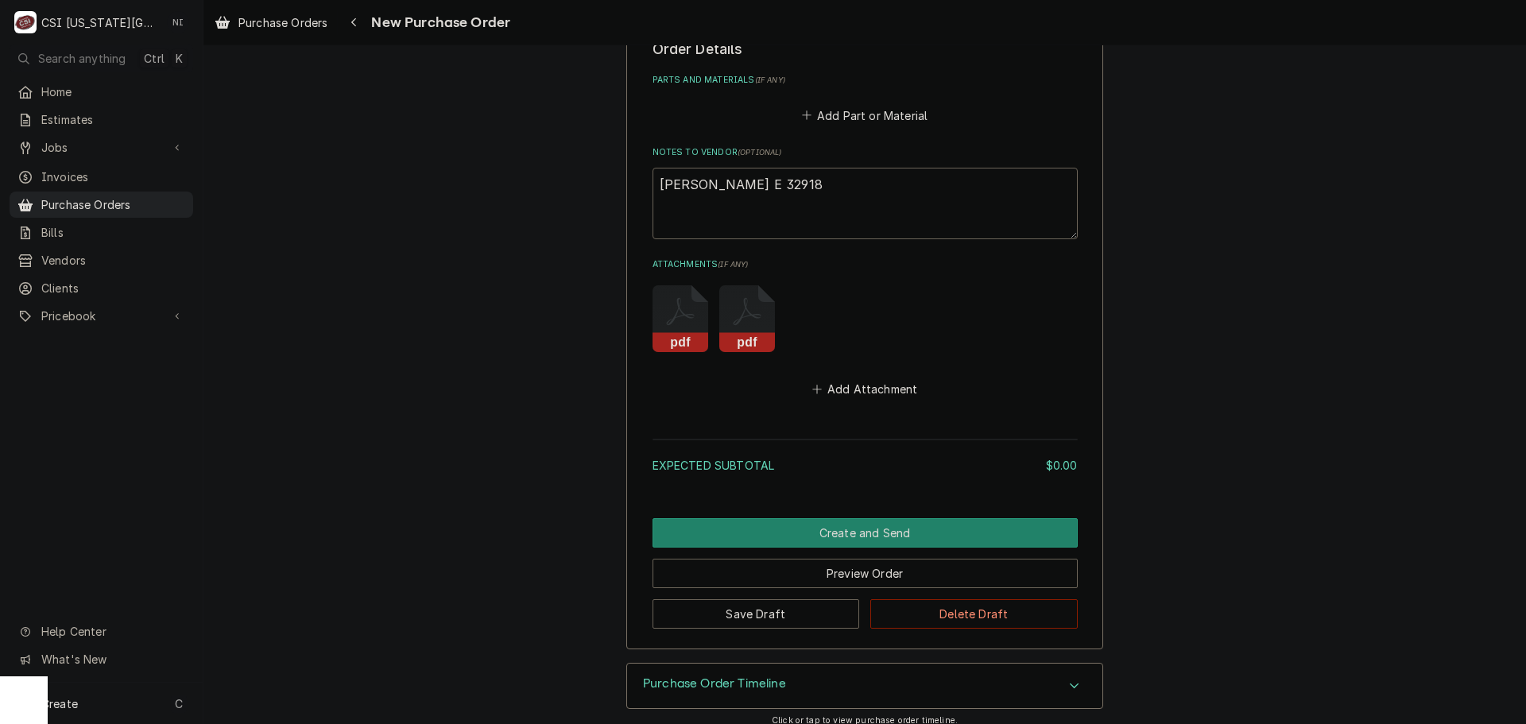
scroll to position [676, 0]
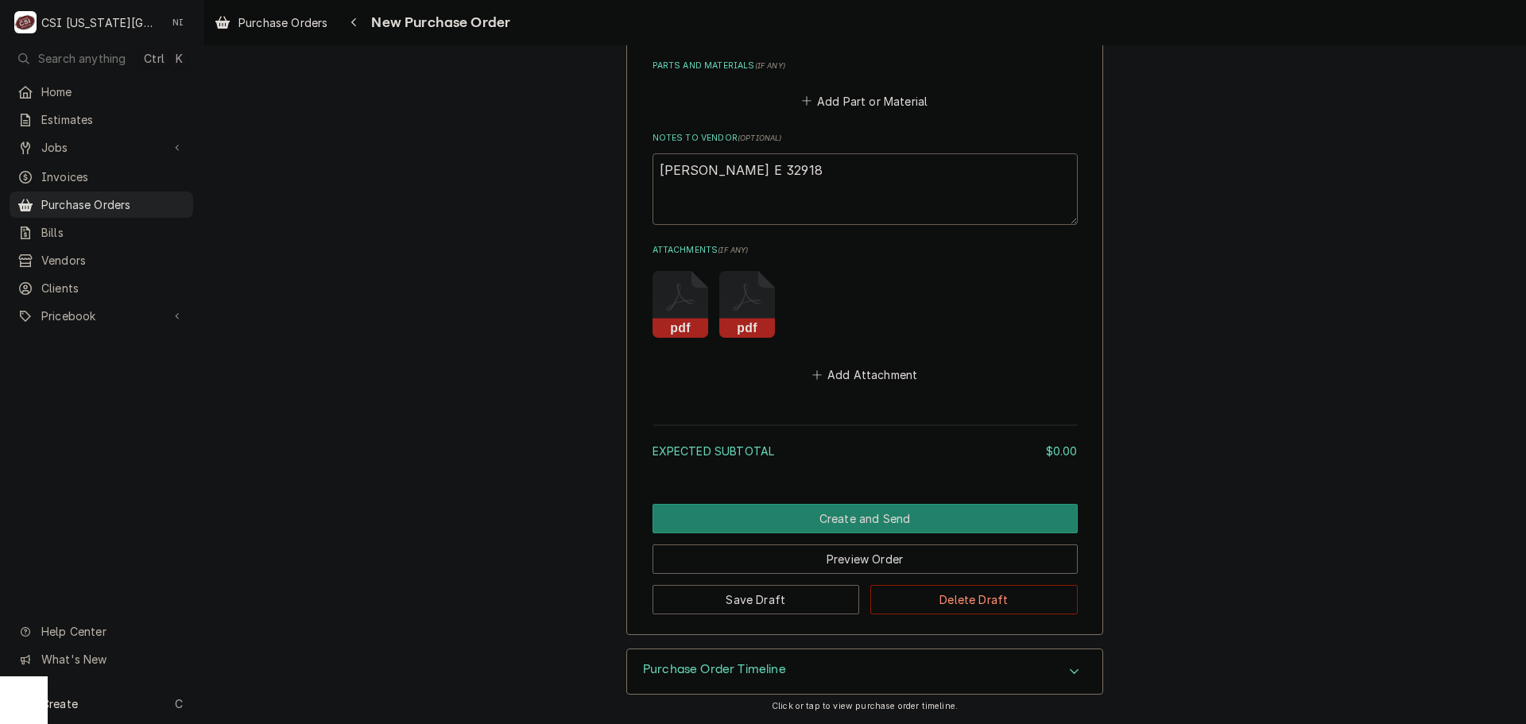
click at [733, 170] on textarea "[PERSON_NAME] E 32918" at bounding box center [864, 189] width 425 height 72
click at [751, 172] on textarea "[PERSON_NAME] E 32918" at bounding box center [864, 189] width 425 height 72
click at [726, 169] on textarea "[PERSON_NAME] E 32918" at bounding box center [864, 189] width 425 height 72
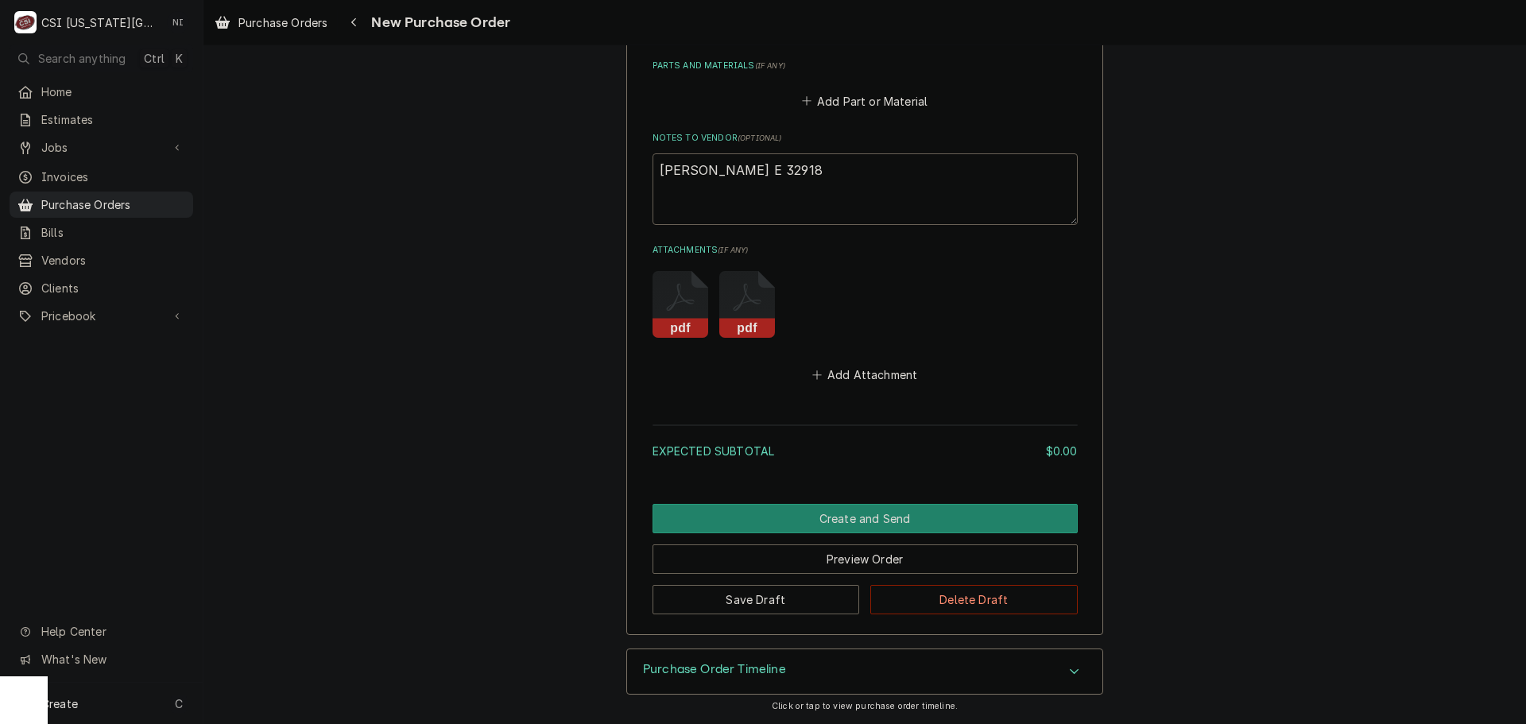
click at [798, 177] on textarea "[PERSON_NAME] E 32918" at bounding box center [864, 189] width 425 height 72
click at [724, 168] on textarea "[PERSON_NAME] E 32918" at bounding box center [864, 189] width 425 height 72
click at [724, 168] on textarea "Steve E 32918" at bounding box center [864, 189] width 425 height 72
click at [121, 181] on link "Invoices" at bounding box center [102, 177] width 184 height 26
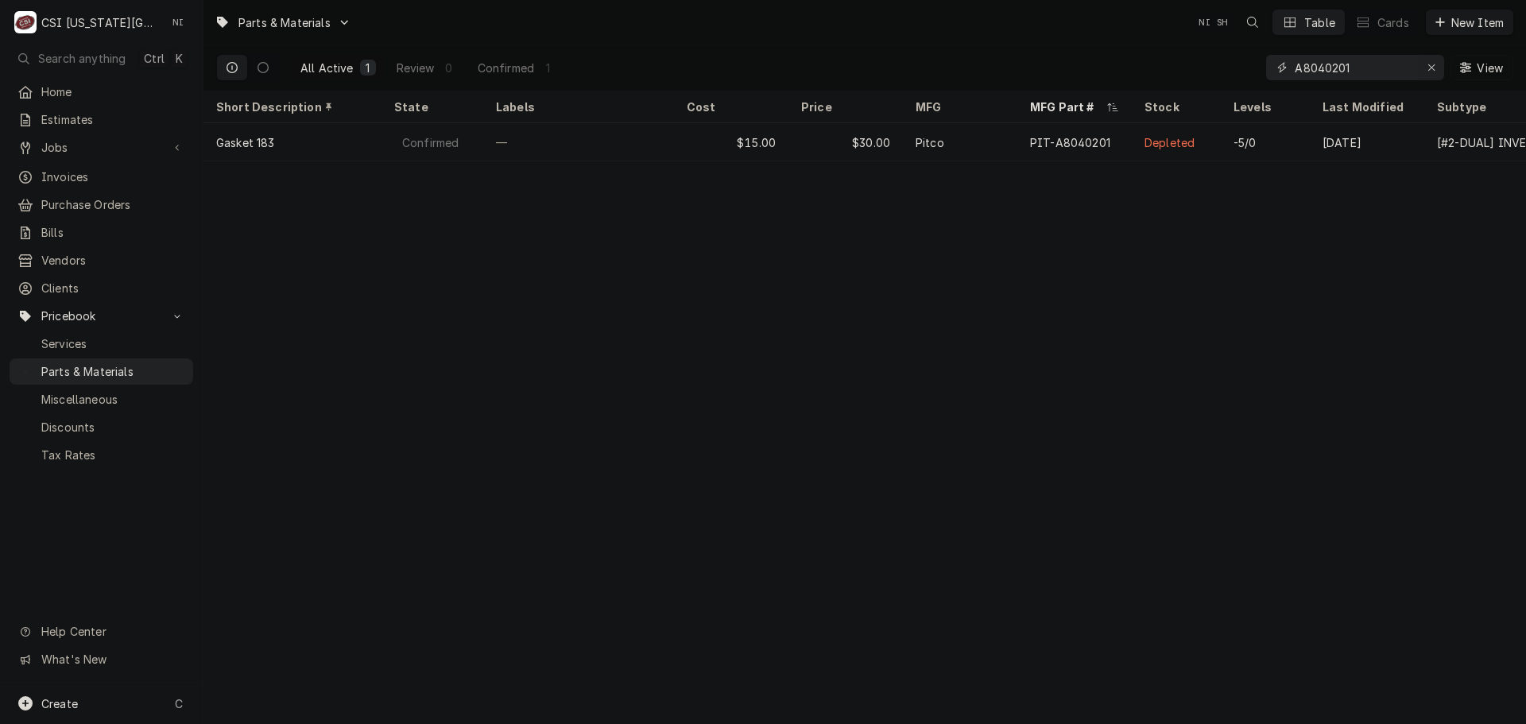
click at [1429, 68] on icon "Erase input" at bounding box center [1431, 67] width 6 height 6
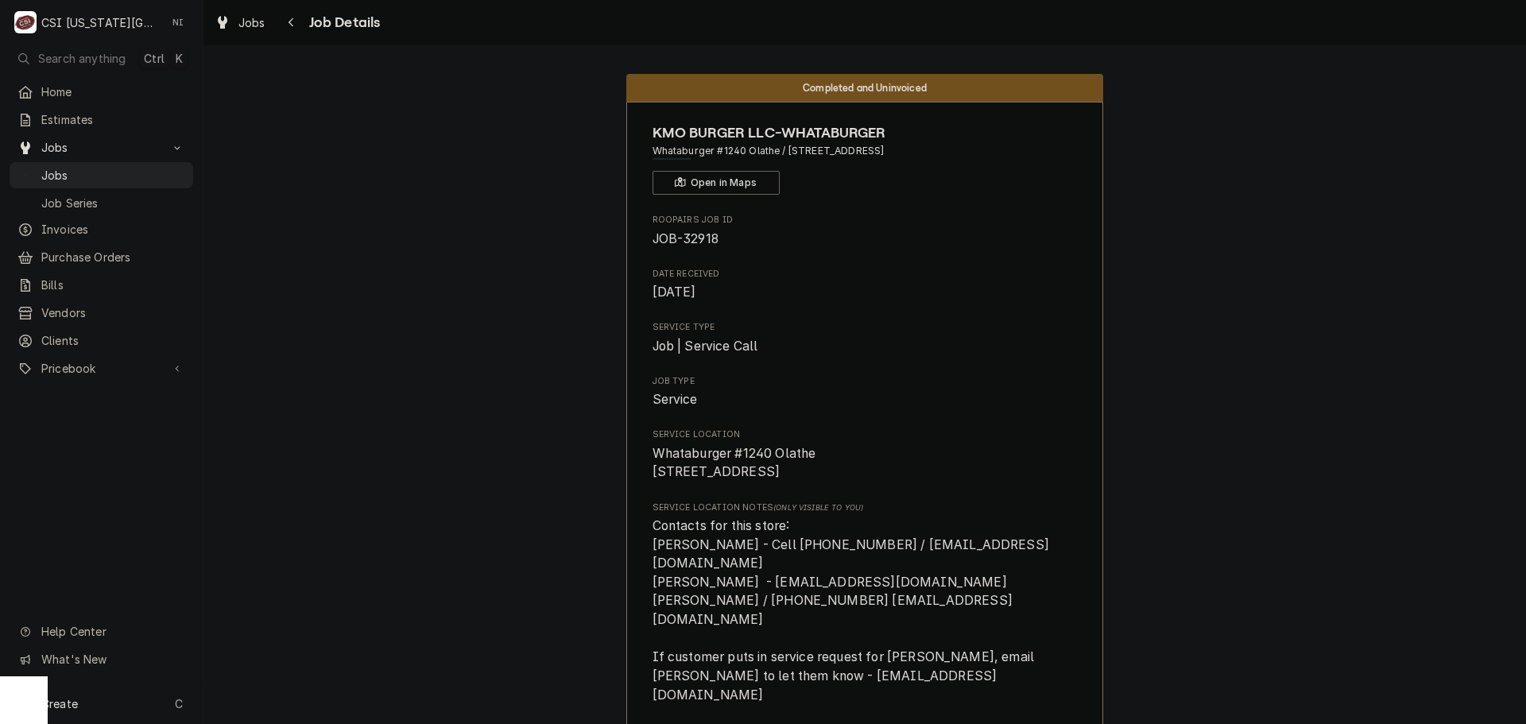
drag, startPoint x: 95, startPoint y: 172, endPoint x: 195, endPoint y: 88, distance: 130.3
click at [96, 171] on span "Jobs" at bounding box center [113, 175] width 144 height 17
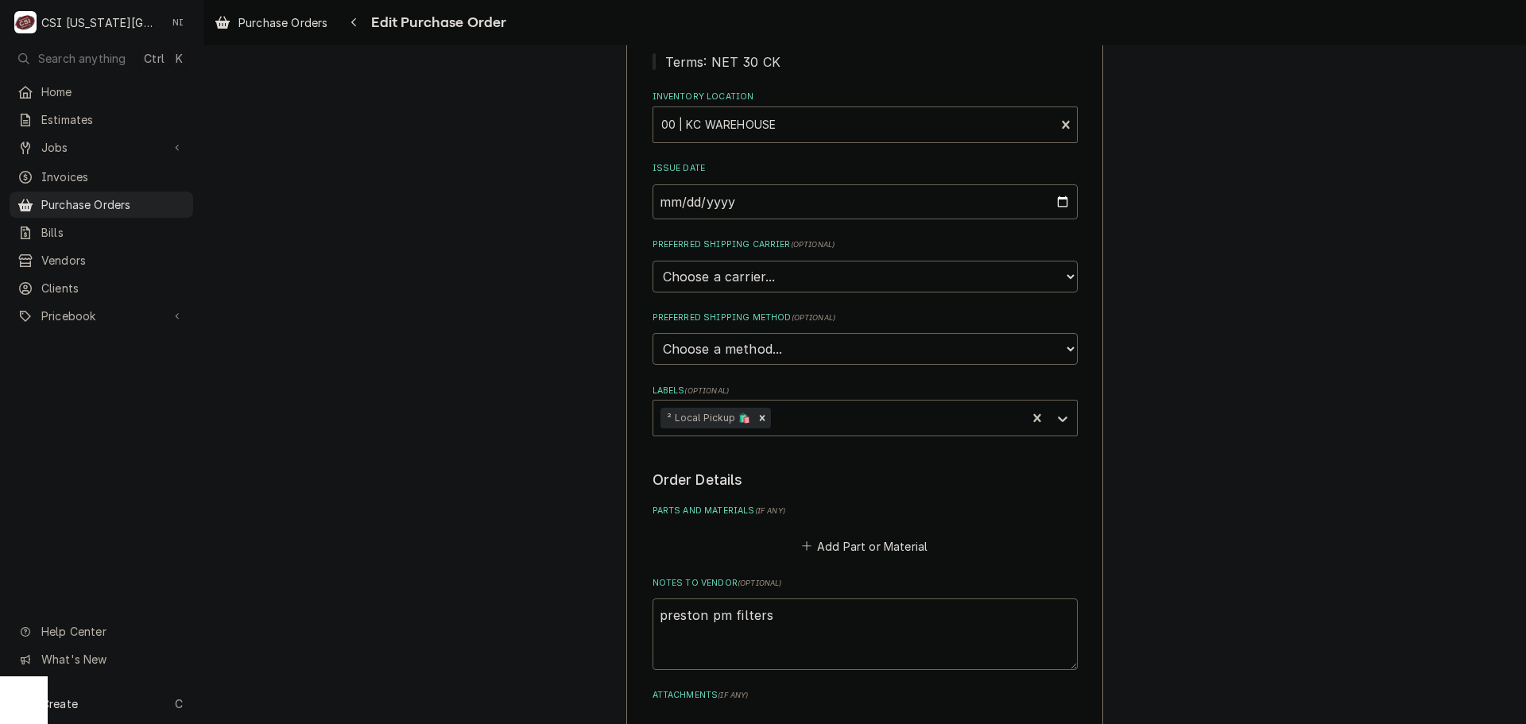
scroll to position [506, 0]
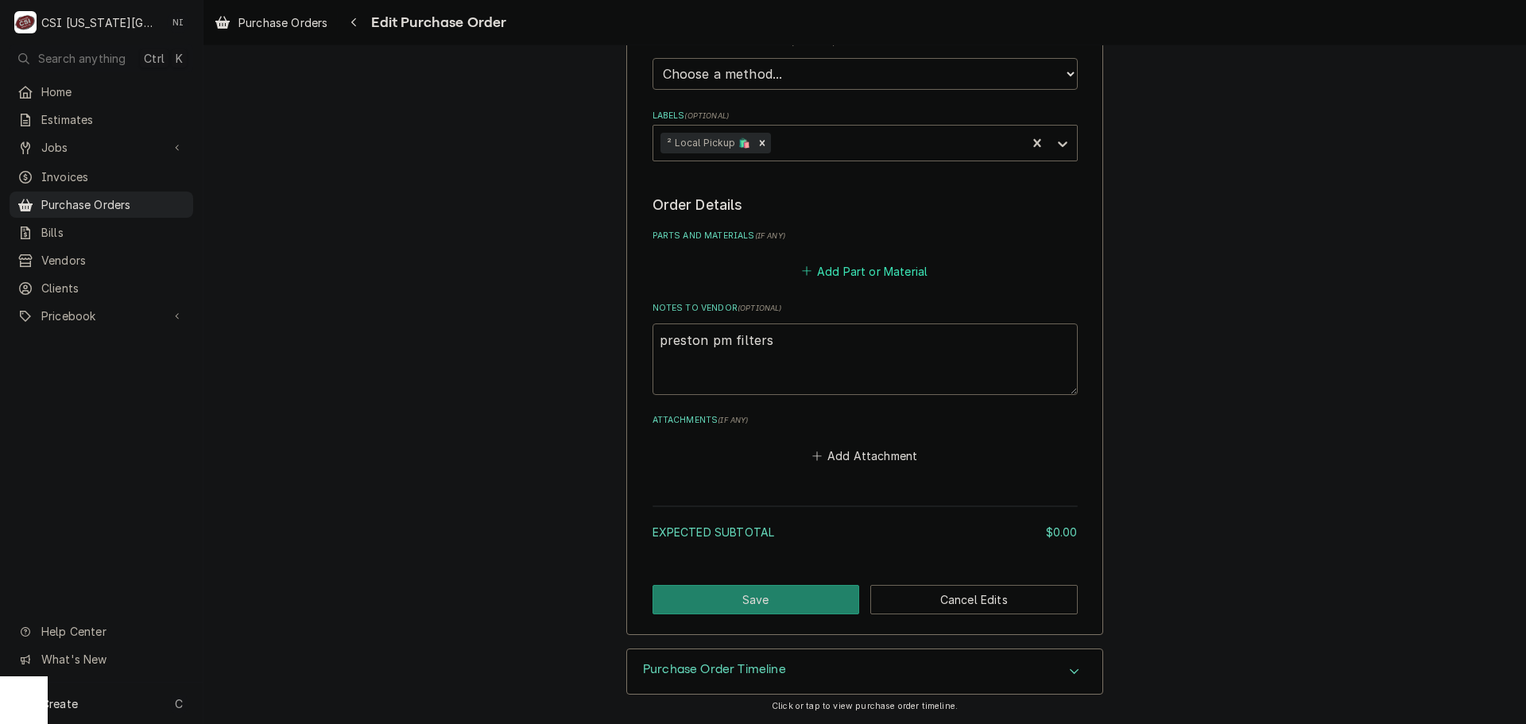
click at [859, 267] on button "Add Part or Material" at bounding box center [864, 271] width 131 height 22
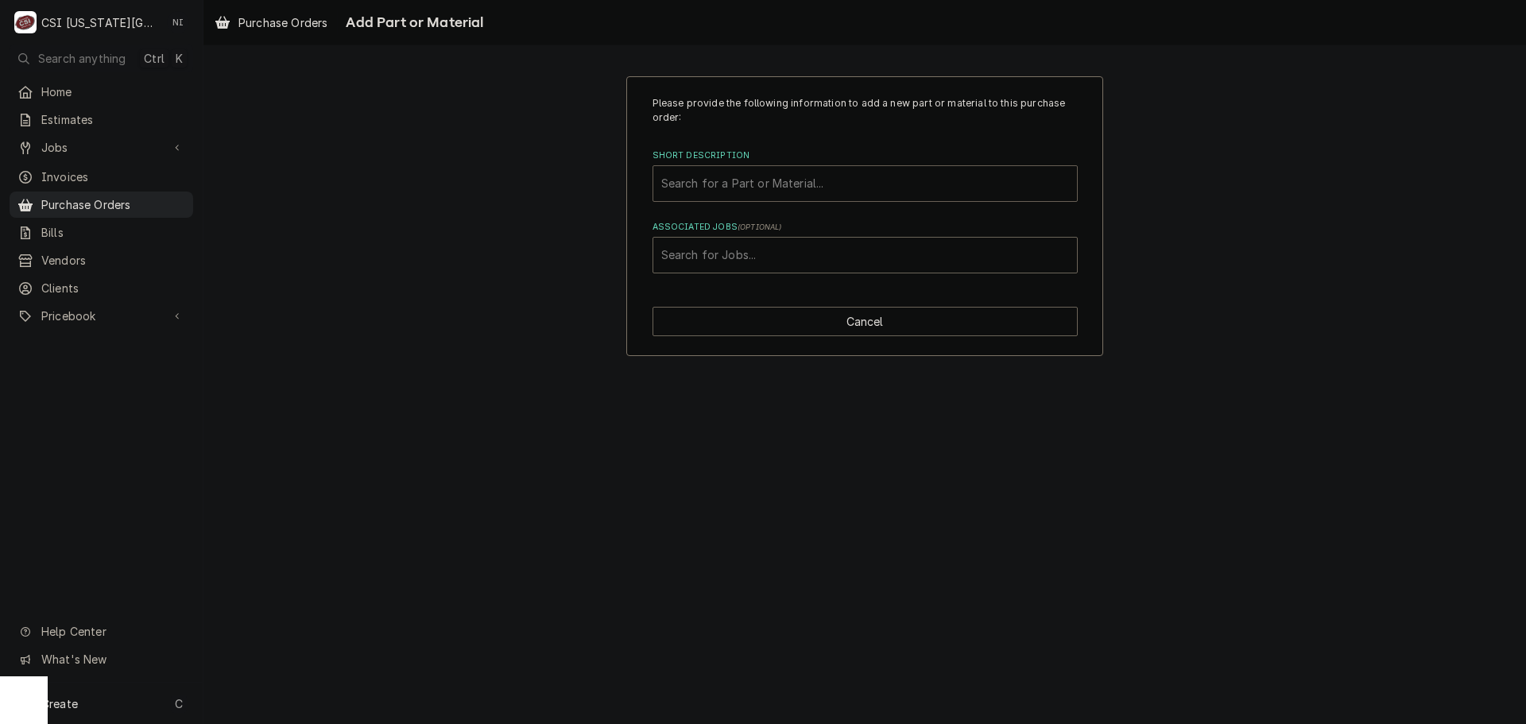
click at [785, 190] on div "Short Description" at bounding box center [865, 183] width 408 height 29
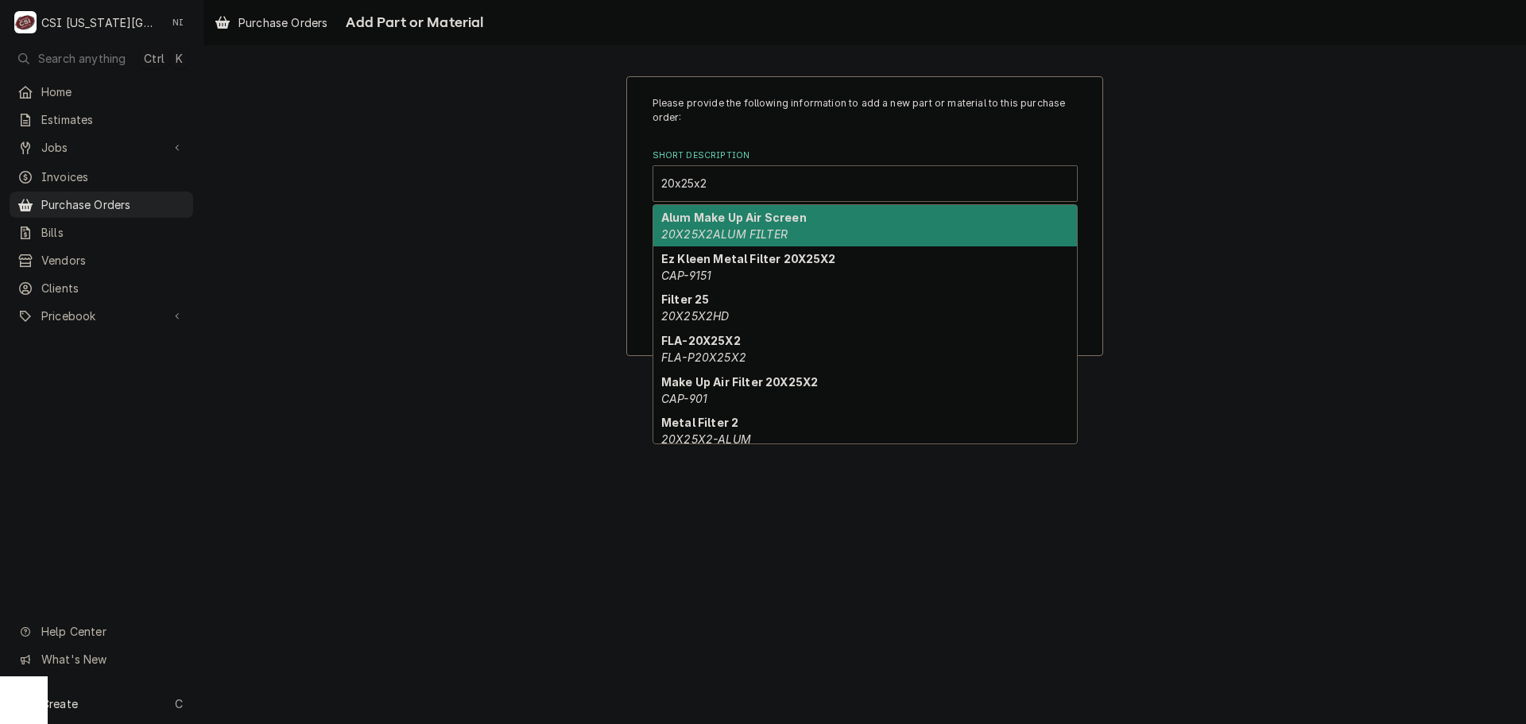
type input "20x25x2p"
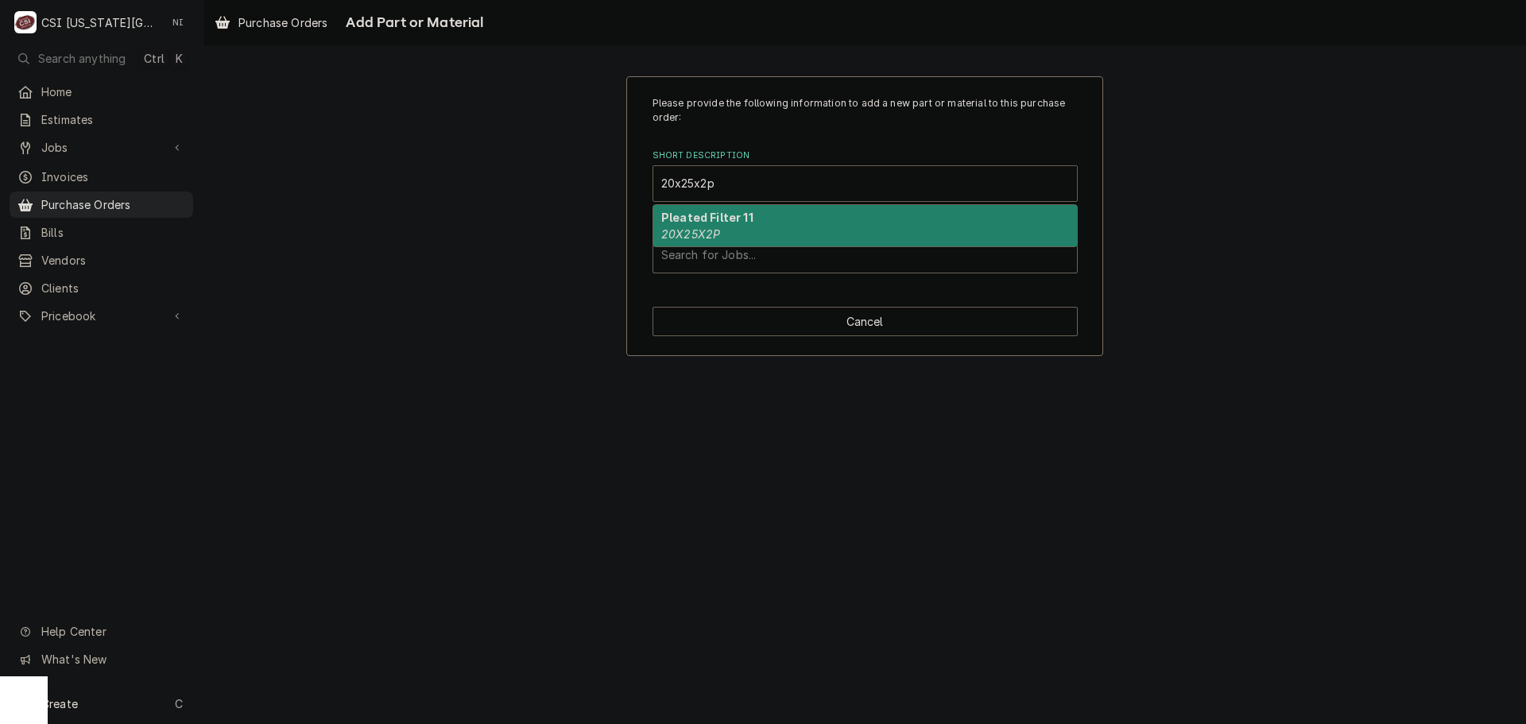
click at [759, 229] on div "Pleated Filter 11 20X25X2P" at bounding box center [864, 225] width 423 height 41
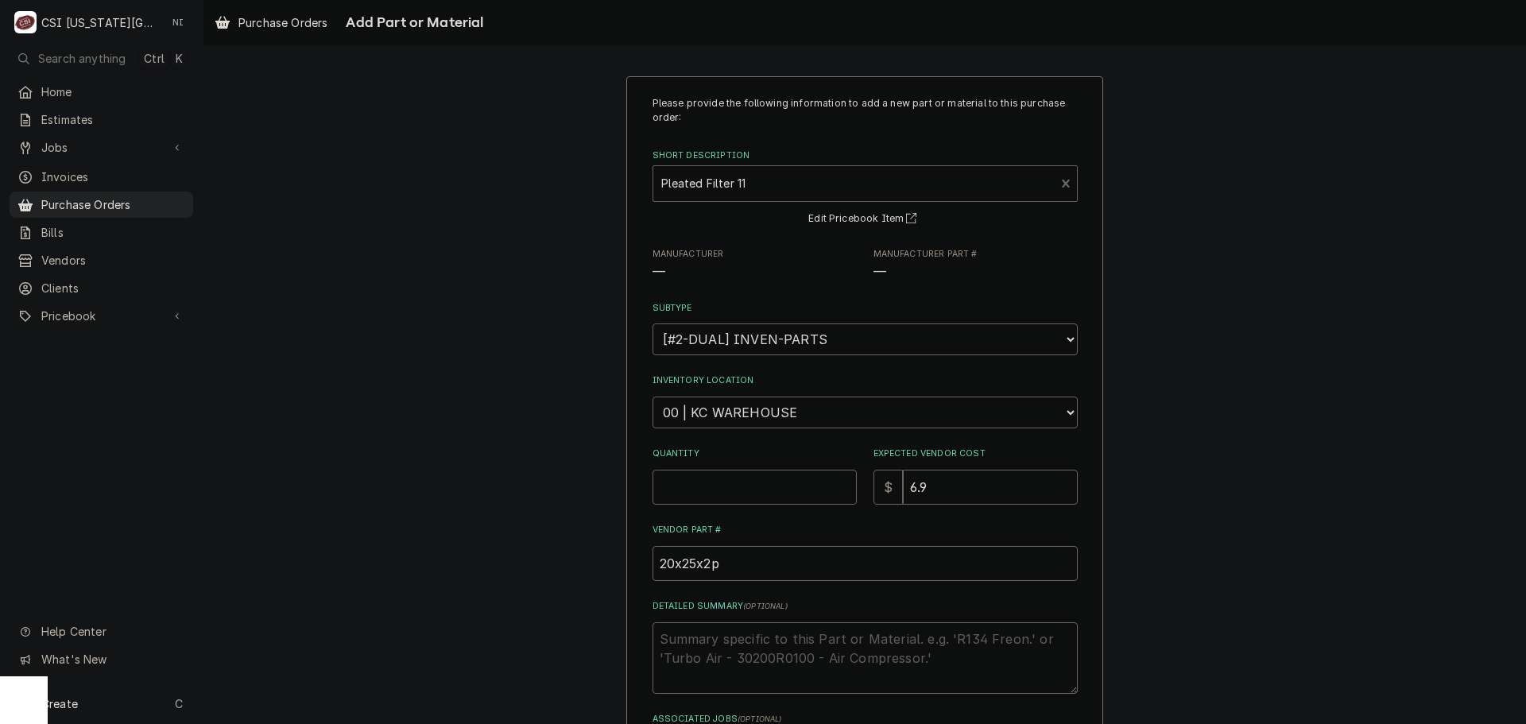
type textarea "x"
click at [742, 413] on select "Choose a location... 00 | KC WAREHOUSE 00 | MAIN WAREHOUSE 01 | BRIAN BREAZIER …" at bounding box center [864, 412] width 425 height 32
select select "2698"
click at [652, 396] on select "Choose a location... 00 | KC WAREHOUSE 00 | MAIN WAREHOUSE 01 | BRIAN BREAZIER …" at bounding box center [864, 412] width 425 height 32
click at [729, 483] on input "Quantity" at bounding box center [754, 487] width 204 height 35
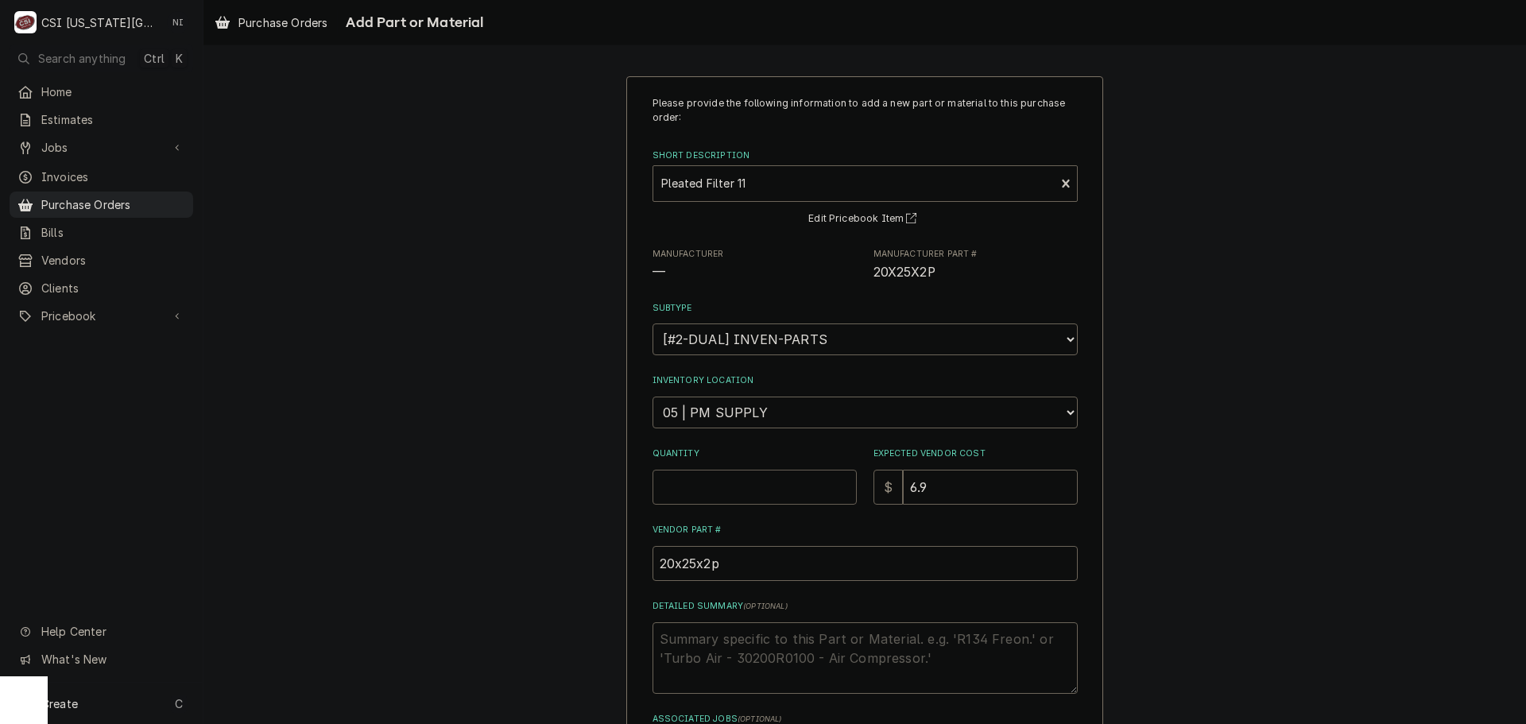
type textarea "x"
type input "1"
type textarea "x"
type input "16"
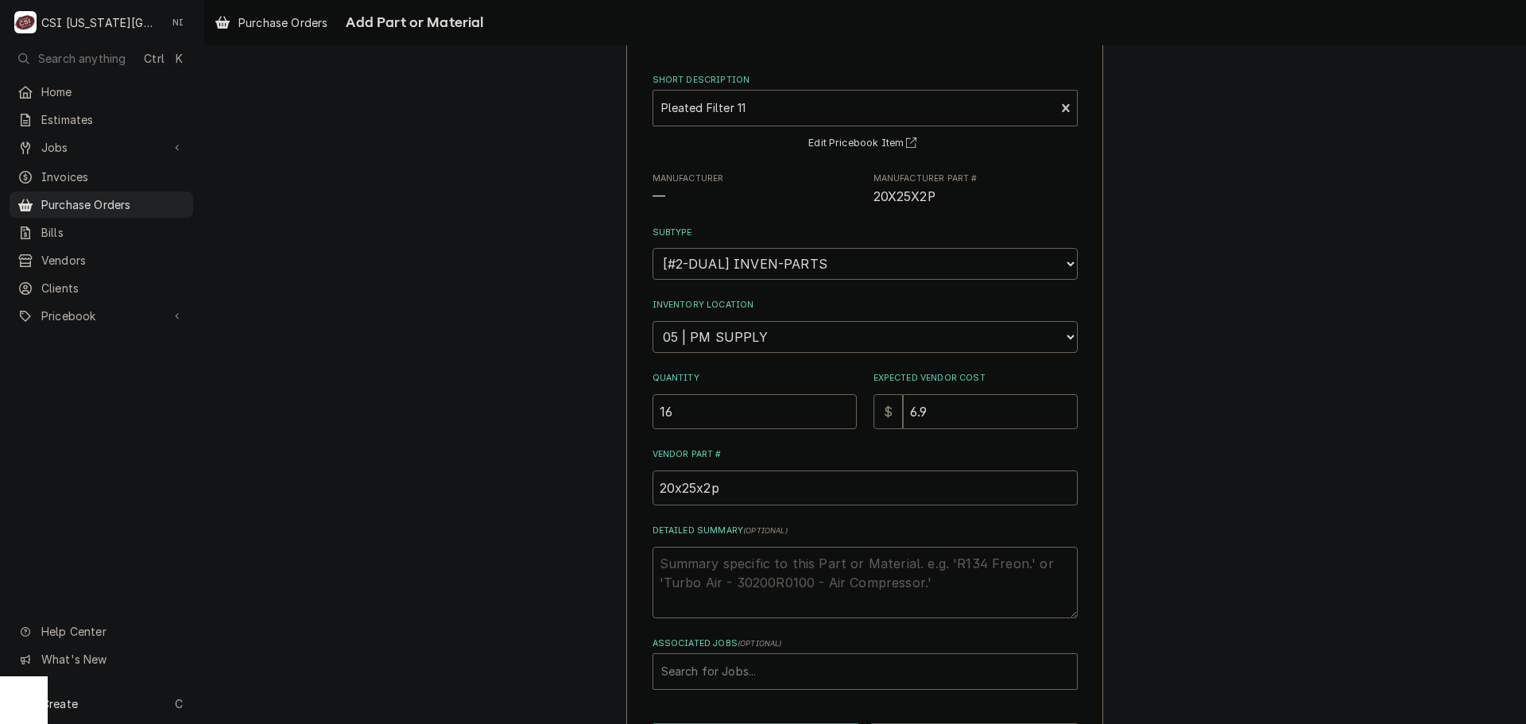
scroll to position [138, 0]
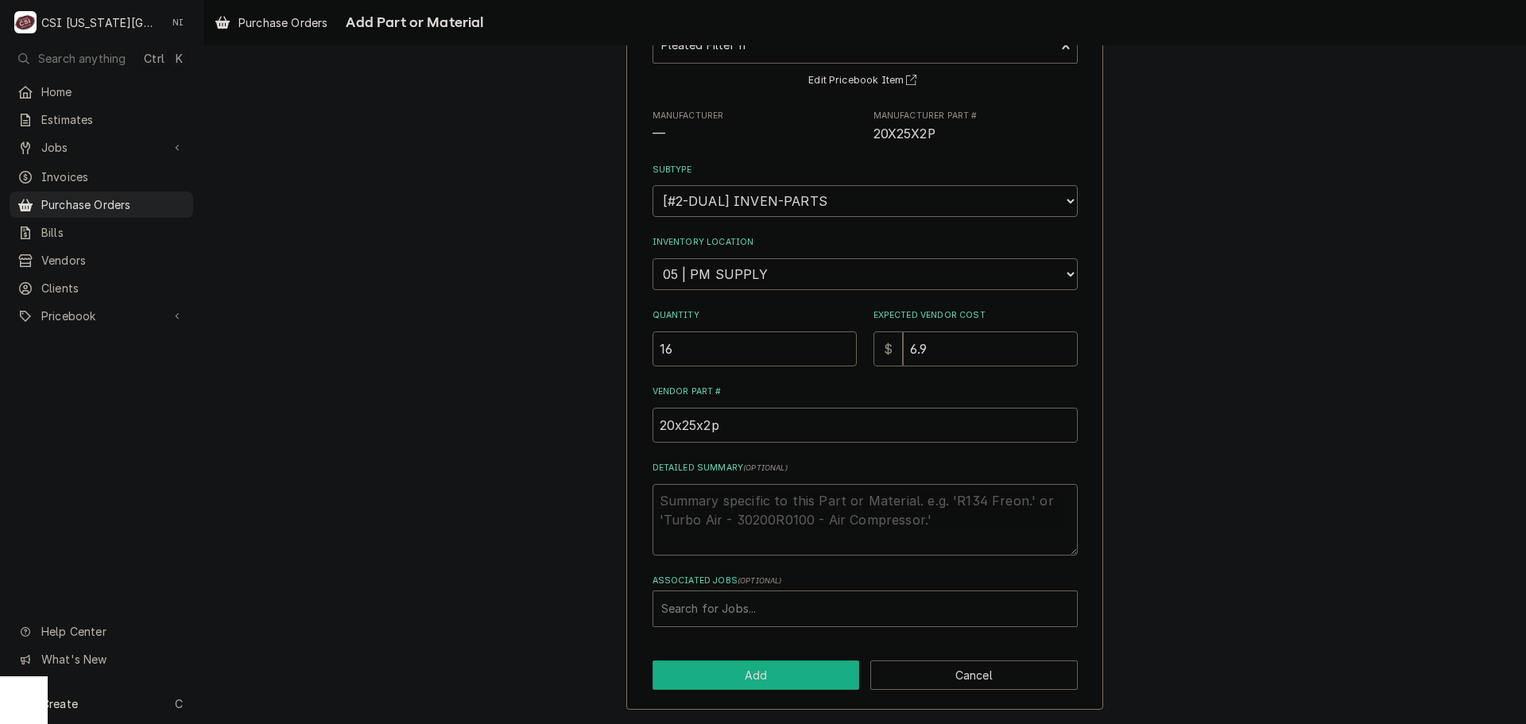
click at [780, 667] on button "Add" at bounding box center [755, 674] width 207 height 29
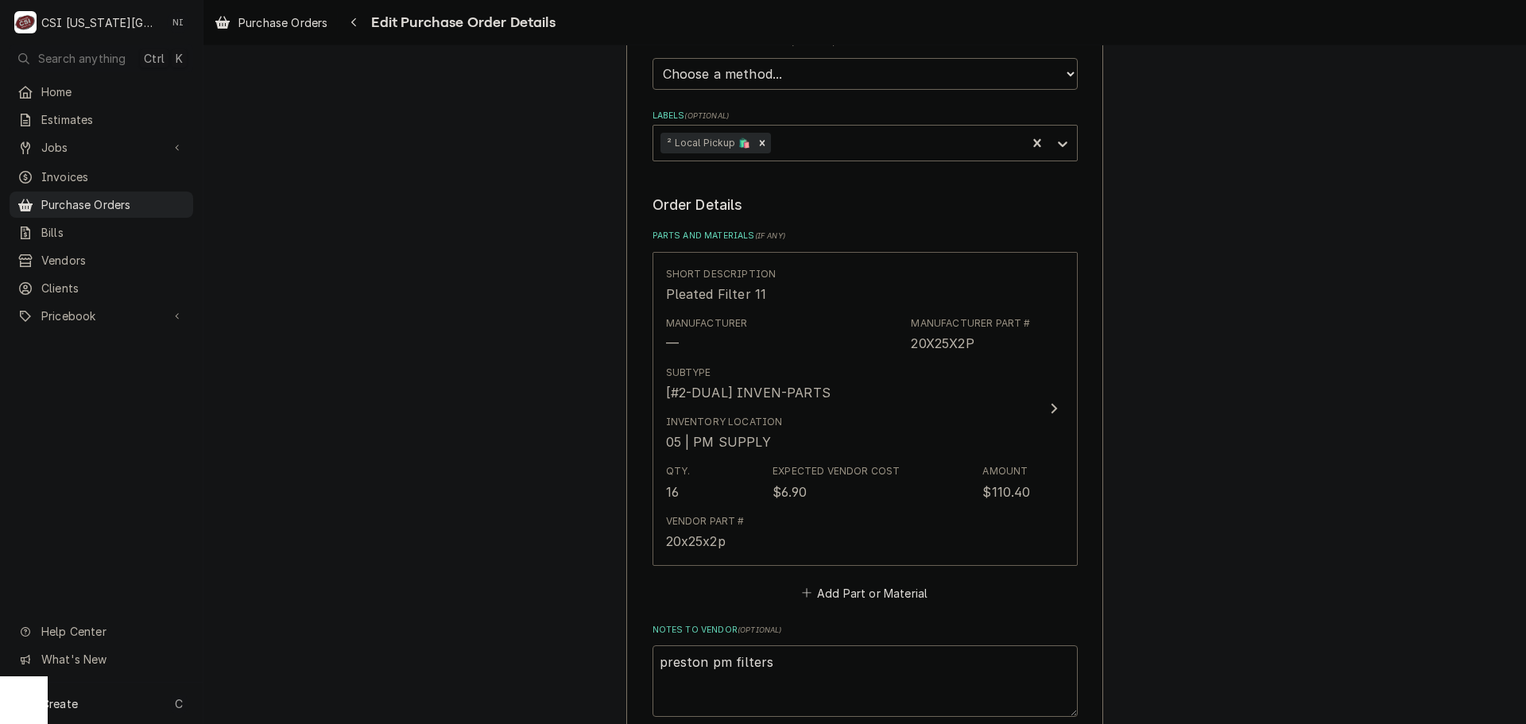
scroll to position [828, 0]
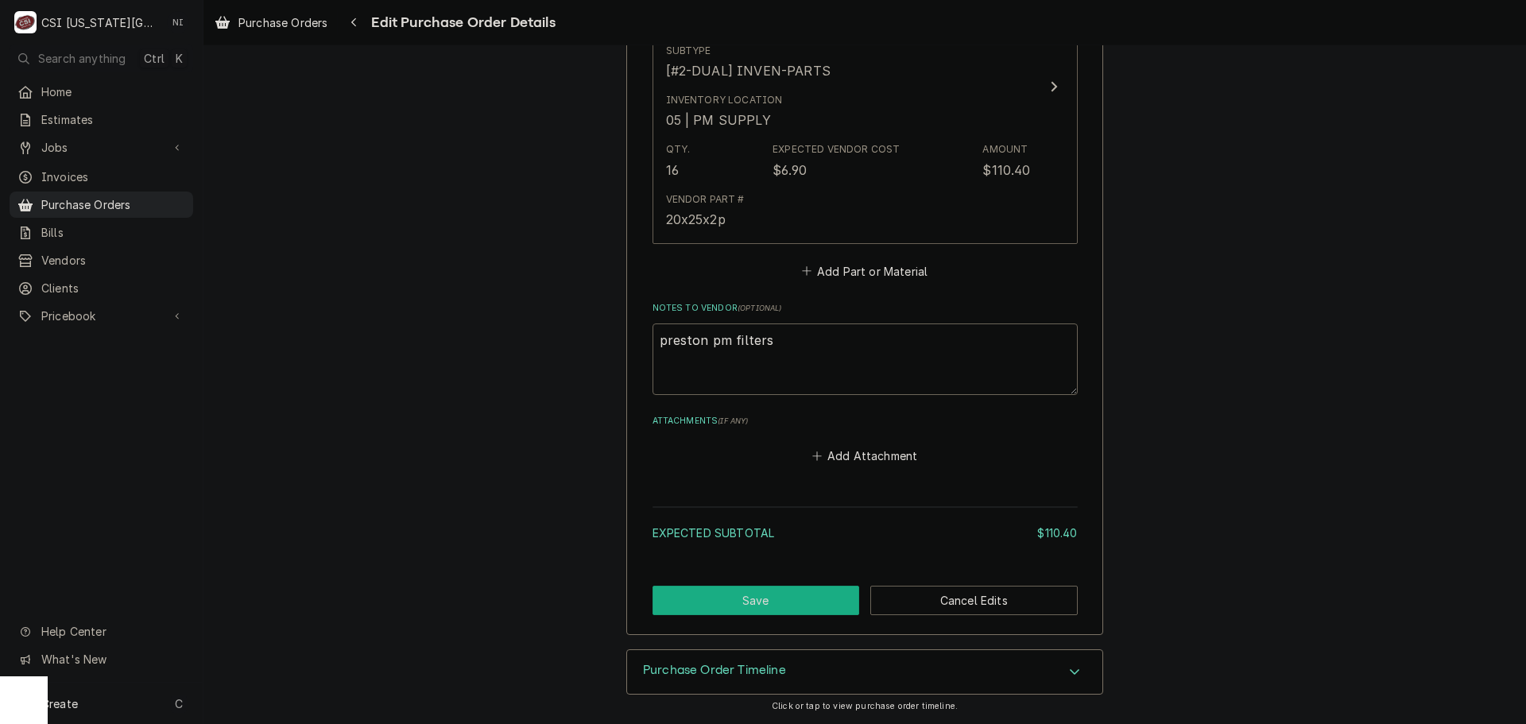
click at [777, 592] on button "Save" at bounding box center [755, 600] width 207 height 29
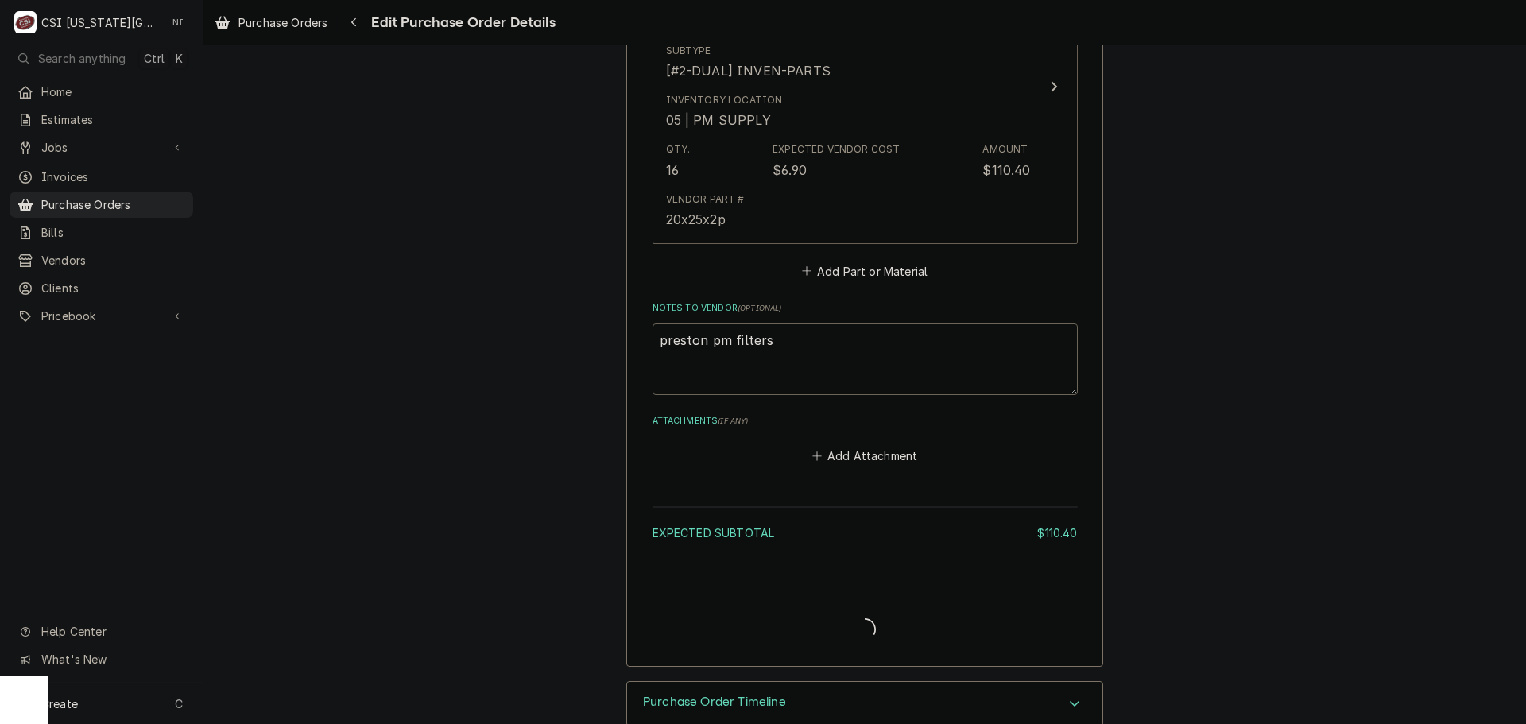
type textarea "x"
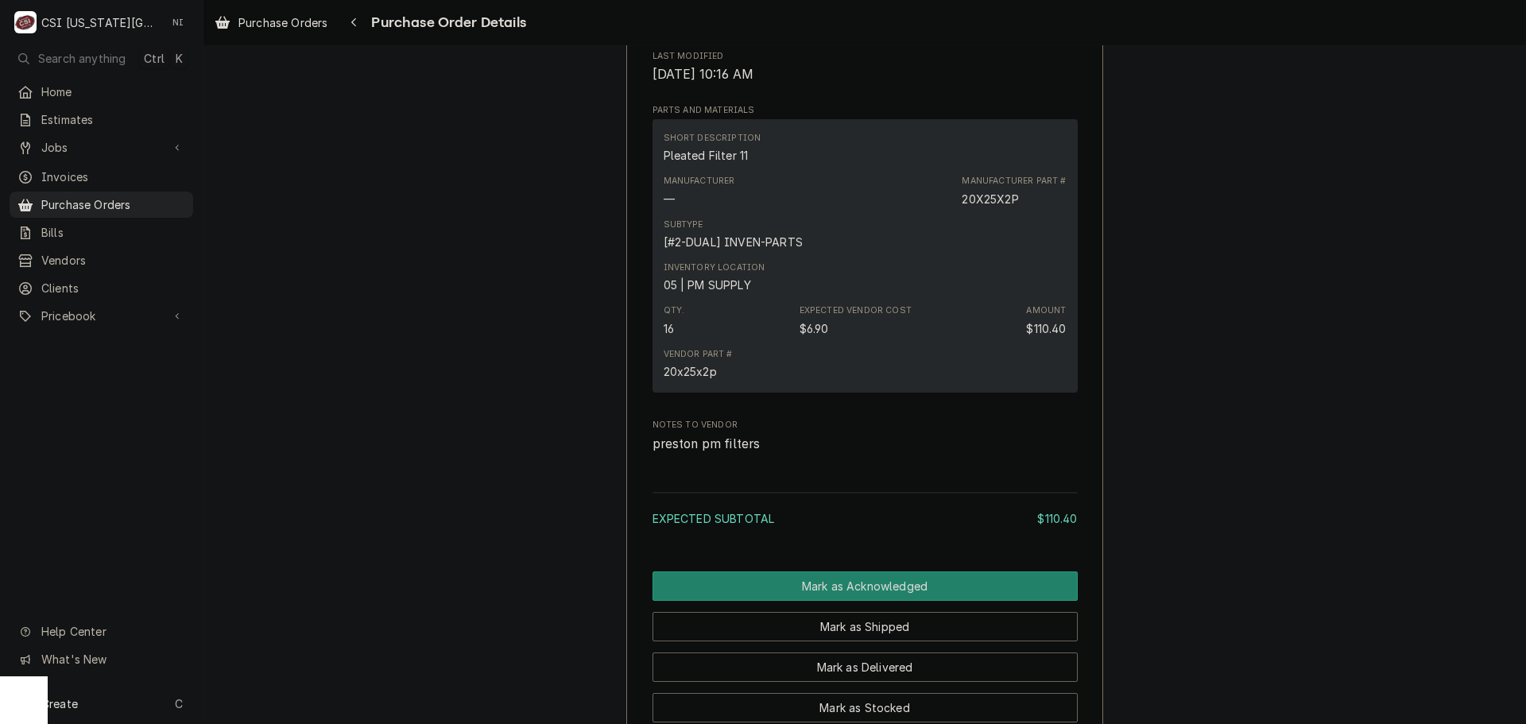
scroll to position [1155, 0]
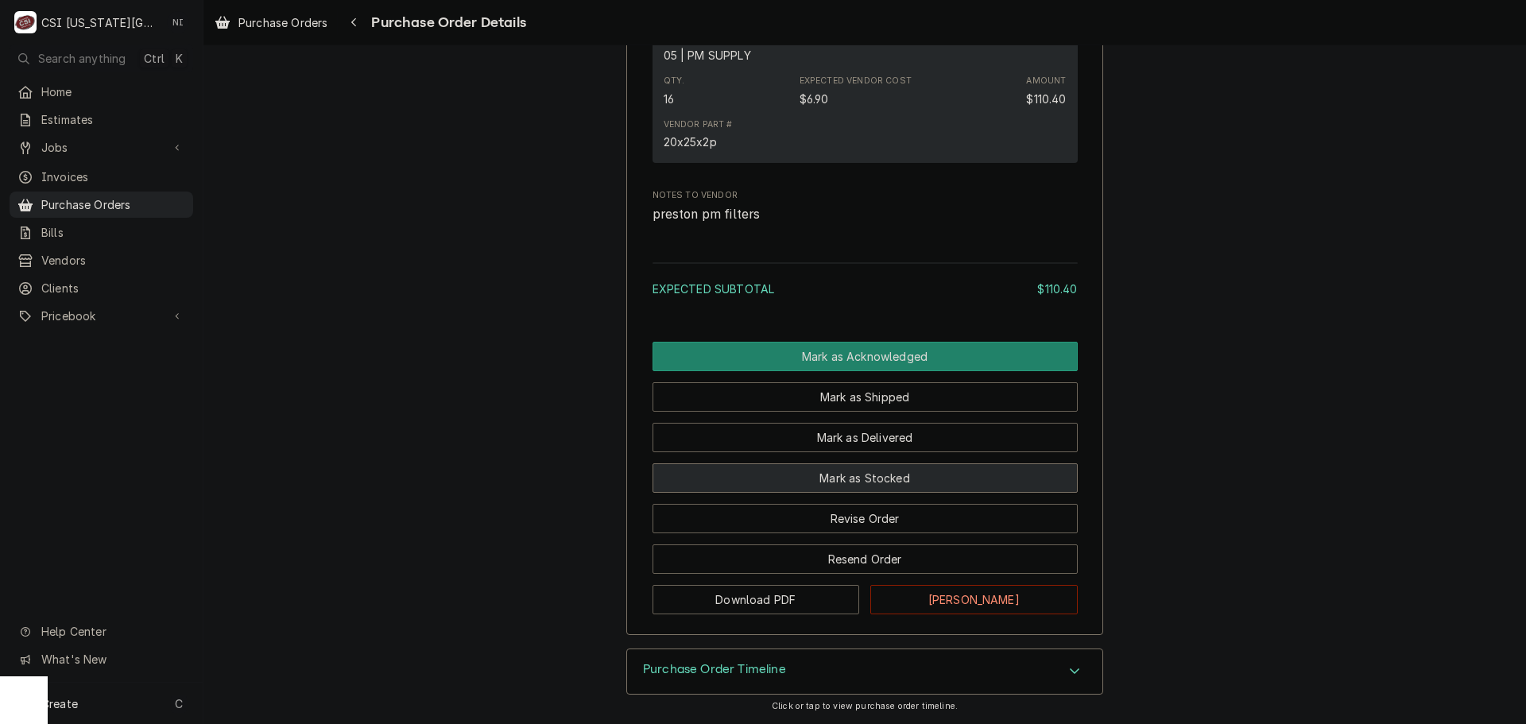
click at [872, 478] on button "Mark as Stocked" at bounding box center [864, 477] width 425 height 29
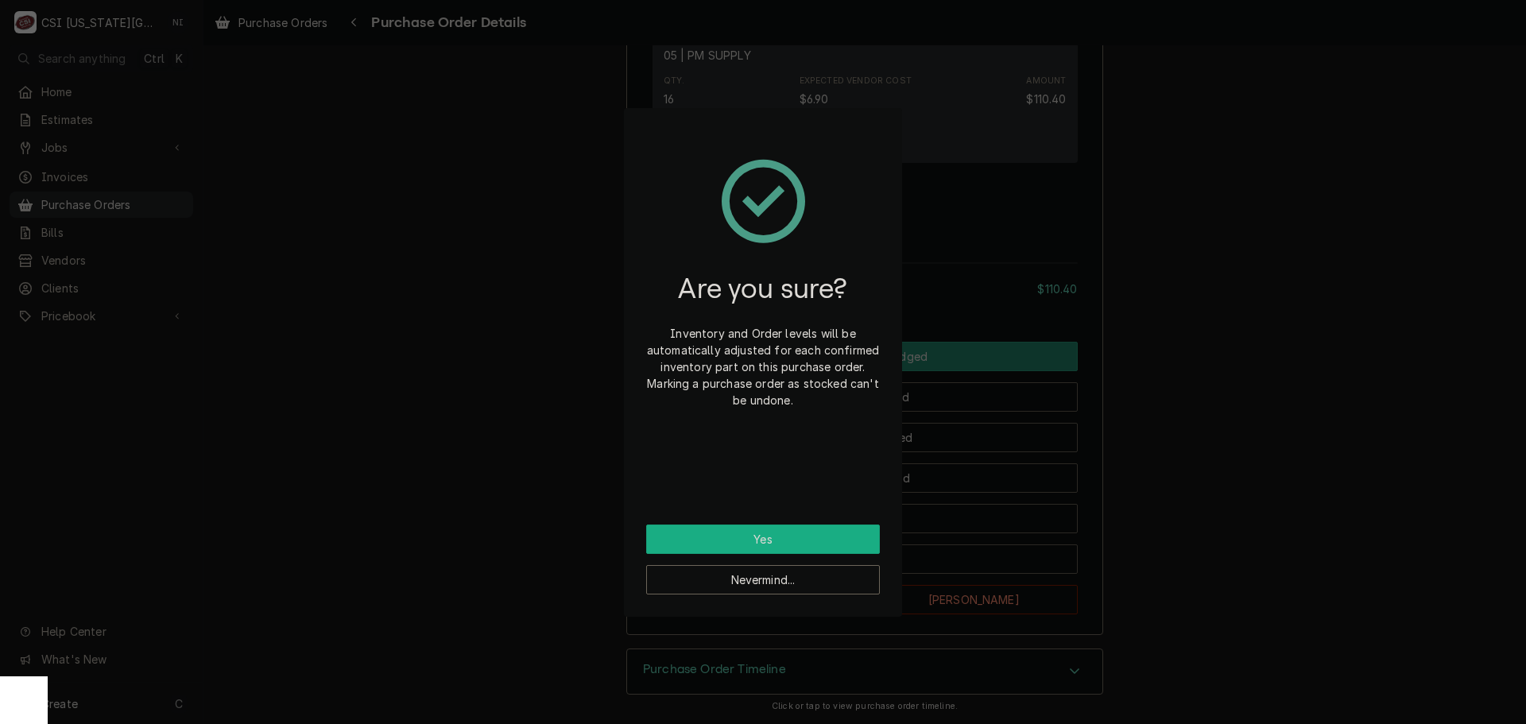
click at [831, 530] on button "Yes" at bounding box center [763, 538] width 234 height 29
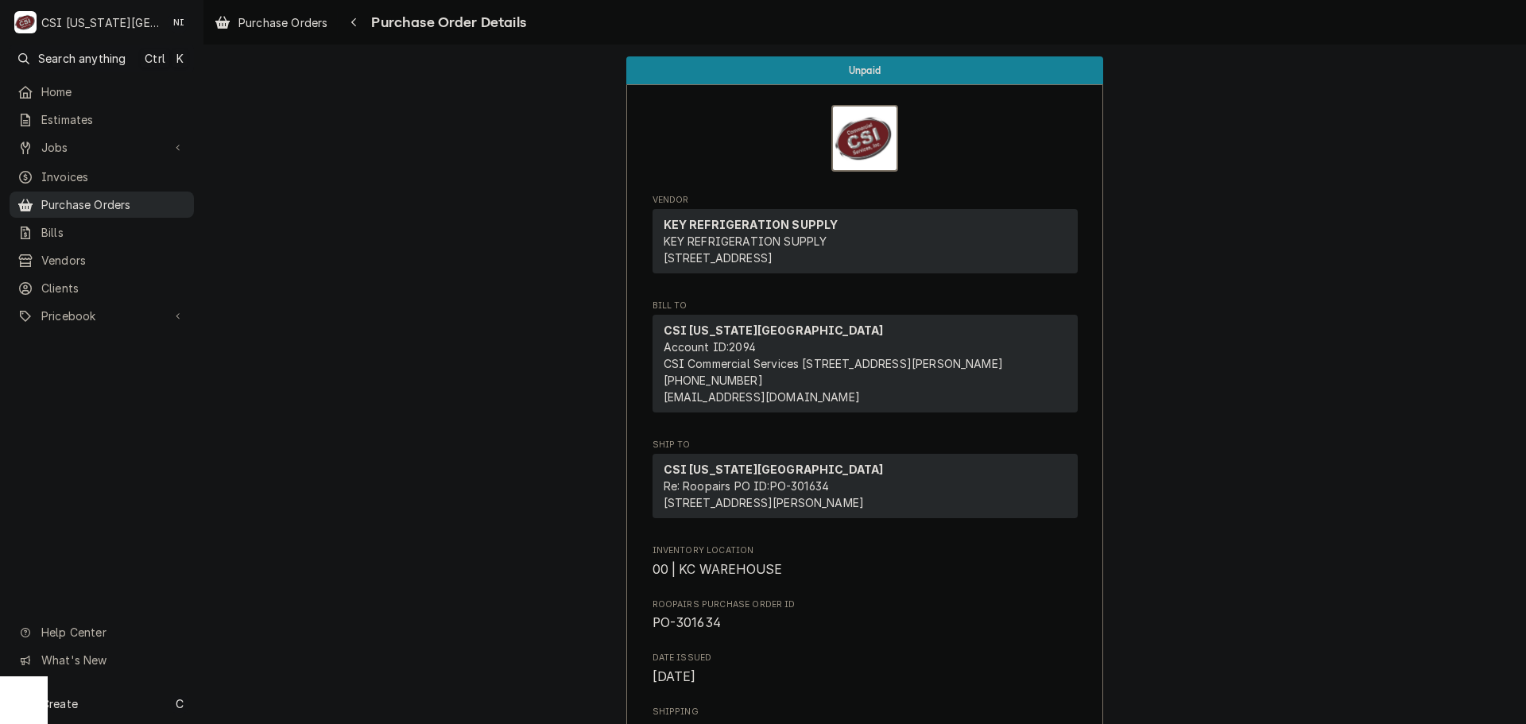
click at [169, 204] on span "Purchase Orders" at bounding box center [113, 204] width 145 height 17
